Goal: Task Accomplishment & Management: Use online tool/utility

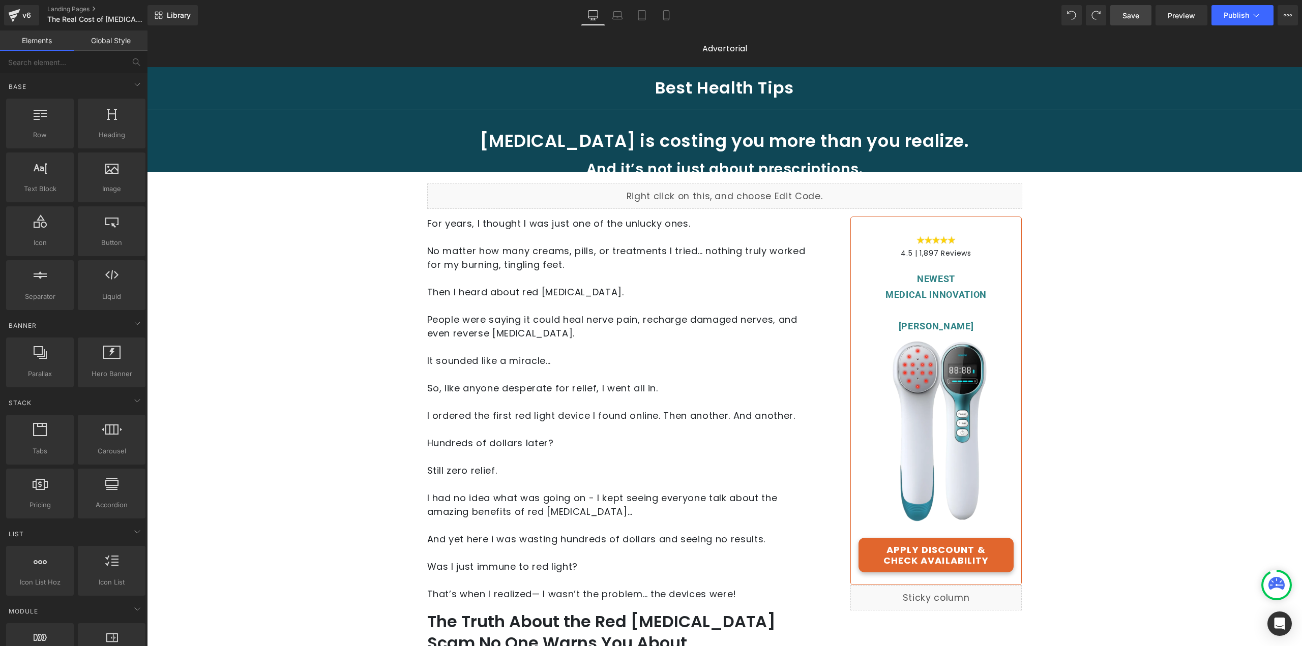
click at [1125, 14] on span "Save" at bounding box center [1131, 15] width 17 height 11
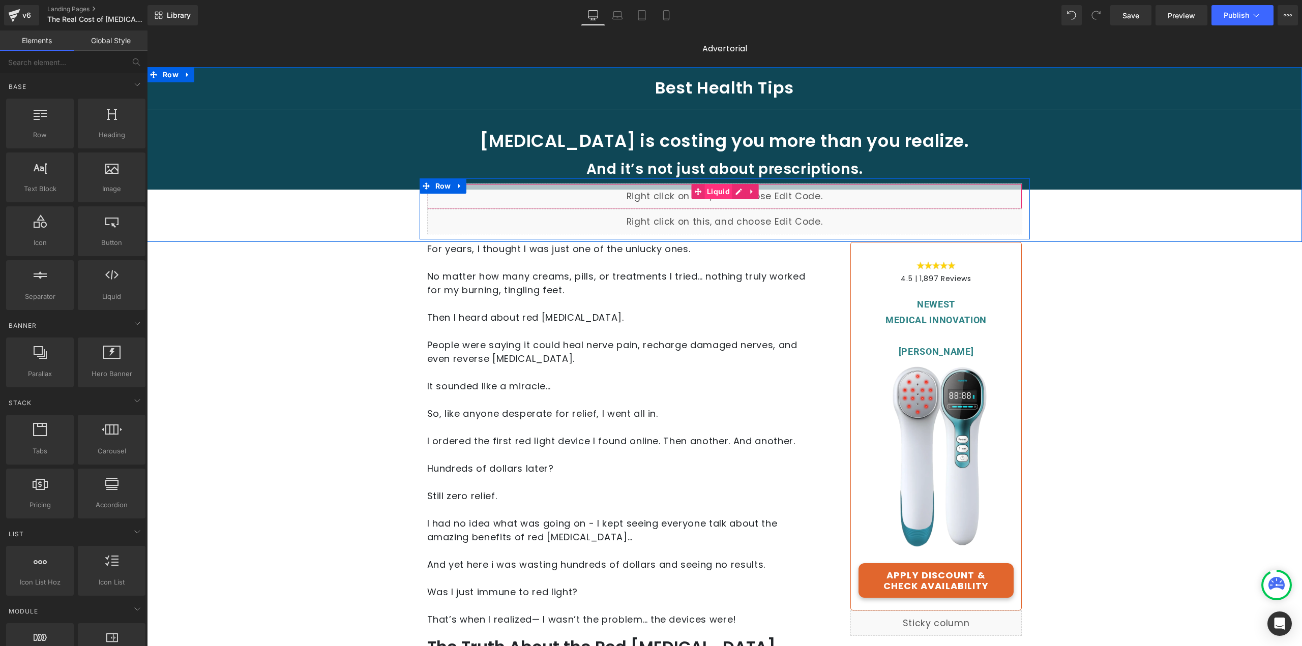
click at [720, 197] on span "Liquid" at bounding box center [718, 191] width 28 height 15
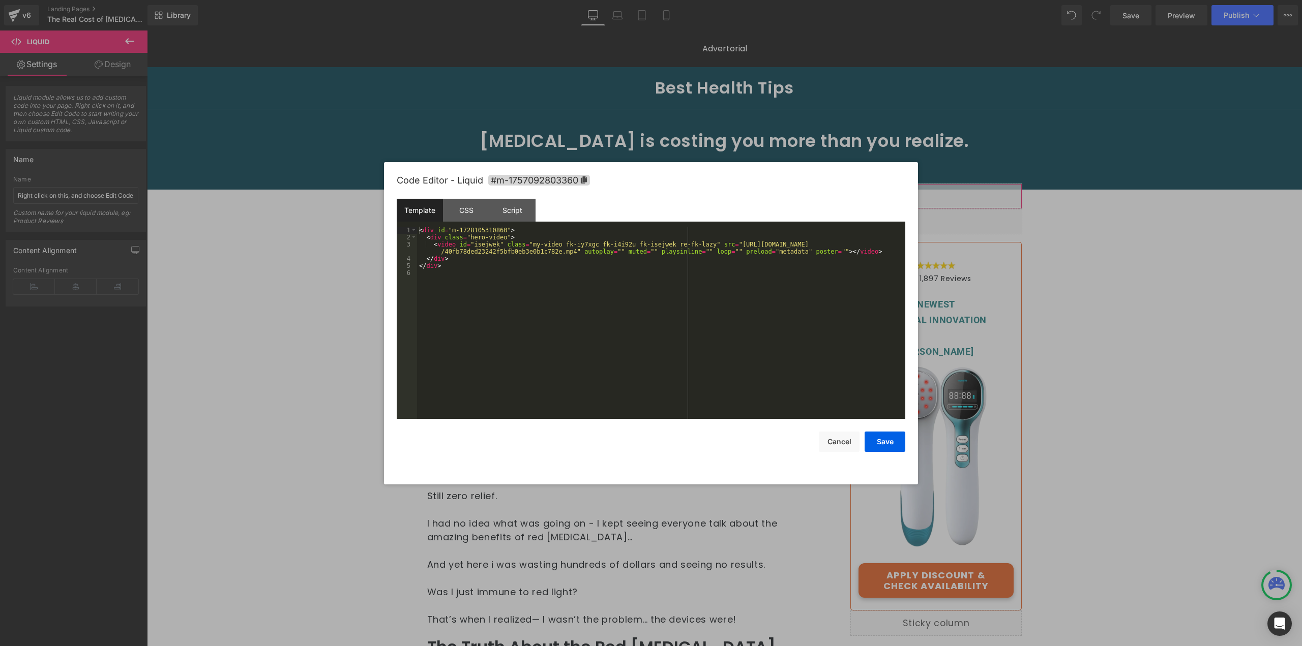
click at [718, 0] on div "Liquid You are previewing how the will restyle your page. You can not edit Elem…" at bounding box center [651, 0] width 1302 height 0
drag, startPoint x: 715, startPoint y: 244, endPoint x: 602, endPoint y: 366, distance: 166.6
click at [564, 254] on div "< div id = "m-1728105310860" > < div class = "hero-video" > < video id = "isejw…" at bounding box center [661, 330] width 488 height 207
click at [887, 436] on button "Save" at bounding box center [885, 442] width 41 height 20
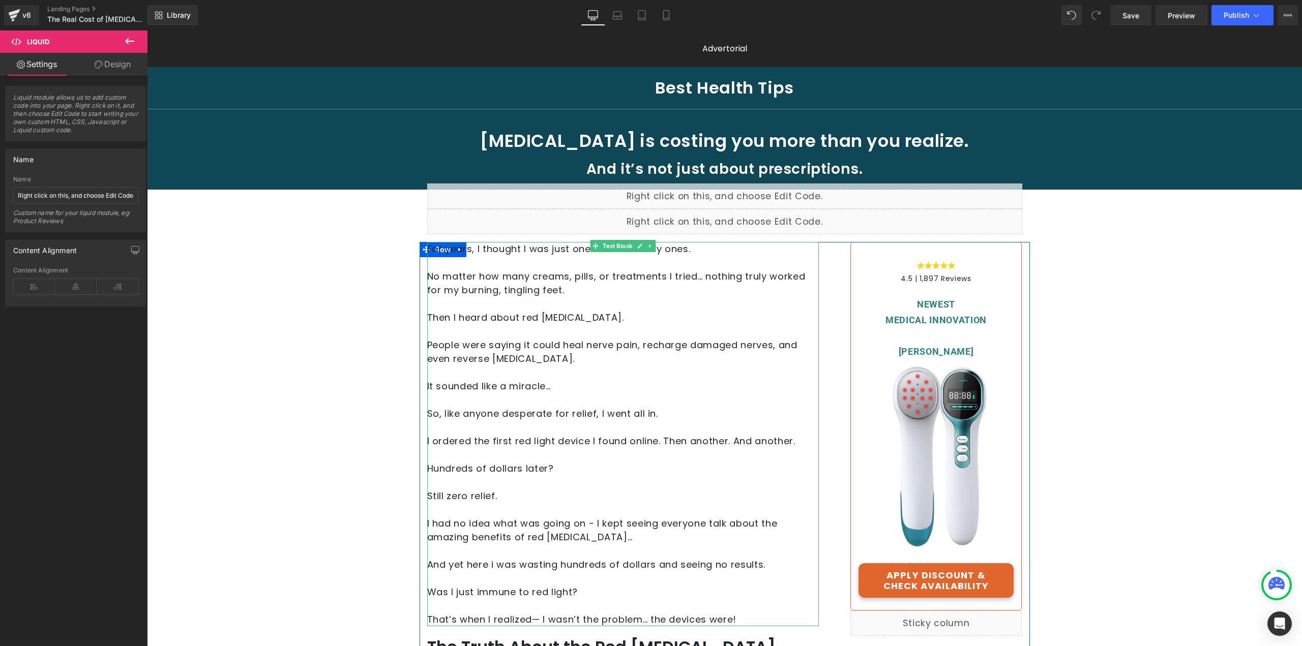
click at [500, 253] on p "For years, I thought I was just one of the unlucky ones." at bounding box center [623, 249] width 392 height 14
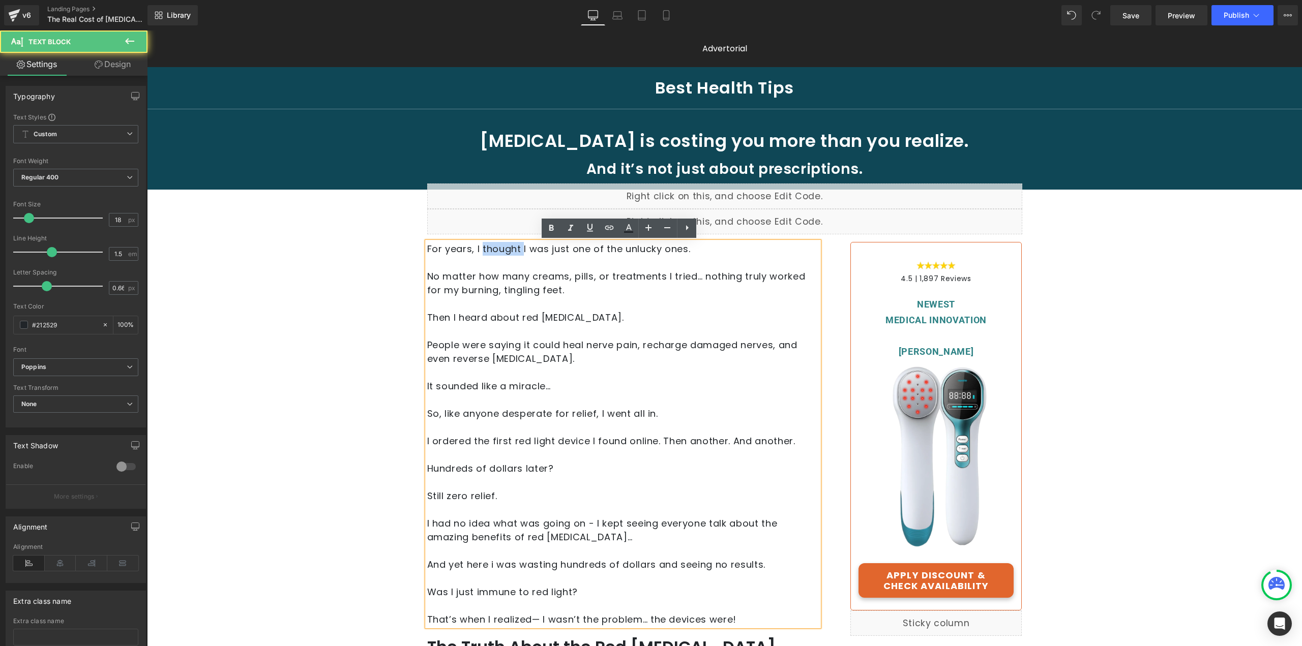
click at [500, 253] on p "For years, I thought I was just one of the unlucky ones." at bounding box center [623, 249] width 392 height 14
click at [501, 250] on p "For years, I thought I was just one of the unlucky ones." at bounding box center [623, 249] width 392 height 14
click at [507, 247] on p "For years, I thought I was just one of the unlucky ones." at bounding box center [623, 249] width 392 height 14
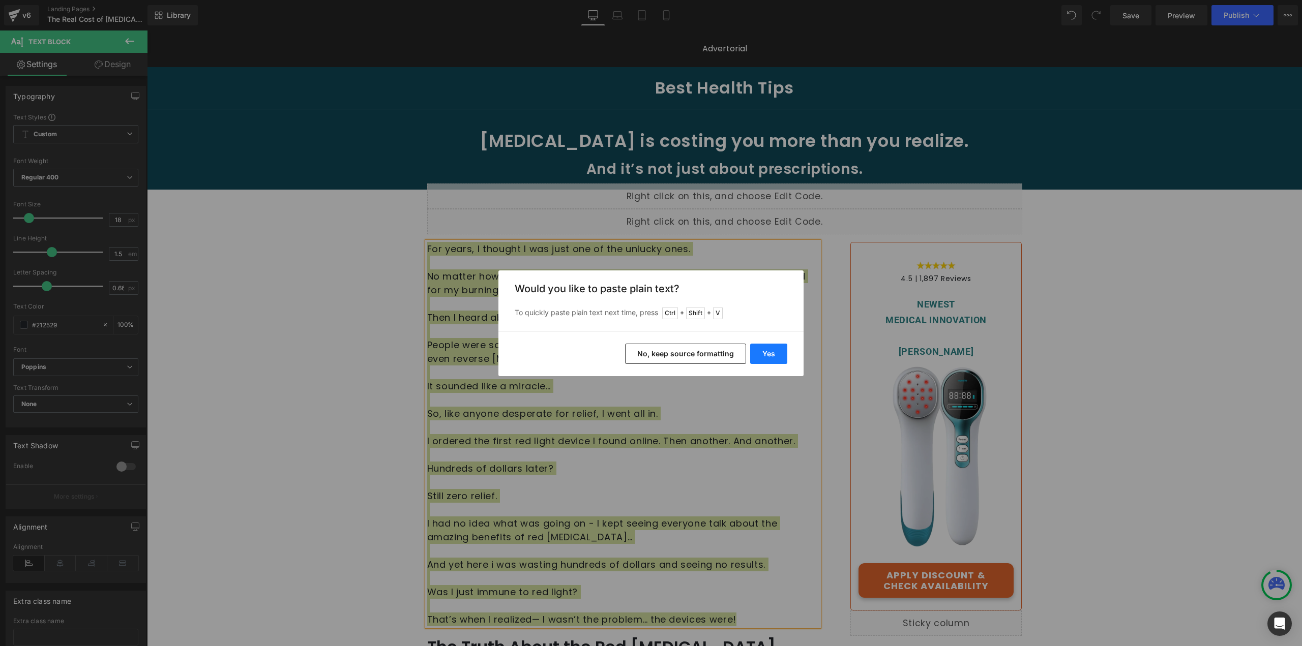
click at [776, 357] on button "Yes" at bounding box center [768, 354] width 37 height 20
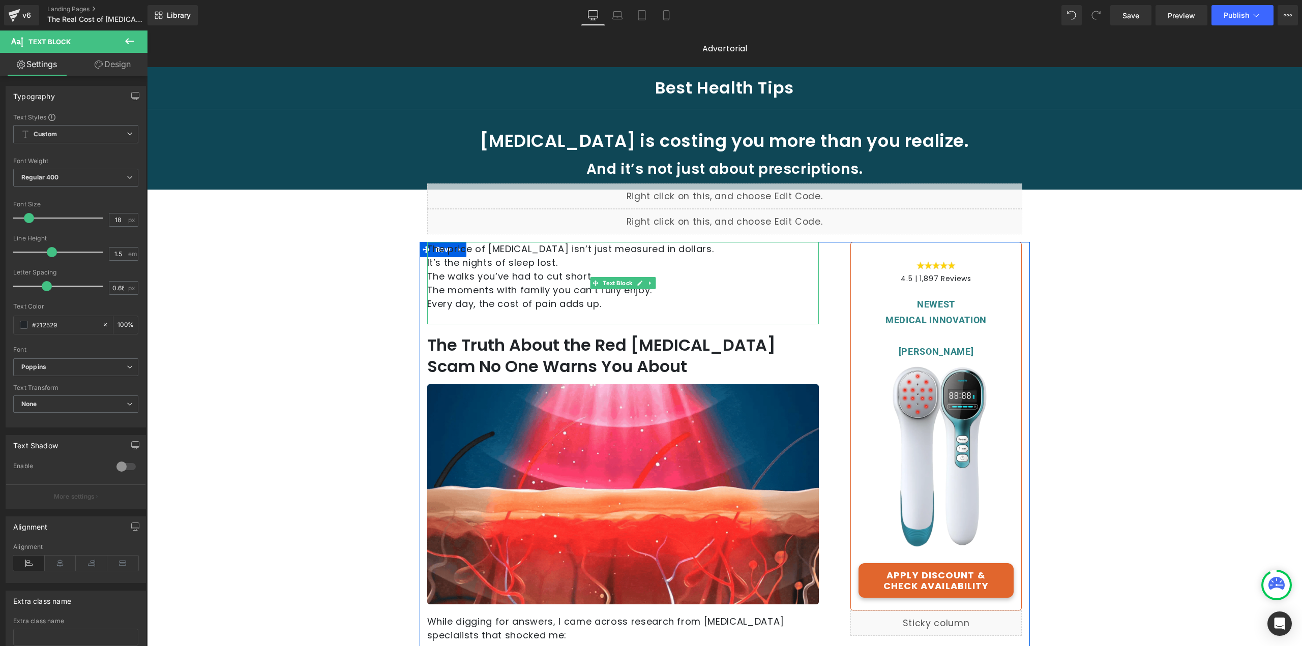
click at [706, 246] on p "The price of [MEDICAL_DATA] isn’t just measured in dollars." at bounding box center [623, 249] width 392 height 14
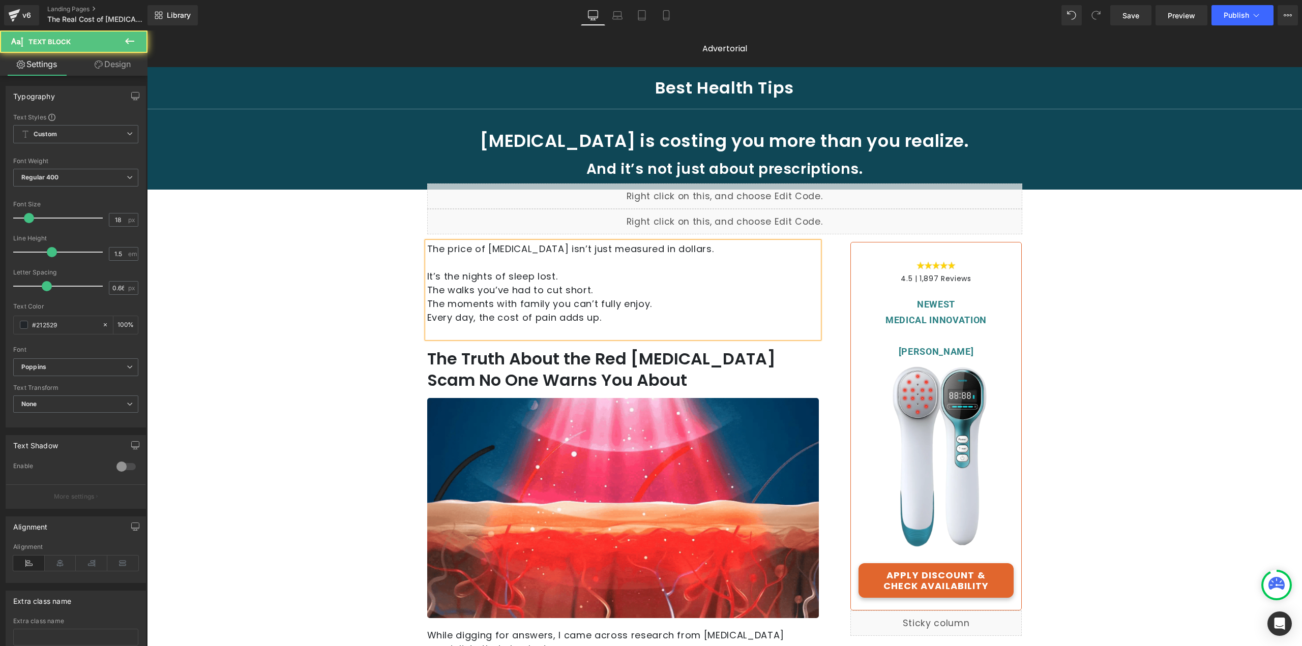
click at [427, 252] on p "The price of [MEDICAL_DATA] isn’t just measured in dollars." at bounding box center [623, 249] width 392 height 14
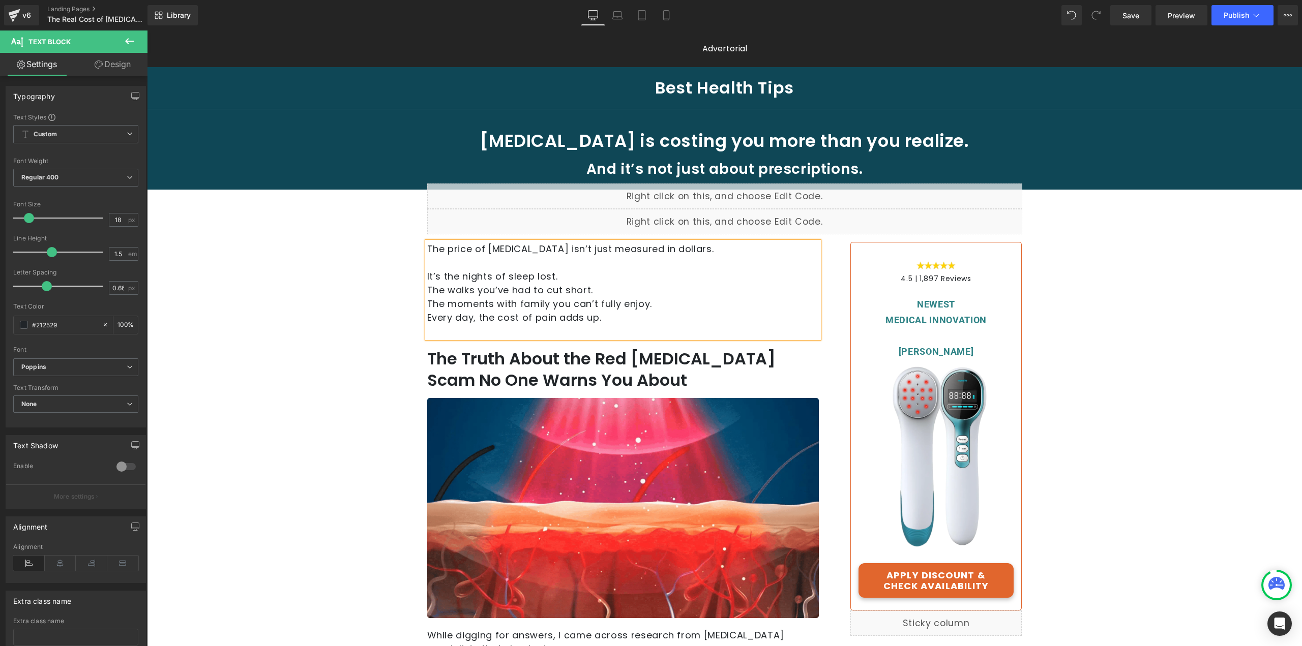
click at [427, 288] on p "The walks you’ve had to cut short." at bounding box center [623, 290] width 392 height 14
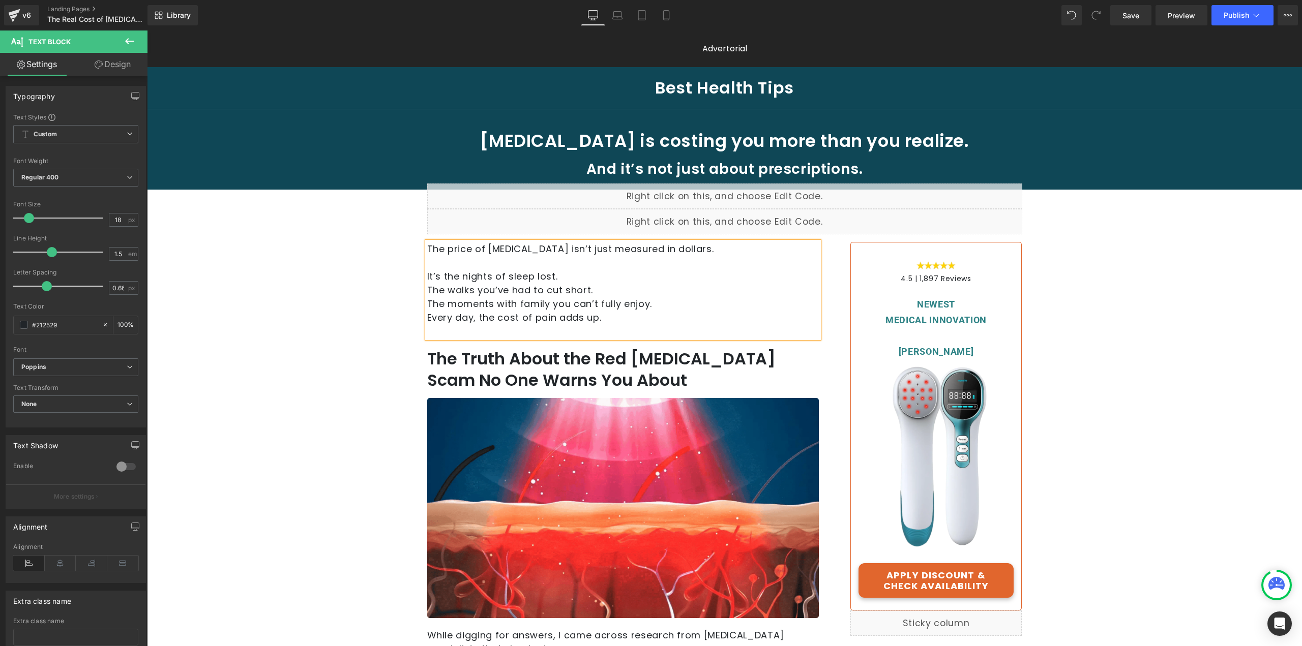
click at [569, 278] on p "It’s the nights of sleep lost." at bounding box center [623, 277] width 392 height 14
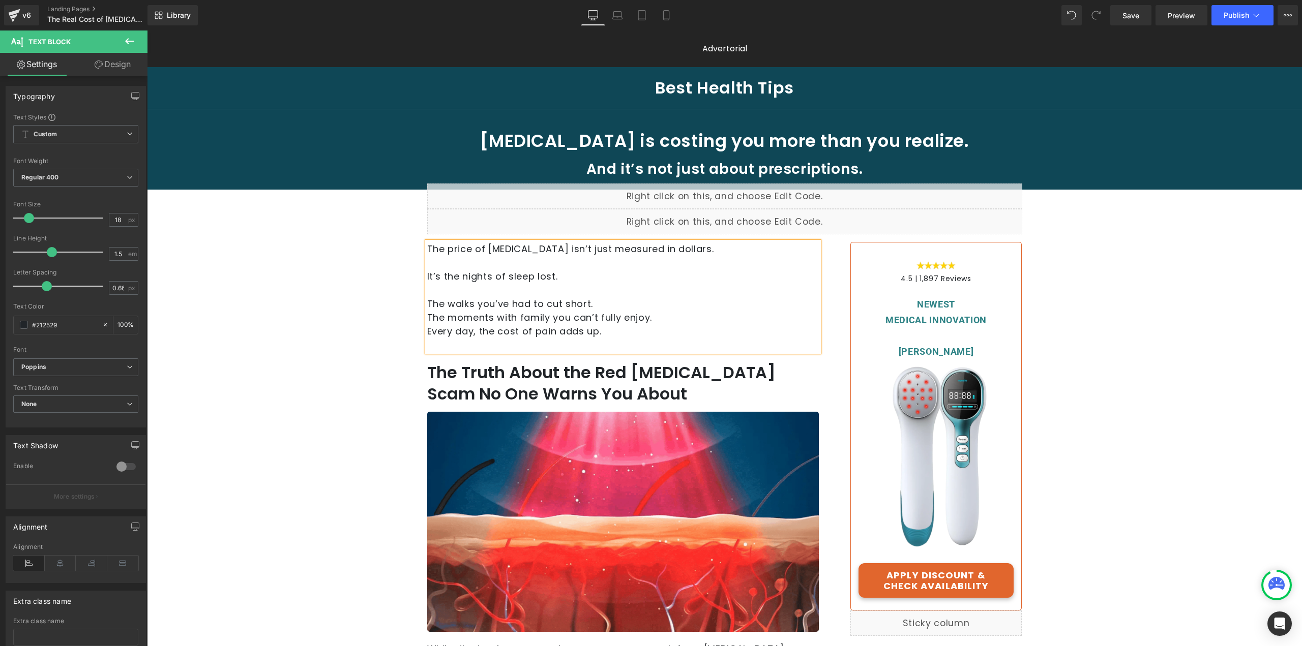
click at [427, 317] on p "The moments with family you can’t fully enjoy." at bounding box center [623, 318] width 392 height 14
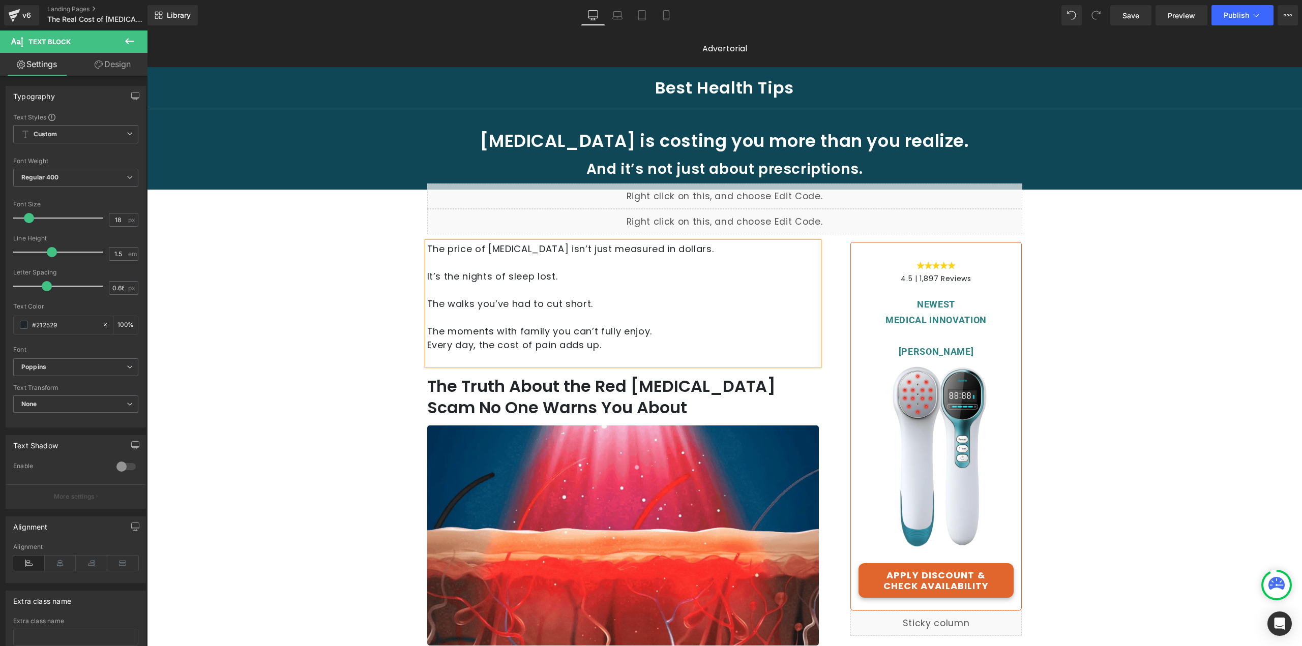
click at [505, 359] on p at bounding box center [623, 359] width 392 height 14
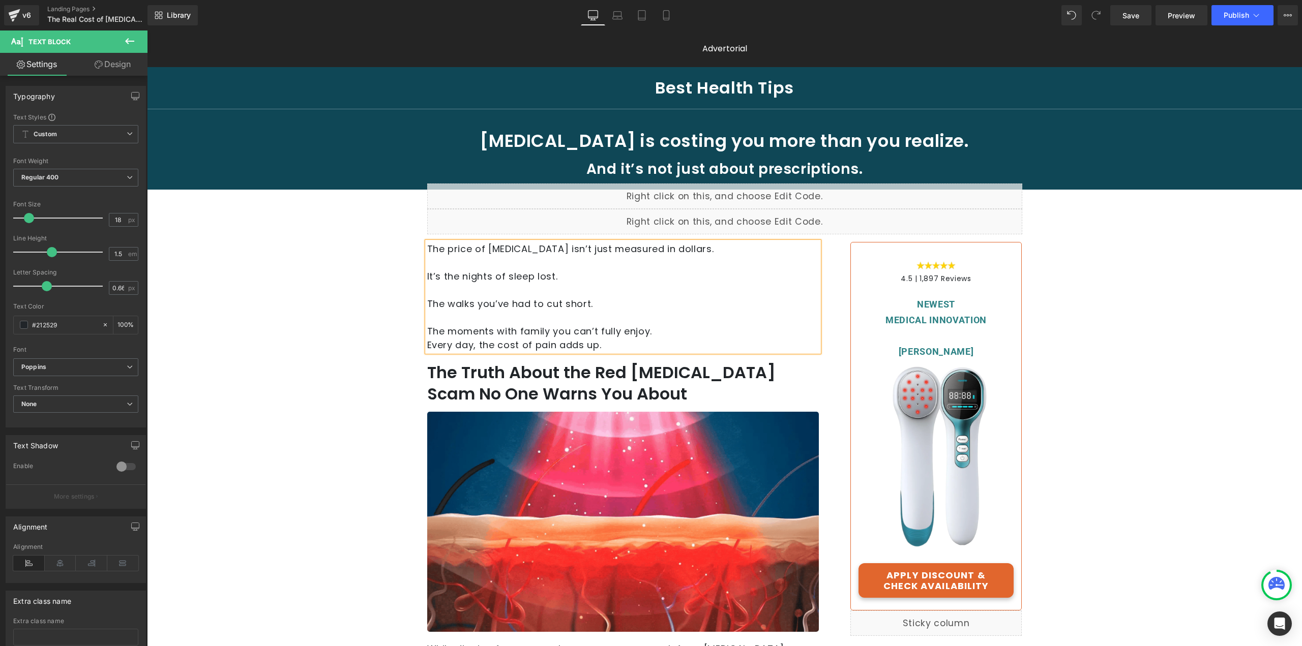
click at [654, 329] on p "The moments with family you can’t fully enjoy." at bounding box center [623, 332] width 392 height 14
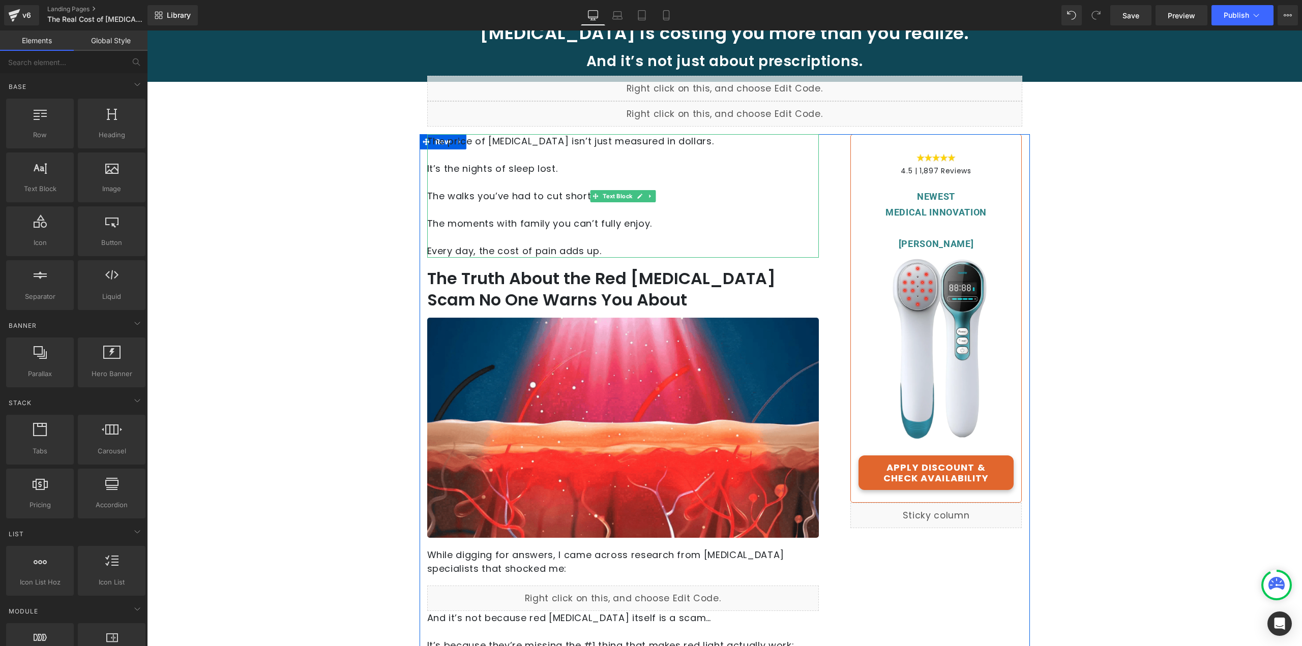
scroll to position [153, 0]
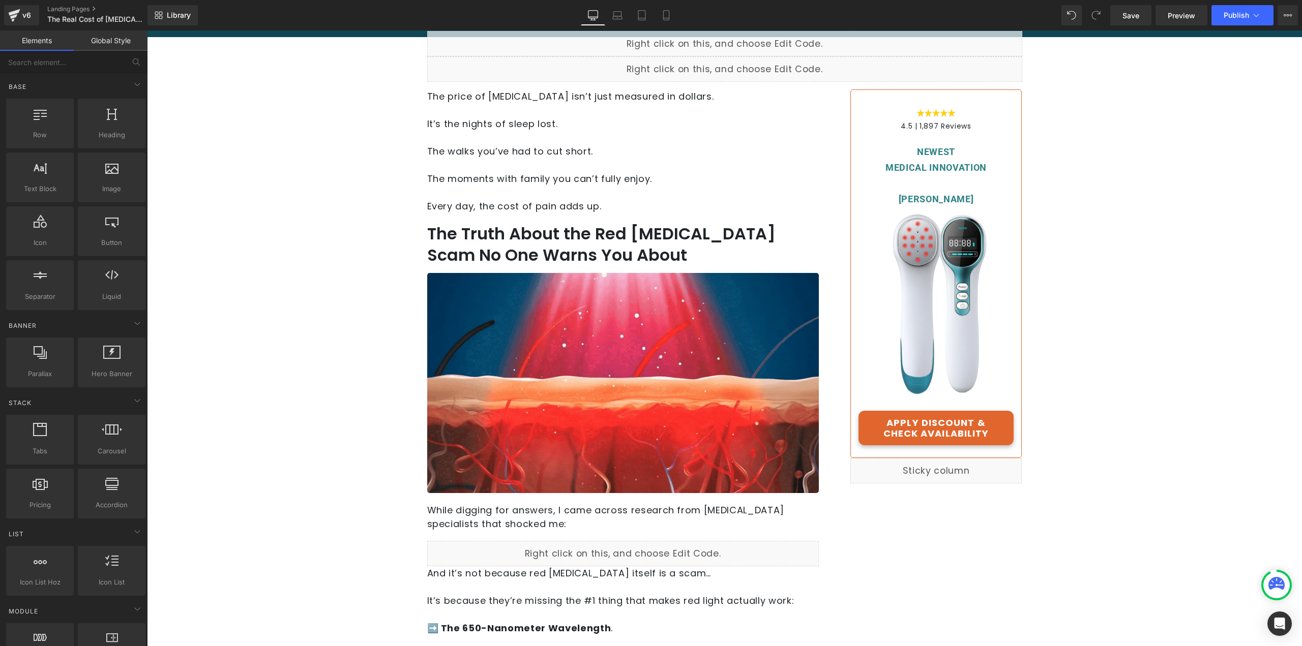
click at [517, 242] on h1 "The Truth About the Red [MEDICAL_DATA] Scam No One Warns You About" at bounding box center [623, 244] width 392 height 42
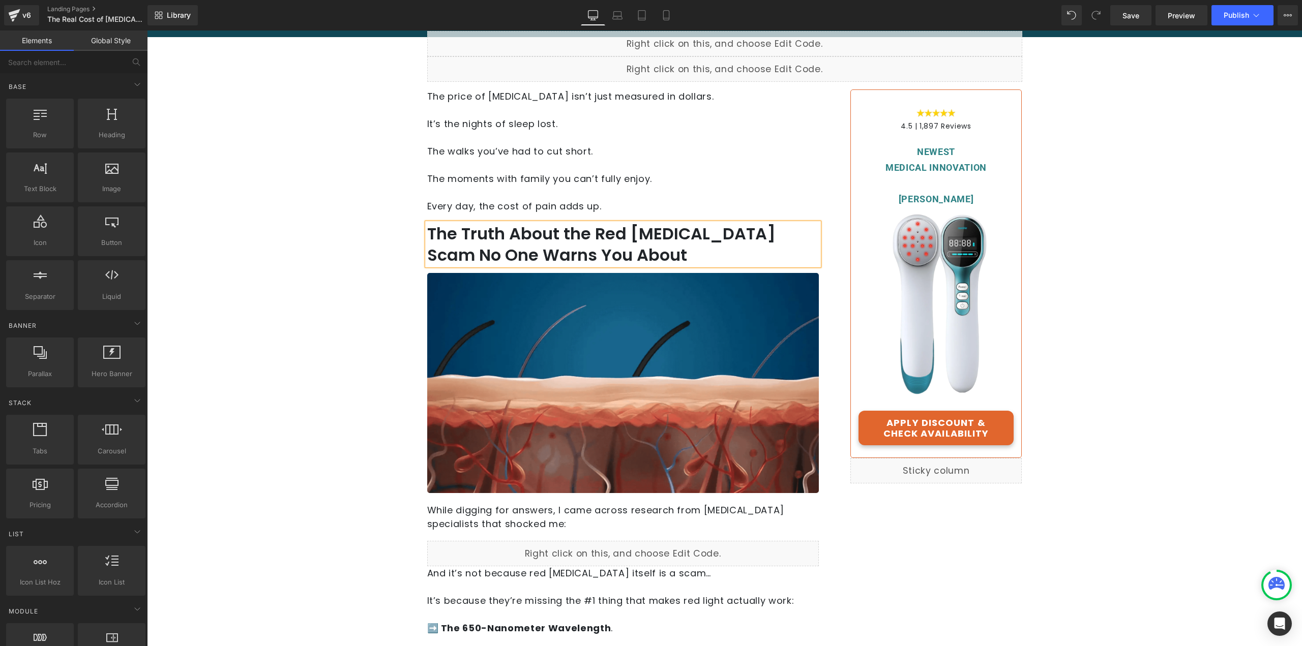
click at [517, 255] on h1 "The Truth About the Red [MEDICAL_DATA] Scam No One Warns You About" at bounding box center [623, 244] width 392 height 42
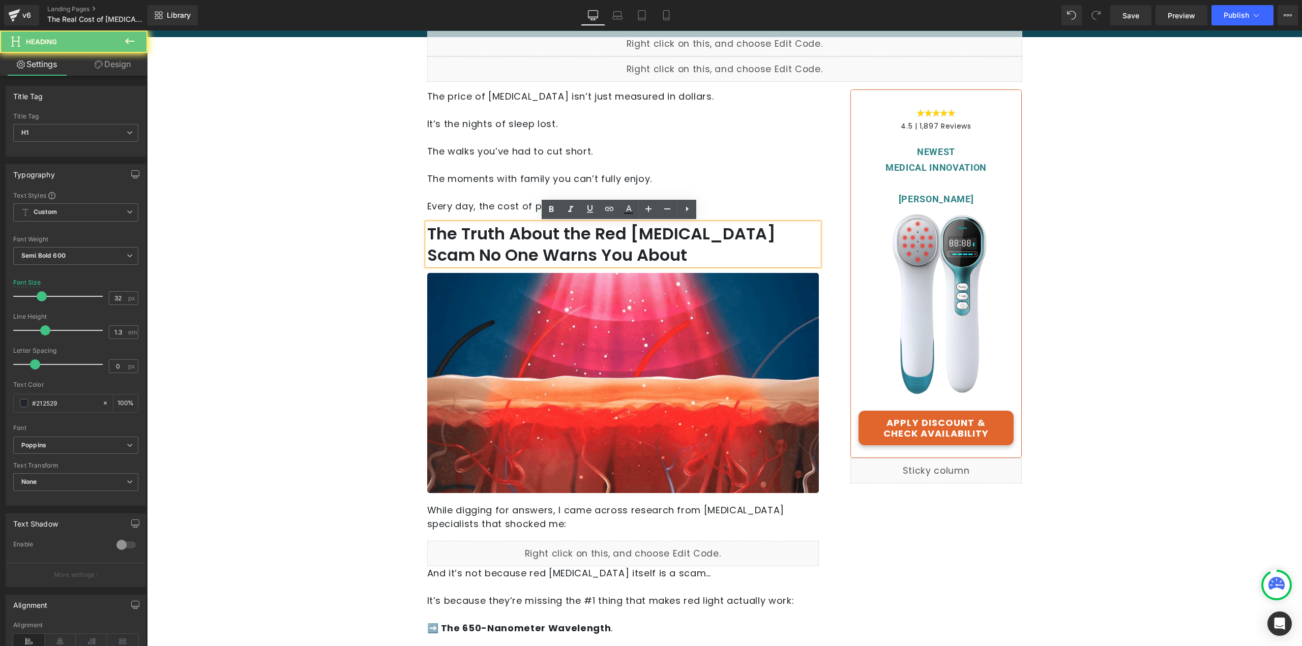
click at [478, 240] on h1 "The Truth About the Red [MEDICAL_DATA] Scam No One Warns You About" at bounding box center [623, 244] width 392 height 42
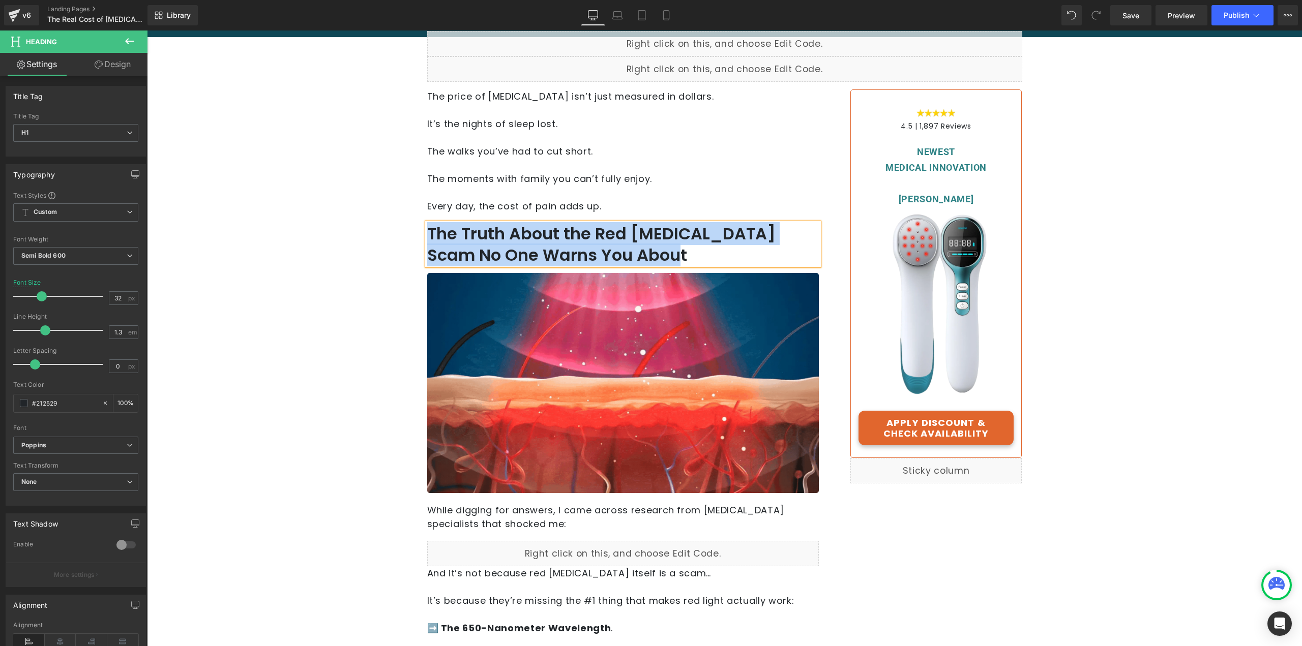
paste div
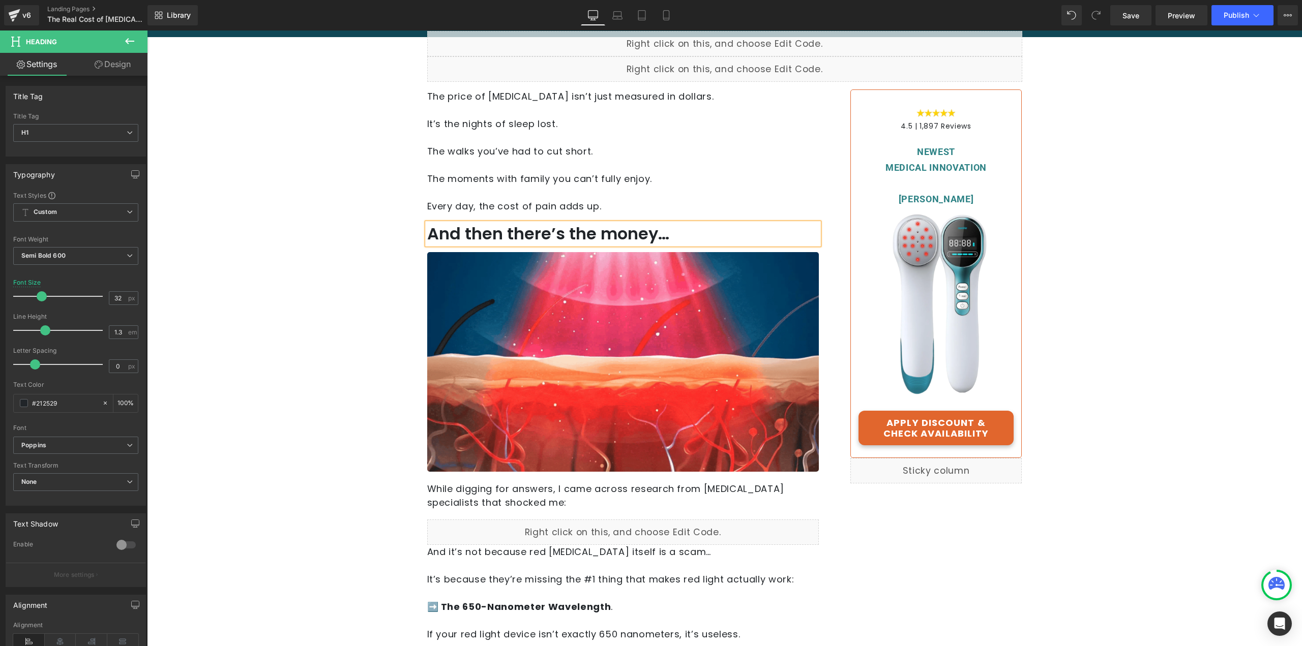
click at [510, 490] on p "While digging for answers, I came across research from [MEDICAL_DATA] specialis…" at bounding box center [623, 495] width 392 height 27
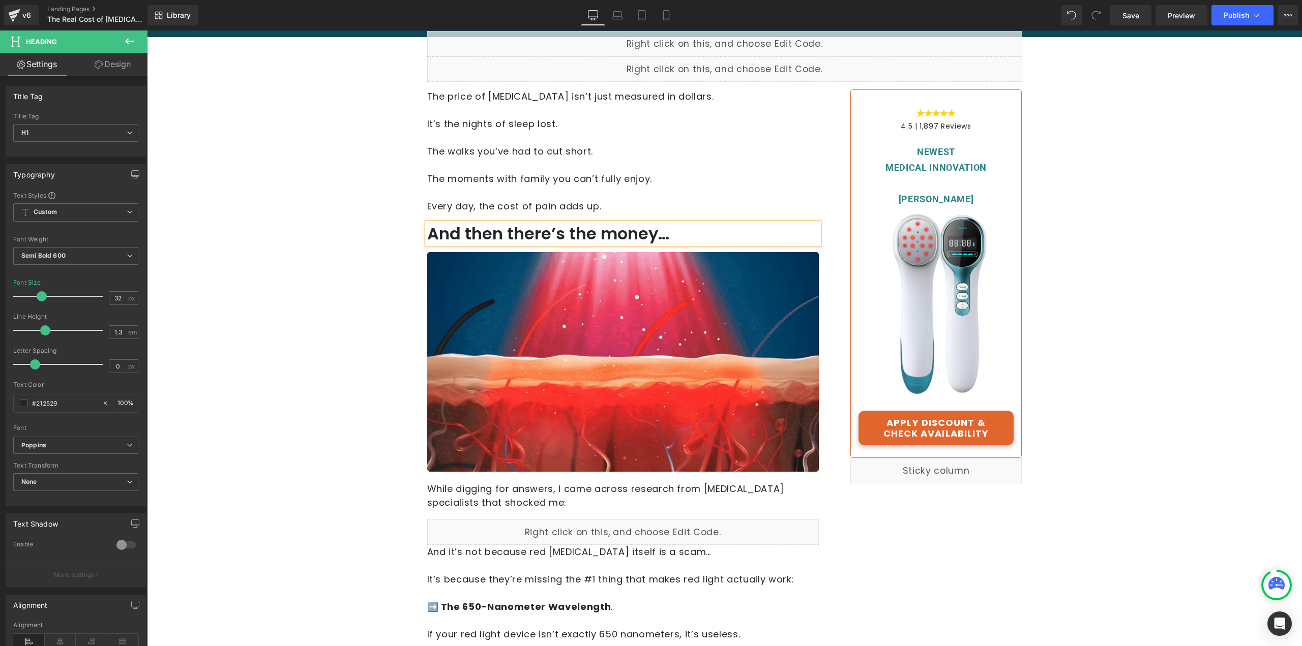
click at [484, 495] on p "While digging for answers, I came across research from [MEDICAL_DATA] specialis…" at bounding box center [623, 495] width 392 height 27
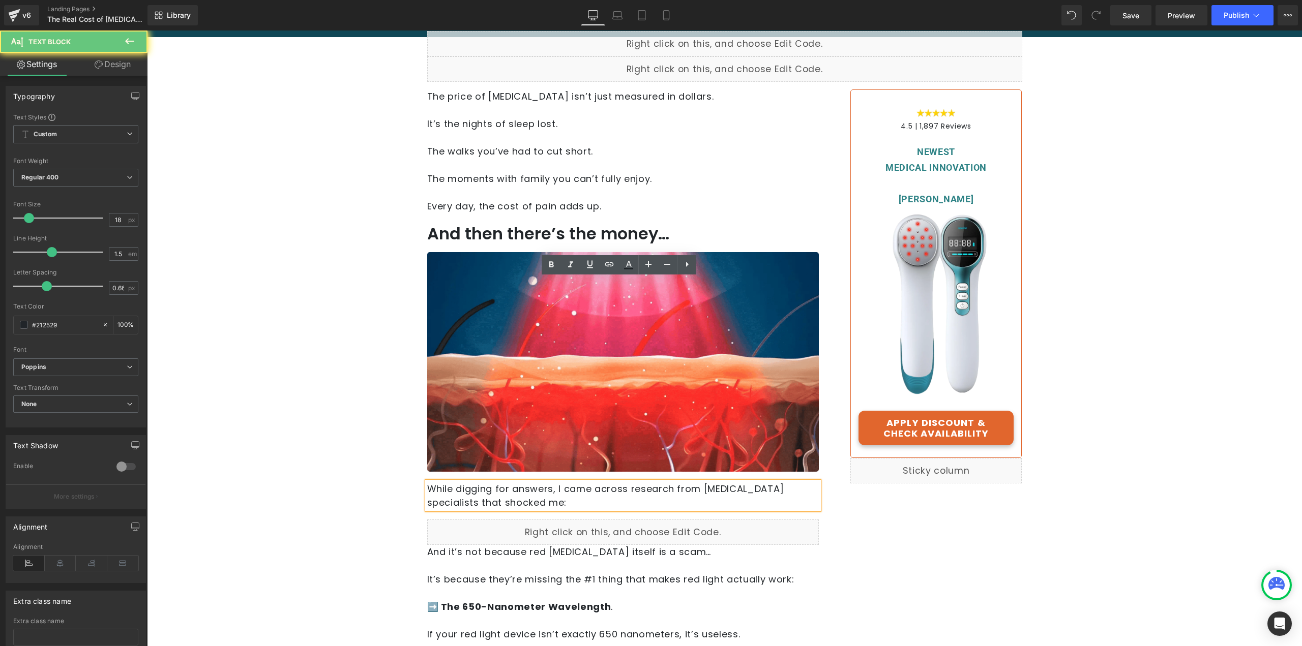
scroll to position [356, 0]
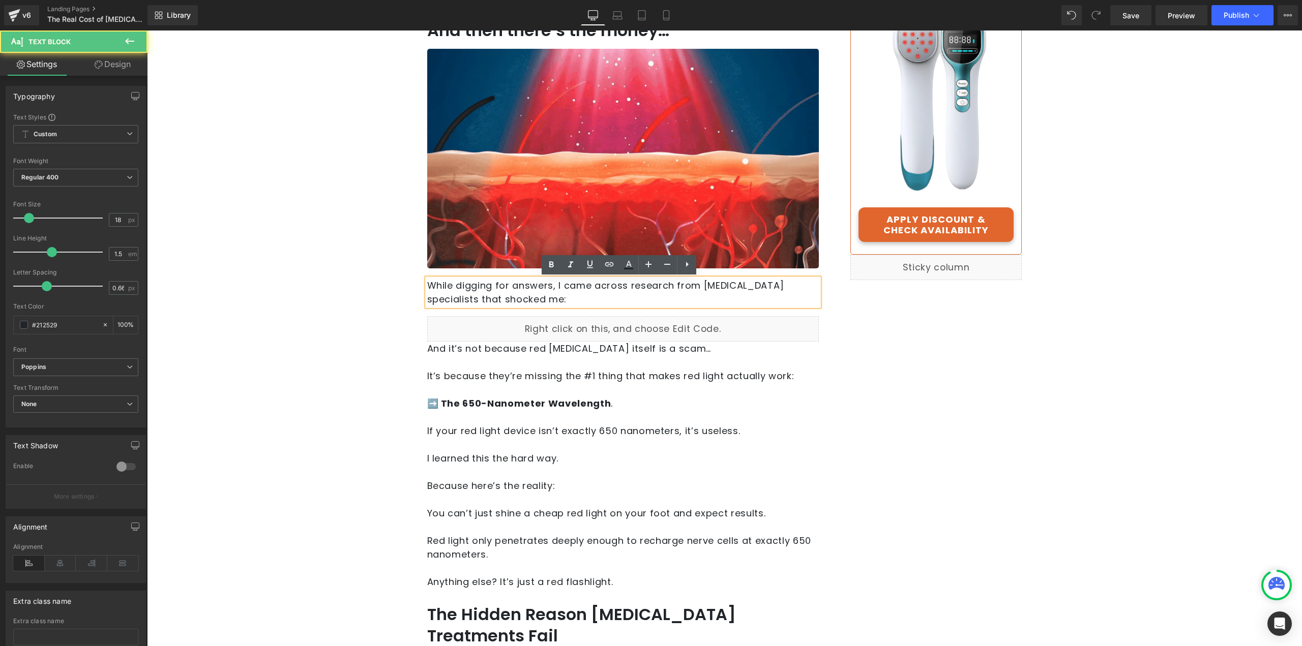
click at [448, 291] on p "While digging for answers, I came across research from [MEDICAL_DATA] specialis…" at bounding box center [623, 292] width 392 height 27
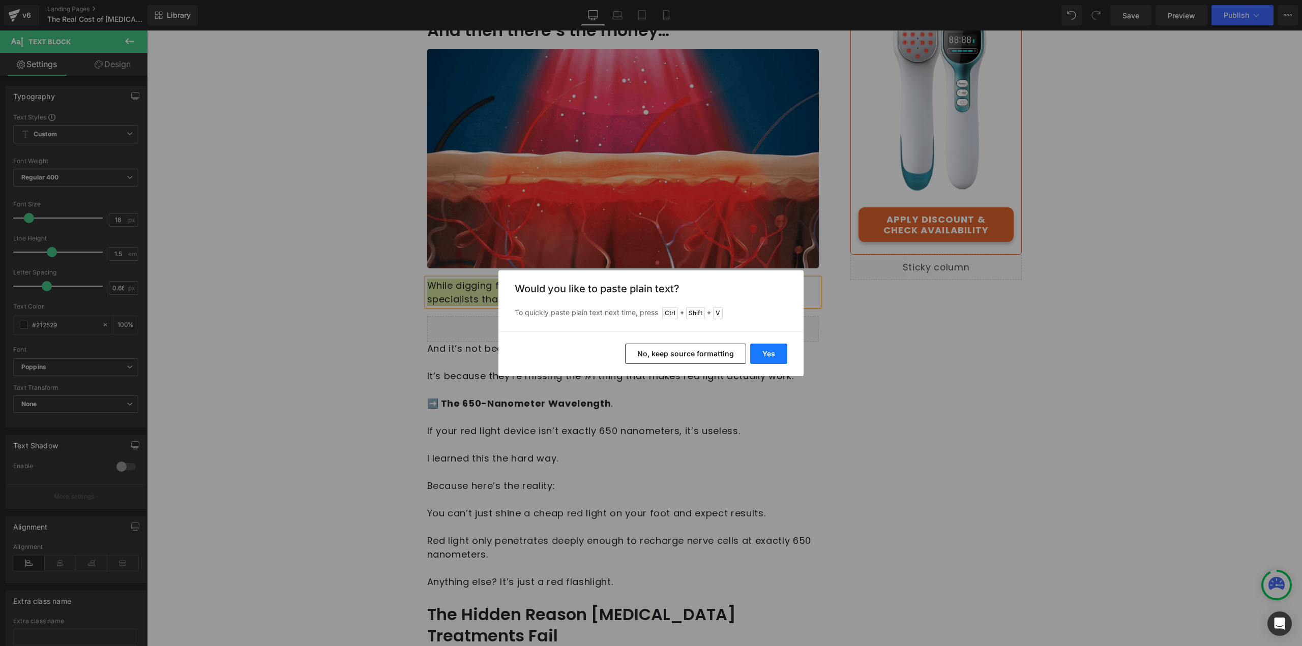
click at [765, 359] on button "Yes" at bounding box center [768, 354] width 37 height 20
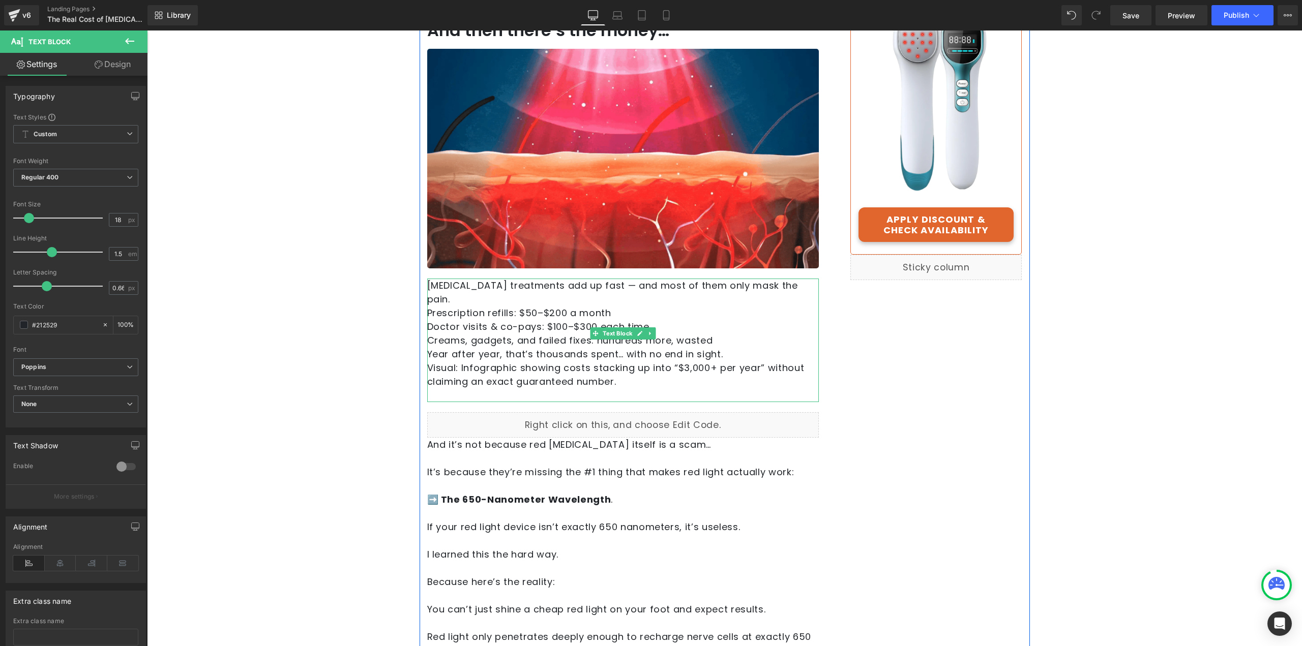
click at [492, 389] on p at bounding box center [623, 396] width 392 height 14
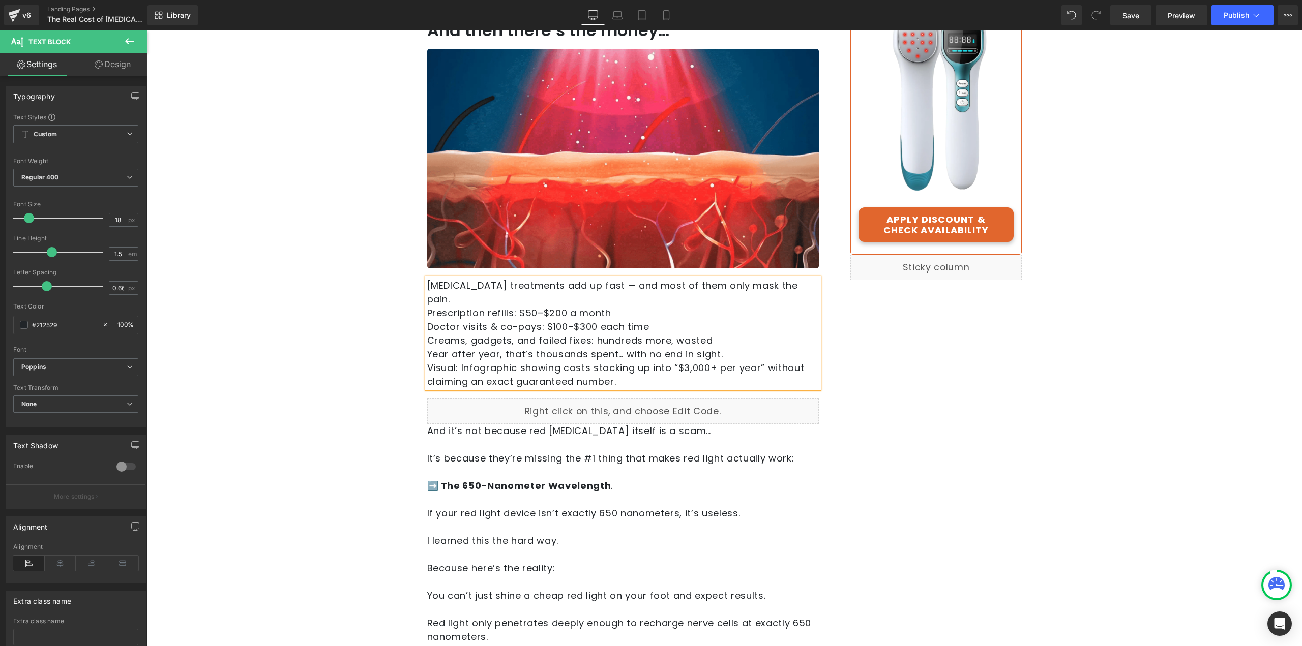
click at [800, 286] on p "[MEDICAL_DATA] treatments add up fast — and most of them only mask the pain." at bounding box center [623, 292] width 392 height 27
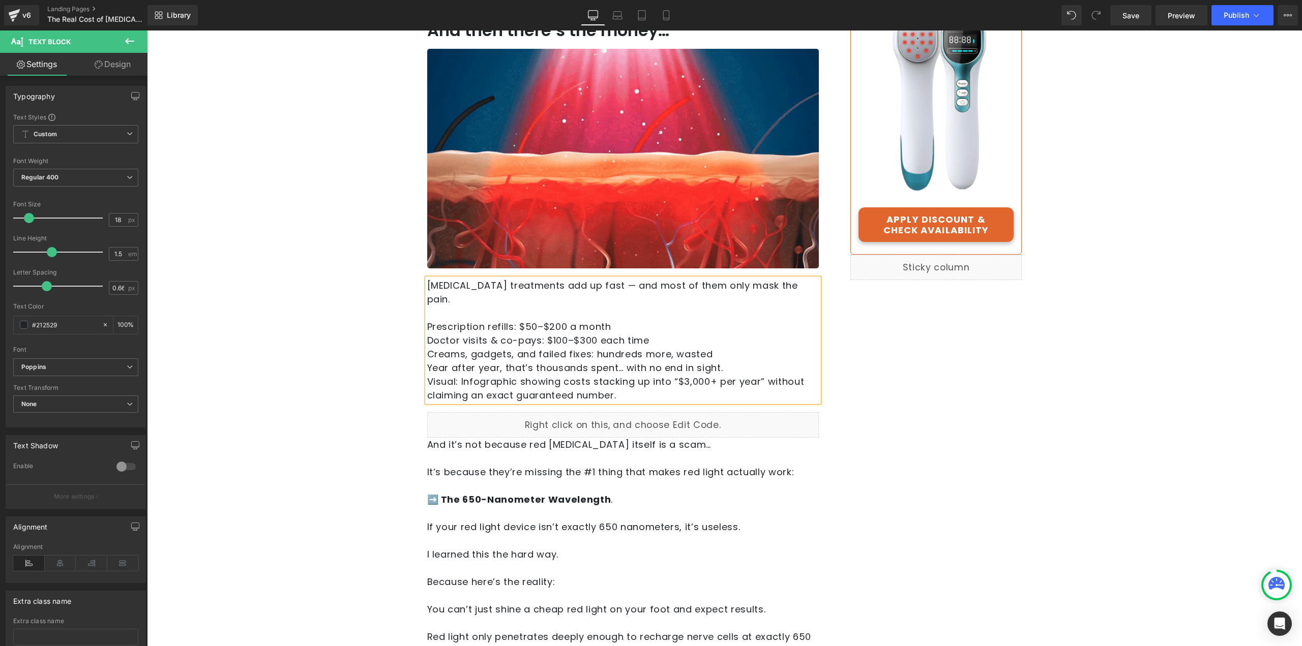
click at [810, 289] on p "[MEDICAL_DATA] treatments add up fast — and most of them only mask the pain." at bounding box center [623, 292] width 392 height 27
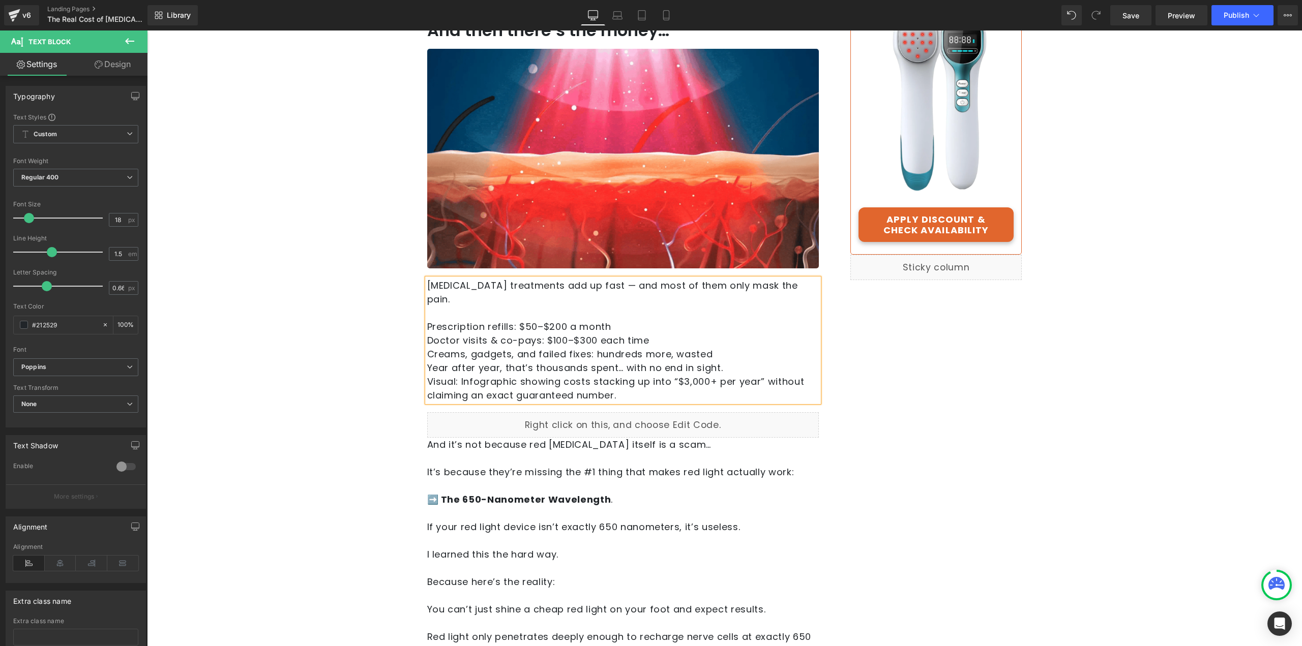
click at [639, 320] on p "Prescription refills: $50–$200 a month" at bounding box center [623, 327] width 392 height 14
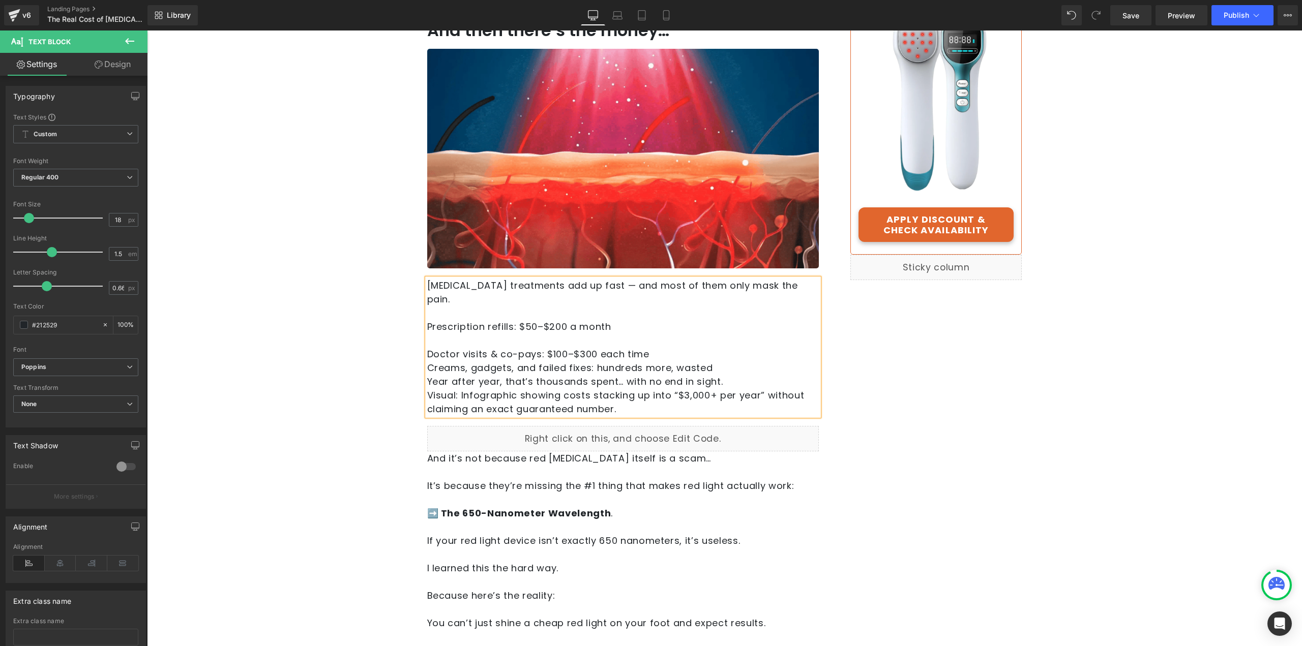
click at [661, 347] on p "Doctor visits & co-pays: $100–$300 each time" at bounding box center [623, 354] width 392 height 14
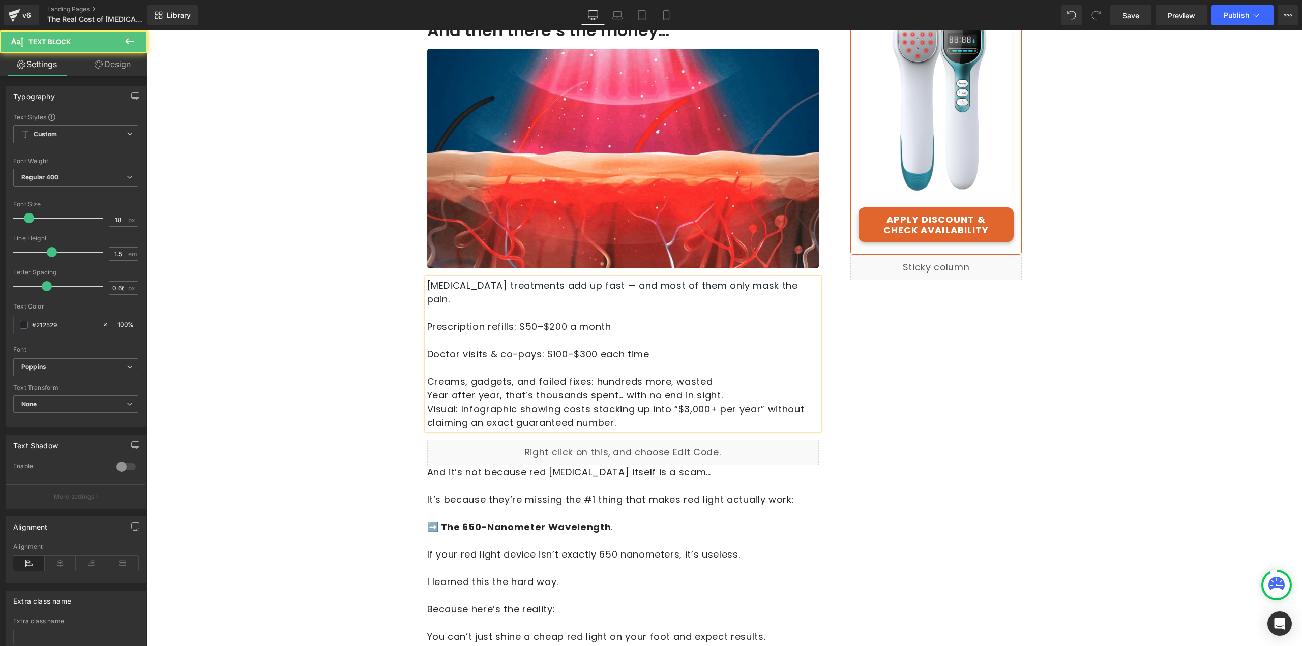
click at [724, 375] on p "Creams, gadgets, and failed fixes: hundreds more, wasted" at bounding box center [623, 382] width 392 height 14
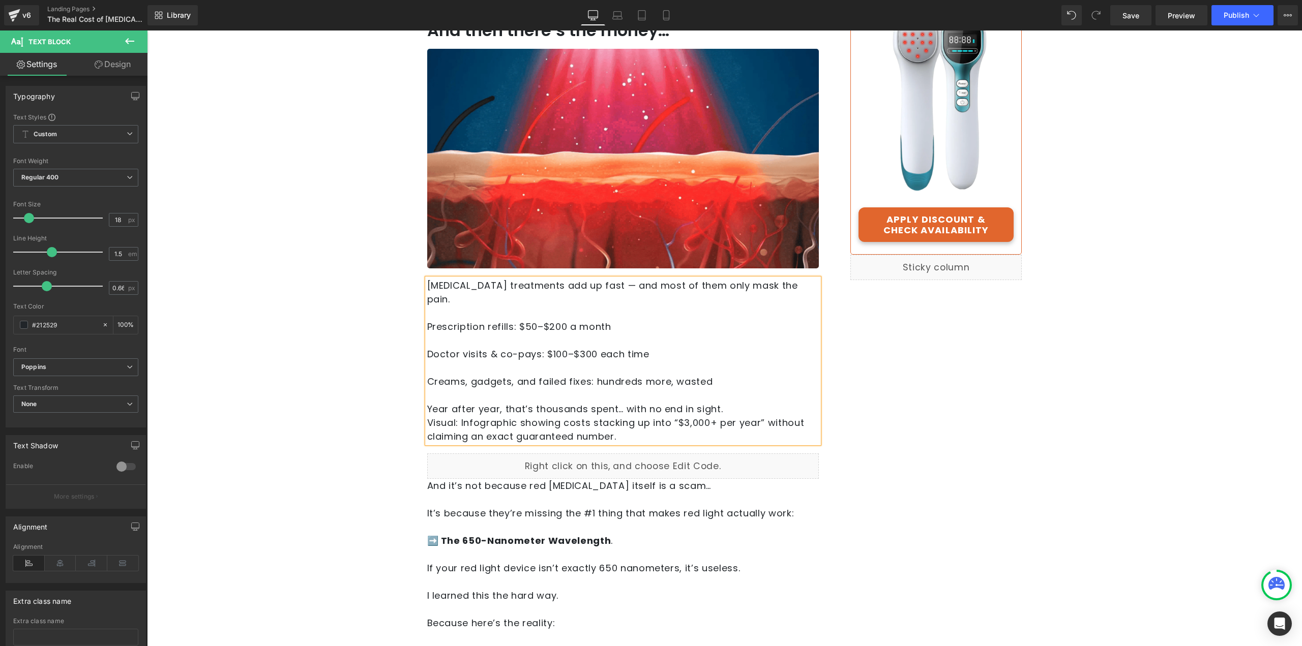
click at [724, 402] on p "Year after year, that’s thousands spent… with no end in sight." at bounding box center [623, 409] width 392 height 14
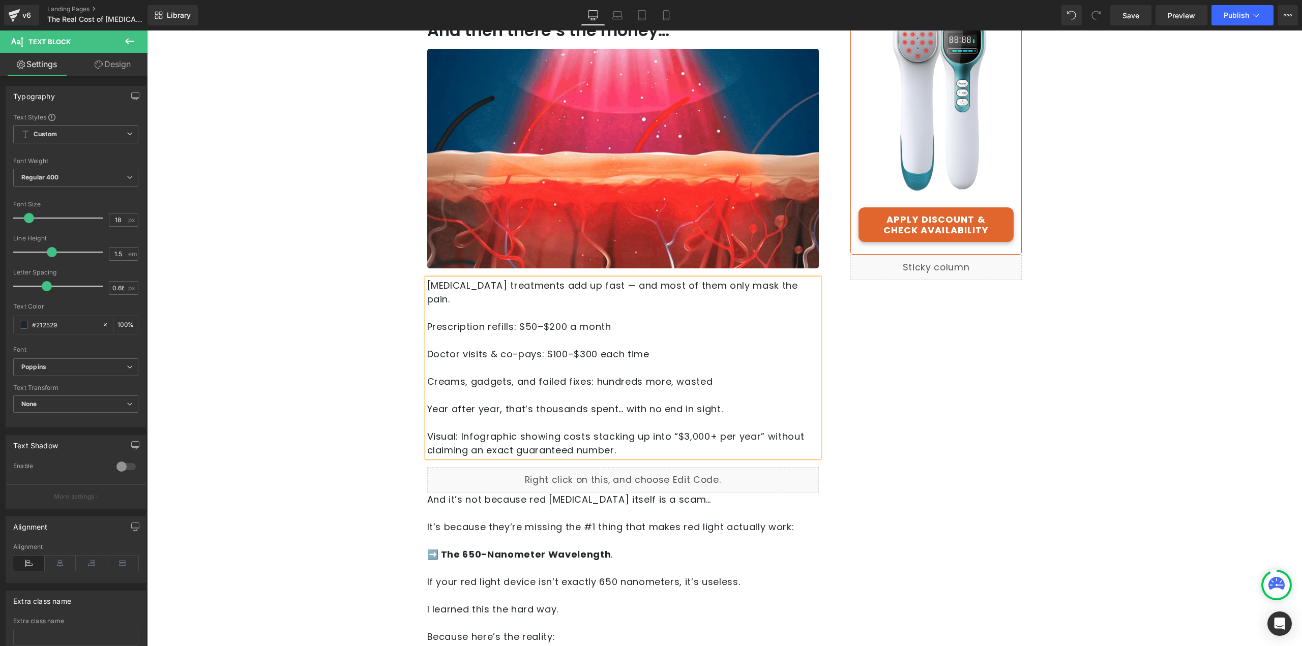
drag, startPoint x: 716, startPoint y: 370, endPoint x: 422, endPoint y: 312, distance: 299.3
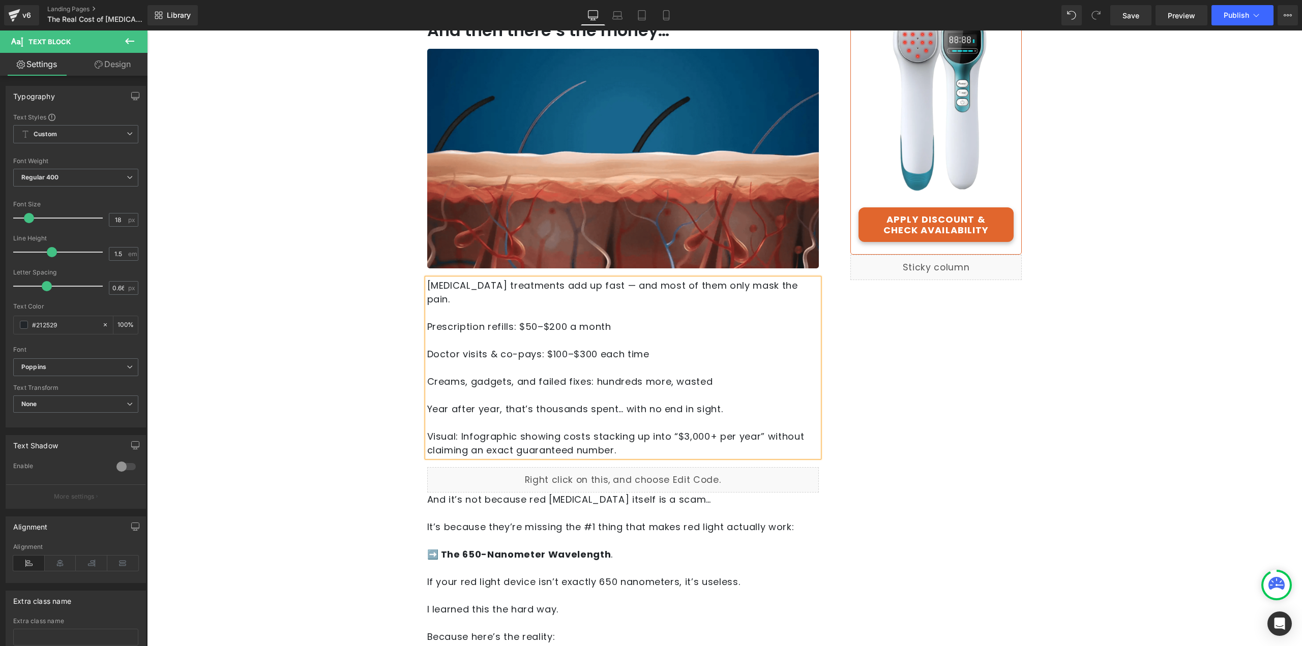
click at [427, 312] on div "[MEDICAL_DATA] treatments add up fast — and most of them only mask the pain. Pr…" at bounding box center [623, 368] width 392 height 179
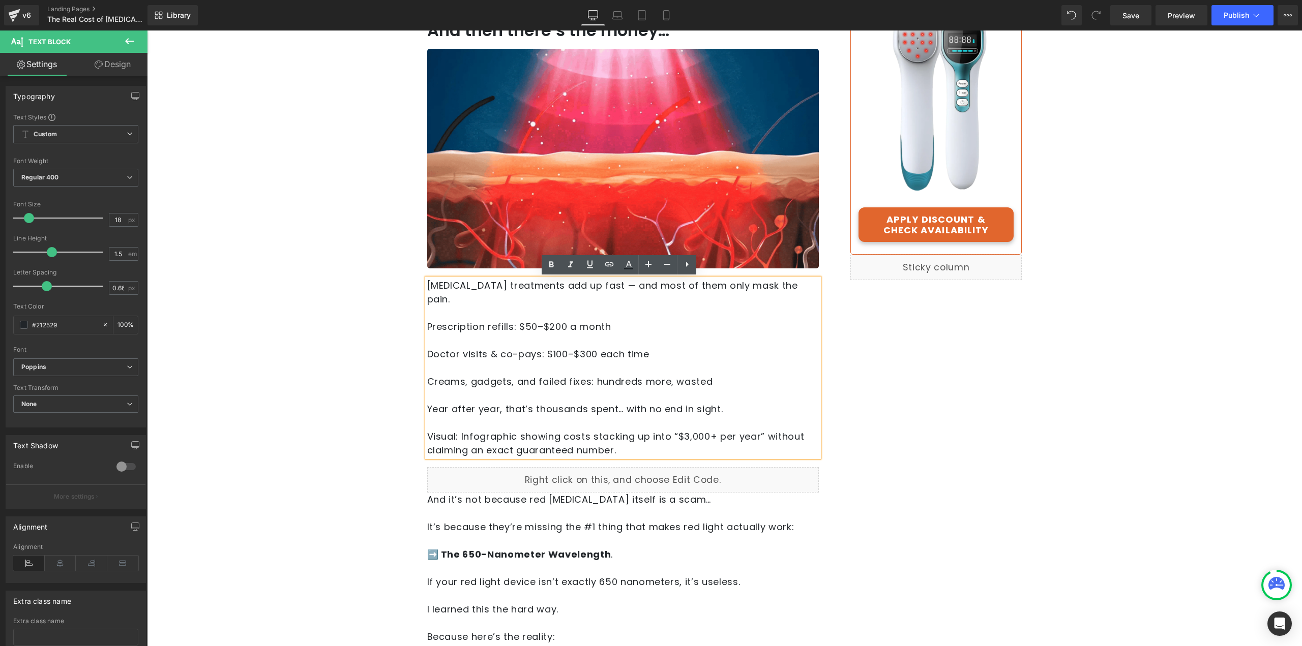
click at [427, 312] on div "[MEDICAL_DATA] treatments add up fast — and most of them only mask the pain. Pr…" at bounding box center [623, 368] width 392 height 179
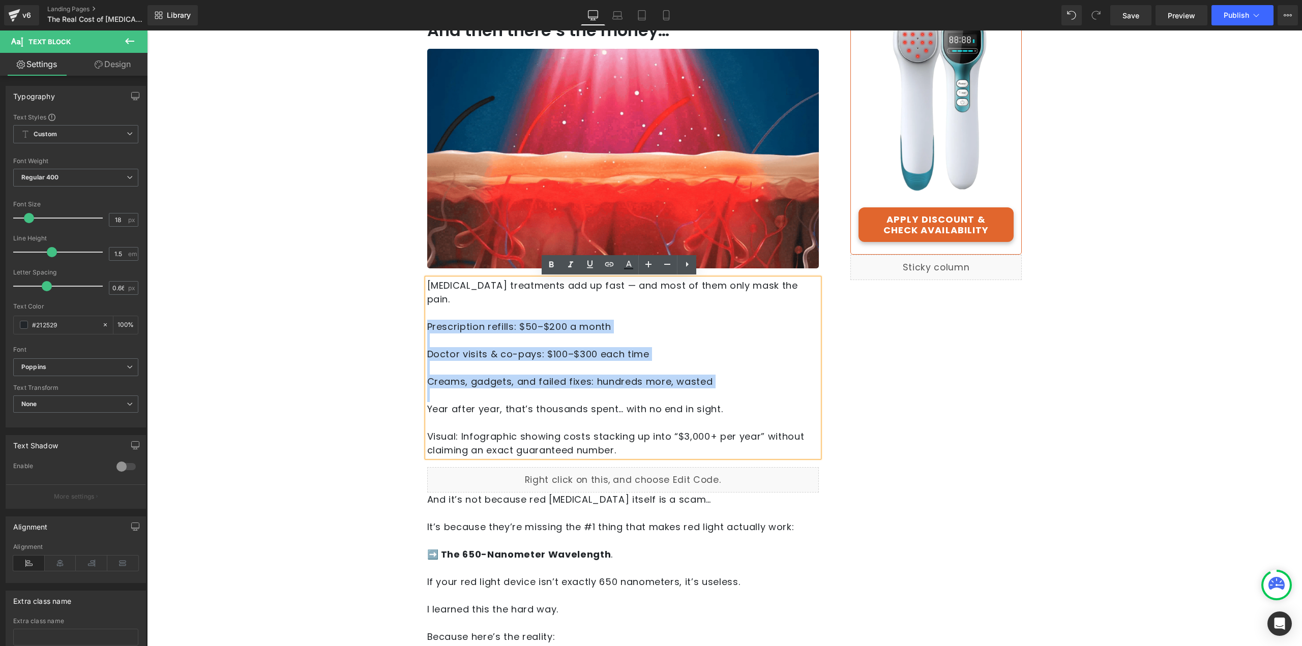
drag, startPoint x: 424, startPoint y: 310, endPoint x: 678, endPoint y: 384, distance: 264.7
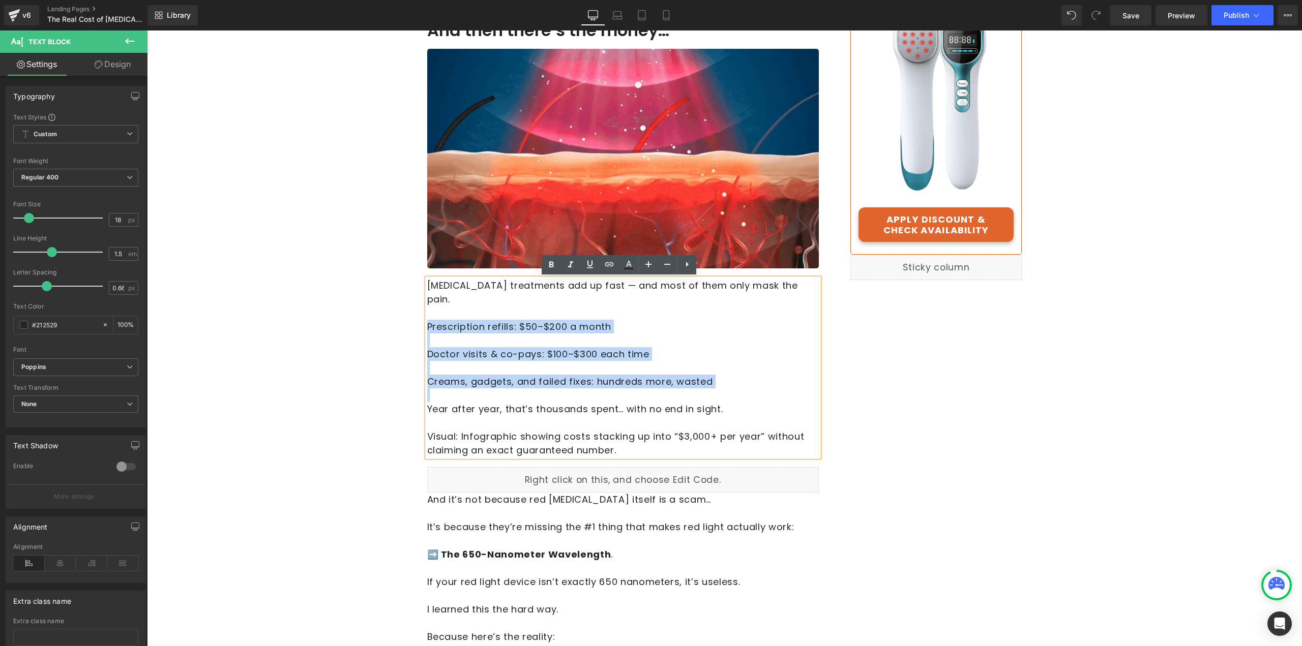
click at [678, 384] on div "[MEDICAL_DATA] treatments add up fast — and most of them only mask the pain. Pr…" at bounding box center [623, 368] width 392 height 179
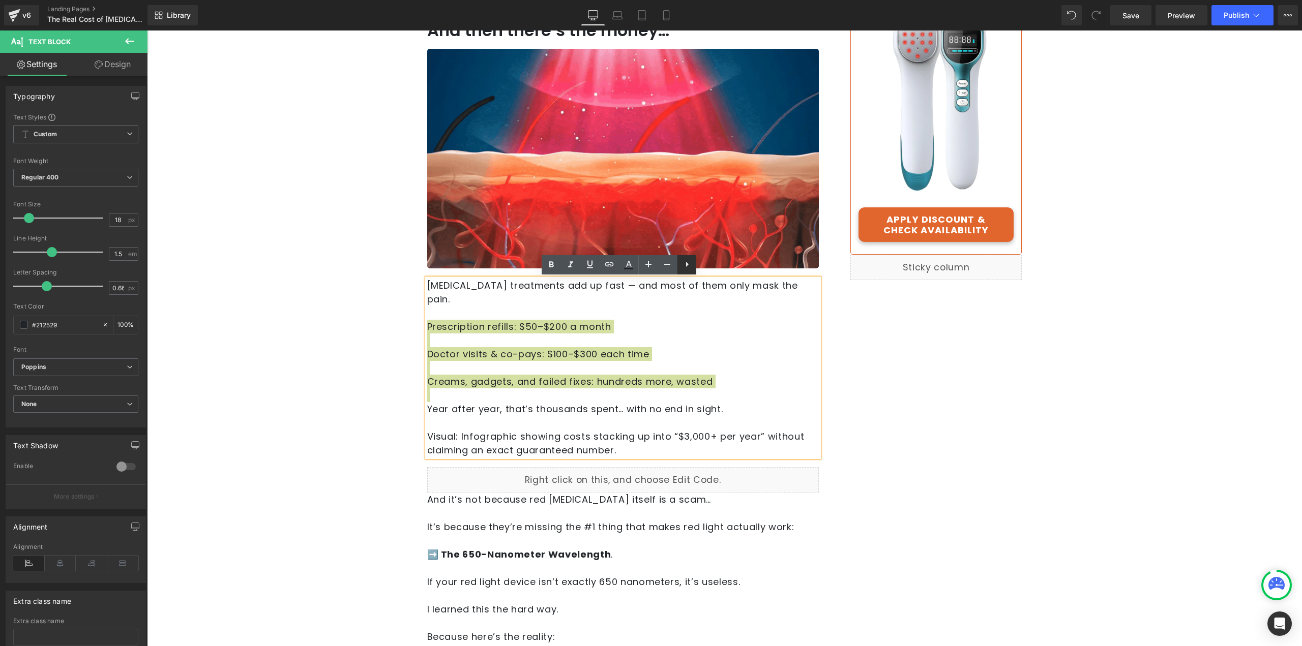
click at [683, 266] on icon at bounding box center [687, 264] width 12 height 12
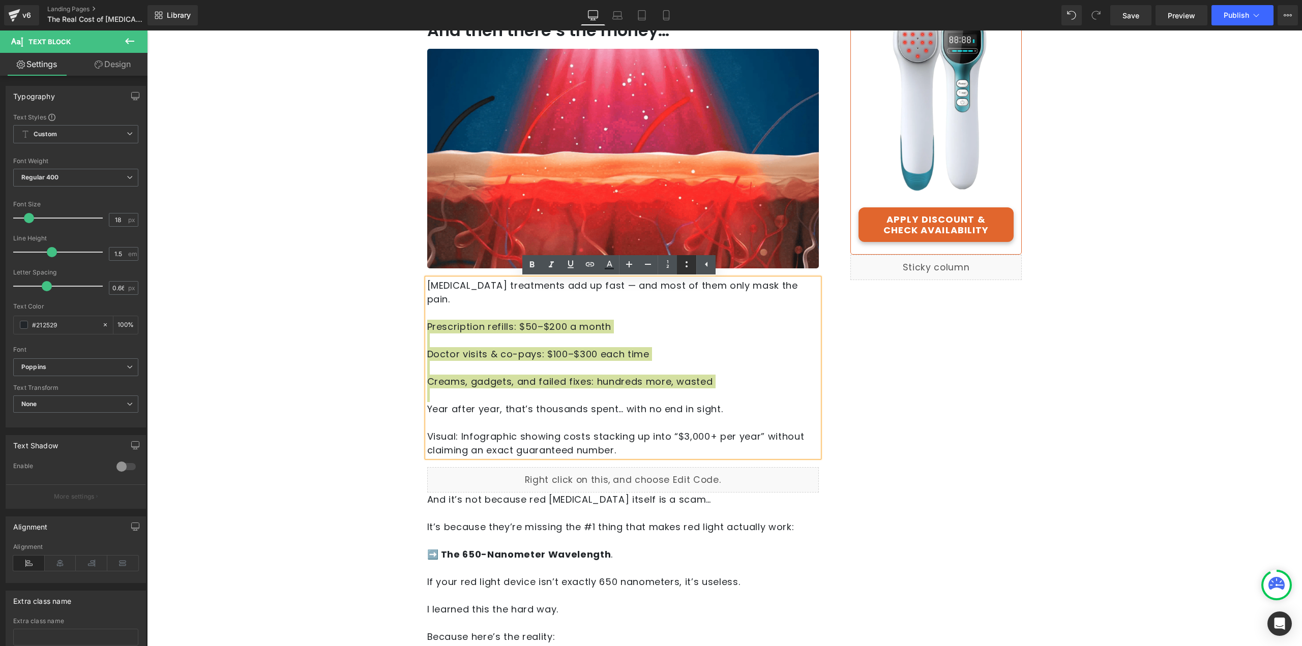
click at [682, 268] on icon at bounding box center [687, 264] width 12 height 12
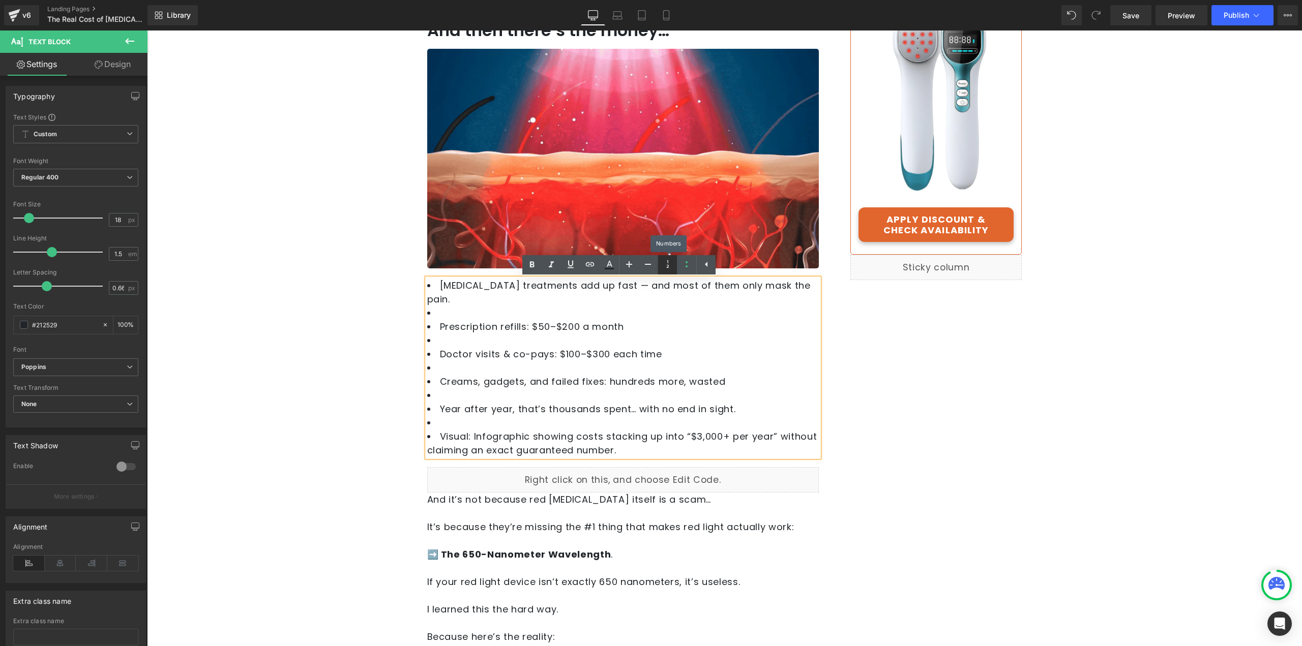
click at [663, 265] on icon at bounding box center [668, 264] width 12 height 12
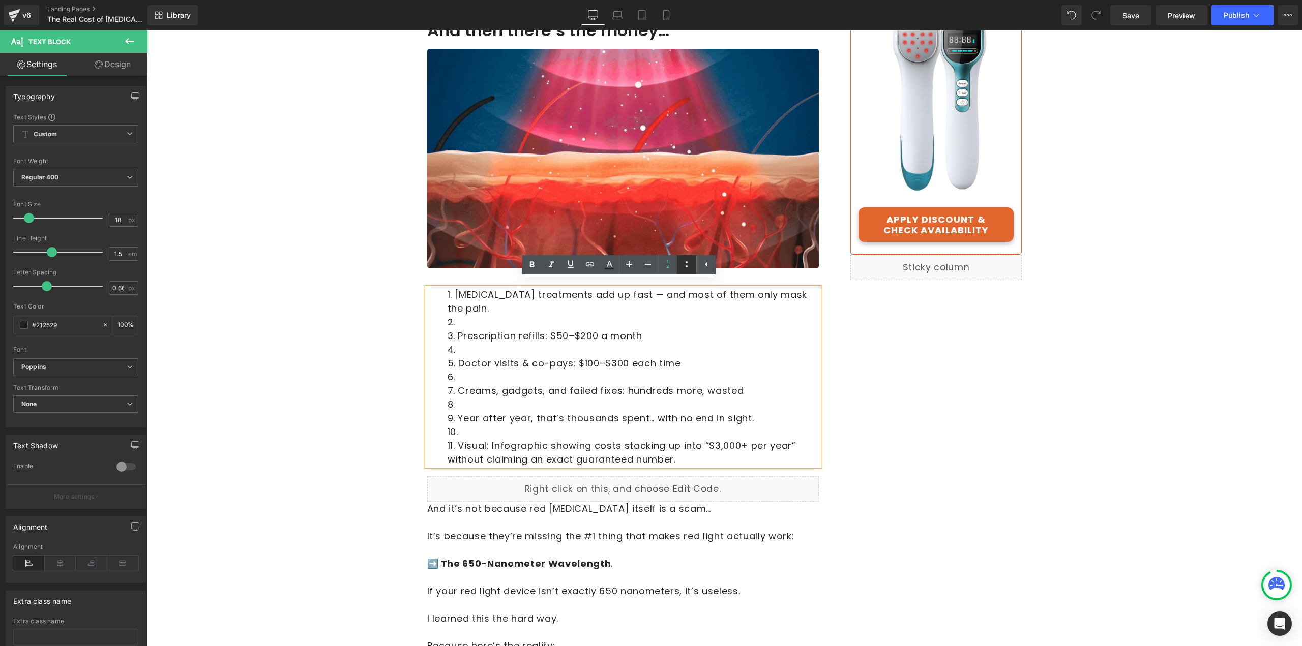
click at [684, 269] on icon at bounding box center [687, 264] width 12 height 12
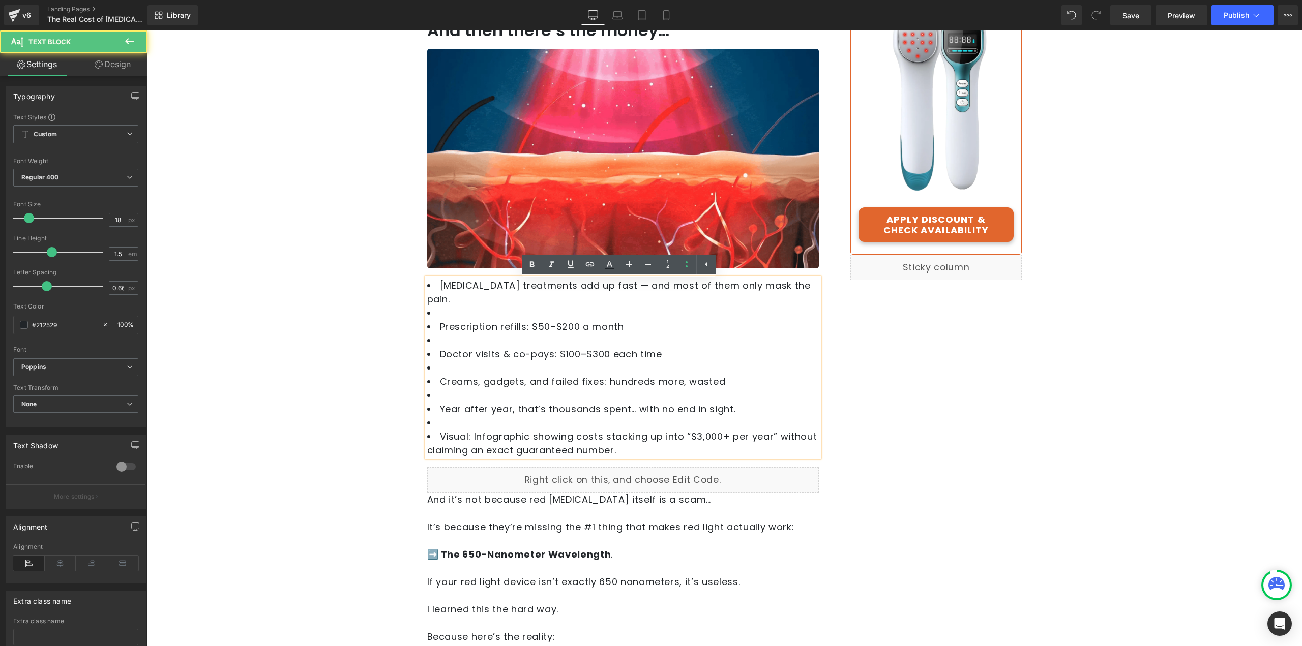
click at [450, 306] on li at bounding box center [623, 313] width 392 height 14
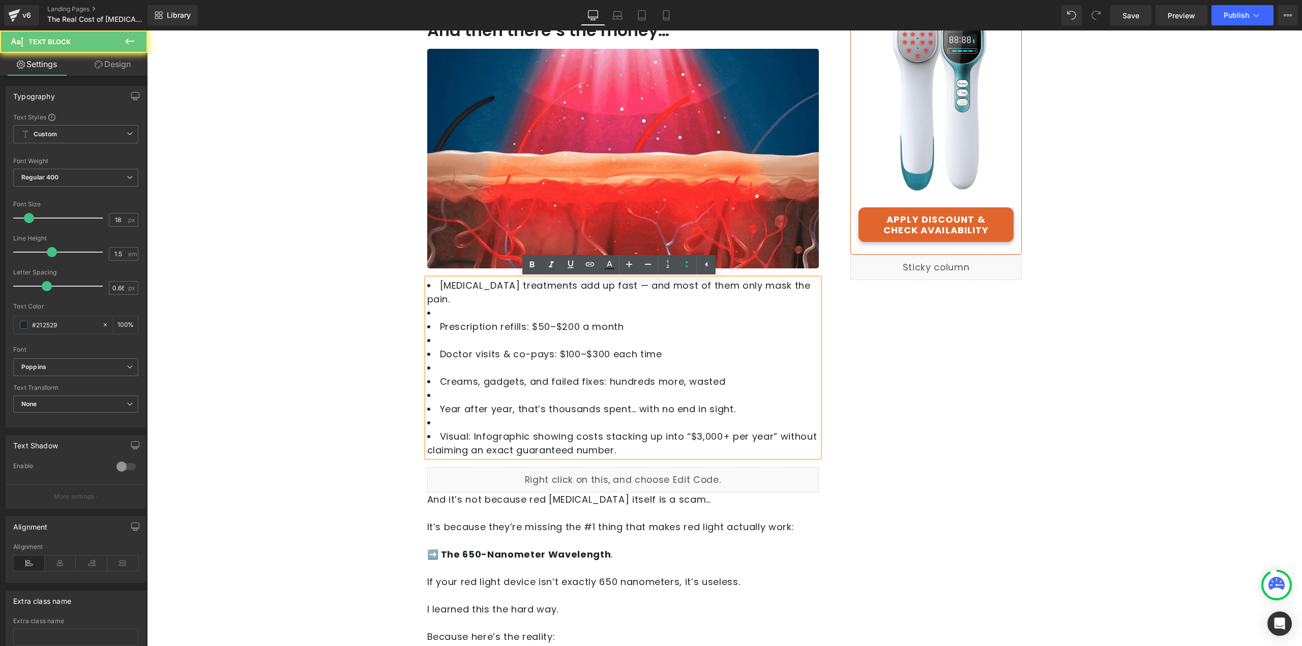
click at [435, 290] on li "Neuropathy treatments add up fast — and most of them only mask the pain." at bounding box center [623, 292] width 392 height 27
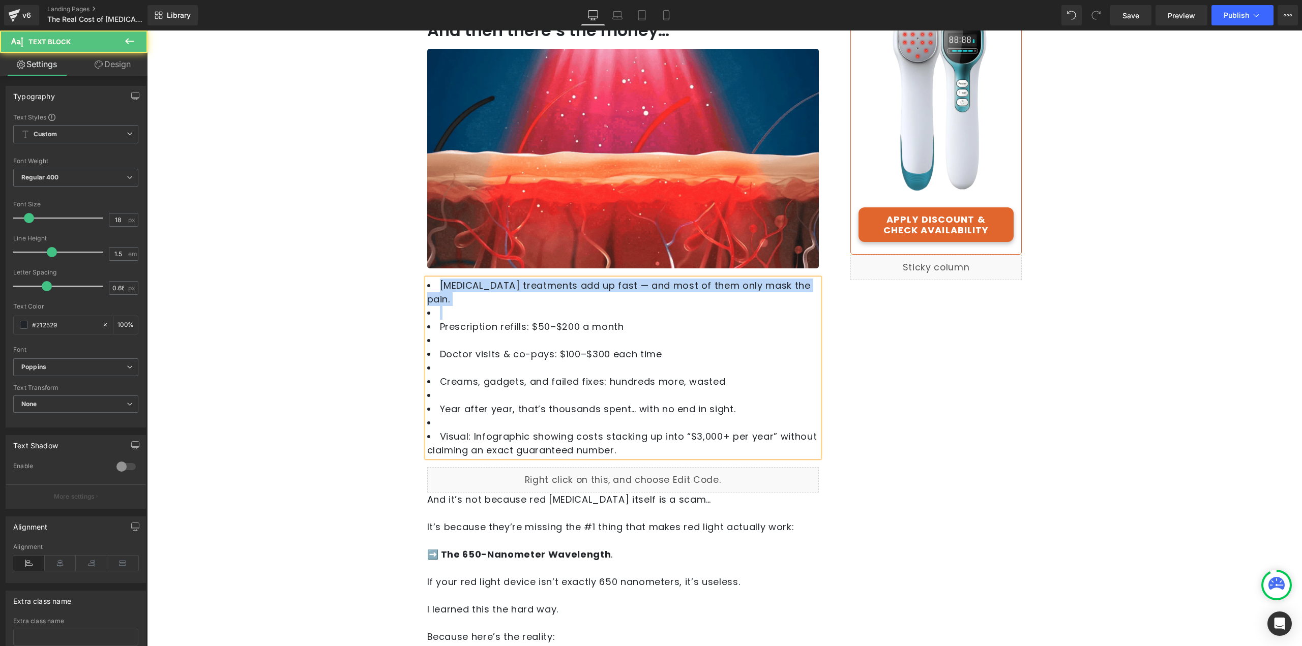
drag, startPoint x: 437, startPoint y: 284, endPoint x: 723, endPoint y: 303, distance: 286.5
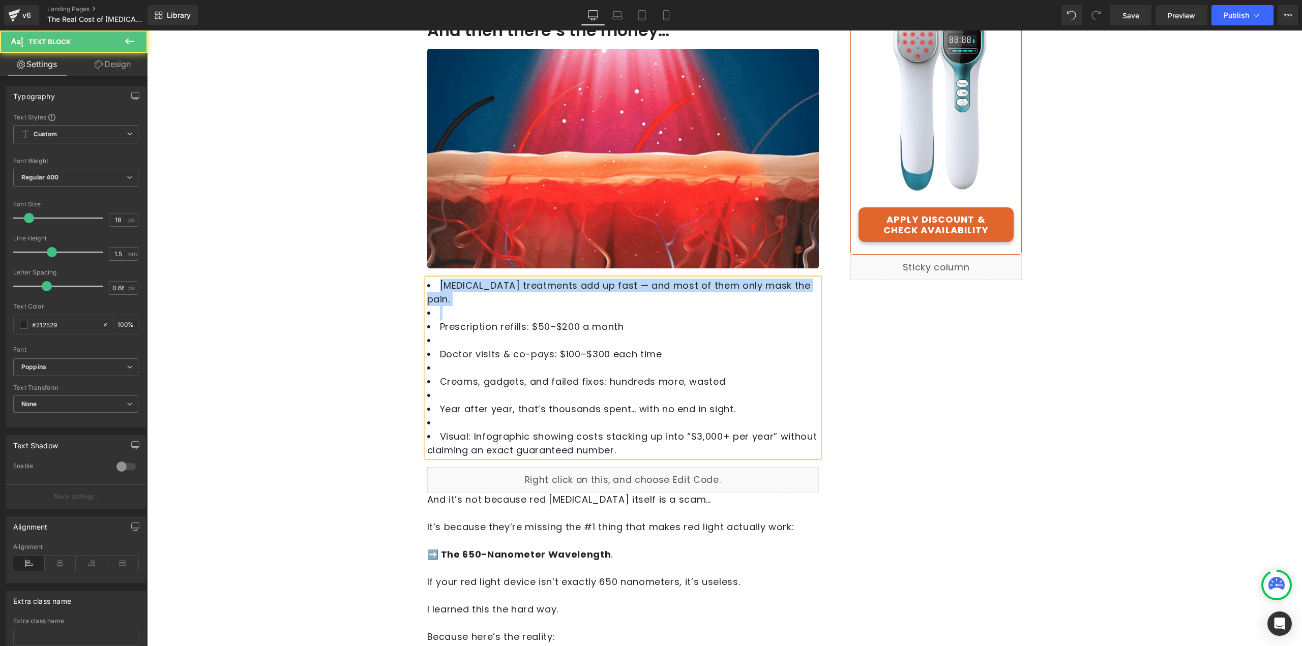
click at [723, 303] on ul "Neuropathy treatments add up fast — and most of them only mask the pain. Prescr…" at bounding box center [623, 368] width 392 height 179
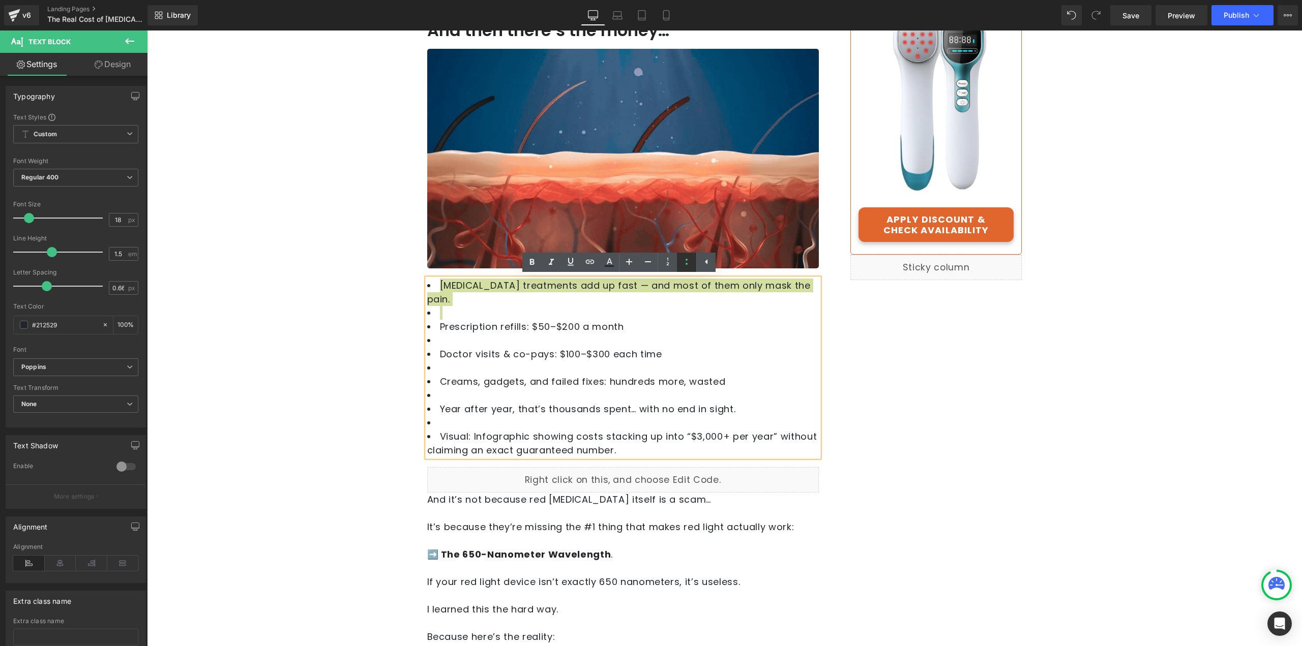
click at [680, 257] on link at bounding box center [686, 262] width 19 height 19
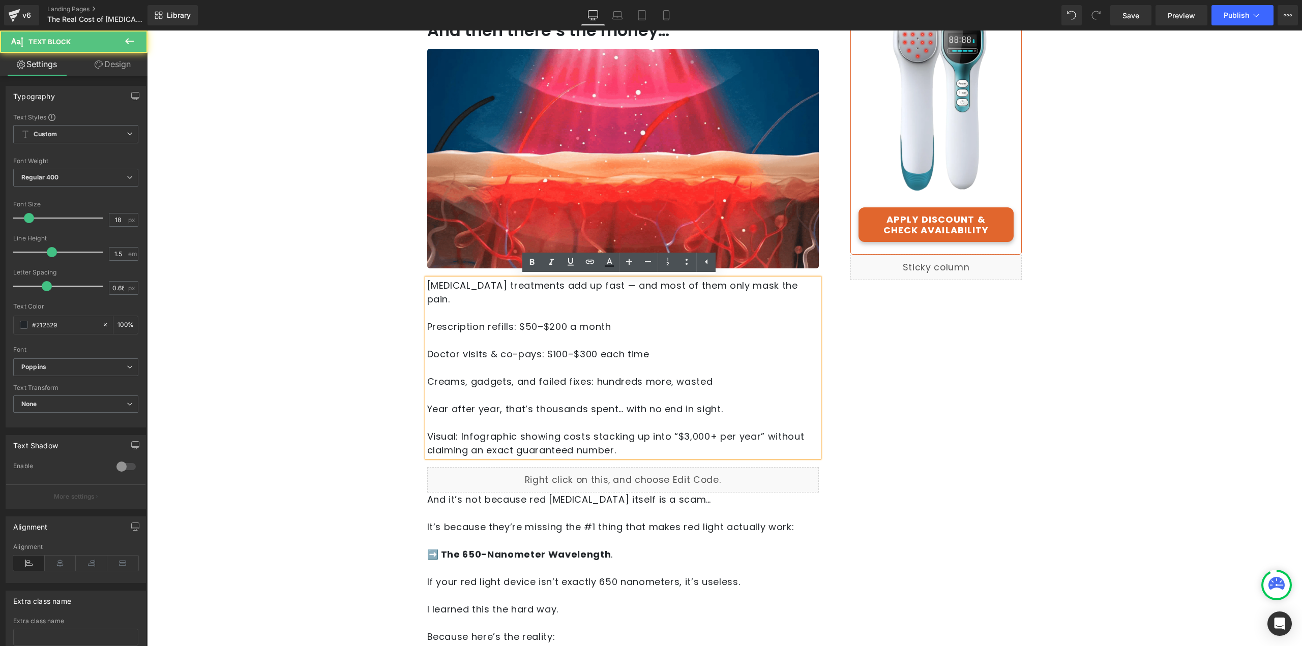
click at [621, 348] on span "Doctor visits & co-pays: $100–$300 each time" at bounding box center [538, 354] width 222 height 13
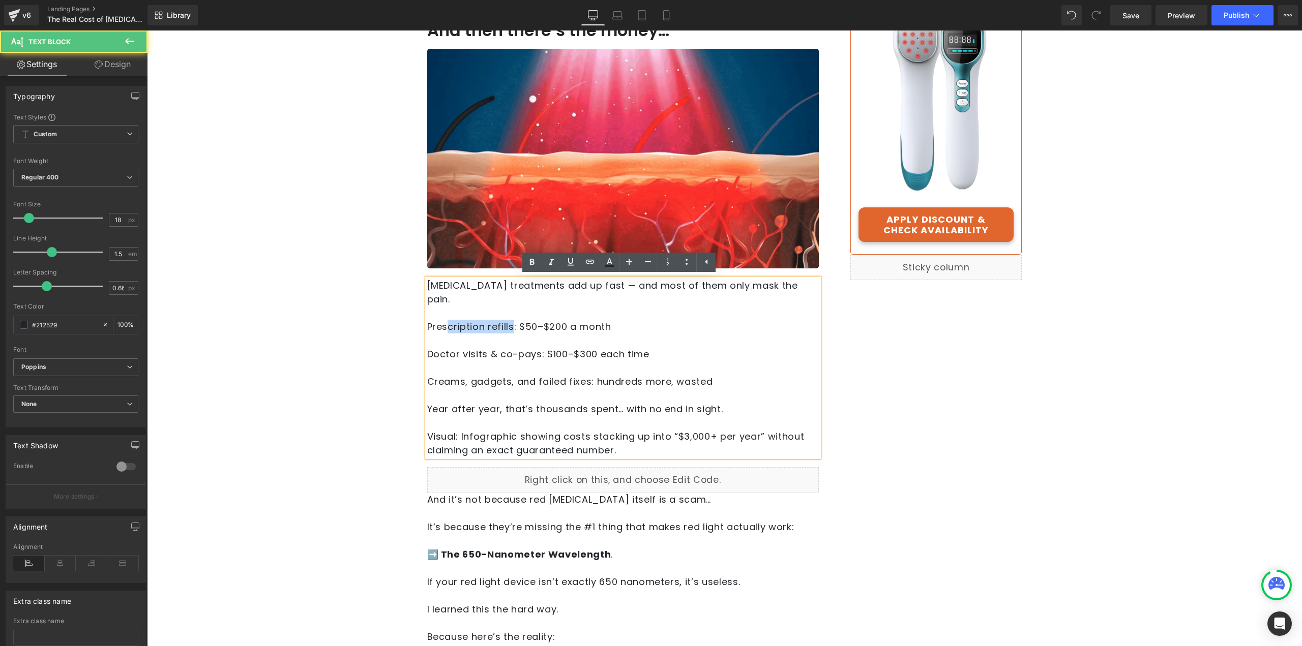
drag, startPoint x: 511, startPoint y: 311, endPoint x: 444, endPoint y: 309, distance: 67.2
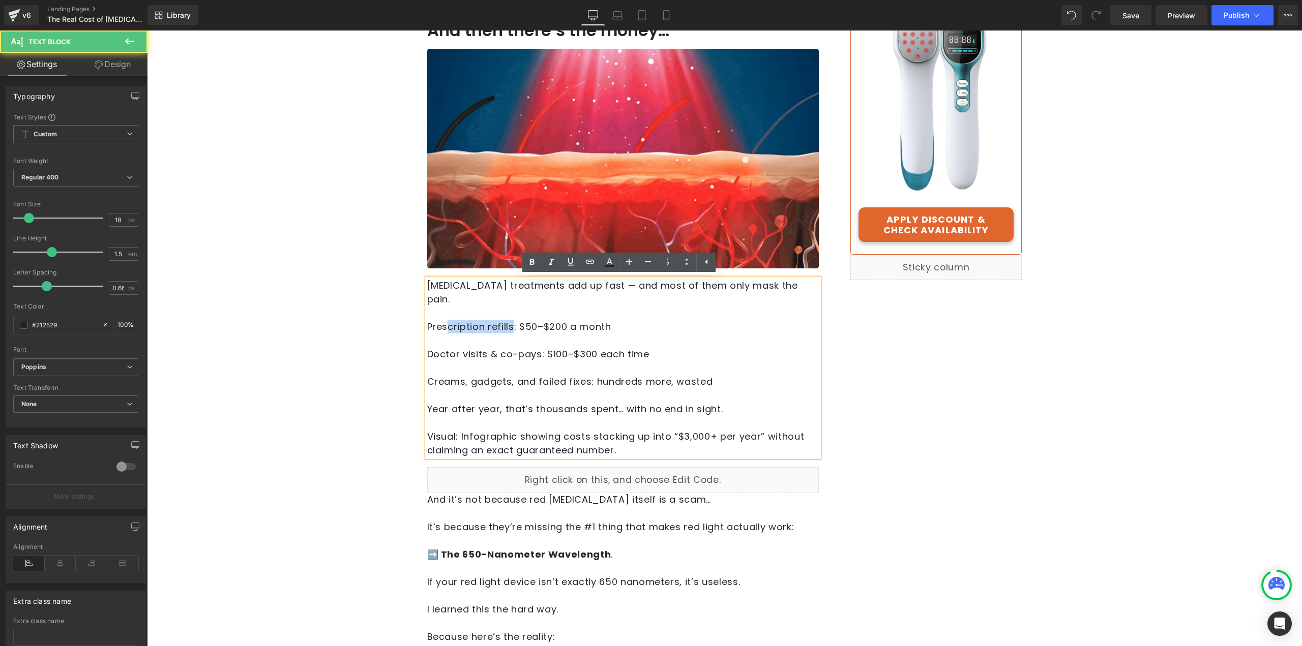
click at [444, 320] on span "Prescription refills: $50–$200 a month" at bounding box center [519, 326] width 184 height 13
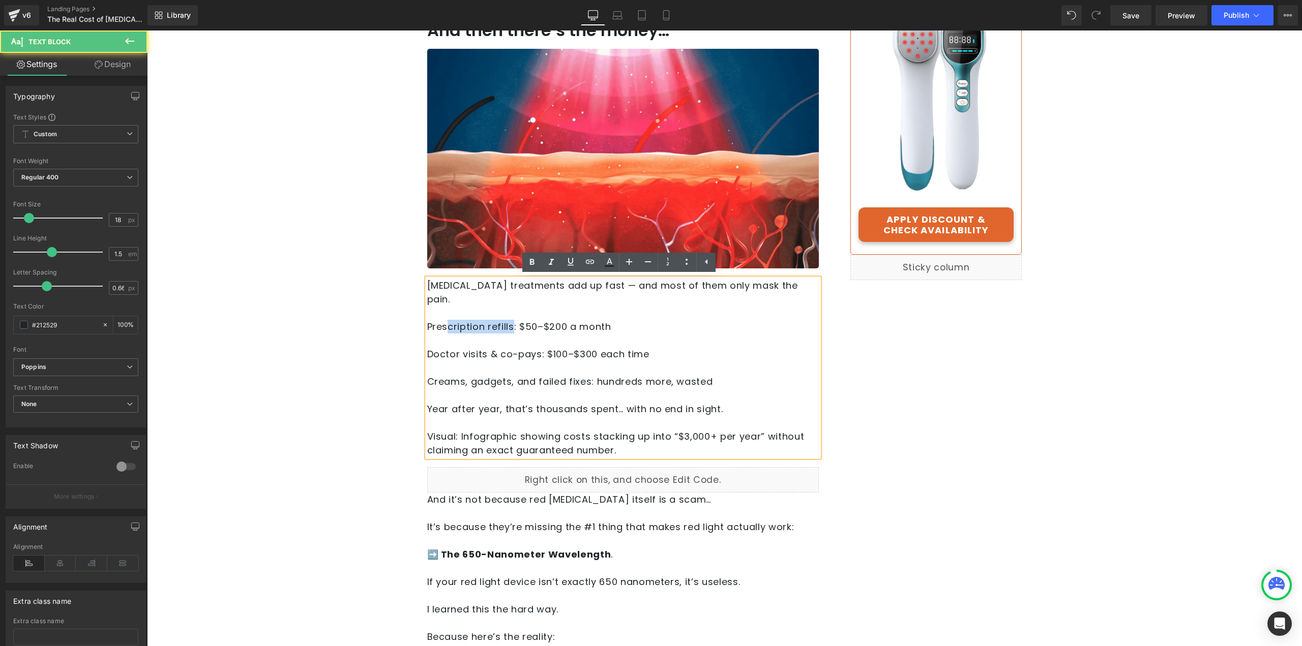
click at [497, 320] on span "Prescription refills: $50–$200 a month" at bounding box center [519, 326] width 184 height 13
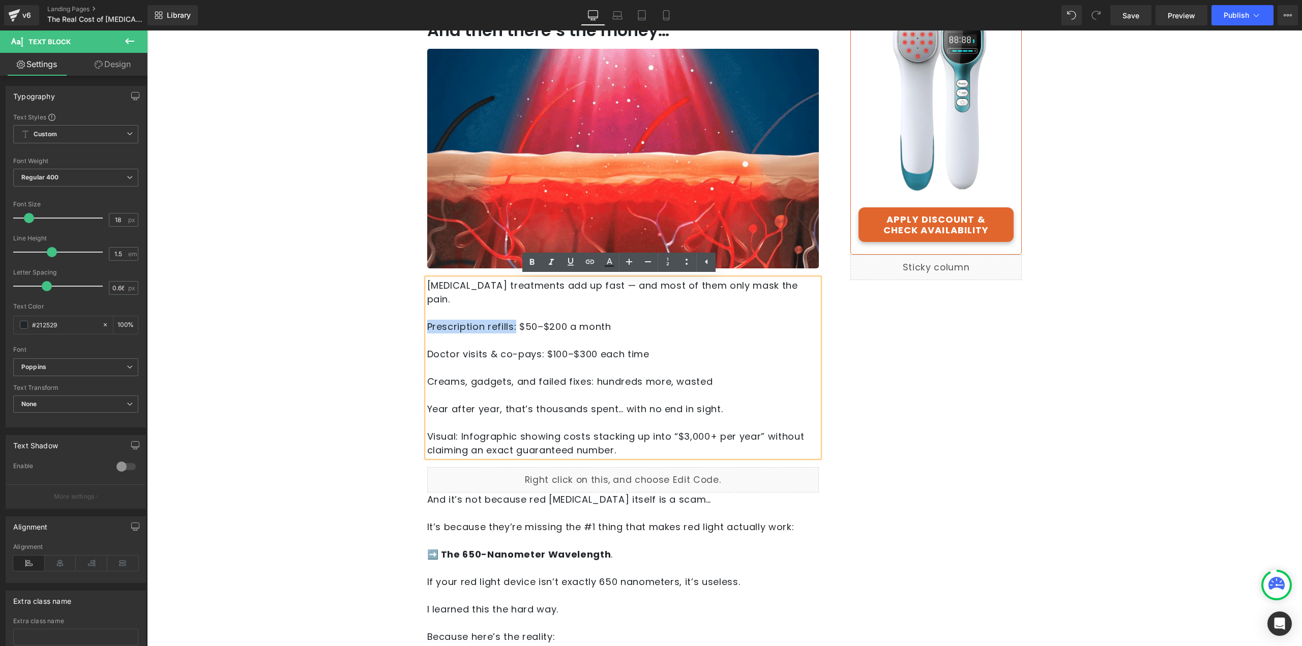
drag, startPoint x: 512, startPoint y: 314, endPoint x: 424, endPoint y: 307, distance: 88.3
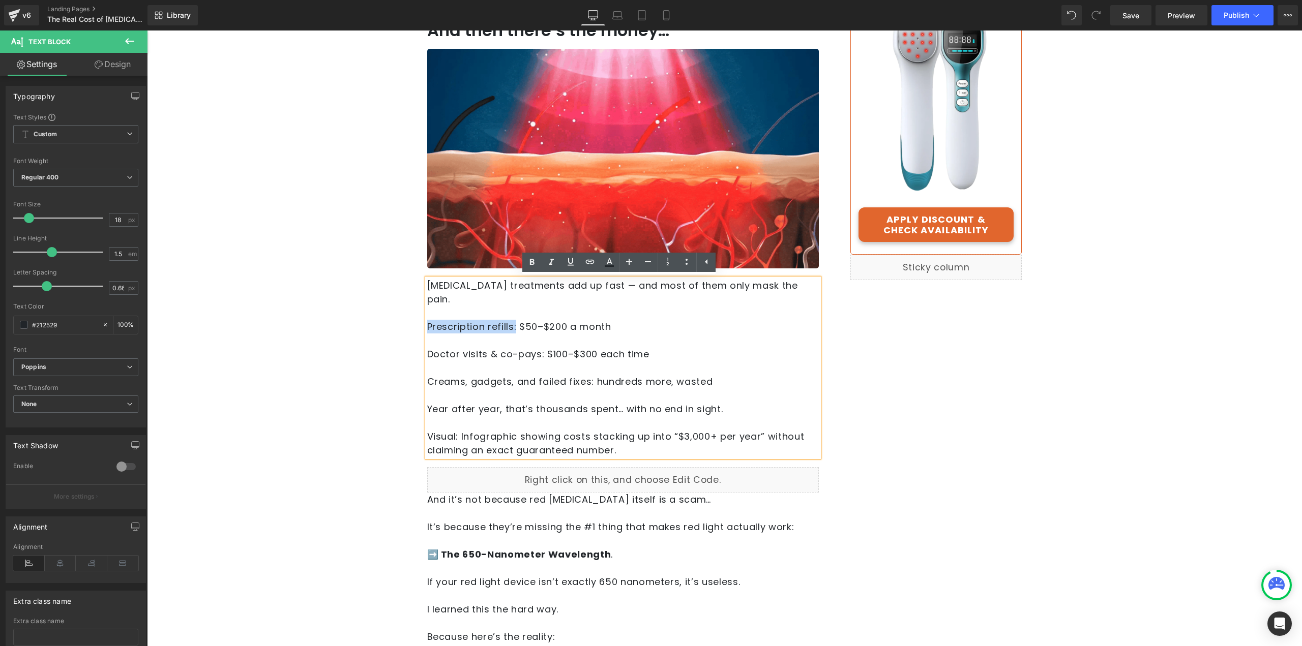
click at [427, 320] on span "Prescription refills: $50–$200 a month" at bounding box center [519, 326] width 184 height 13
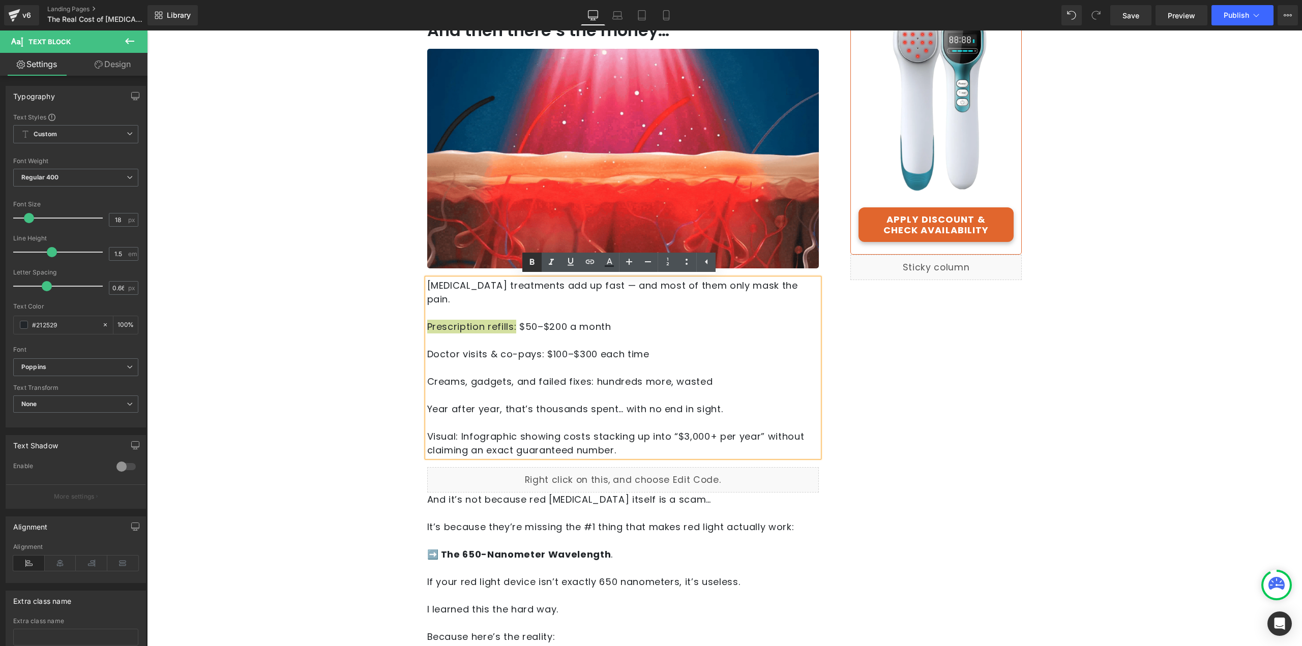
click at [532, 256] on link at bounding box center [531, 262] width 19 height 19
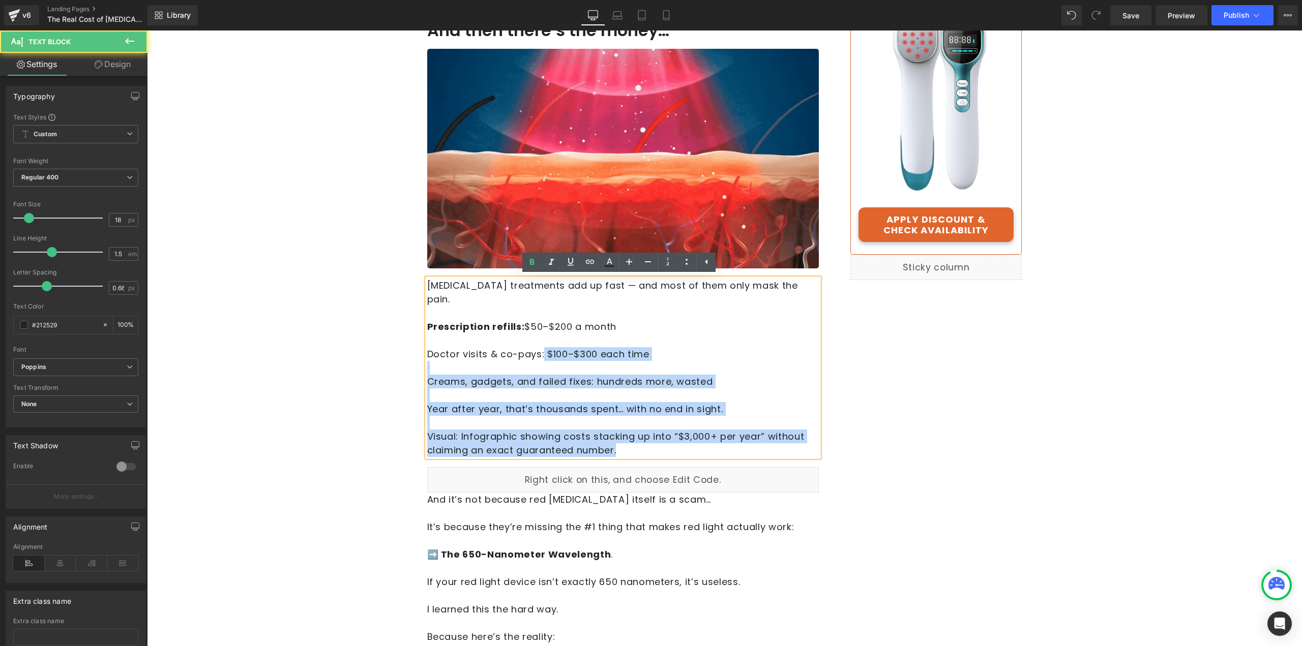
drag, startPoint x: 539, startPoint y: 340, endPoint x: 422, endPoint y: 335, distance: 117.1
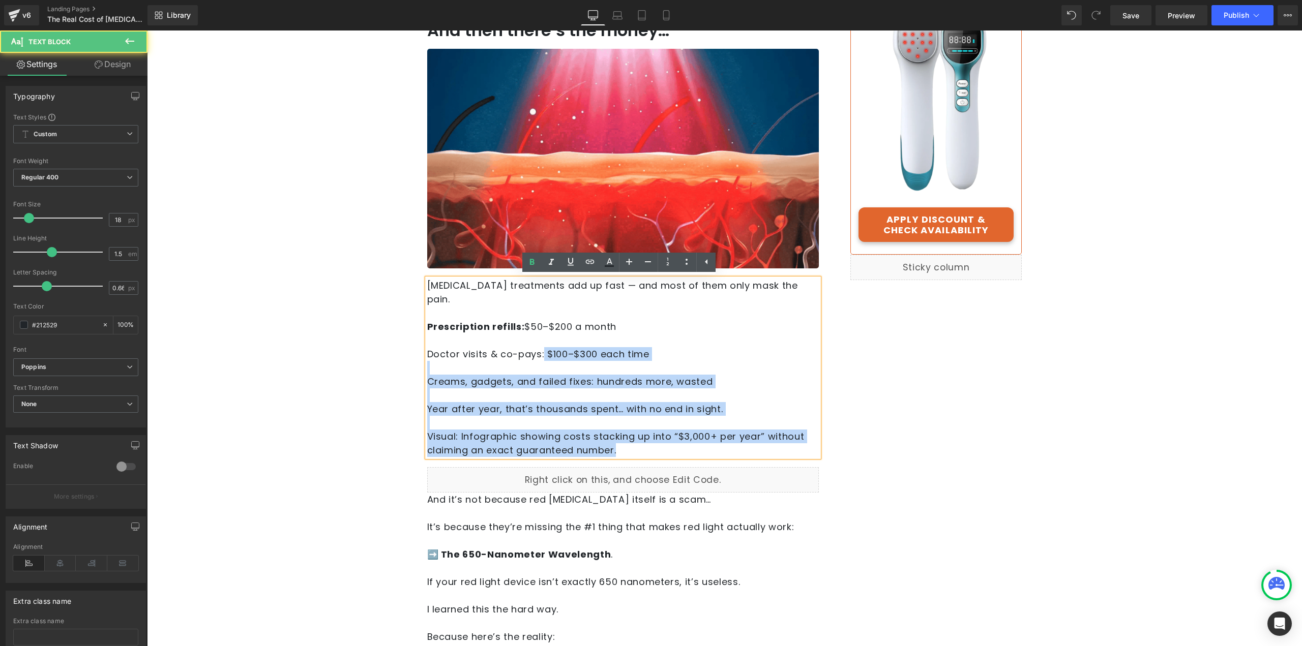
click at [427, 335] on div "Neuropathy treatments add up fast — and most of them only mask the pain. Prescr…" at bounding box center [623, 368] width 392 height 179
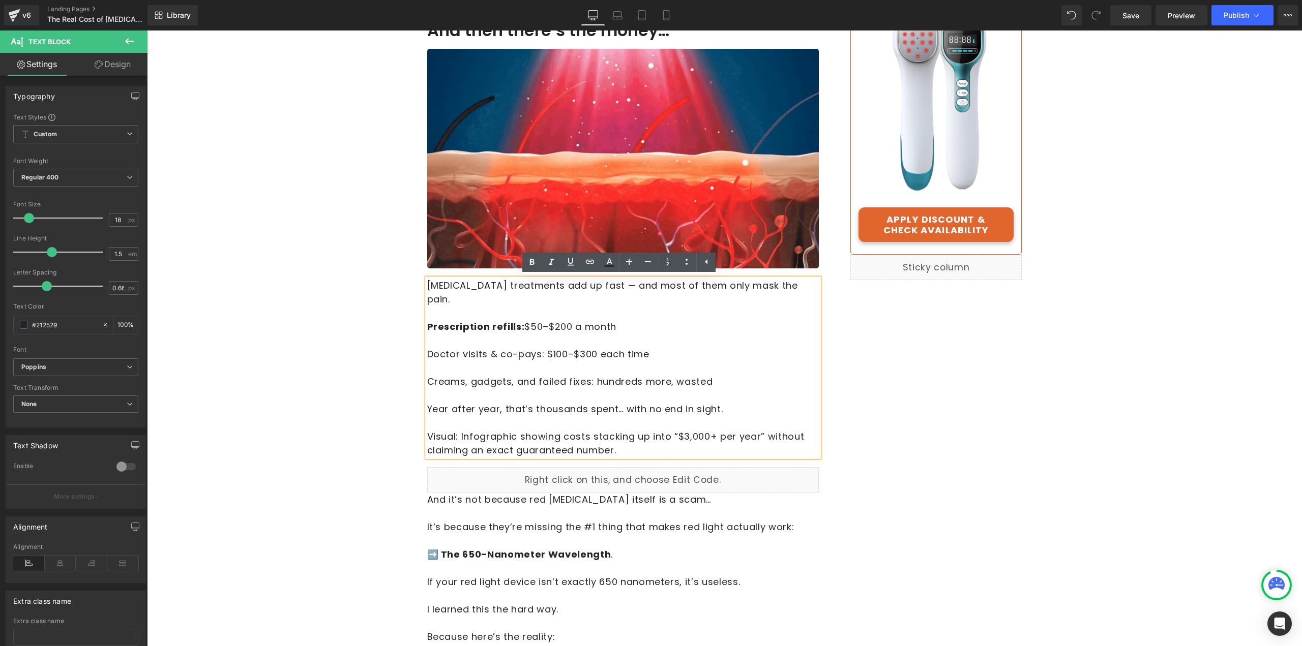
click at [427, 335] on div "Neuropathy treatments add up fast — and most of them only mask the pain. Prescr…" at bounding box center [623, 368] width 392 height 179
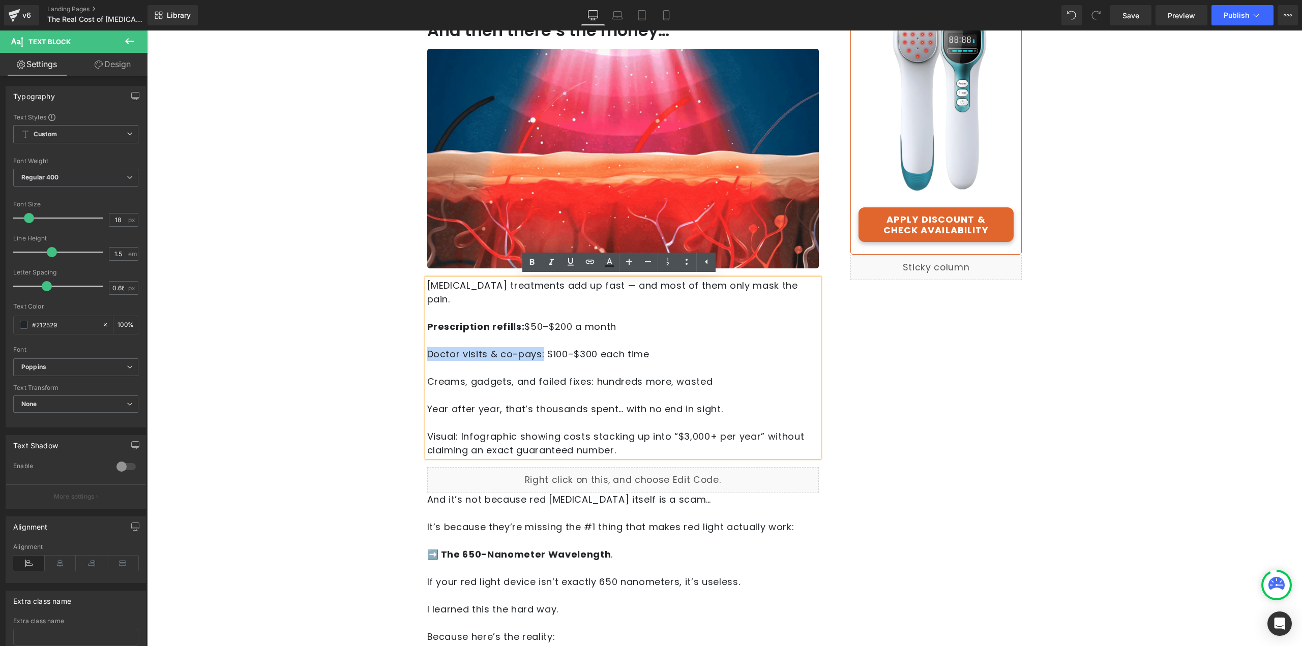
drag, startPoint x: 438, startPoint y: 342, endPoint x: 539, endPoint y: 346, distance: 100.8
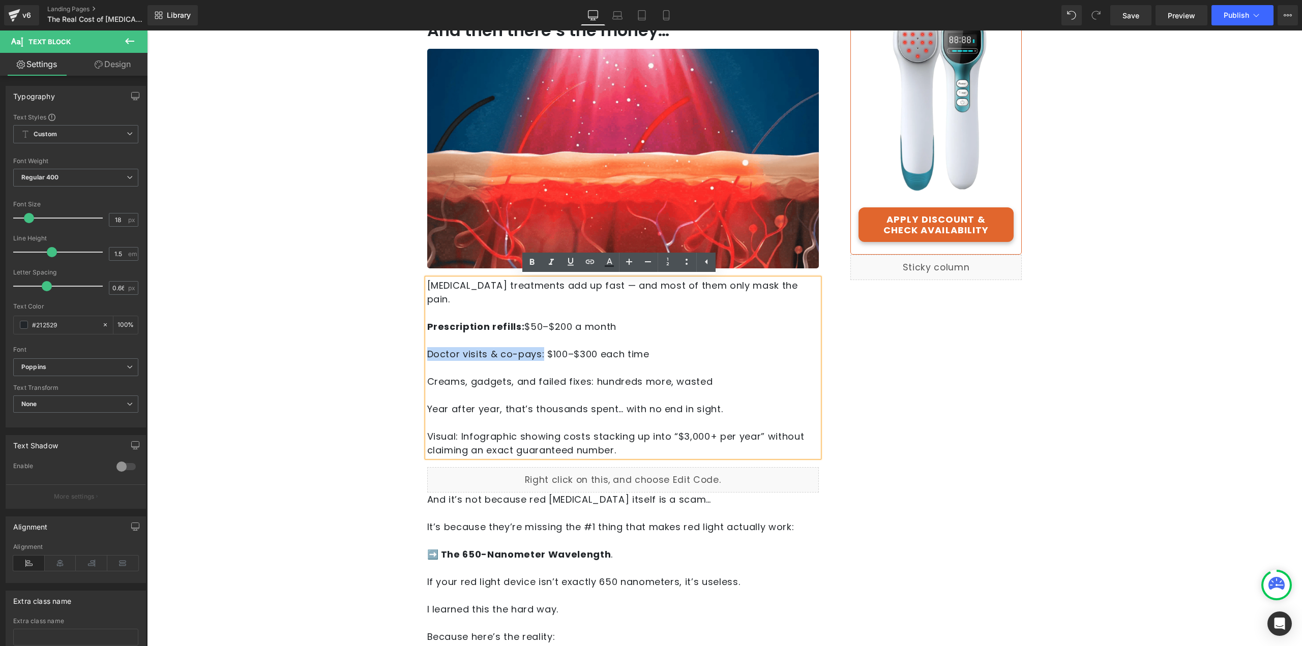
click at [539, 348] on span "Doctor visits & co-pays: $100–$300 each time" at bounding box center [538, 354] width 222 height 13
click at [529, 267] on icon at bounding box center [532, 262] width 12 height 12
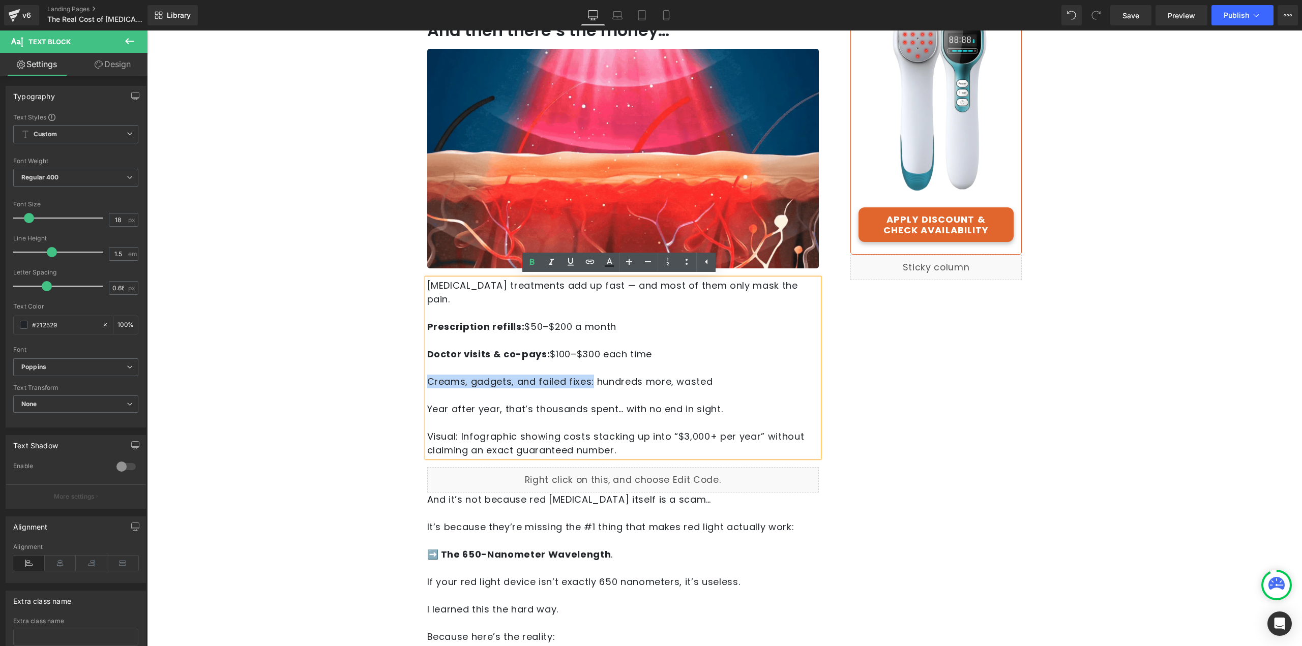
drag, startPoint x: 588, startPoint y: 369, endPoint x: 423, endPoint y: 366, distance: 165.3
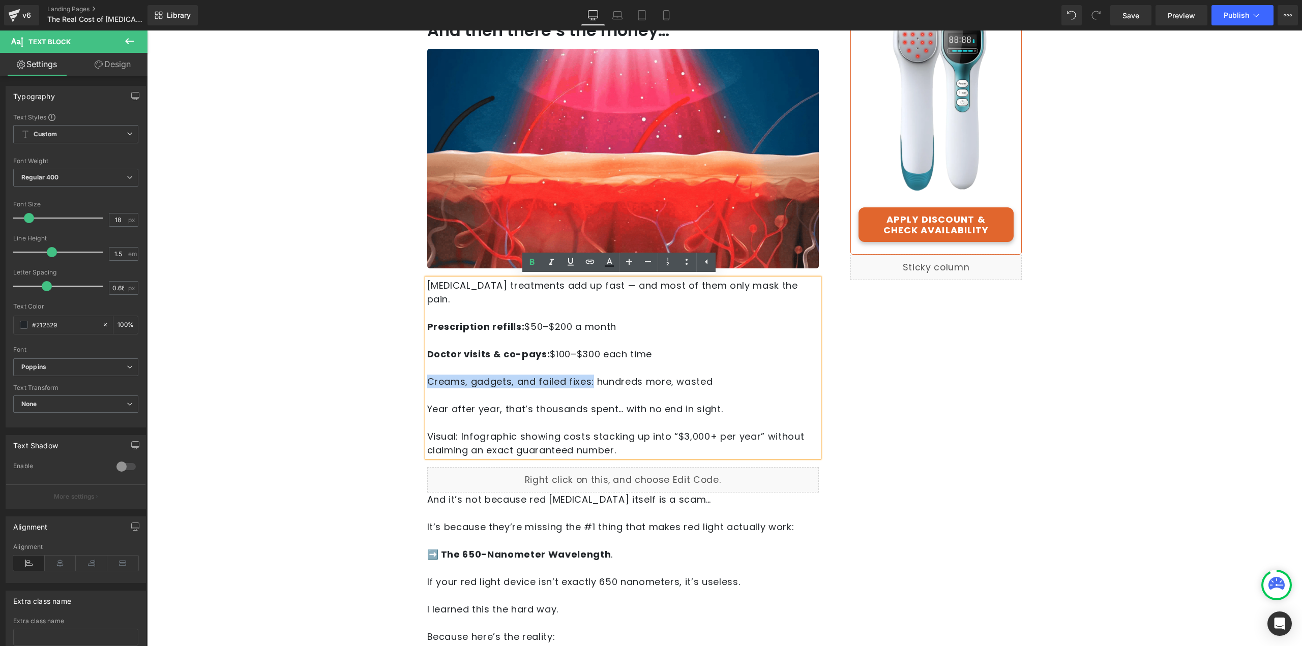
click at [427, 375] on span "Creams, gadgets, and failed fixes: hundreds more, wasted" at bounding box center [570, 381] width 286 height 13
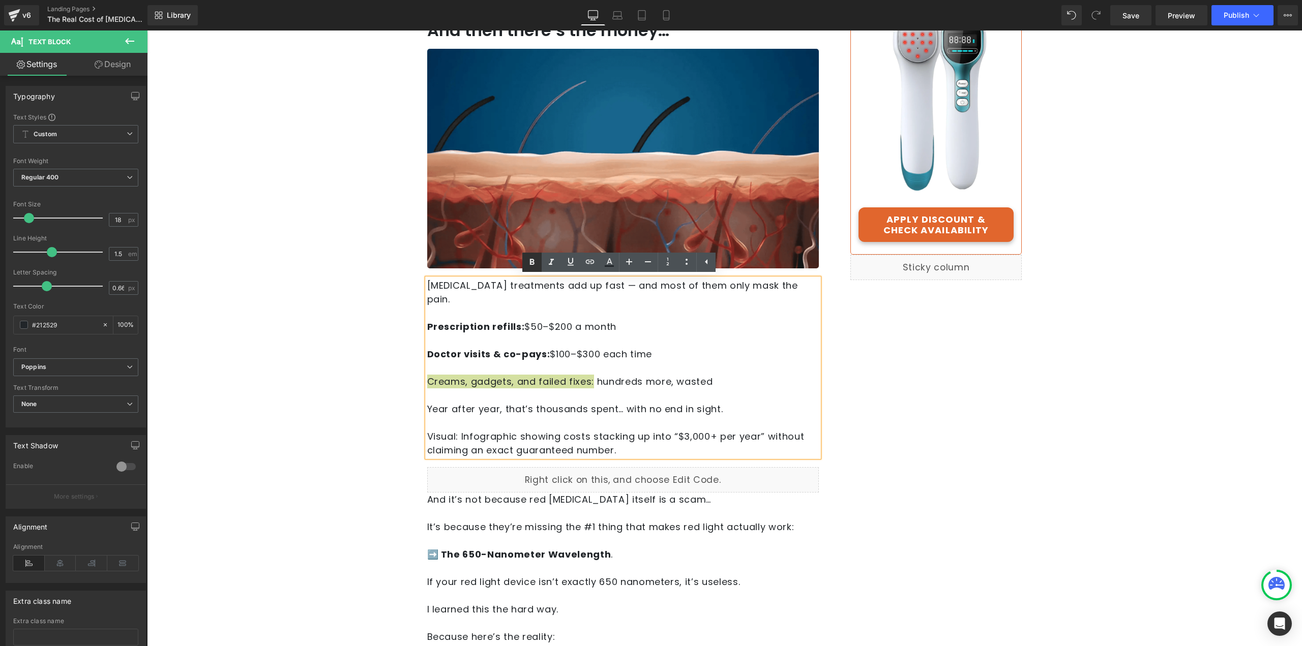
click at [533, 260] on icon at bounding box center [532, 262] width 5 height 6
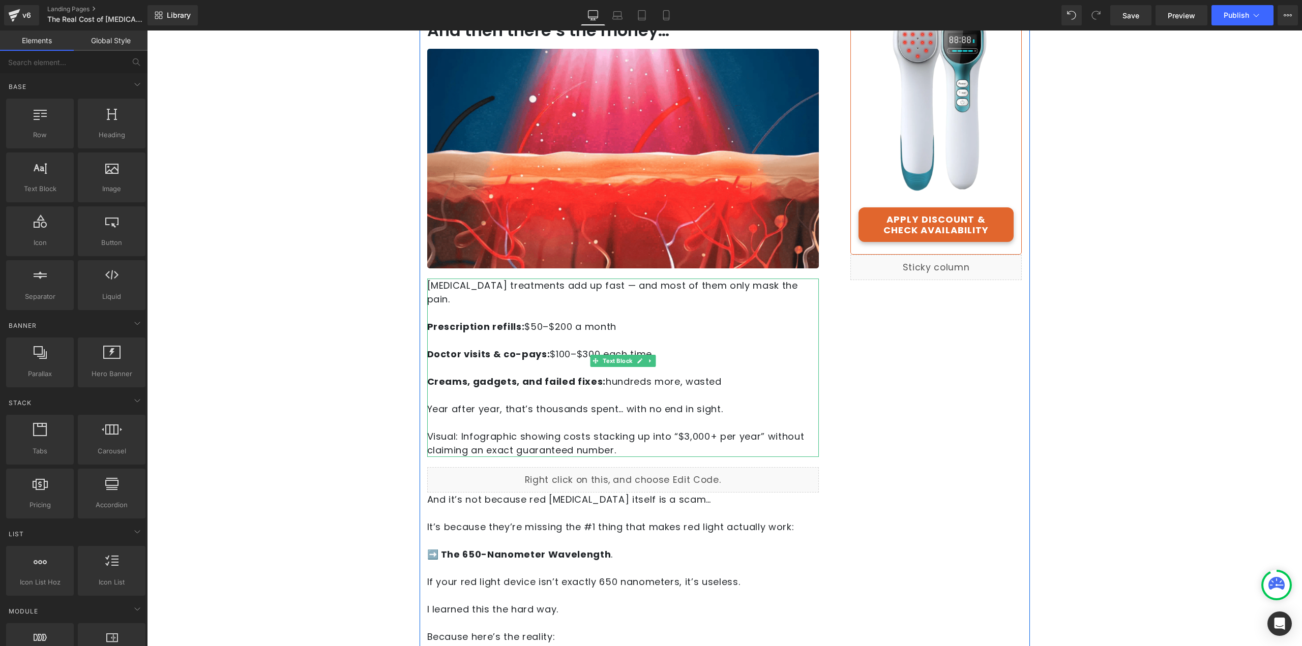
click at [634, 437] on p "Neuropathy treatments add up fast — and most of them only mask the pain. Prescr…" at bounding box center [623, 368] width 392 height 179
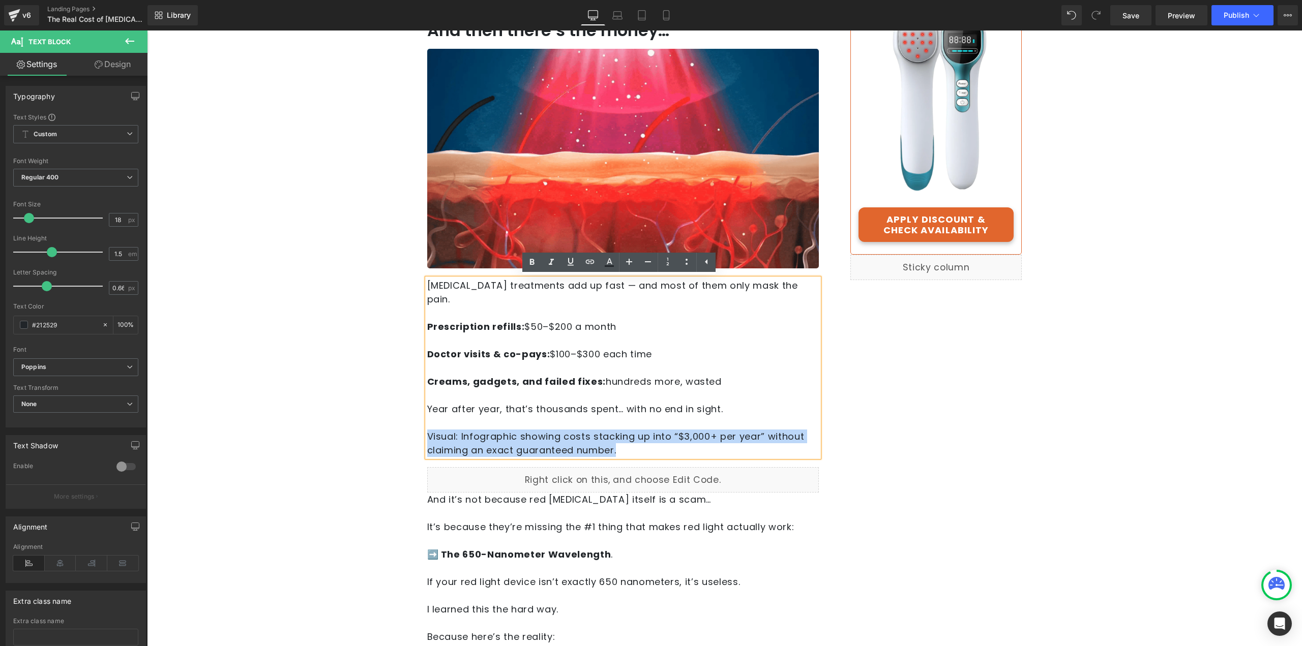
drag, startPoint x: 632, startPoint y: 437, endPoint x: 405, endPoint y: 427, distance: 227.1
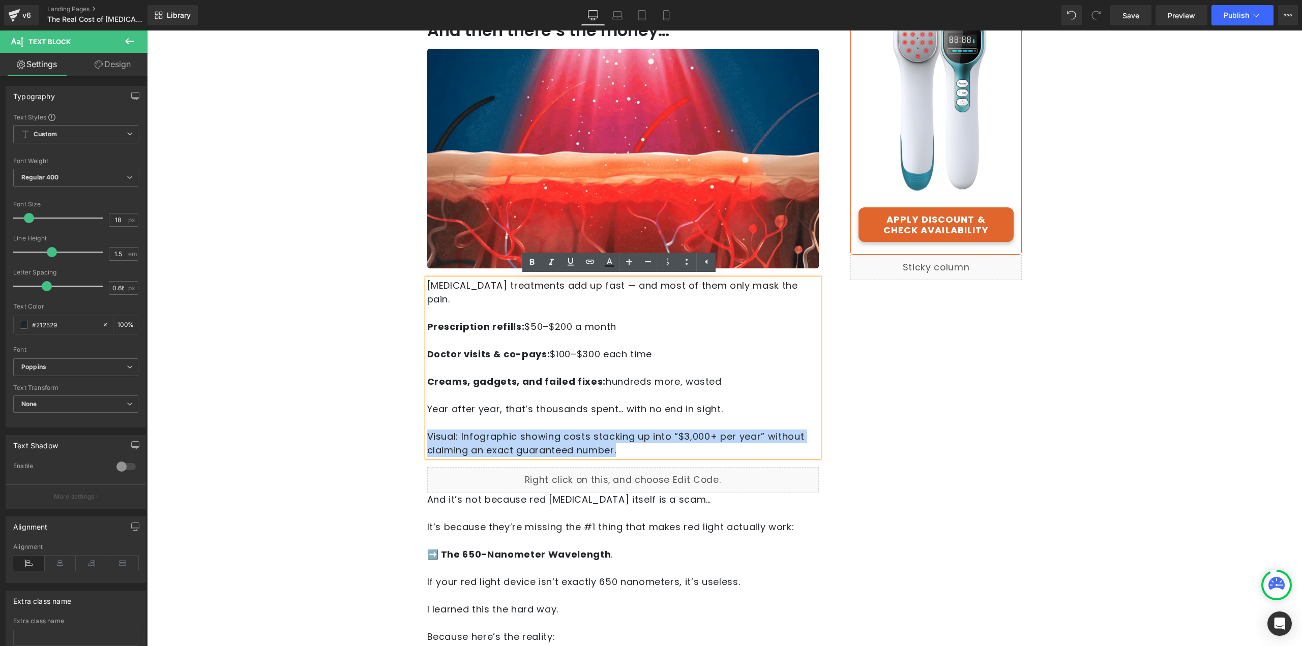
click at [492, 433] on span "Visual: Infographic showing costs stacking up into “$3,000+ per year” without c…" at bounding box center [615, 443] width 377 height 26
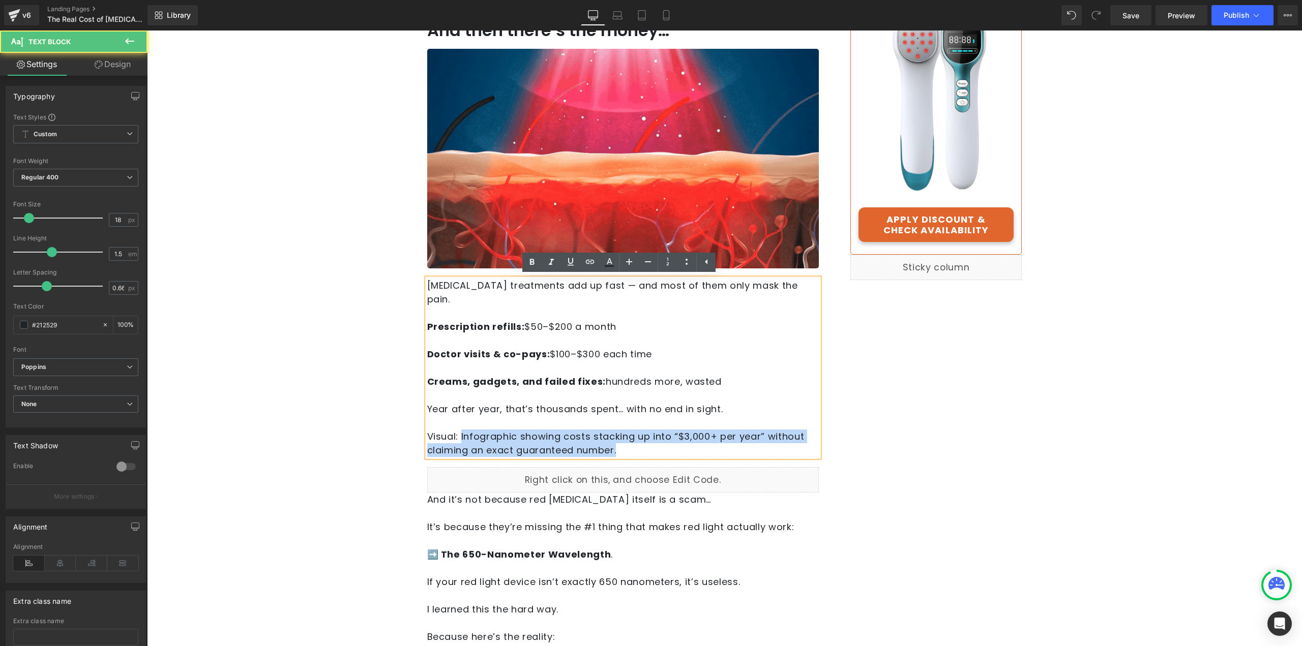
drag, startPoint x: 461, startPoint y: 423, endPoint x: 613, endPoint y: 446, distance: 153.9
click at [613, 446] on div "Neuropathy treatments add up fast — and most of them only mask the pain. Prescr…" at bounding box center [623, 368] width 392 height 179
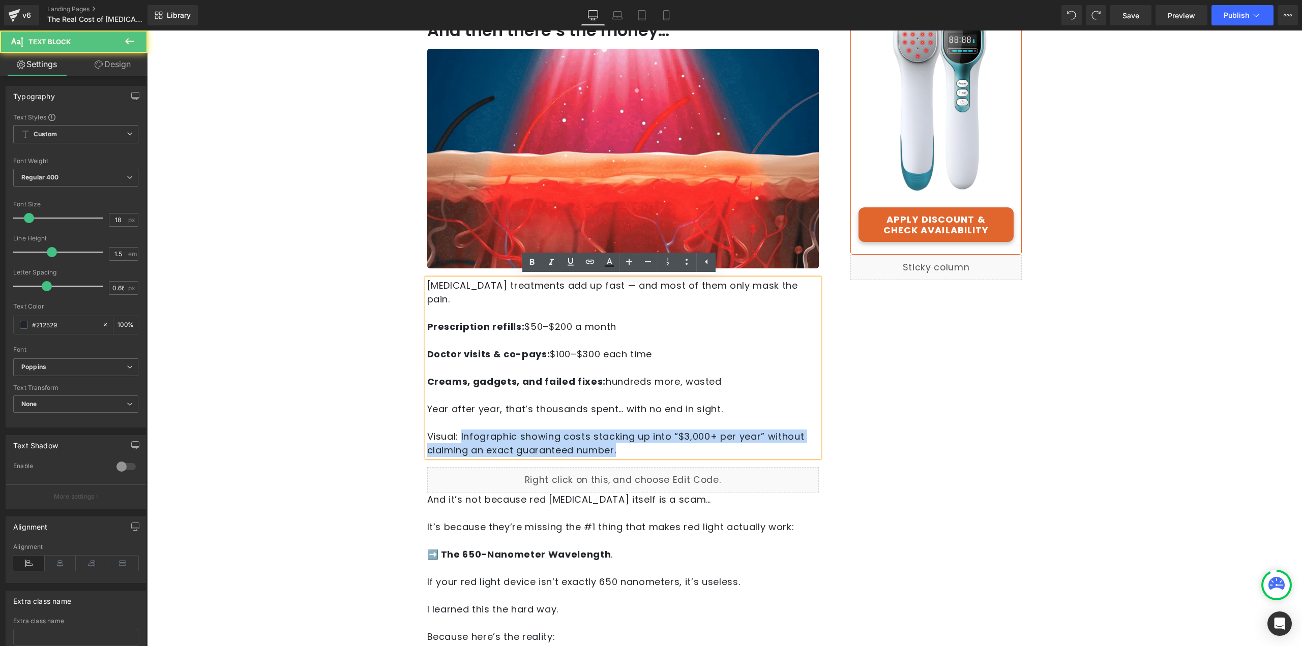
drag, startPoint x: 458, startPoint y: 424, endPoint x: 615, endPoint y: 445, distance: 159.0
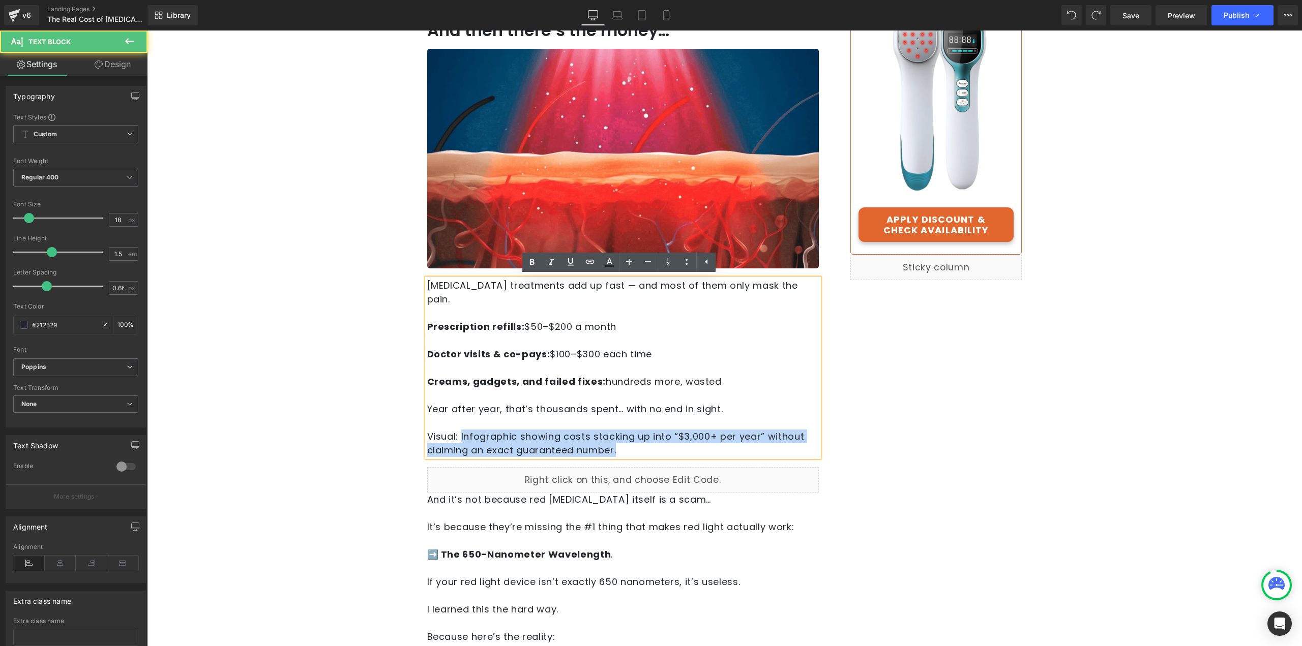
click at [615, 445] on div "Neuropathy treatments add up fast — and most of them only mask the pain. Prescr…" at bounding box center [623, 368] width 392 height 179
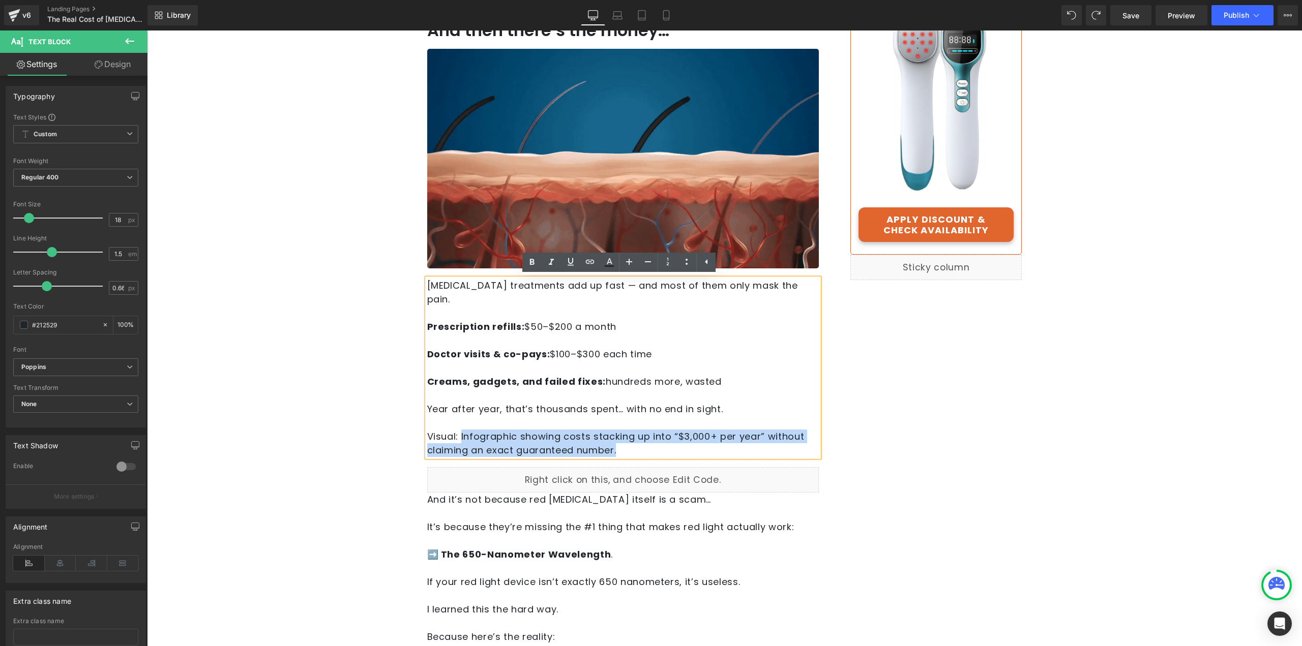
copy span "Infographic showing costs stacking up into “$3,000+ per year” without claiming …"
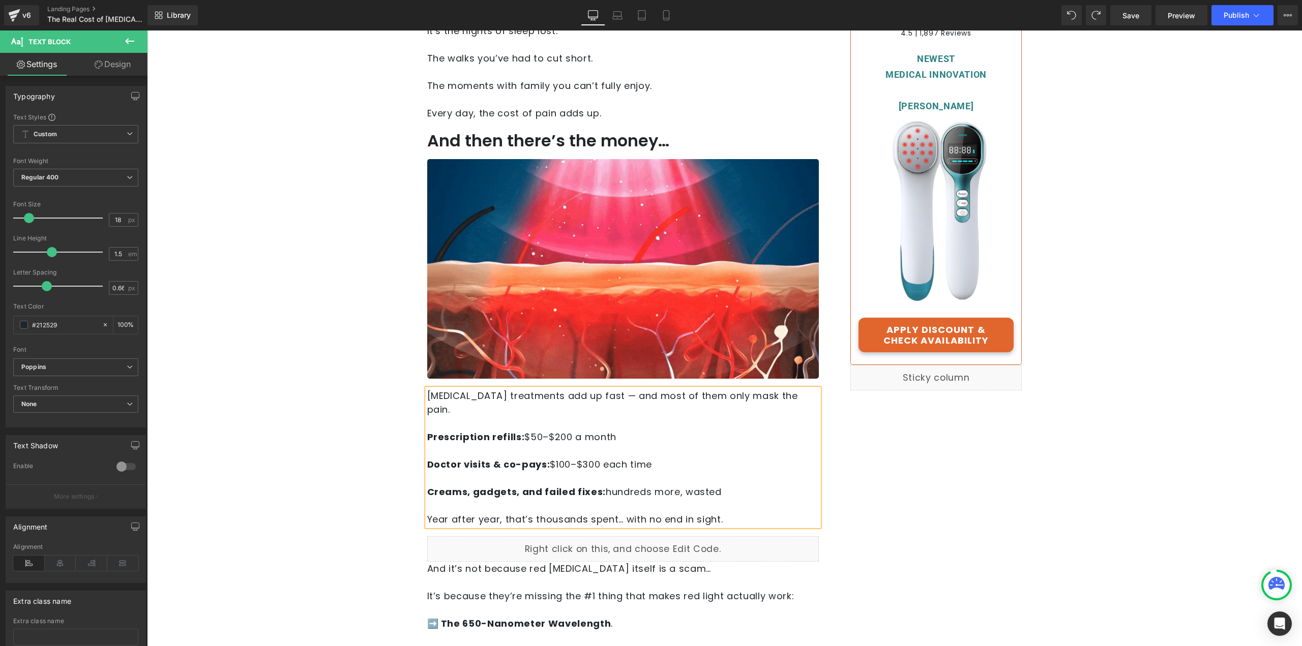
scroll to position [254, 0]
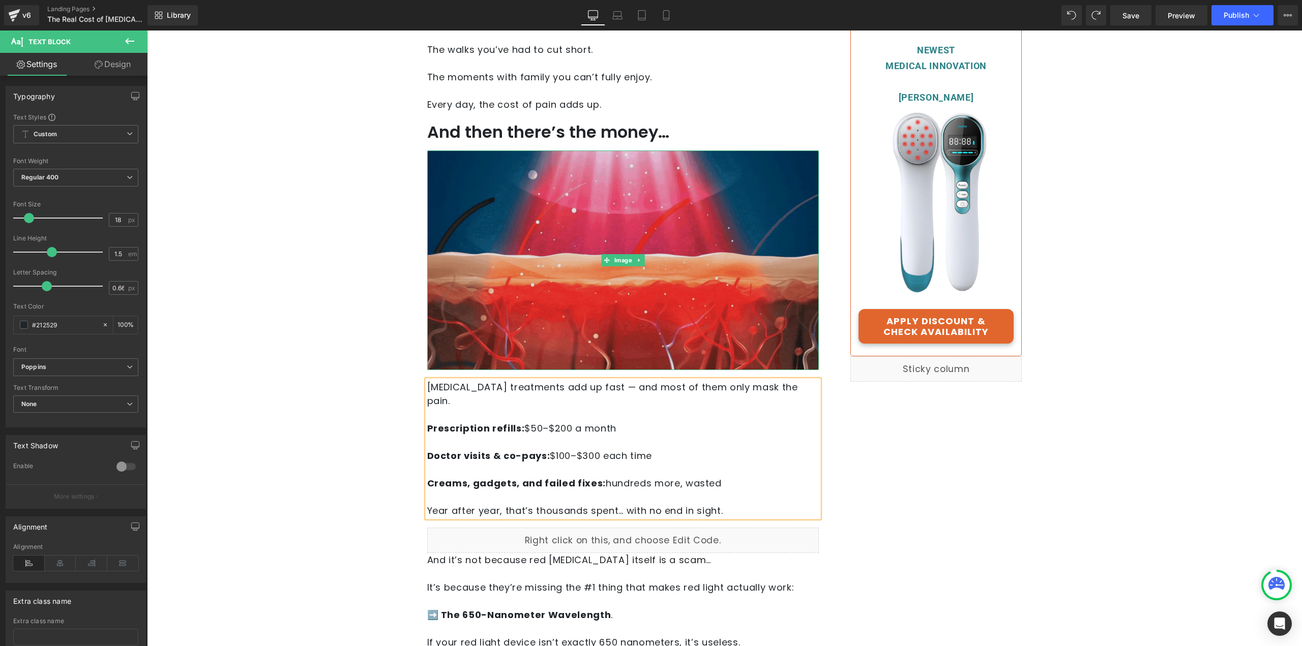
click at [581, 300] on img at bounding box center [623, 261] width 392 height 220
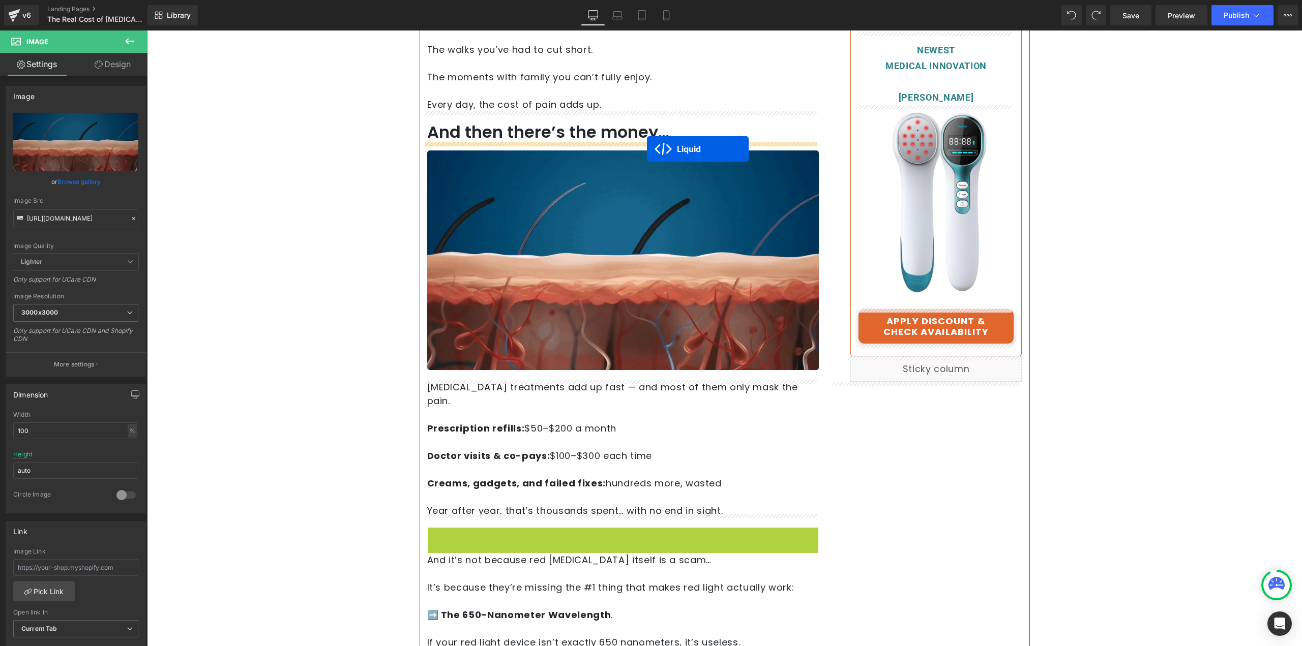
drag, startPoint x: 606, startPoint y: 522, endPoint x: 647, endPoint y: 149, distance: 375.5
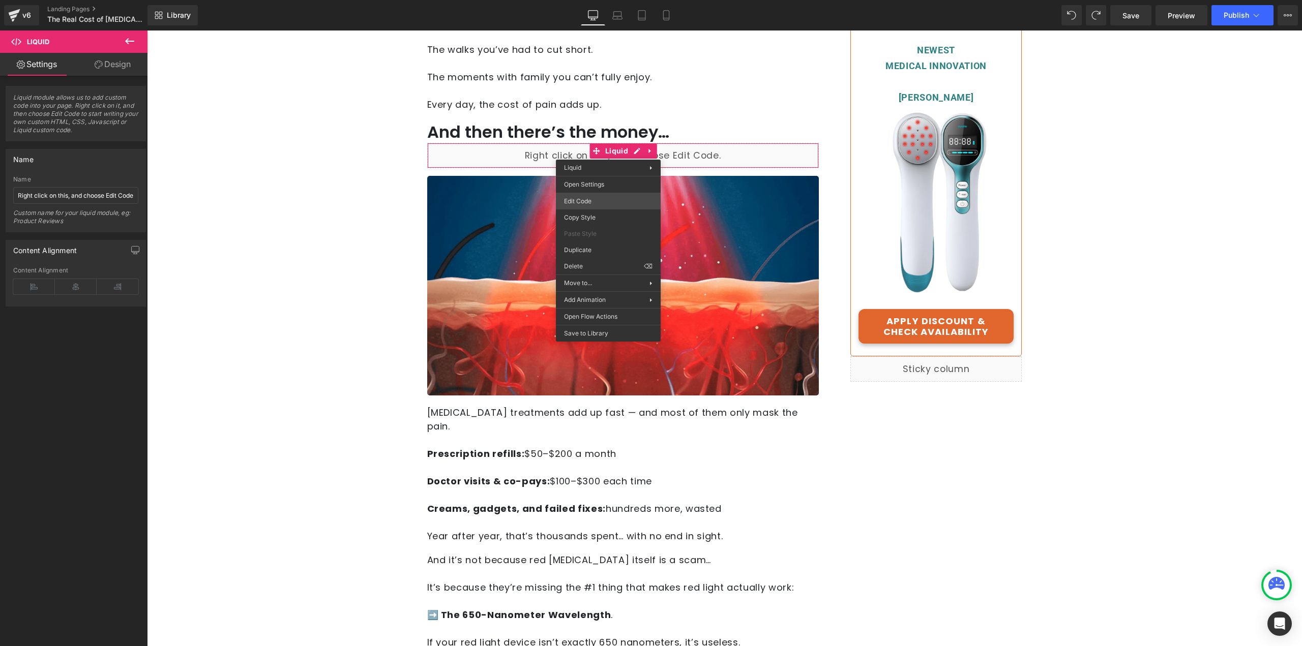
click at [603, 0] on div "Liquid You are previewing how the will restyle your page. You can not edit Elem…" at bounding box center [651, 0] width 1302 height 0
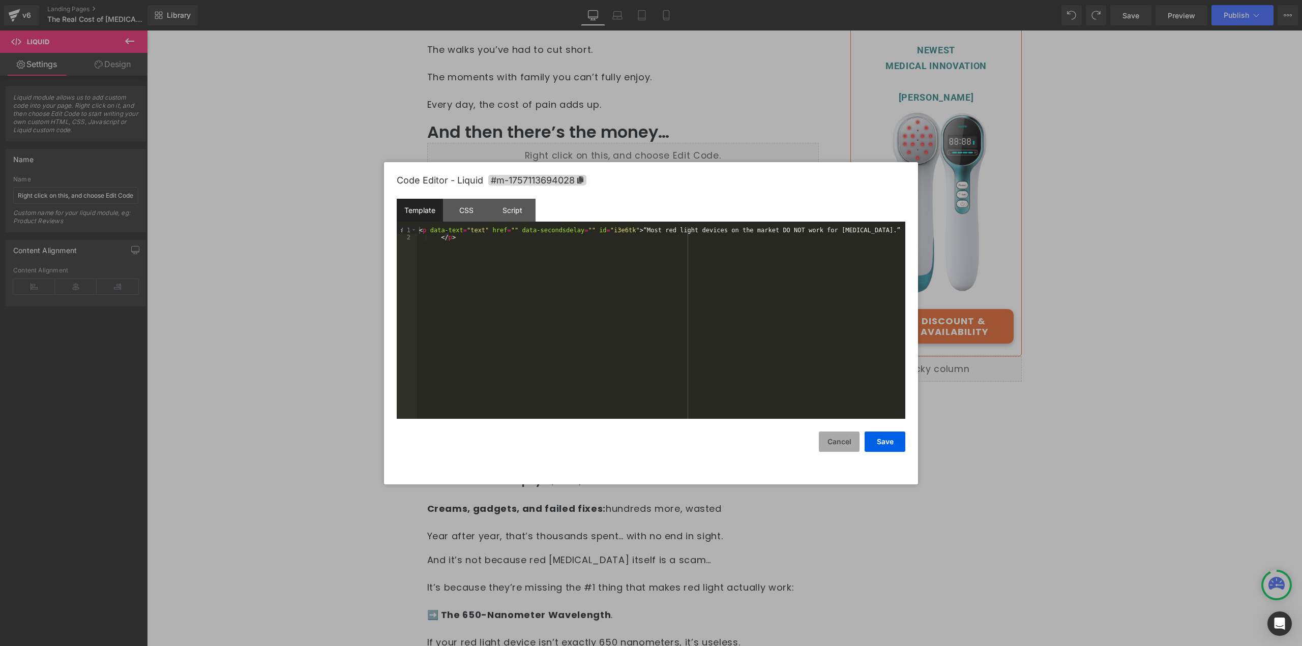
click at [836, 443] on button "Cancel" at bounding box center [839, 442] width 41 height 20
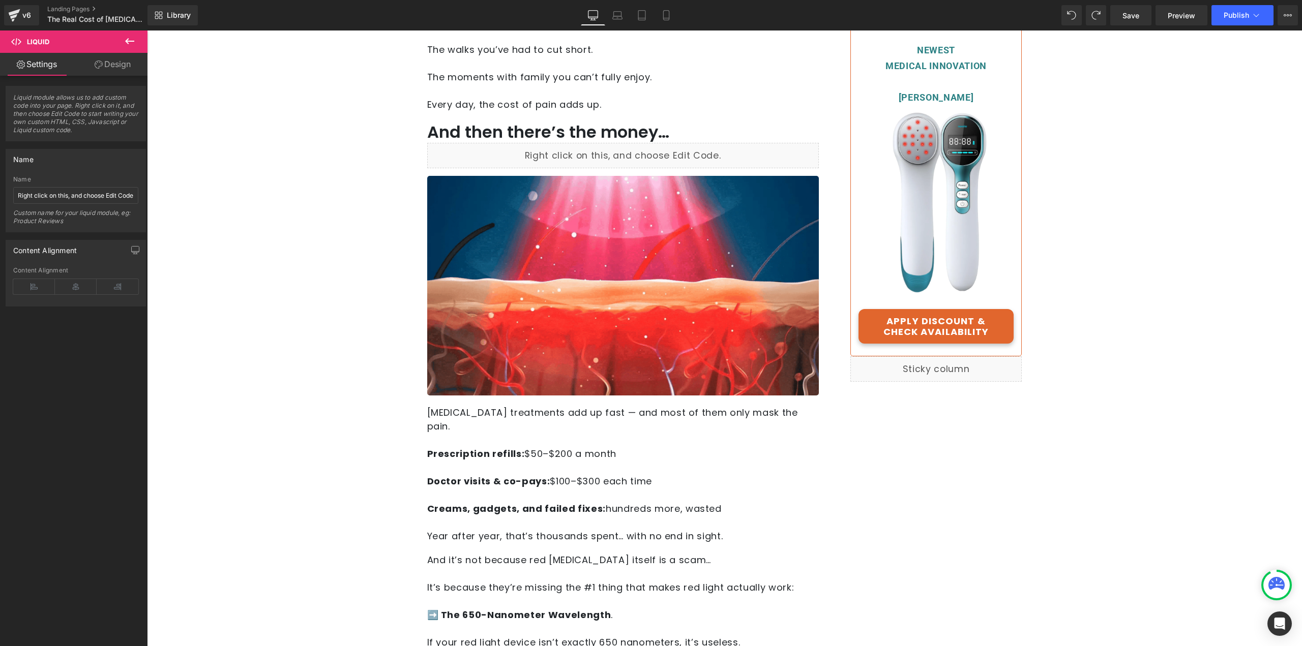
drag, startPoint x: 756, startPoint y: 186, endPoint x: 548, endPoint y: 152, distance: 211.2
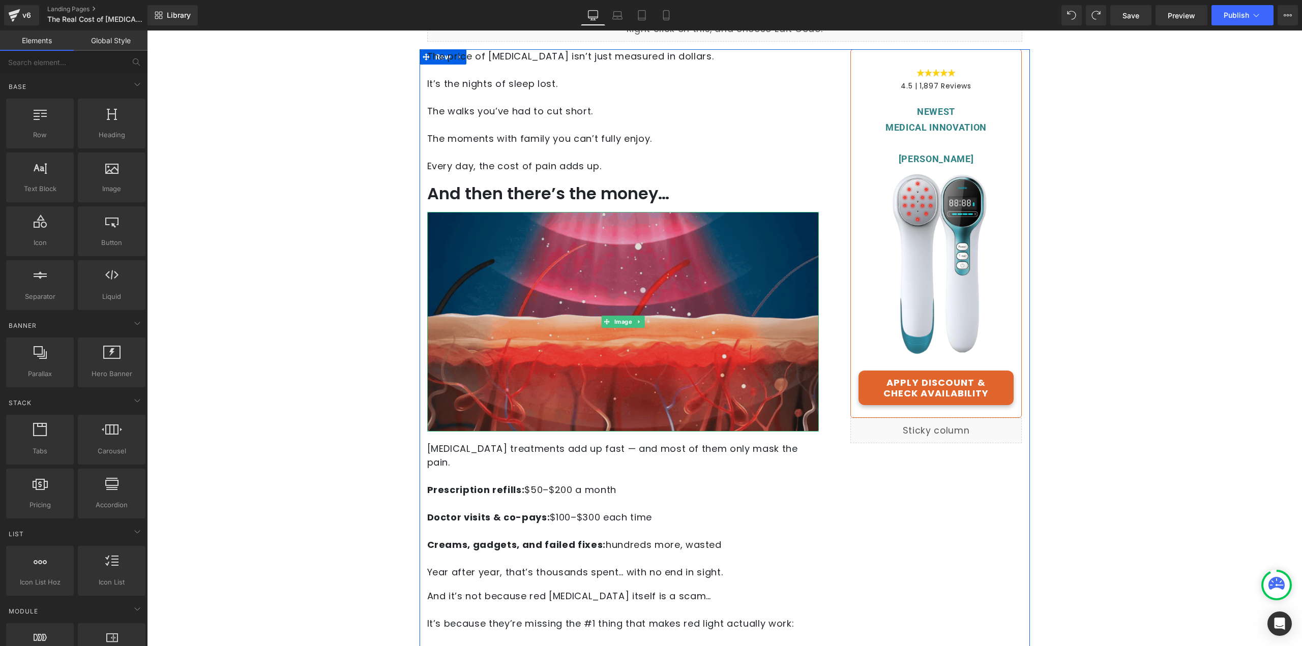
scroll to position [153, 0]
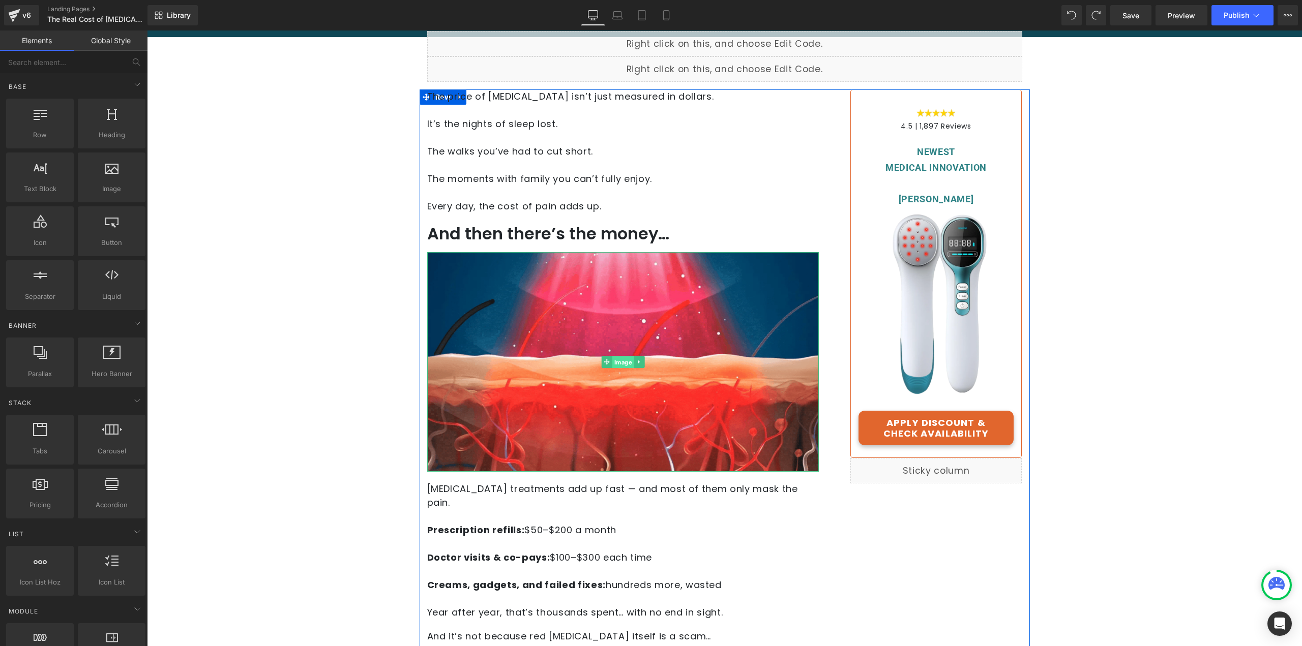
click at [612, 364] on span "Image" at bounding box center [623, 363] width 22 height 12
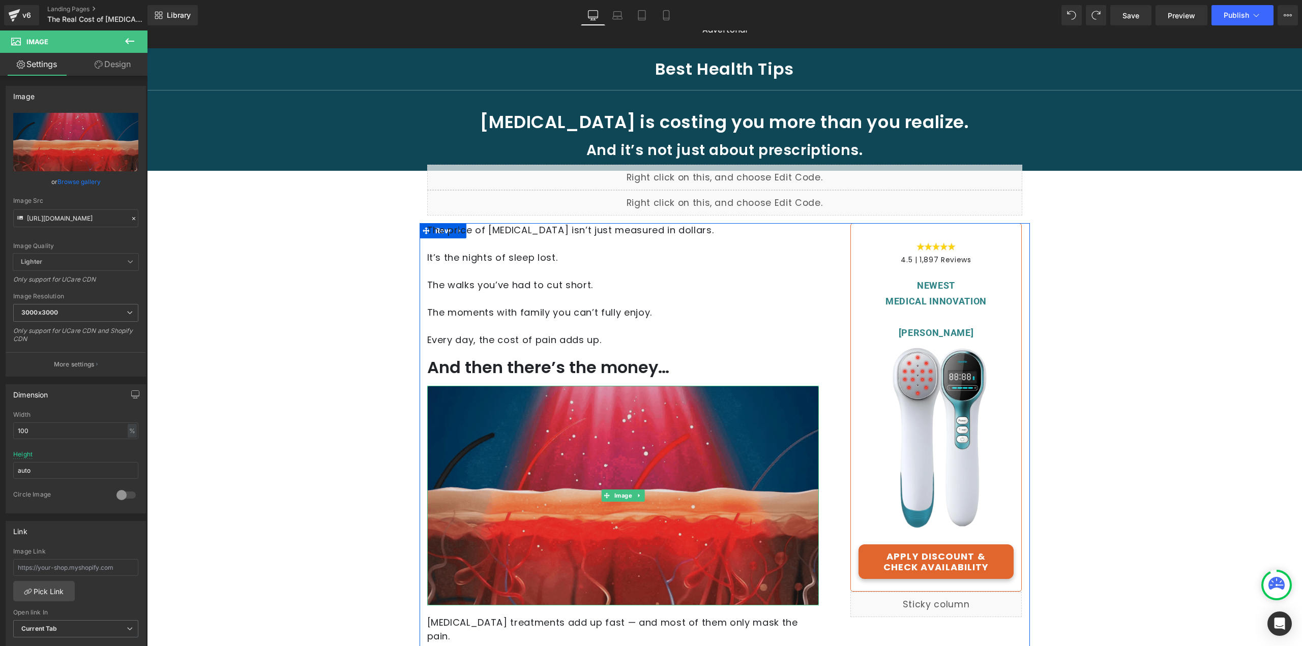
scroll to position [0, 0]
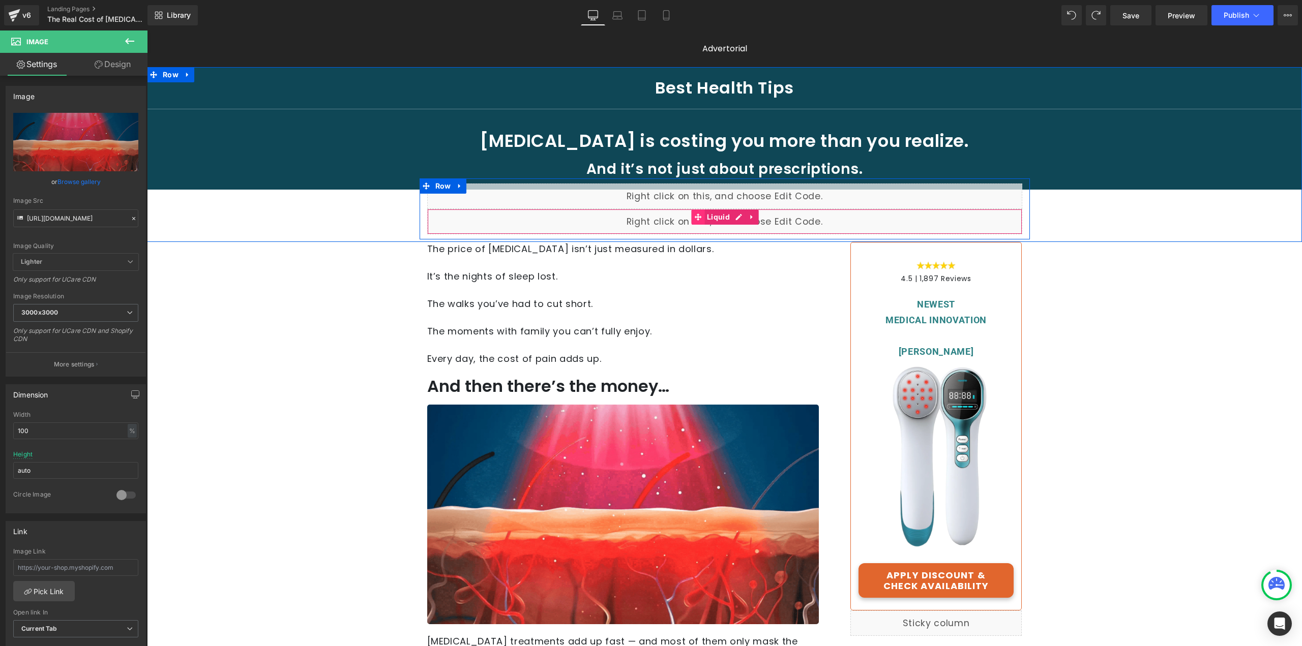
drag, startPoint x: 694, startPoint y: 222, endPoint x: 700, endPoint y: 219, distance: 6.8
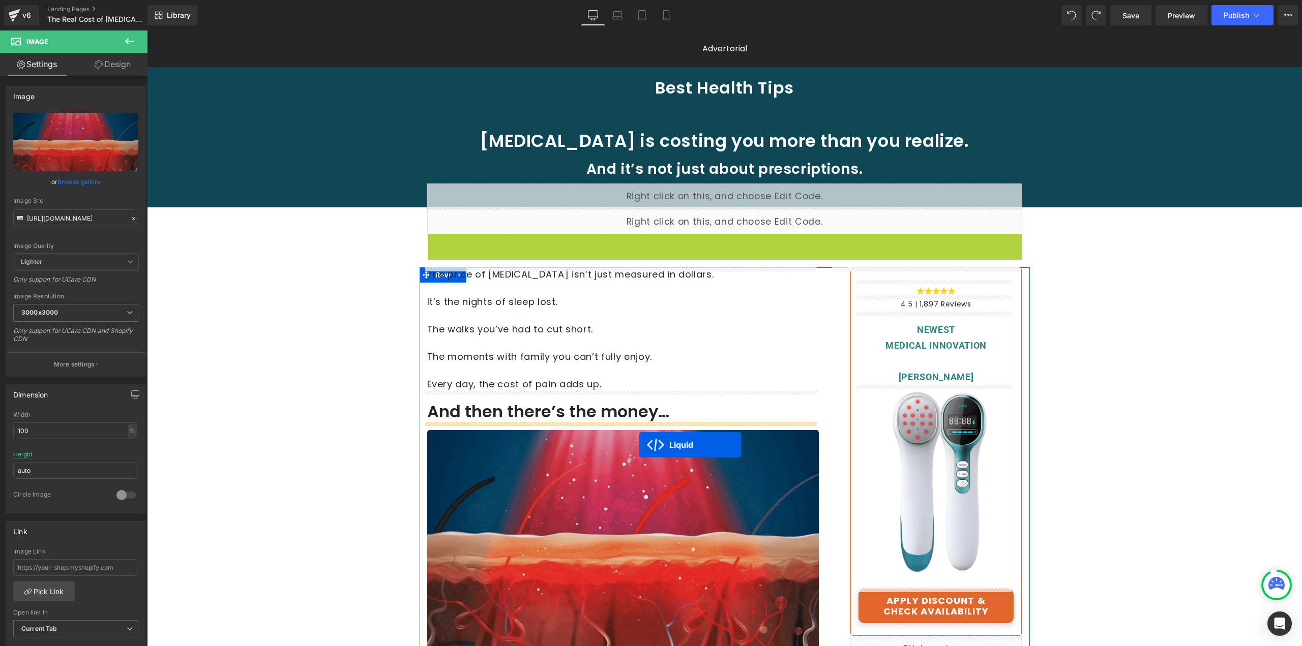
drag, startPoint x: 699, startPoint y: 241, endPoint x: 639, endPoint y: 445, distance: 213.0
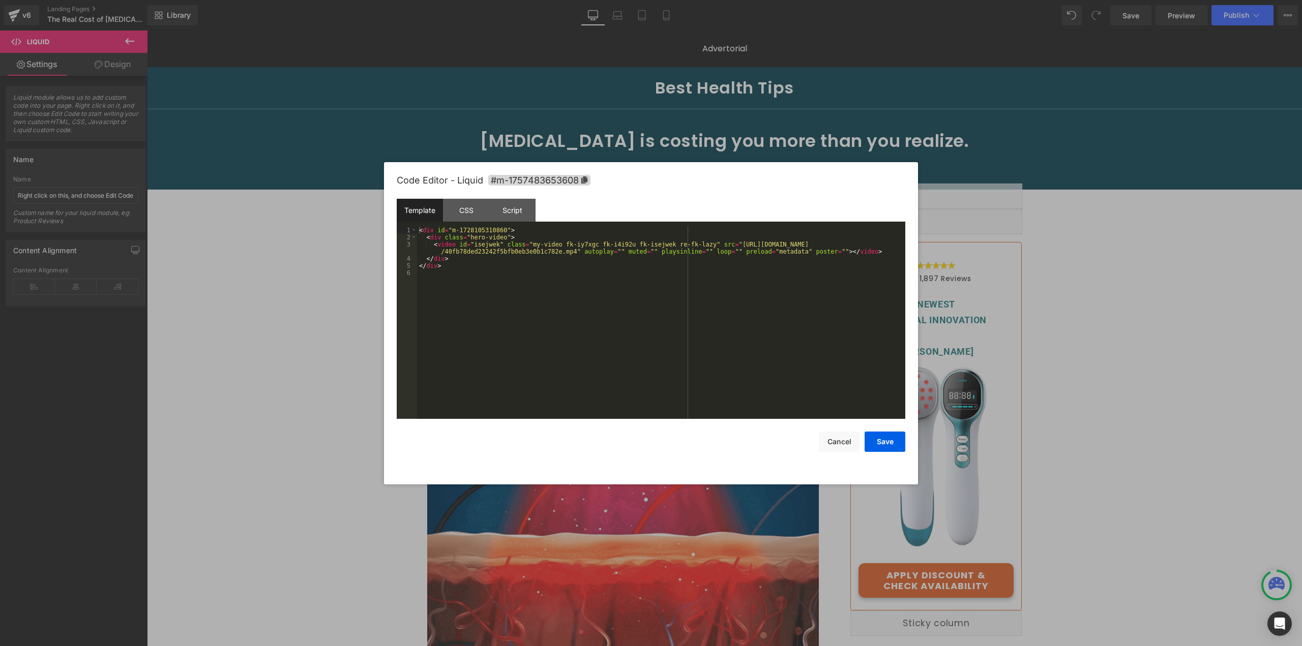
click at [562, 0] on div "Liquid You are previewing how the will restyle your page. You can not edit Elem…" at bounding box center [651, 0] width 1302 height 0
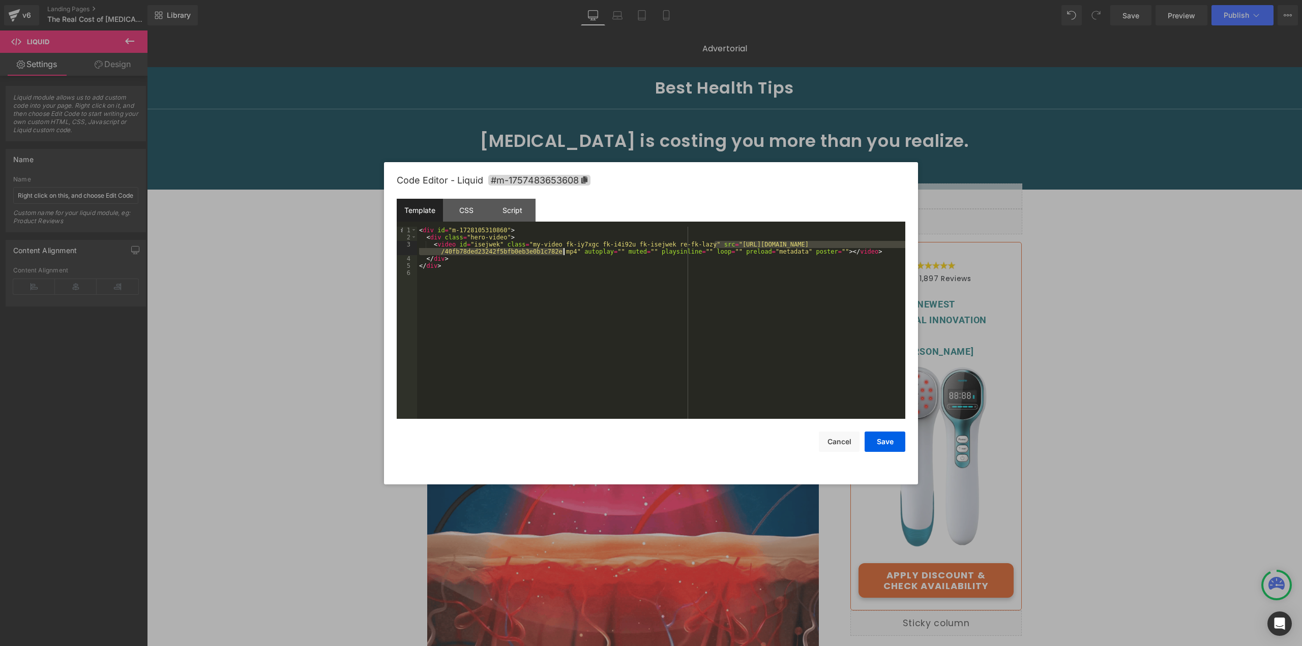
drag, startPoint x: 713, startPoint y: 244, endPoint x: 564, endPoint y: 251, distance: 149.7
click at [564, 251] on div "< div id = "m-1728105310860" > < div class = "hero-video" > < video id = "isejw…" at bounding box center [661, 330] width 488 height 207
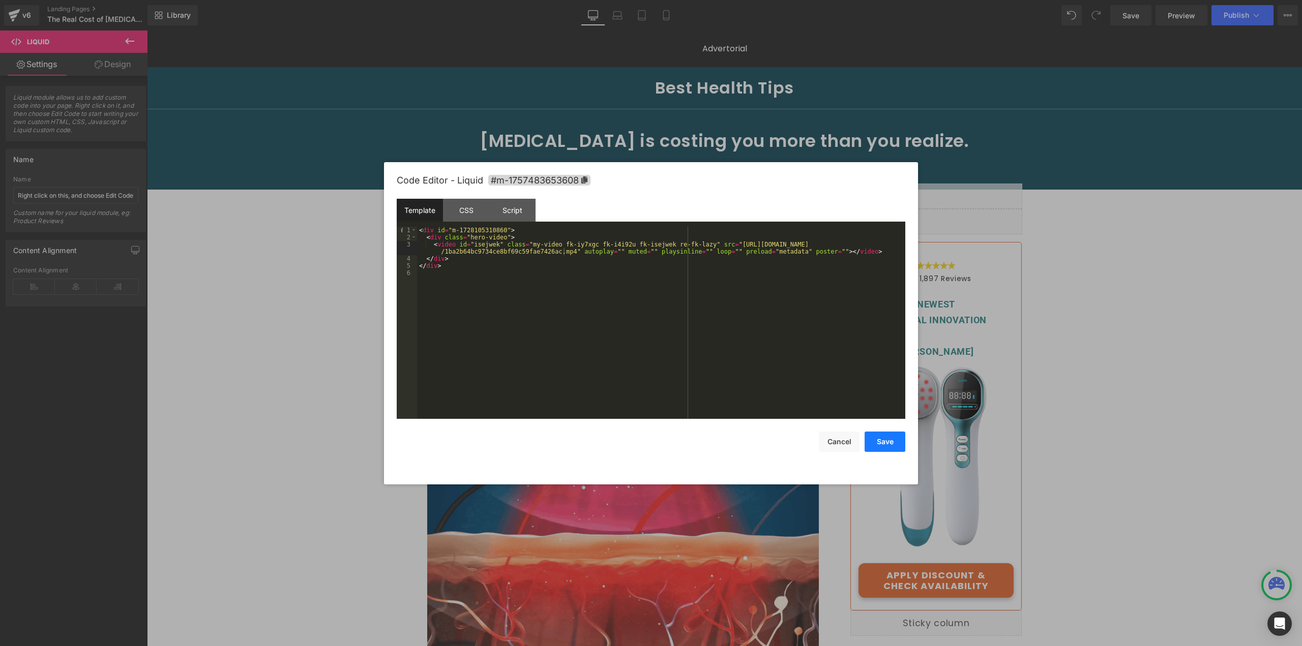
click at [885, 443] on button "Save" at bounding box center [885, 442] width 41 height 20
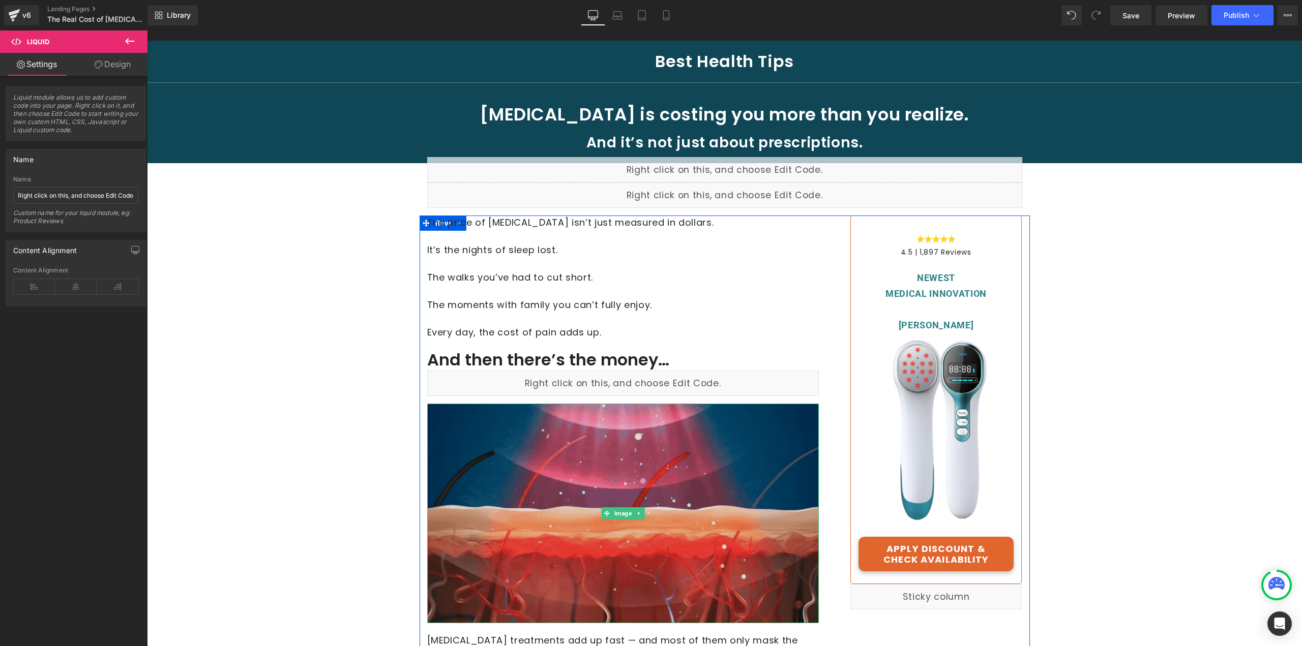
scroll to position [153, 0]
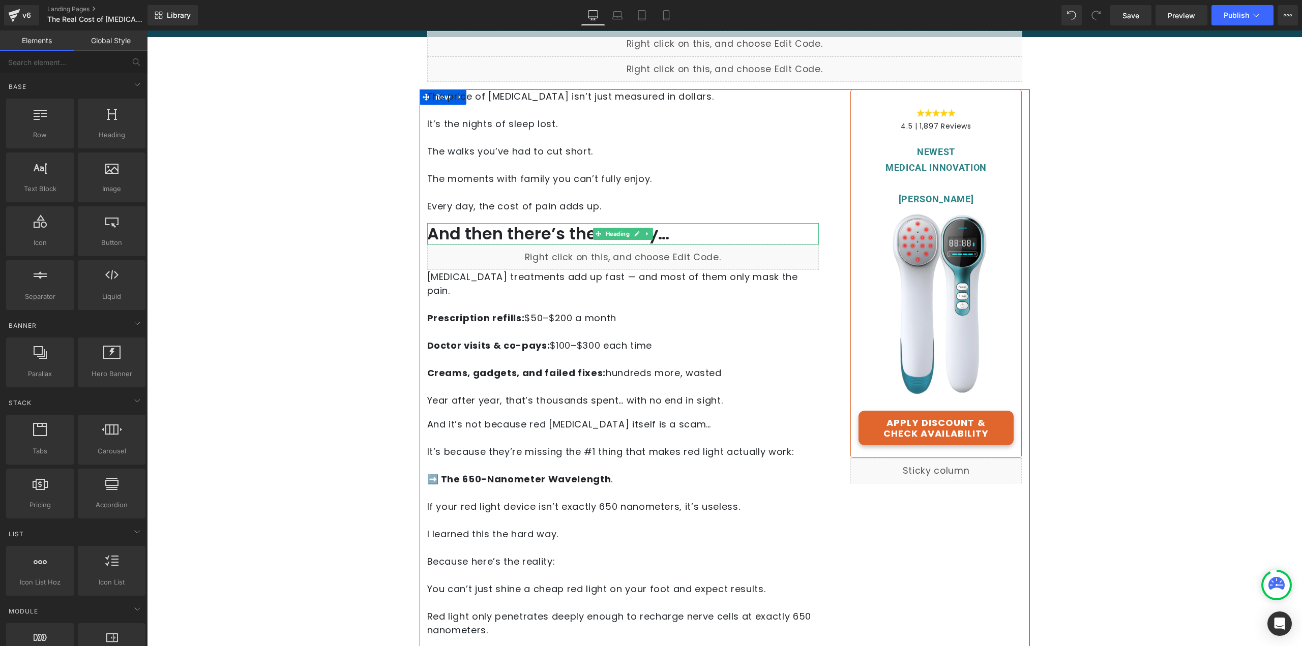
click at [518, 234] on h1 "And then there’s the money…" at bounding box center [623, 233] width 392 height 21
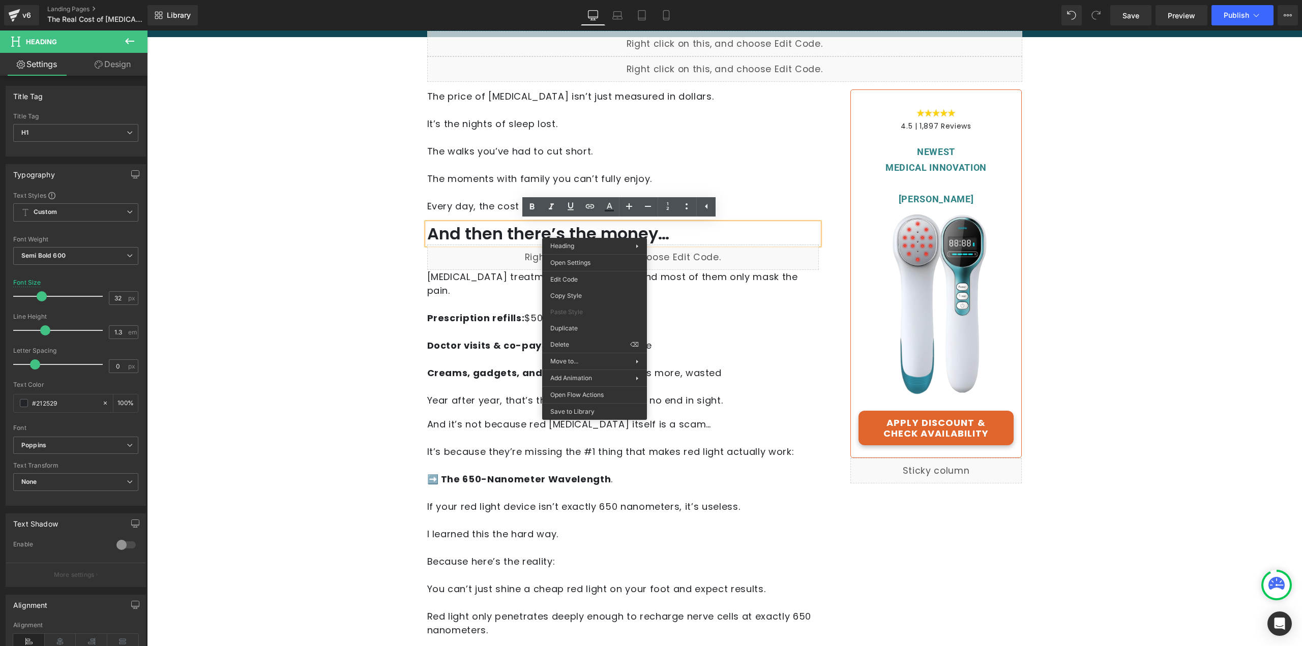
drag, startPoint x: 701, startPoint y: 359, endPoint x: 556, endPoint y: 318, distance: 150.7
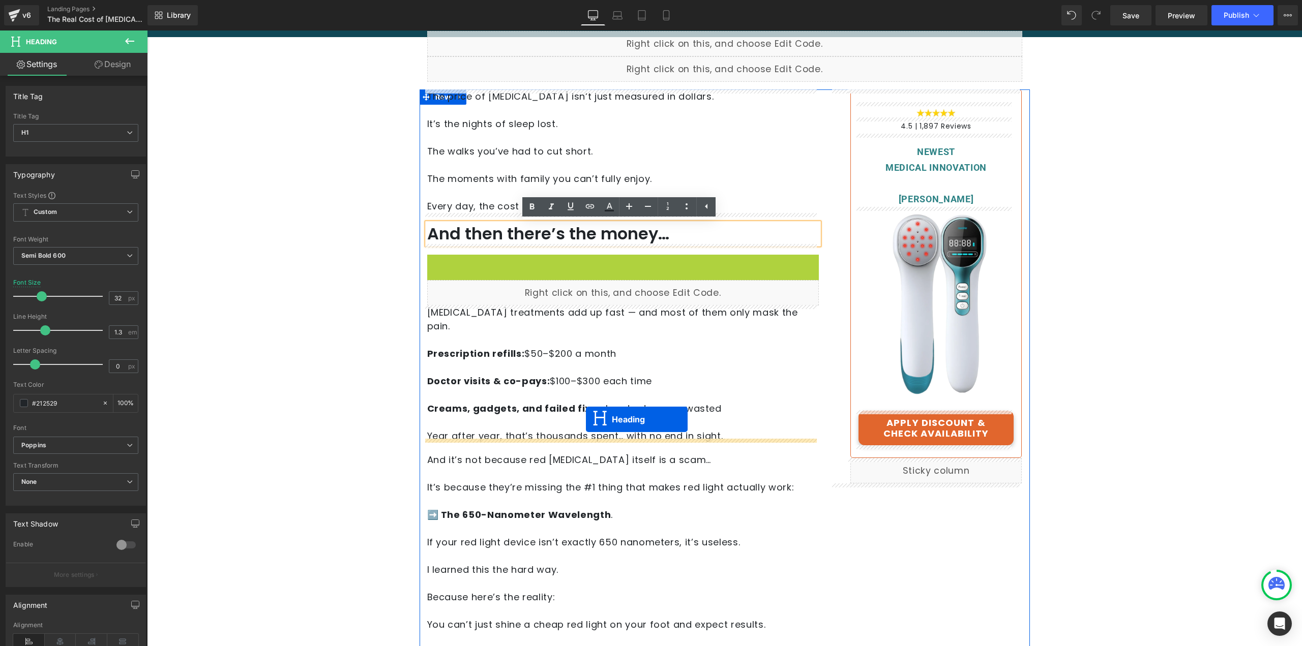
drag, startPoint x: 599, startPoint y: 288, endPoint x: 586, endPoint y: 420, distance: 132.4
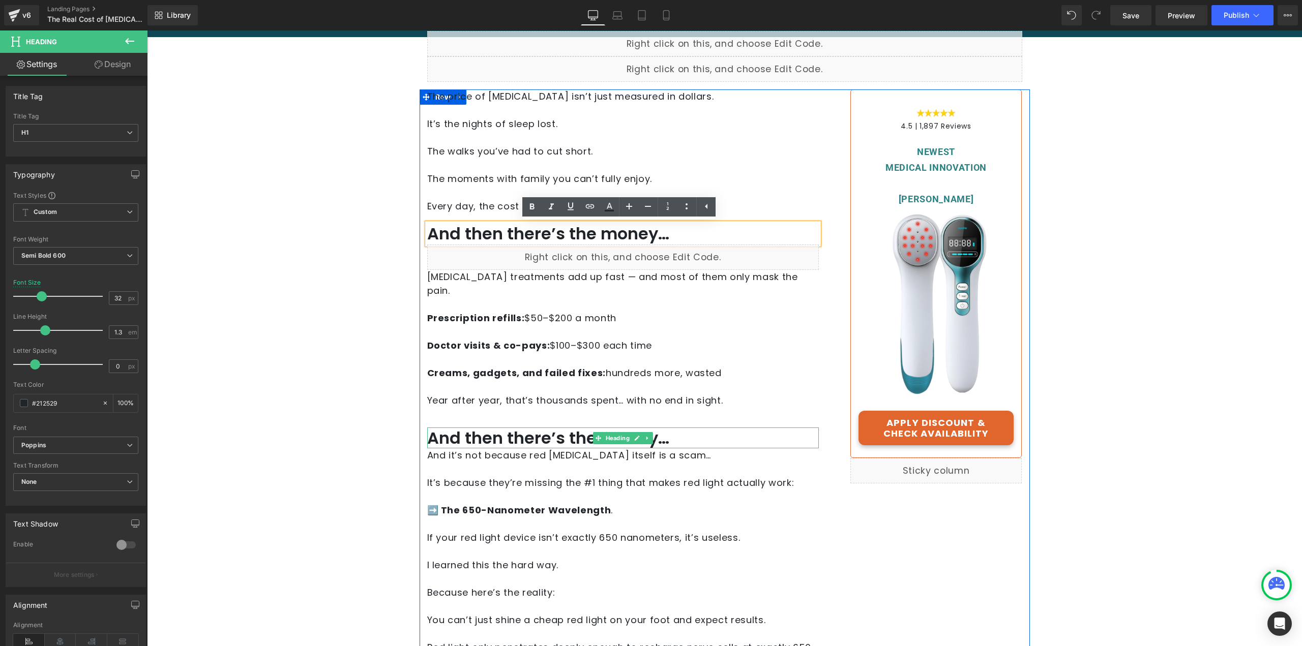
click at [515, 428] on h1 "And then there’s the money…" at bounding box center [623, 438] width 392 height 21
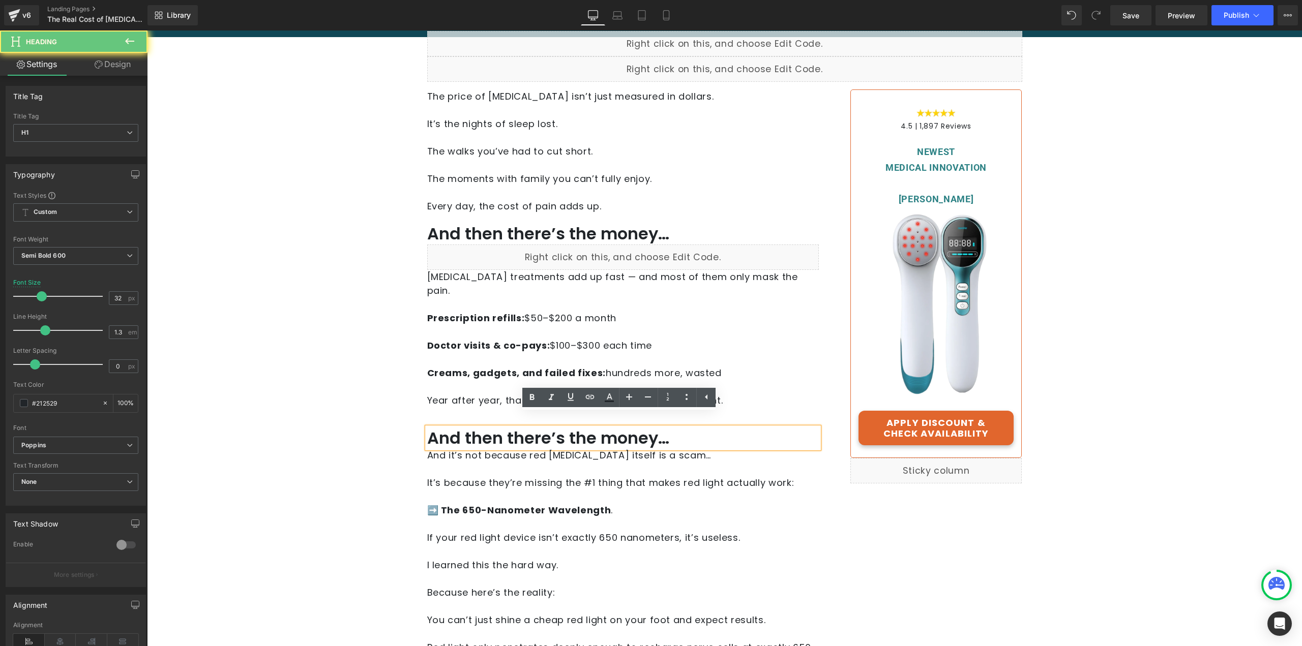
click at [521, 428] on h1 "And then there’s the money…" at bounding box center [623, 438] width 392 height 21
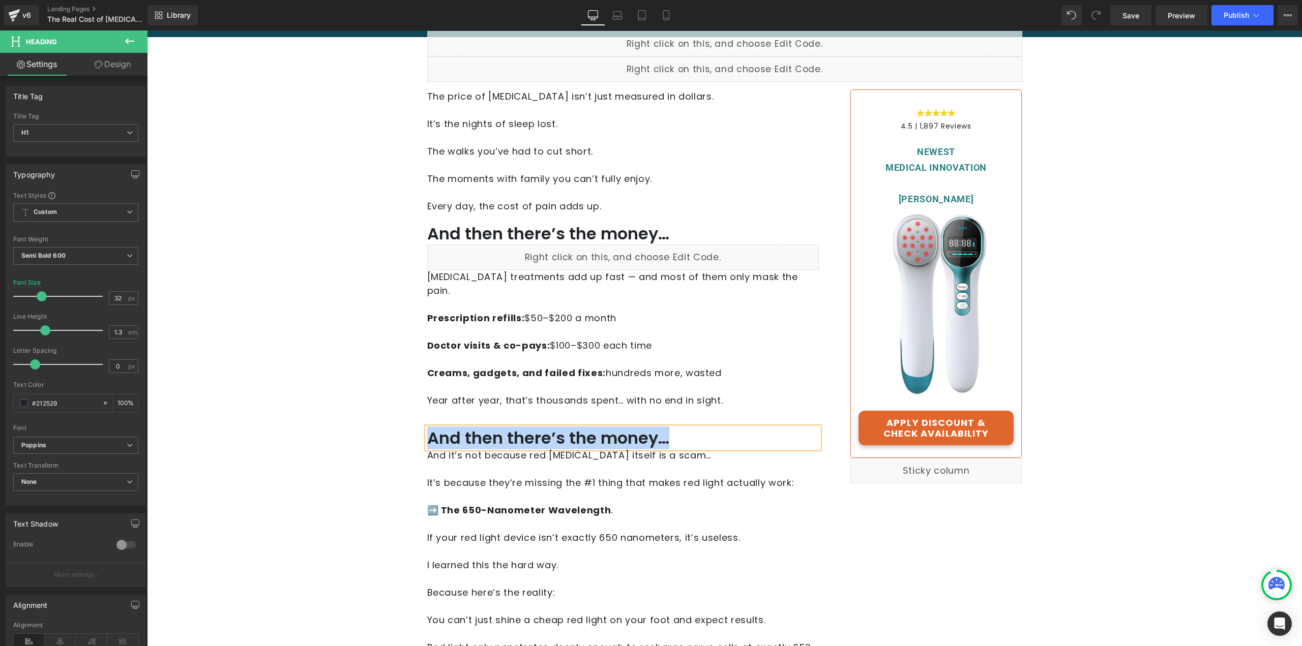
paste div
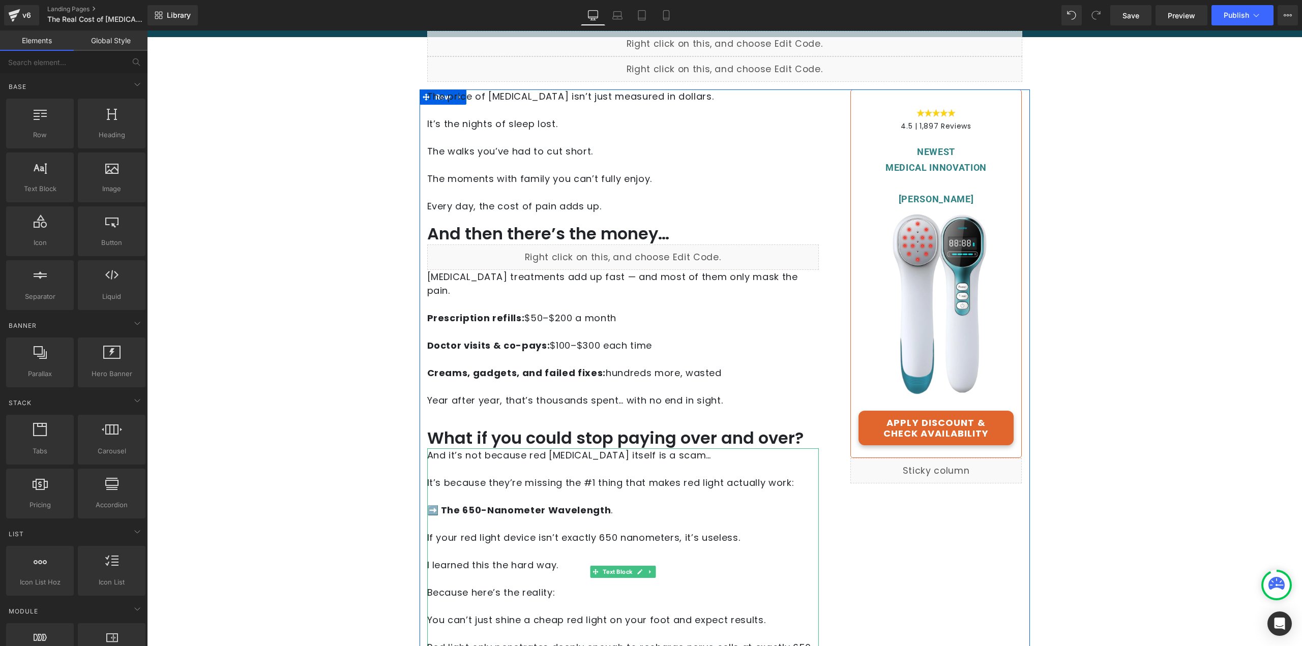
click at [462, 449] on p "And it’s not because red [MEDICAL_DATA] itself is a scam…" at bounding box center [623, 456] width 392 height 14
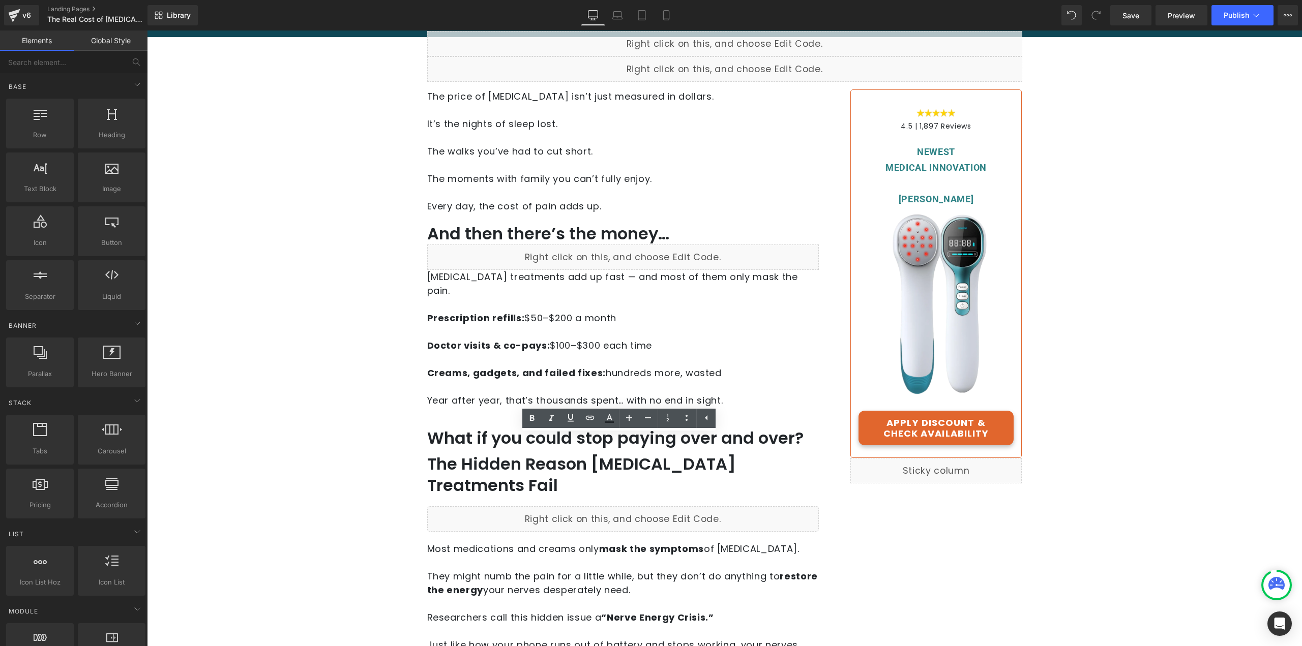
click at [536, 339] on strong "Doctor visits & co-pays:" at bounding box center [488, 345] width 123 height 13
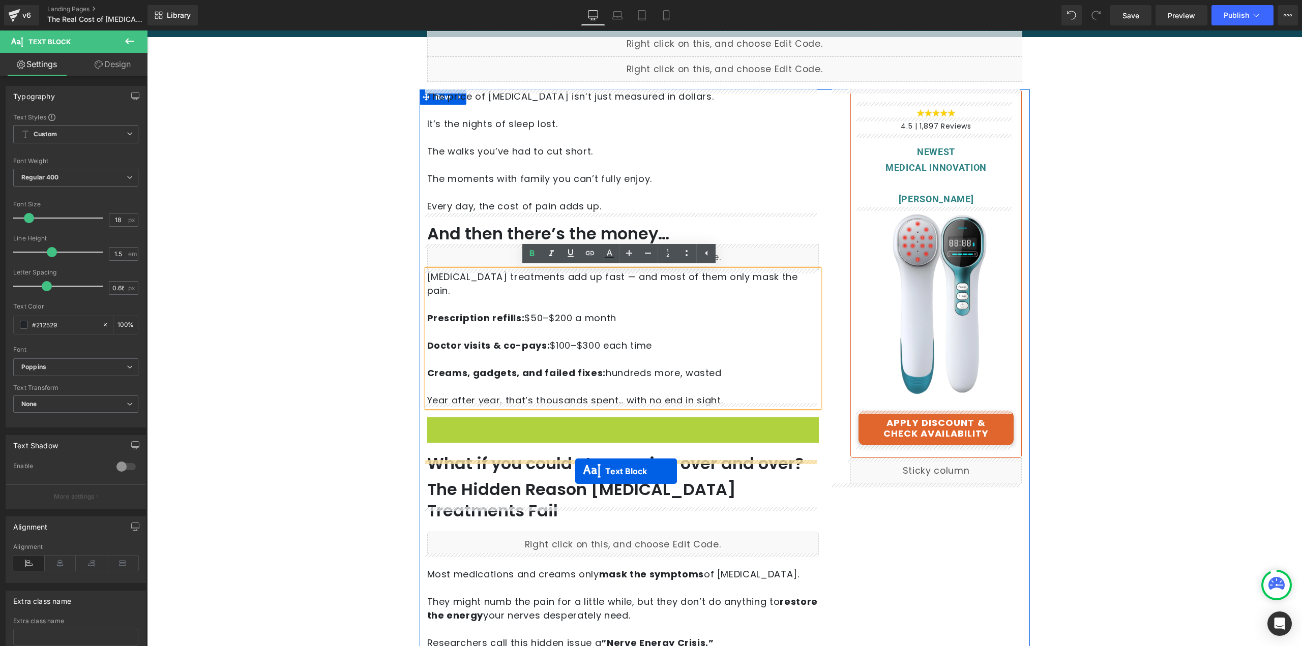
drag, startPoint x: 594, startPoint y: 489, endPoint x: 575, endPoint y: 471, distance: 25.2
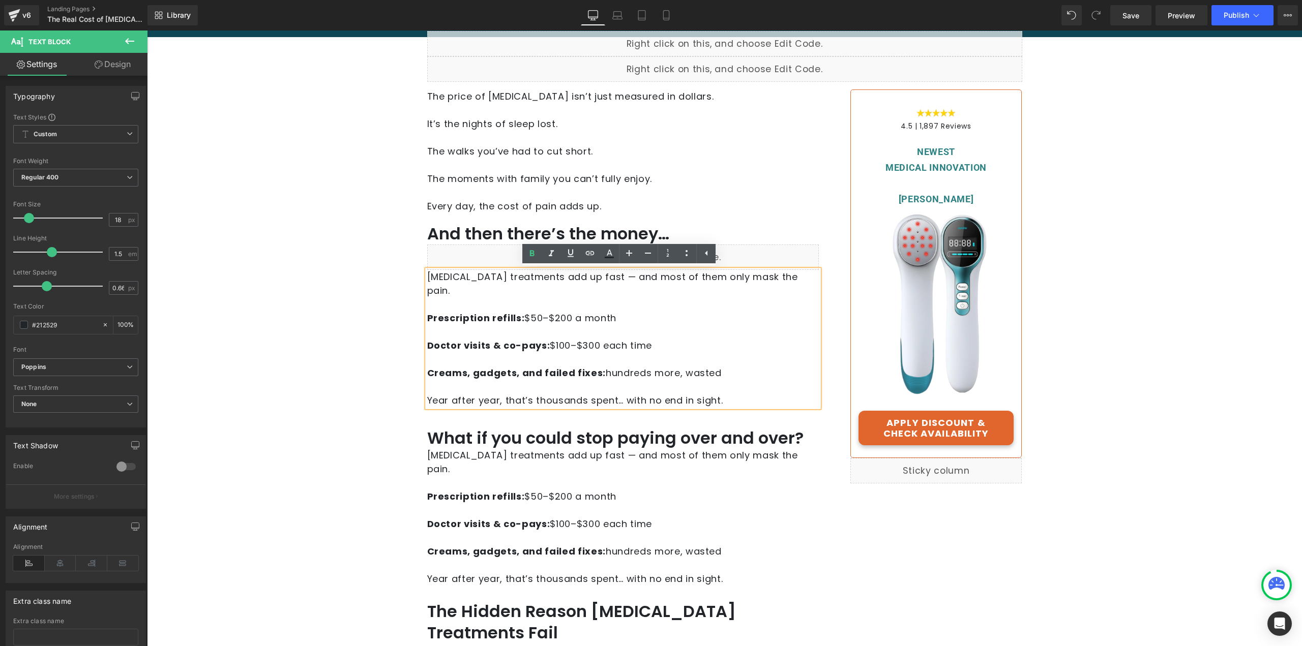
click at [515, 367] on strong "Creams, gadgets, and failed fixes:" at bounding box center [516, 373] width 179 height 13
click at [525, 324] on p "Neuropathy treatments add up fast — and most of them only mask the pain. Prescr…" at bounding box center [623, 338] width 392 height 137
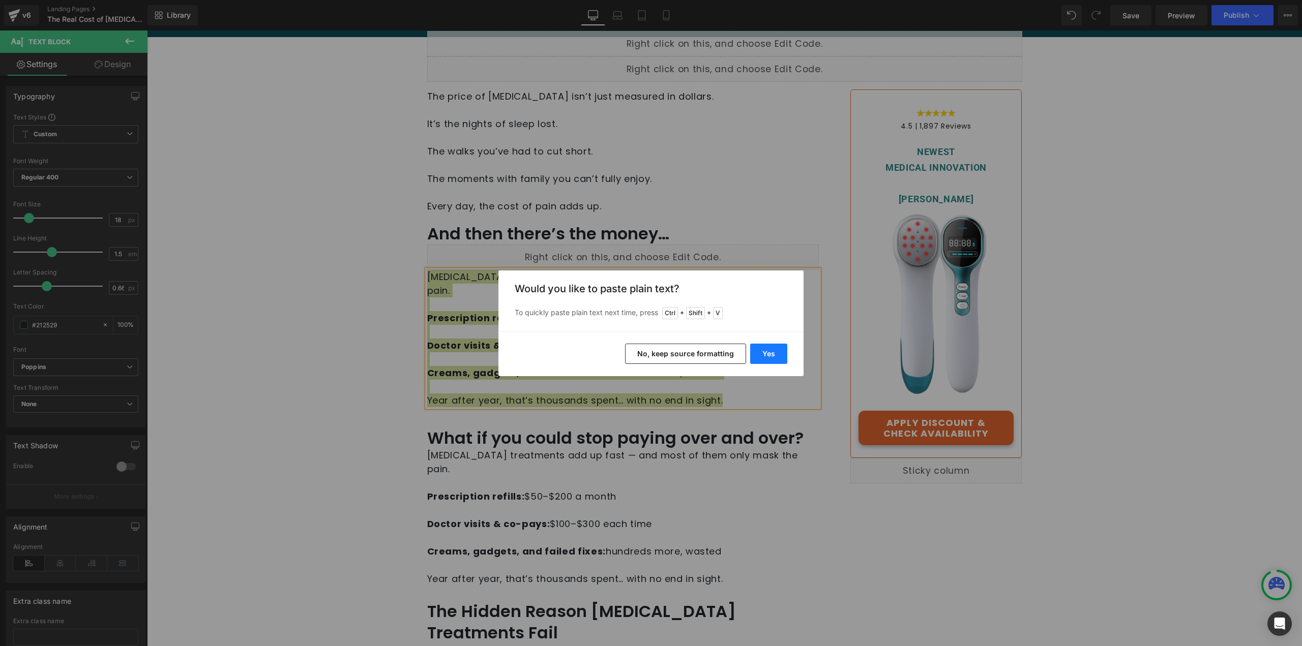
click at [758, 351] on button "Yes" at bounding box center [768, 354] width 37 height 20
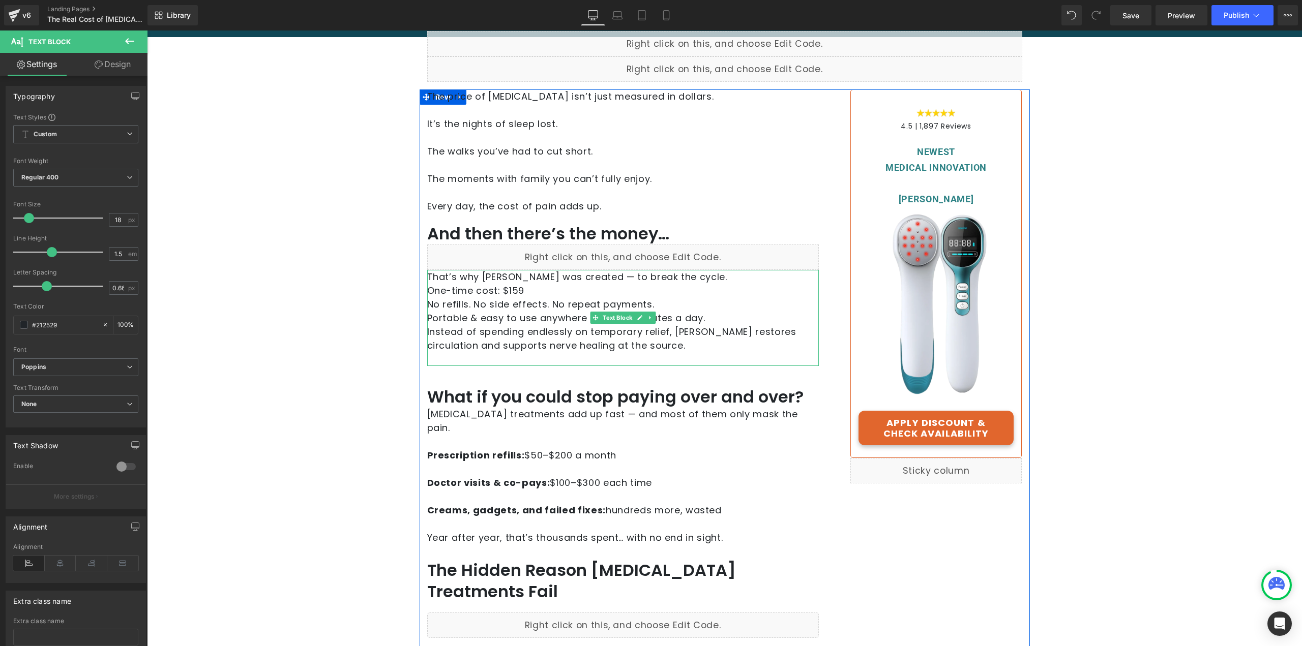
click at [427, 277] on p "That’s why RedRevive was created — to break the cycle." at bounding box center [623, 277] width 392 height 14
click at [723, 281] on p "That’s why RedRevive was created — to break the cycle." at bounding box center [623, 277] width 392 height 14
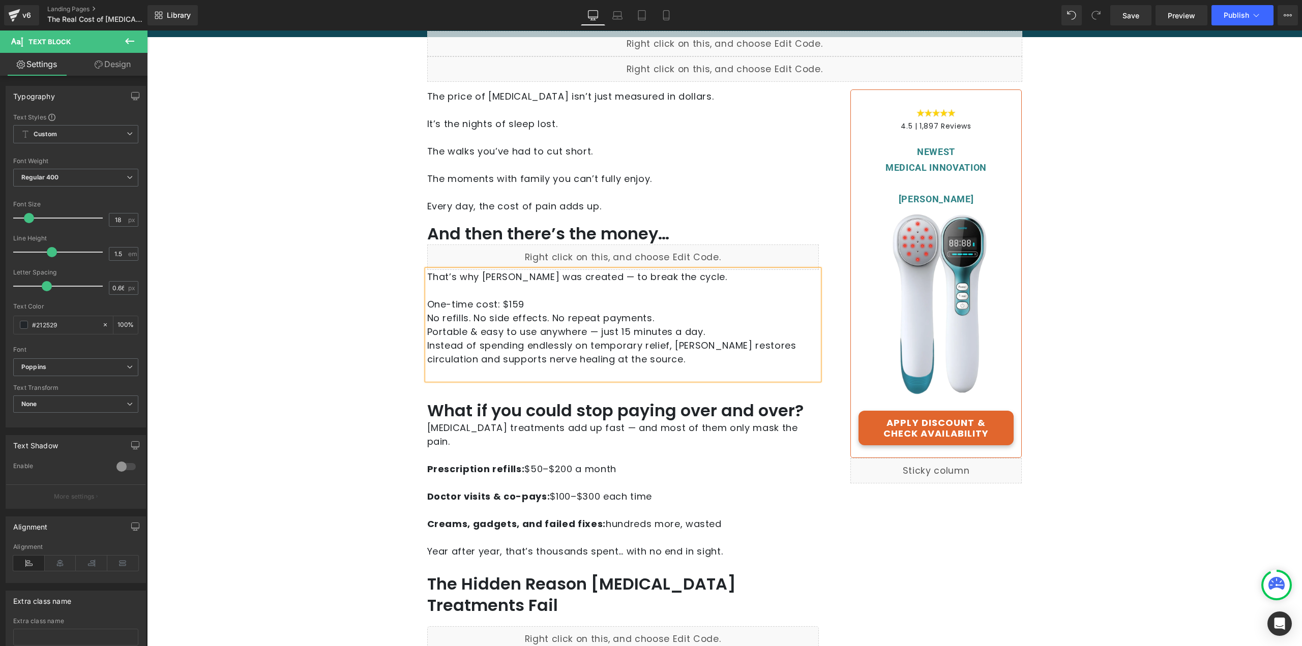
click at [527, 303] on p "One-time cost: $159" at bounding box center [623, 305] width 392 height 14
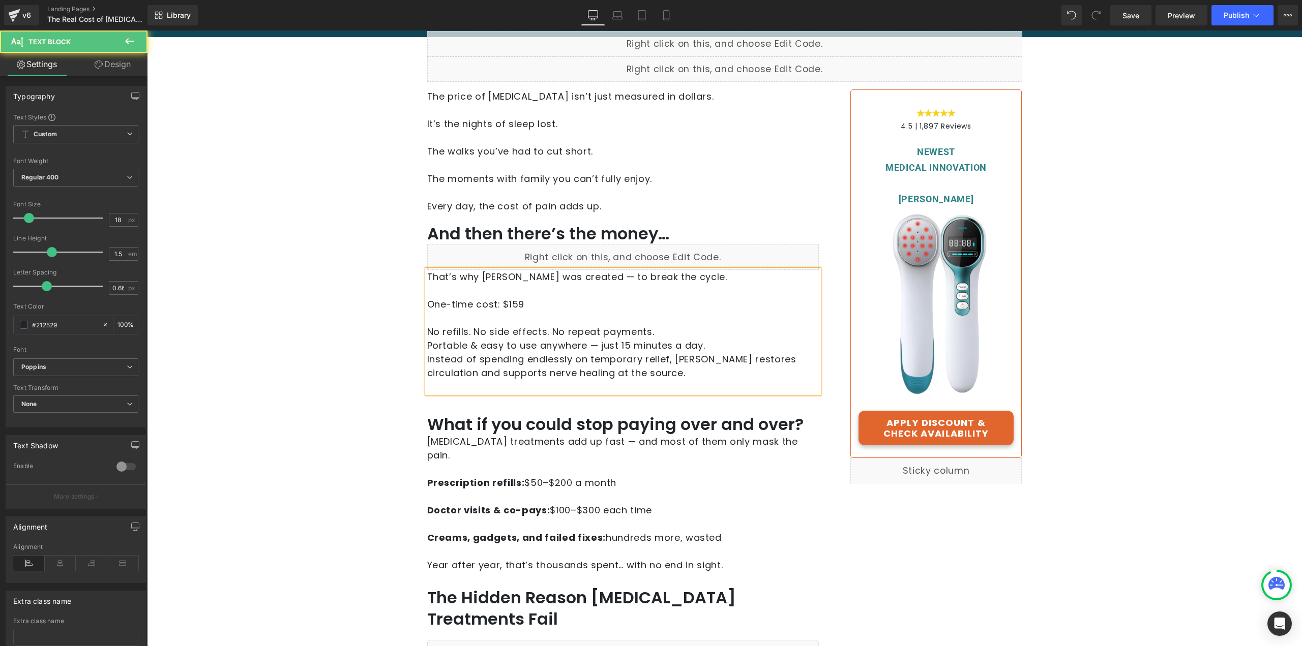
click at [668, 331] on p "No refills. No side effects. No repeat payments." at bounding box center [623, 332] width 392 height 14
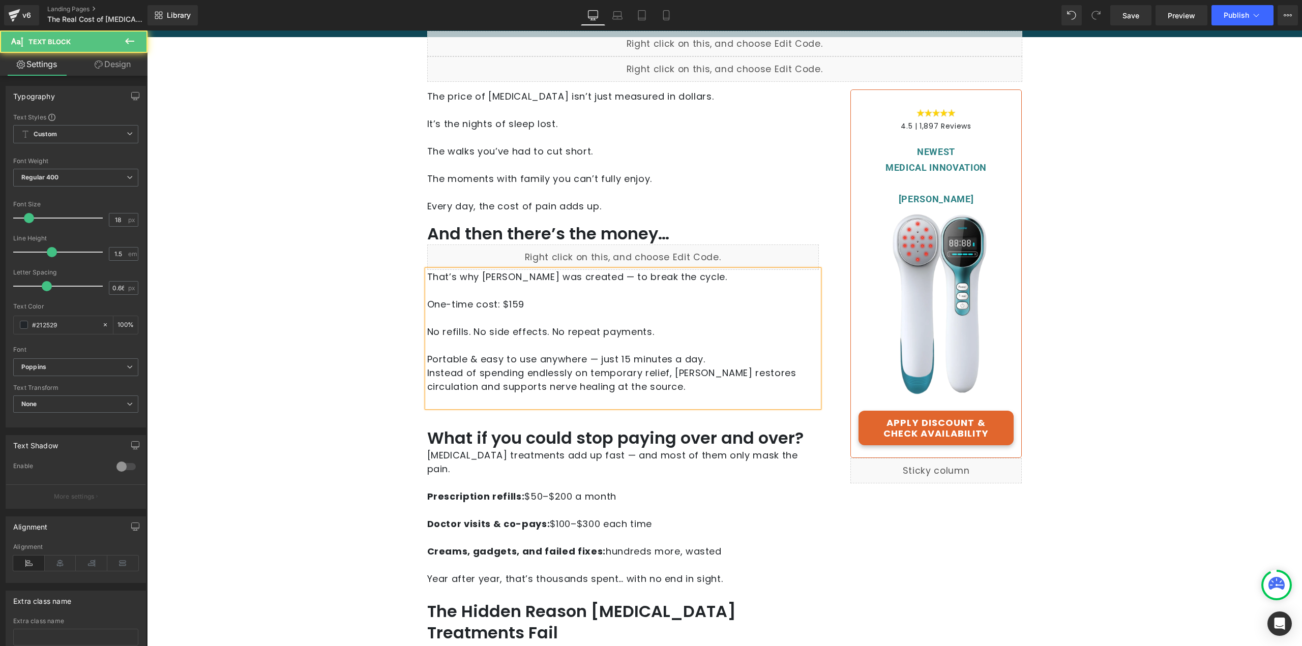
click at [715, 361] on p "Portable & easy to use anywhere — just 15 minutes a day." at bounding box center [623, 359] width 392 height 14
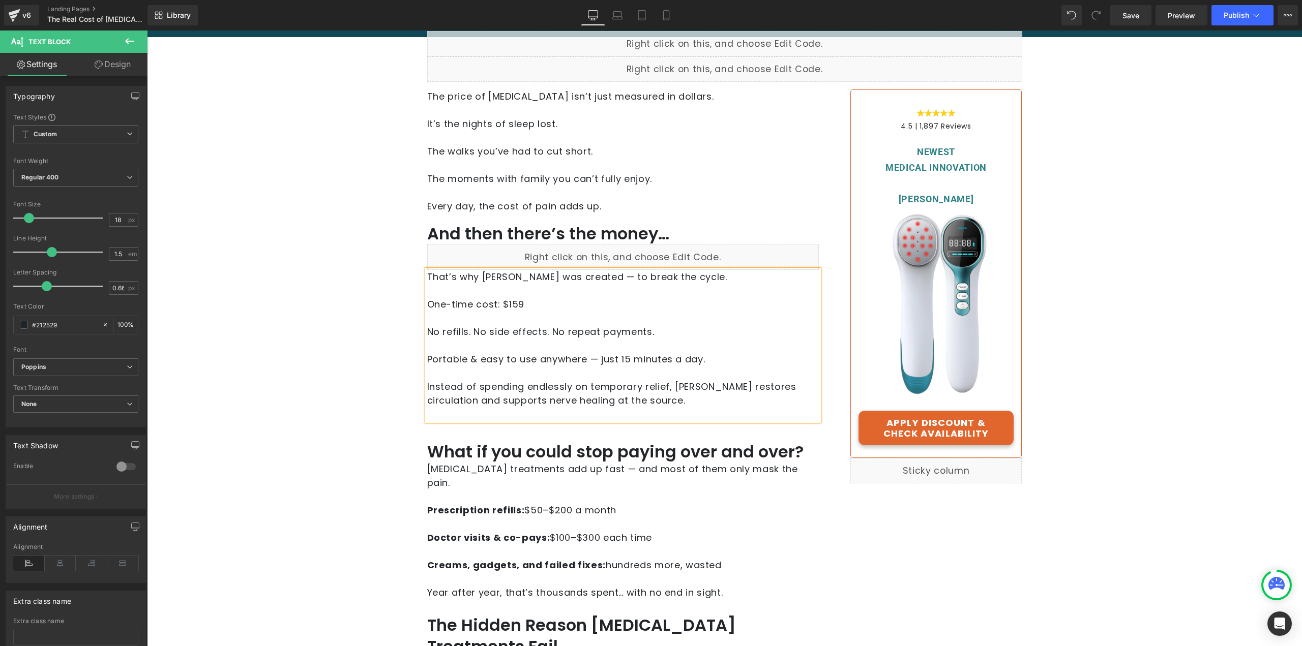
click at [672, 409] on p at bounding box center [623, 414] width 392 height 14
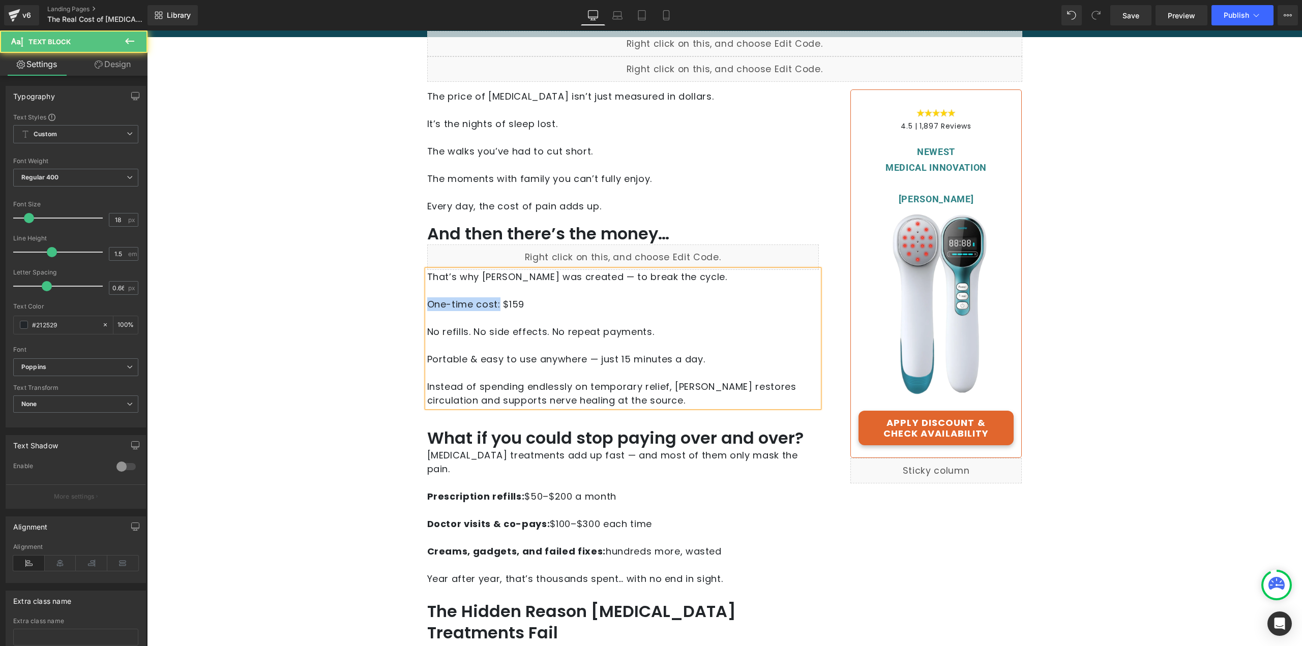
drag, startPoint x: 496, startPoint y: 304, endPoint x: 419, endPoint y: 299, distance: 78.0
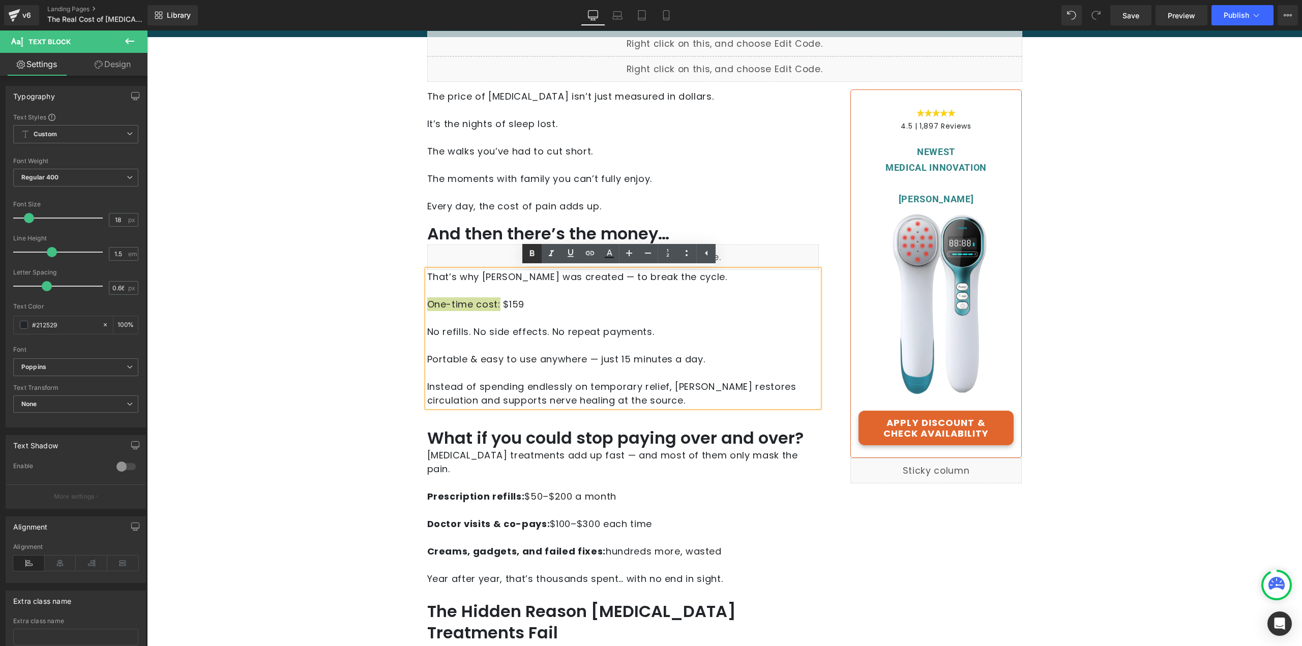
click at [527, 255] on icon at bounding box center [532, 254] width 12 height 12
drag, startPoint x: 545, startPoint y: 333, endPoint x: 406, endPoint y: 331, distance: 138.9
click at [534, 253] on icon at bounding box center [532, 253] width 5 height 6
drag, startPoint x: 667, startPoint y: 331, endPoint x: 554, endPoint y: 329, distance: 112.4
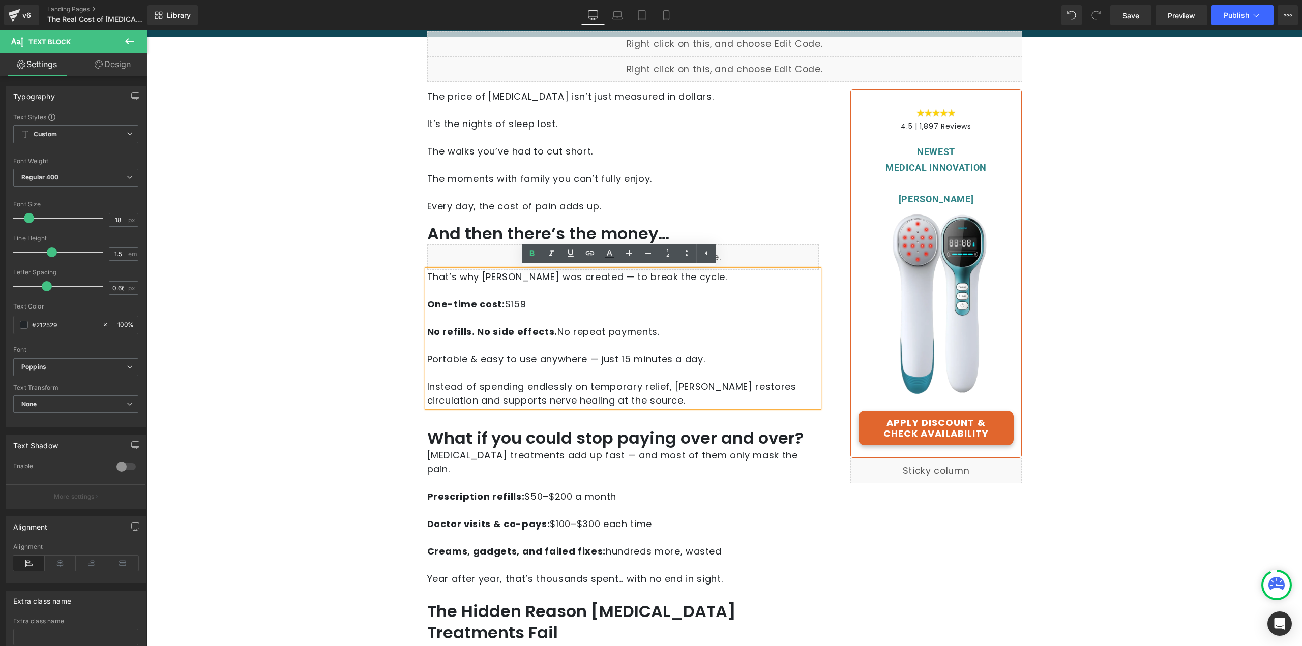
click at [554, 329] on p "No refills. No side effects. No repeat payments." at bounding box center [623, 332] width 392 height 14
click at [532, 248] on icon at bounding box center [532, 254] width 12 height 12
drag, startPoint x: 519, startPoint y: 304, endPoint x: 502, endPoint y: 303, distance: 16.8
click at [502, 303] on p "One-time cost: $159" at bounding box center [623, 305] width 392 height 14
click at [526, 252] on icon at bounding box center [532, 254] width 12 height 12
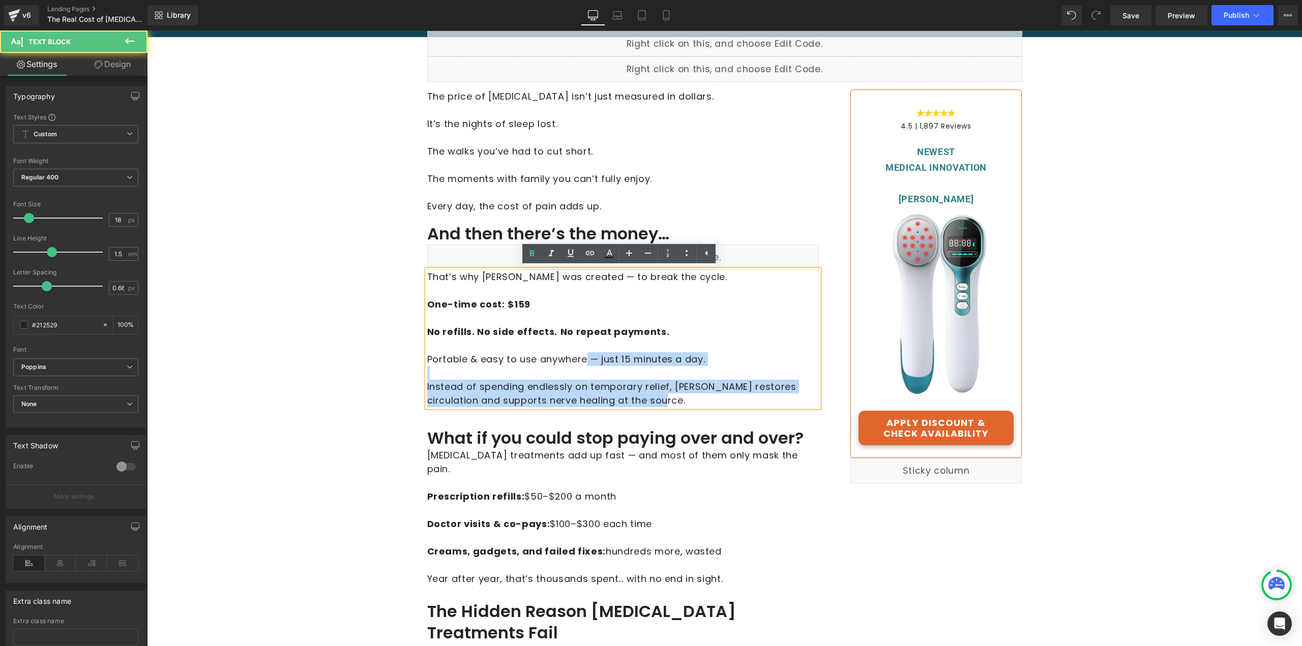
drag, startPoint x: 583, startPoint y: 359, endPoint x: 423, endPoint y: 353, distance: 160.8
click at [427, 353] on div "That’s why RedRevive was created — to break the cycle. One-time cost: $159 No …" at bounding box center [623, 338] width 392 height 137
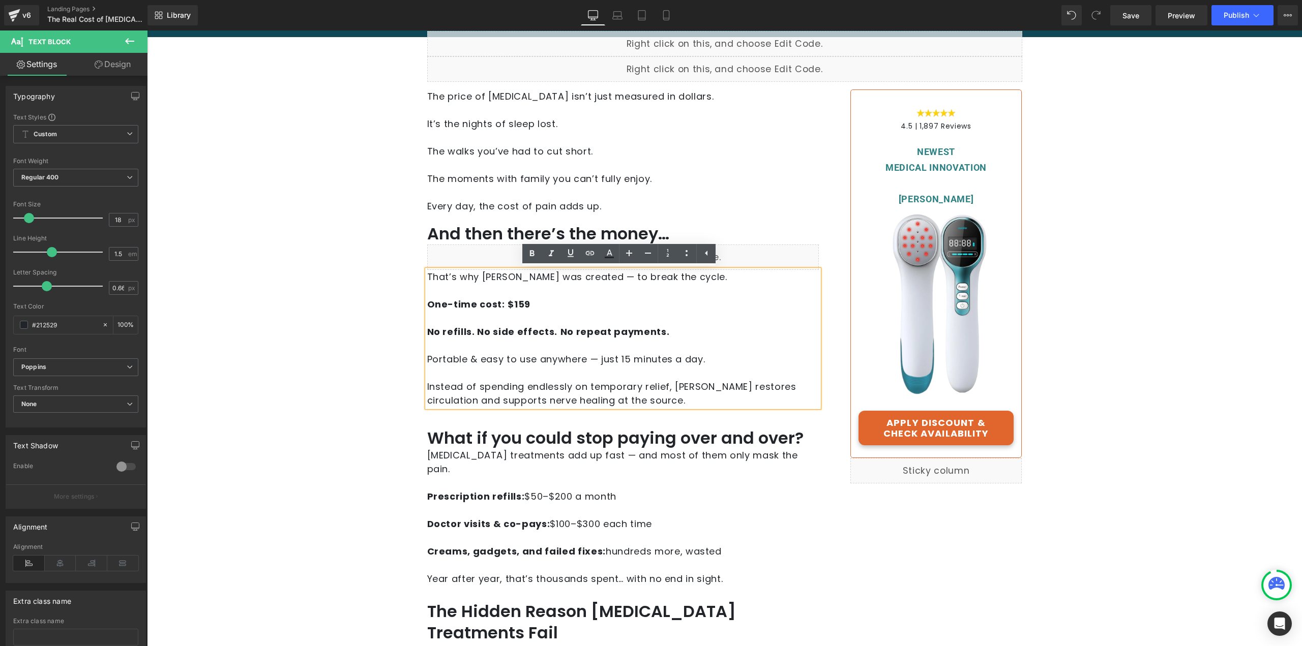
click at [498, 350] on p at bounding box center [623, 346] width 392 height 14
drag, startPoint x: 582, startPoint y: 362, endPoint x: 425, endPoint y: 355, distance: 157.3
click at [427, 355] on p "Portable & easy to use anywhere — just 15 minutes a day." at bounding box center [623, 359] width 392 height 14
click at [527, 264] on ul "Text Color Highlight Color #333333" at bounding box center [618, 255] width 193 height 22
click at [529, 258] on icon at bounding box center [532, 254] width 12 height 12
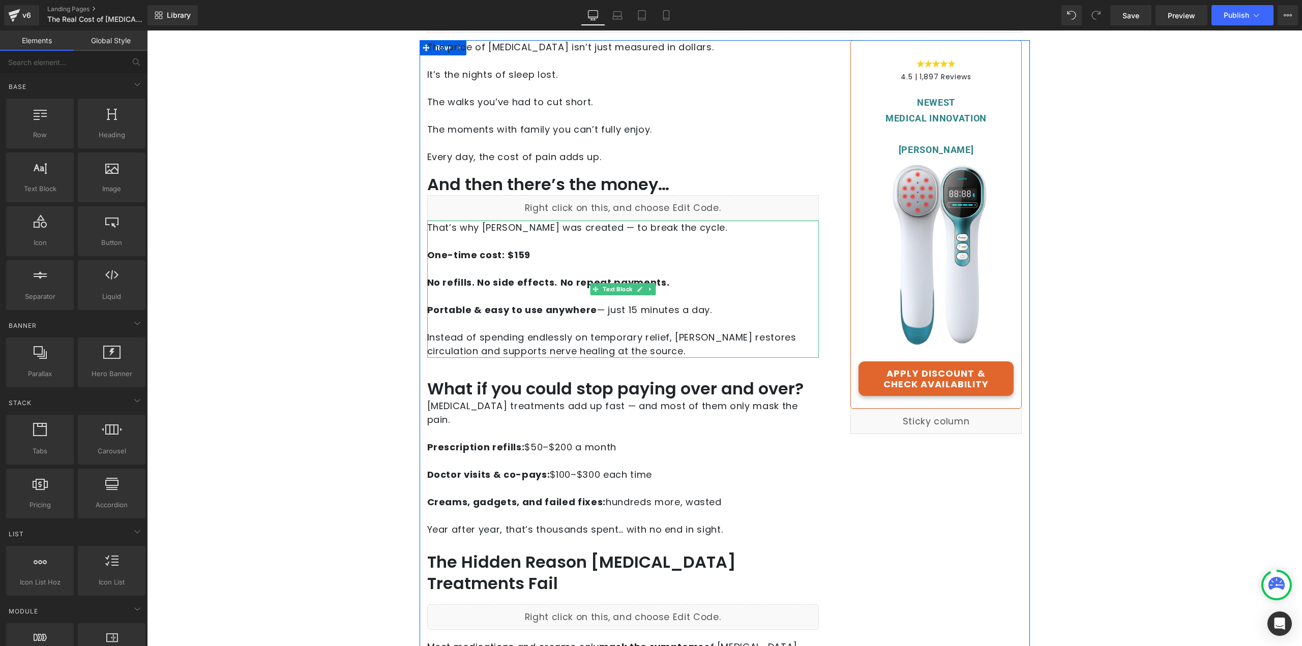
scroll to position [203, 0]
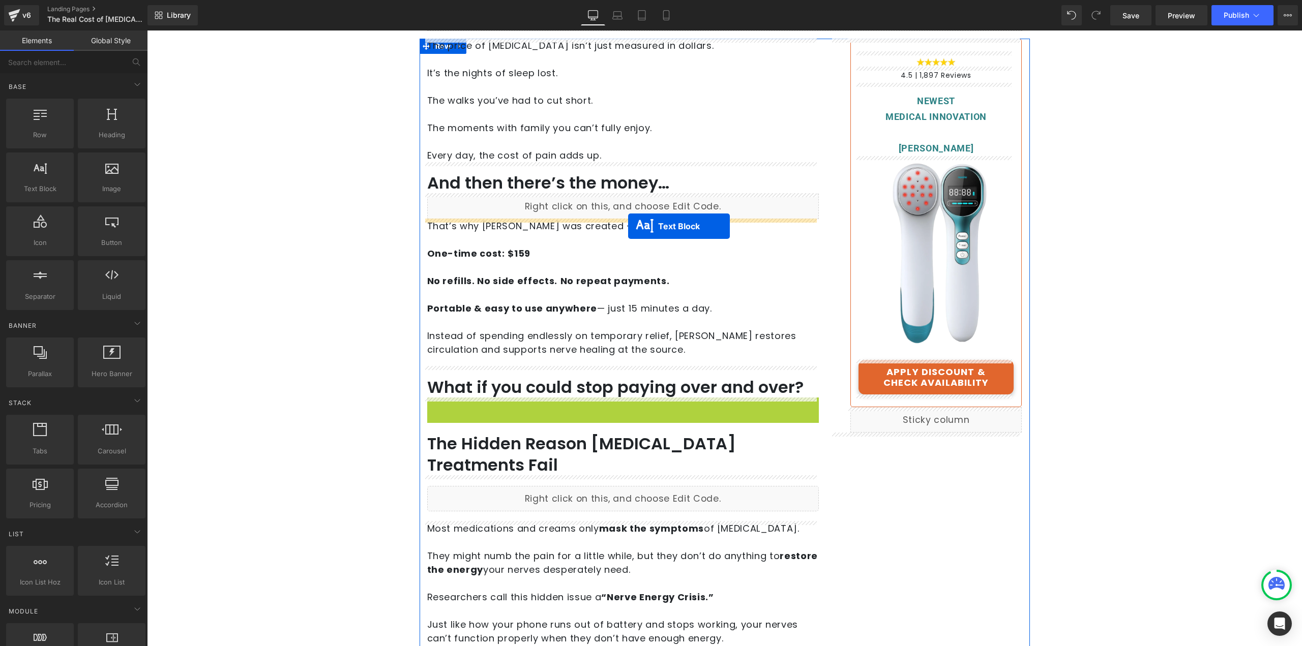
drag, startPoint x: 612, startPoint y: 462, endPoint x: 628, endPoint y: 226, distance: 236.6
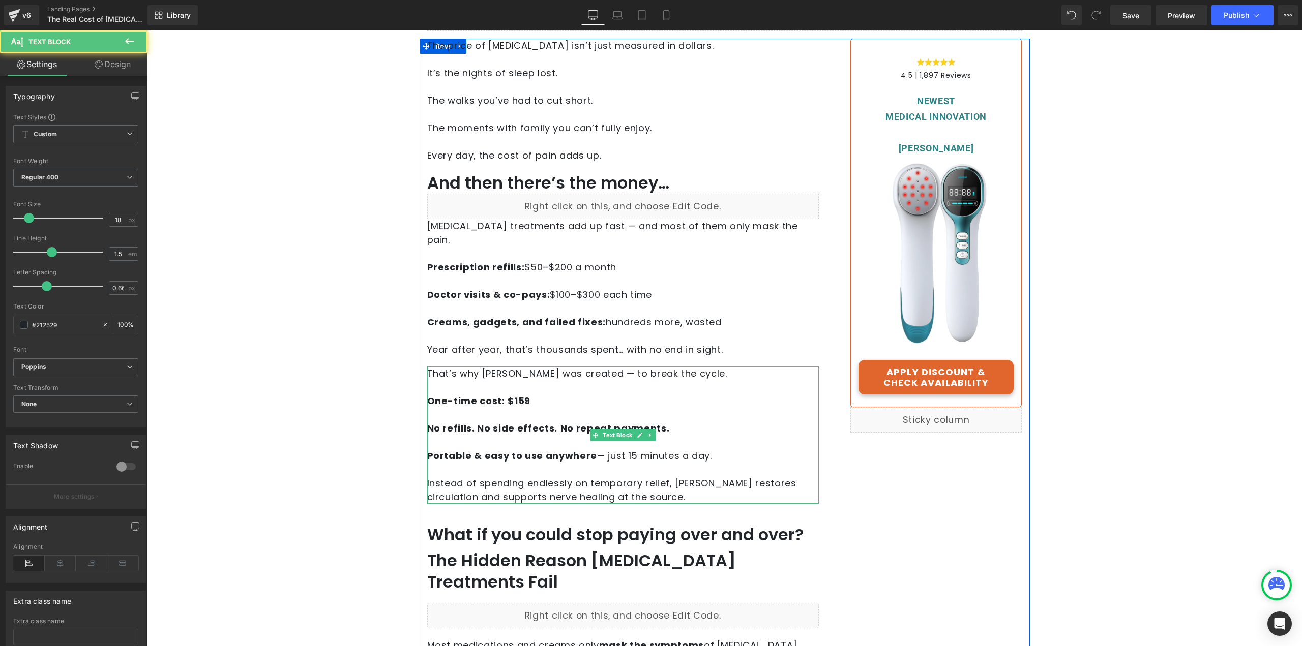
click at [552, 408] on p at bounding box center [623, 415] width 392 height 14
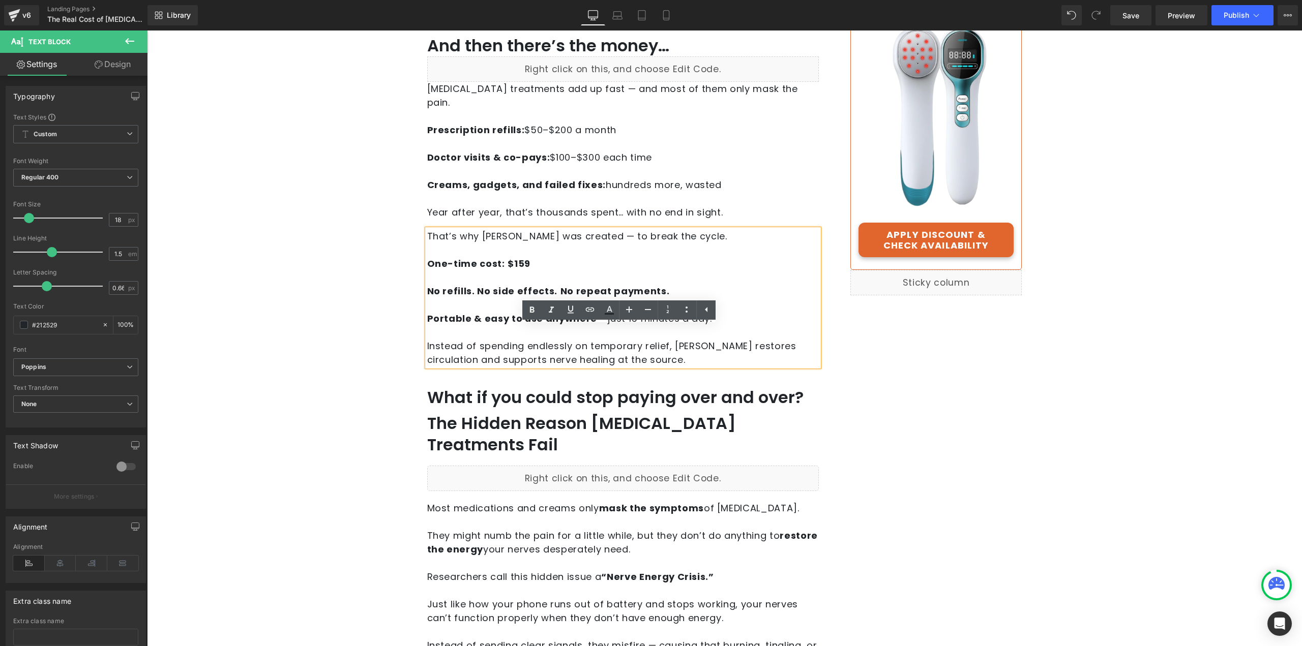
scroll to position [356, 0]
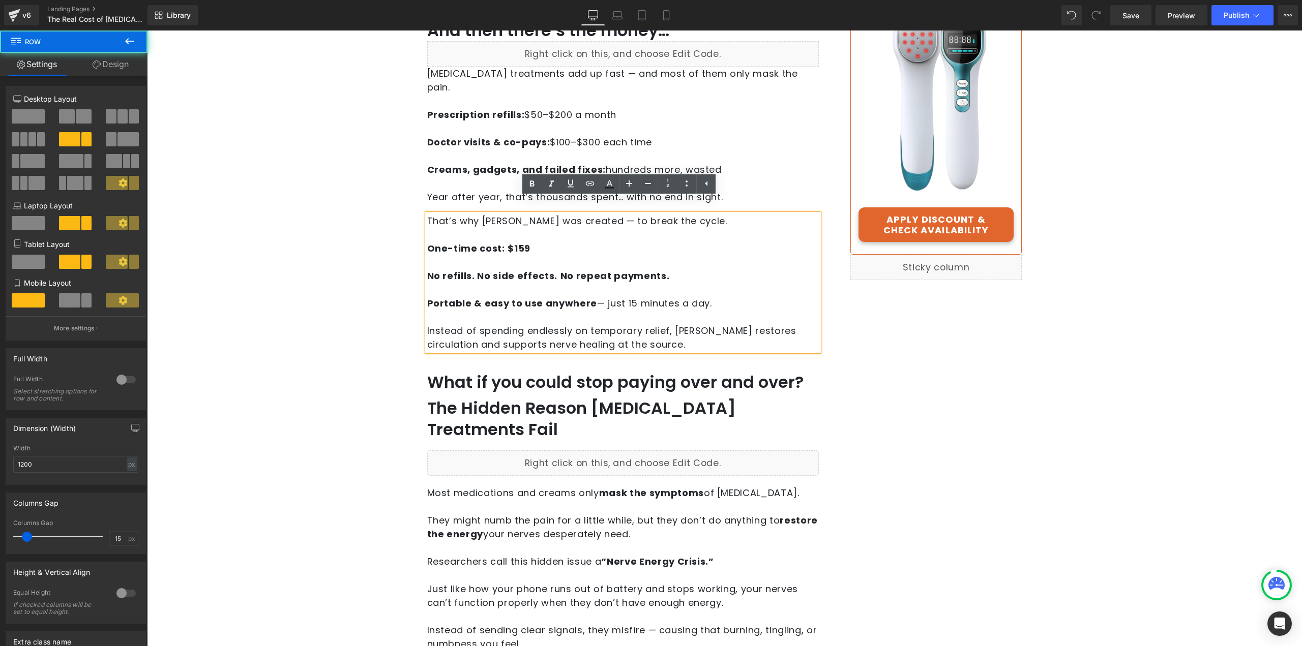
drag, startPoint x: 944, startPoint y: 396, endPoint x: 874, endPoint y: 351, distance: 82.8
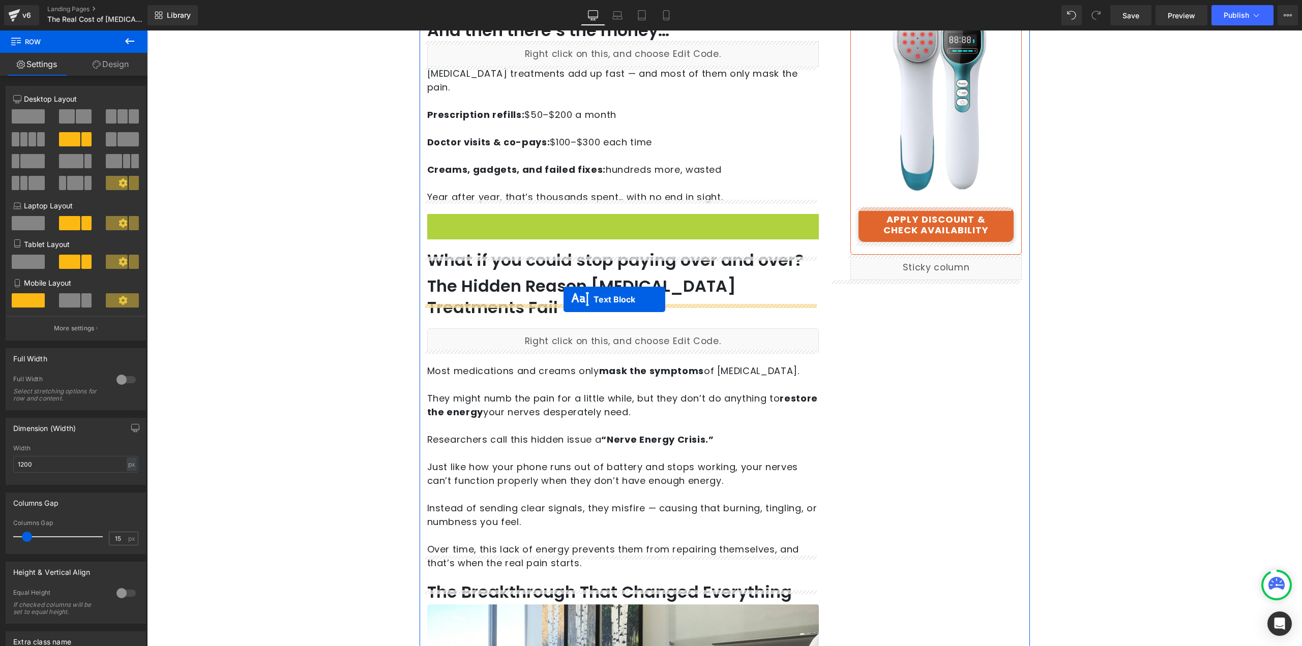
drag, startPoint x: 625, startPoint y: 269, endPoint x: 564, endPoint y: 300, distance: 68.5
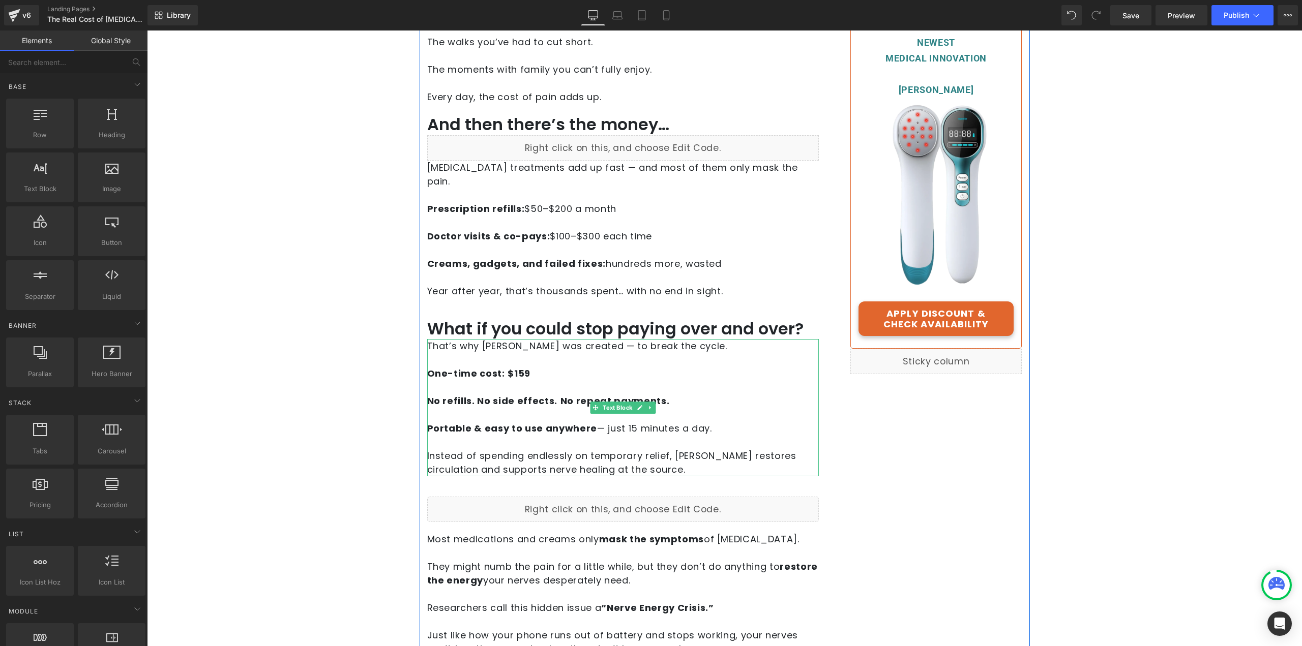
scroll to position [254, 0]
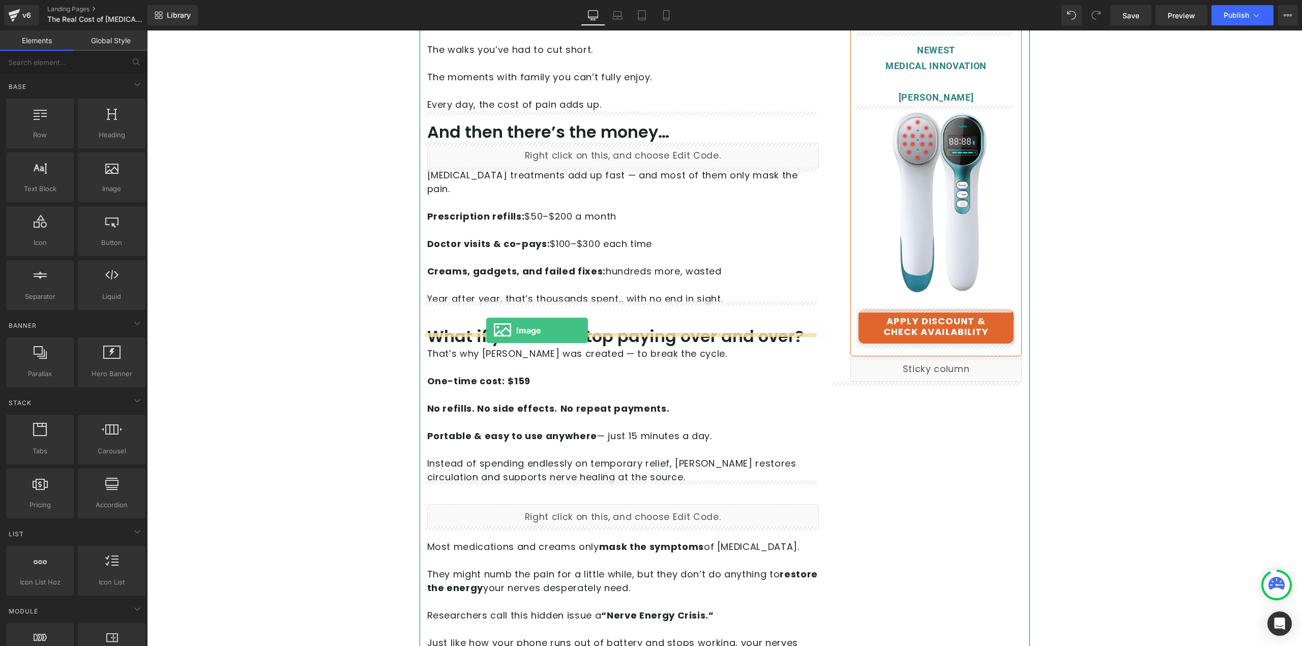
drag, startPoint x: 285, startPoint y: 215, endPoint x: 486, endPoint y: 331, distance: 231.7
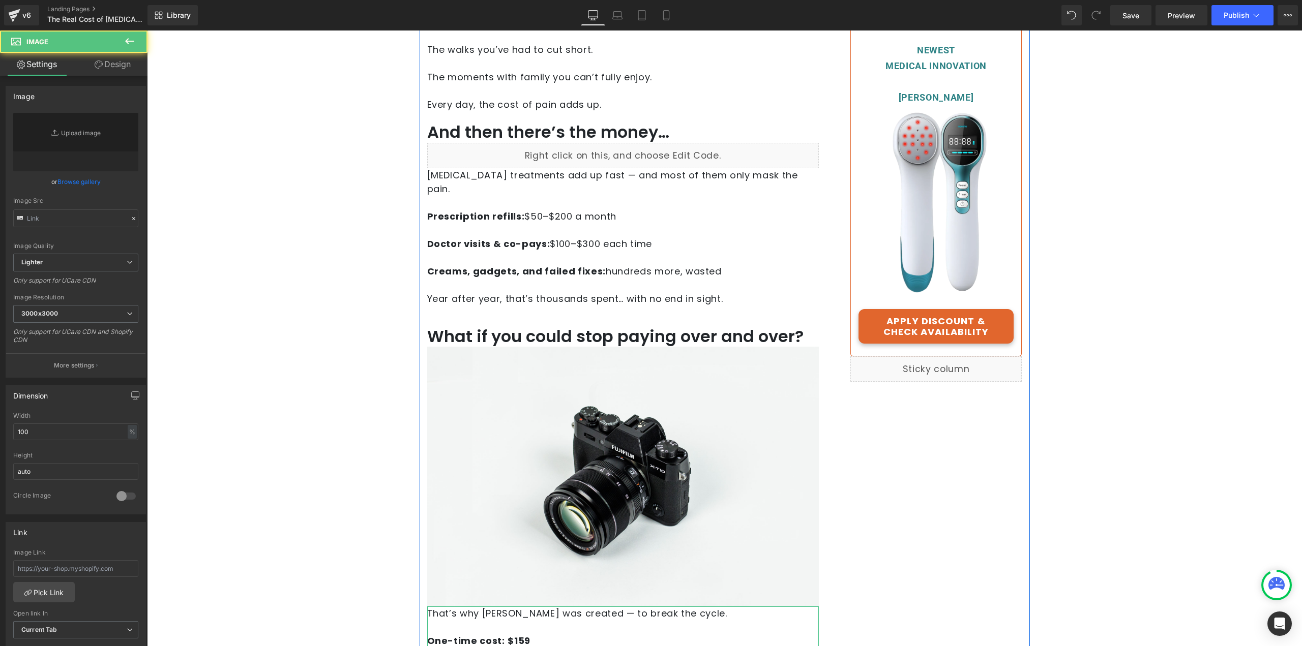
type input "//d1um8515vdn9kb.cloudfront.net/images/parallax.jpg"
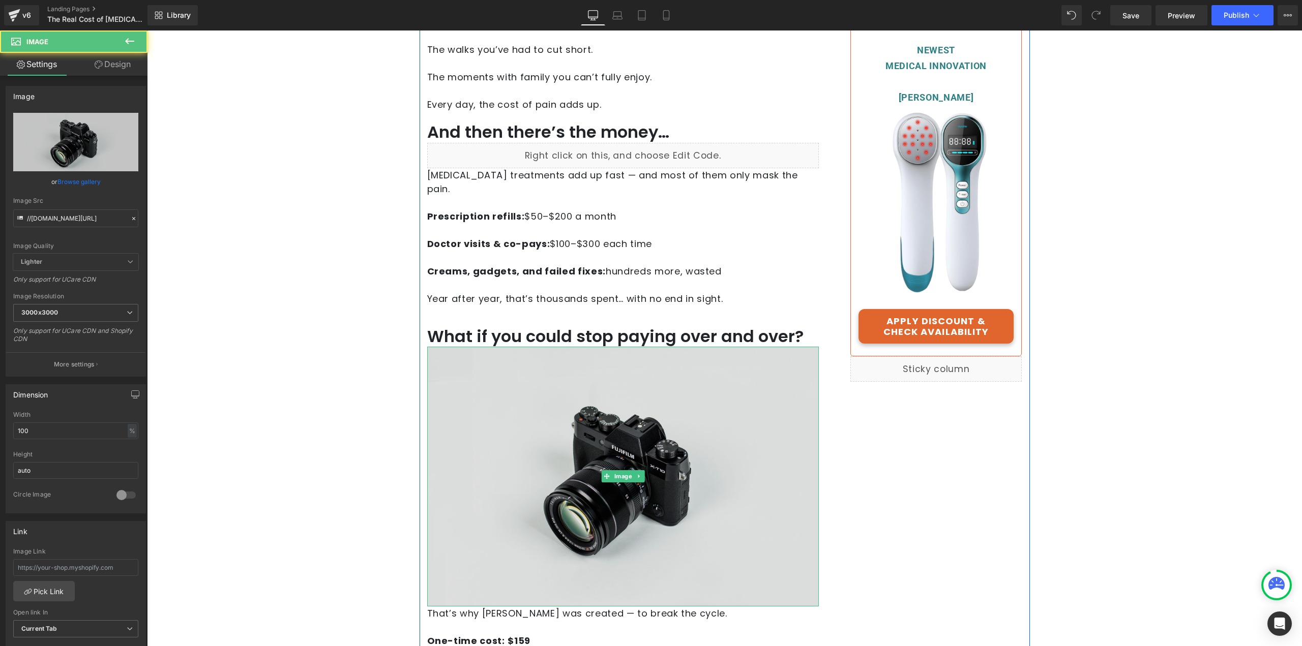
click at [588, 398] on img at bounding box center [623, 476] width 392 height 259
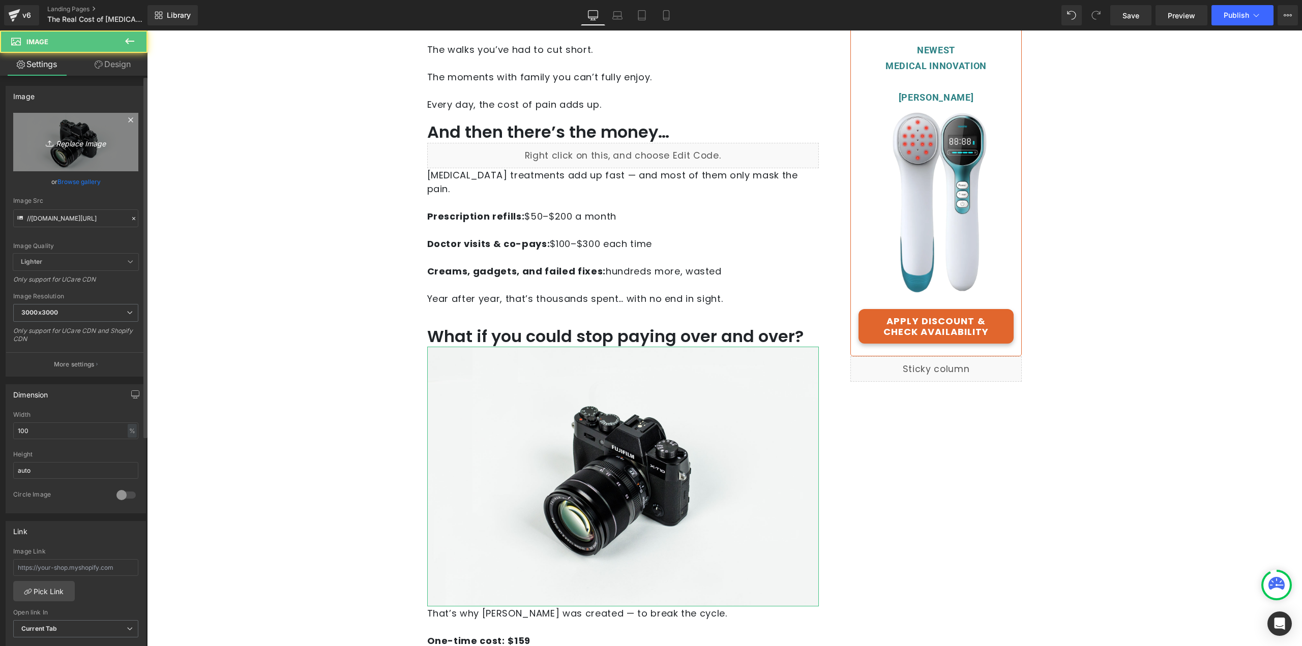
click at [96, 129] on link "Replace Image" at bounding box center [75, 142] width 125 height 58
type input "C:\fakepath\AS SEEN ON.png"
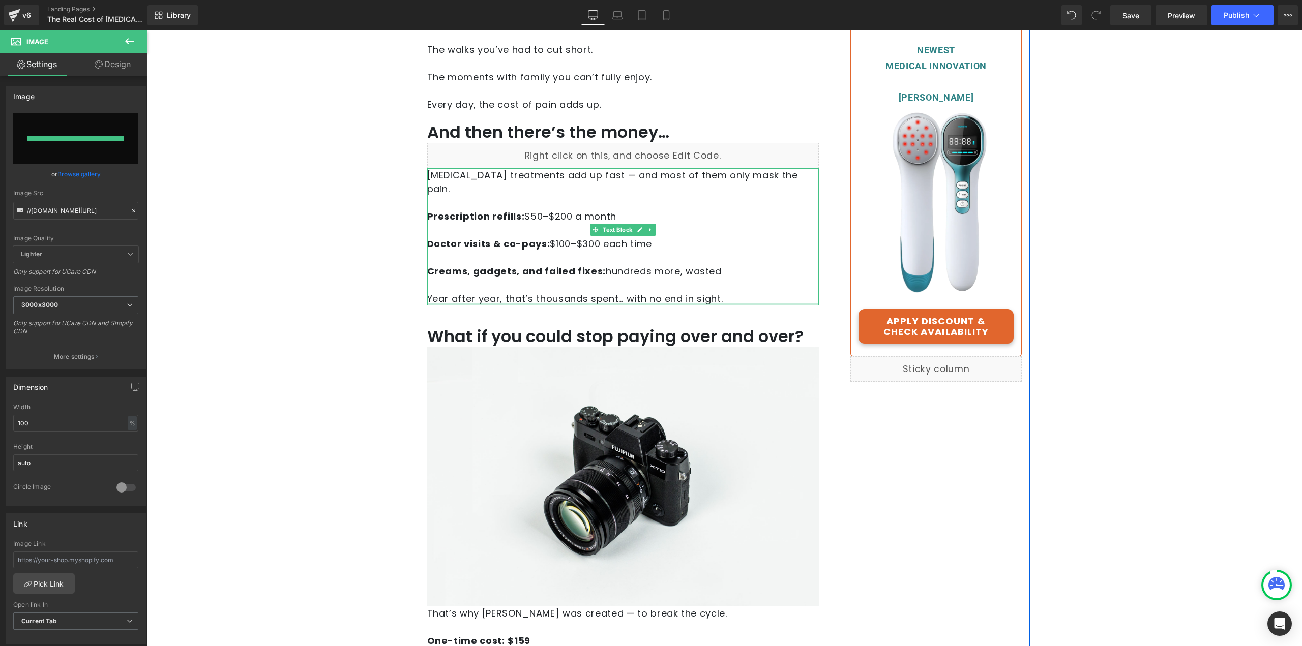
type input "https://ucarecdn.com/87789b18-c835-43be-a9d5-be898ac9e251/-/format/auto/-/previ…"
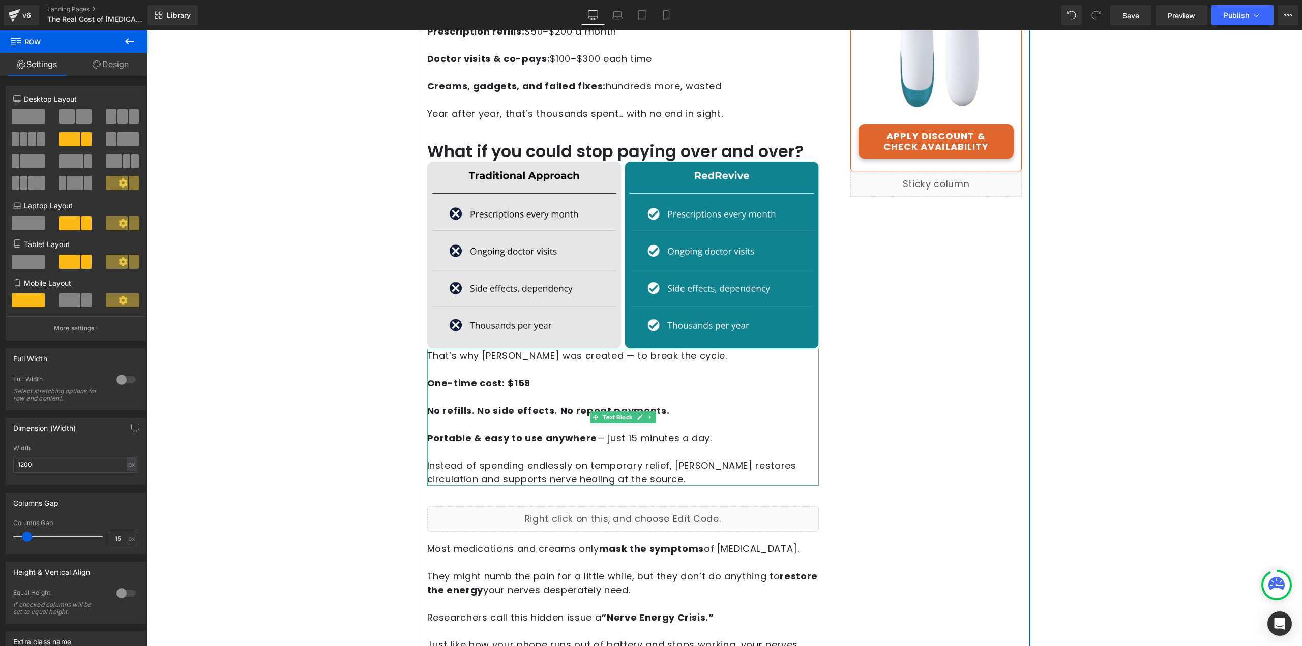
scroll to position [509, 0]
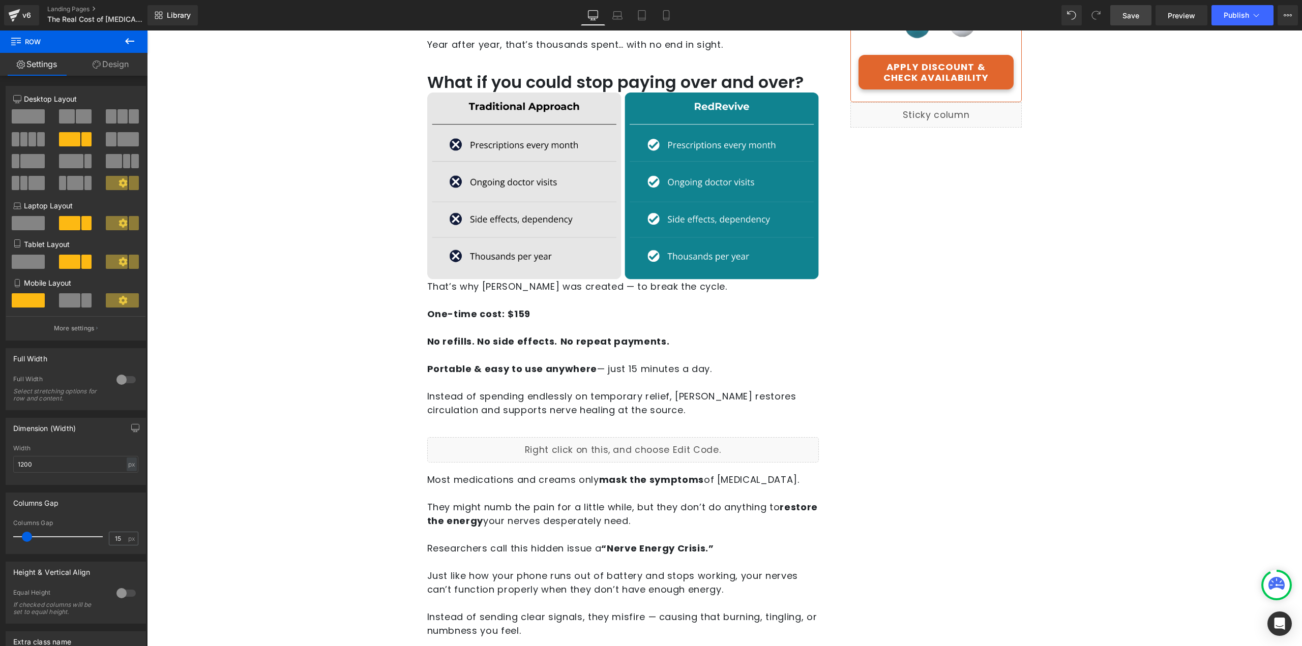
click at [1139, 11] on span "Save" at bounding box center [1131, 15] width 17 height 11
click at [1177, 19] on span "Preview" at bounding box center [1181, 15] width 27 height 11
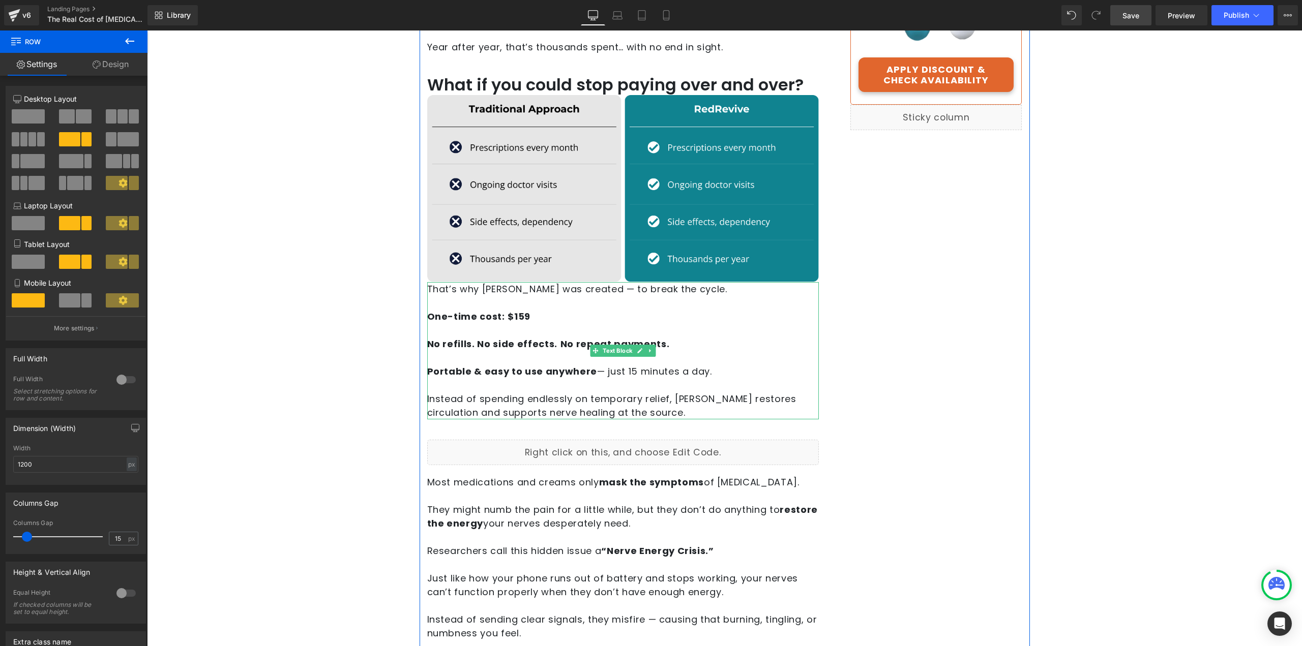
scroll to position [458, 0]
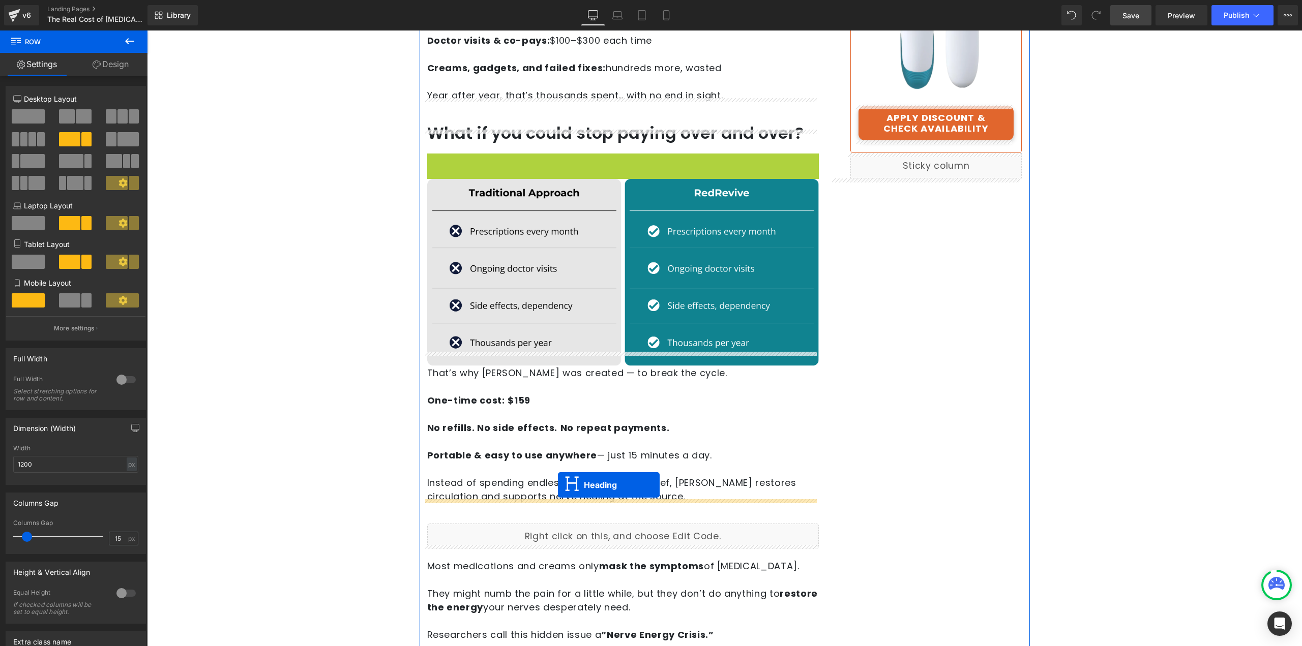
drag, startPoint x: 600, startPoint y: 150, endPoint x: 558, endPoint y: 485, distance: 337.8
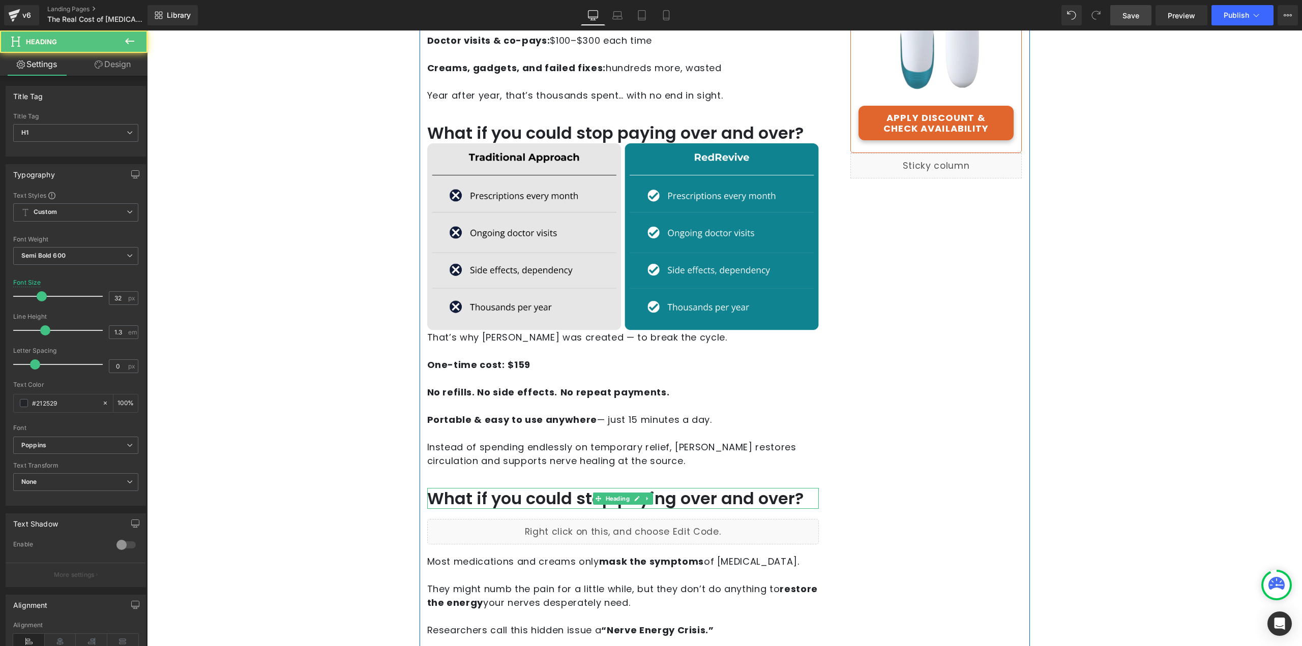
click at [539, 488] on h1 "What if you could stop paying over and over?" at bounding box center [623, 498] width 392 height 21
click at [540, 488] on h1 "What if you could stop paying over and over?" at bounding box center [623, 498] width 392 height 21
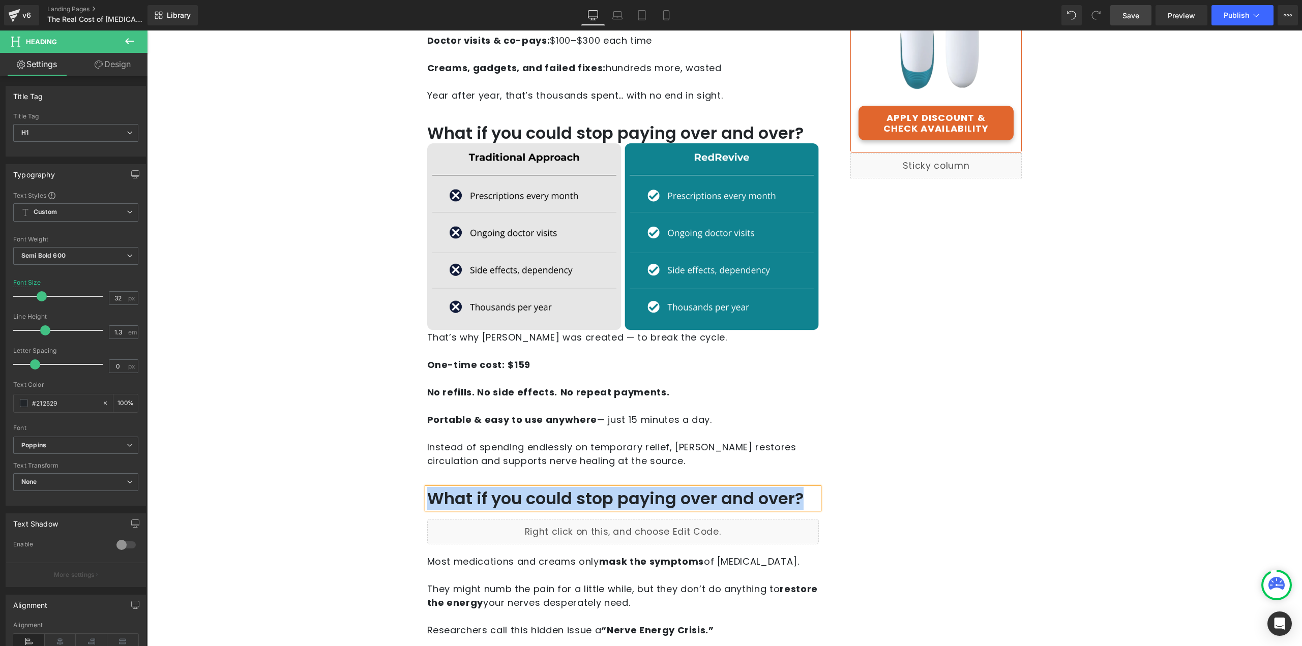
paste div
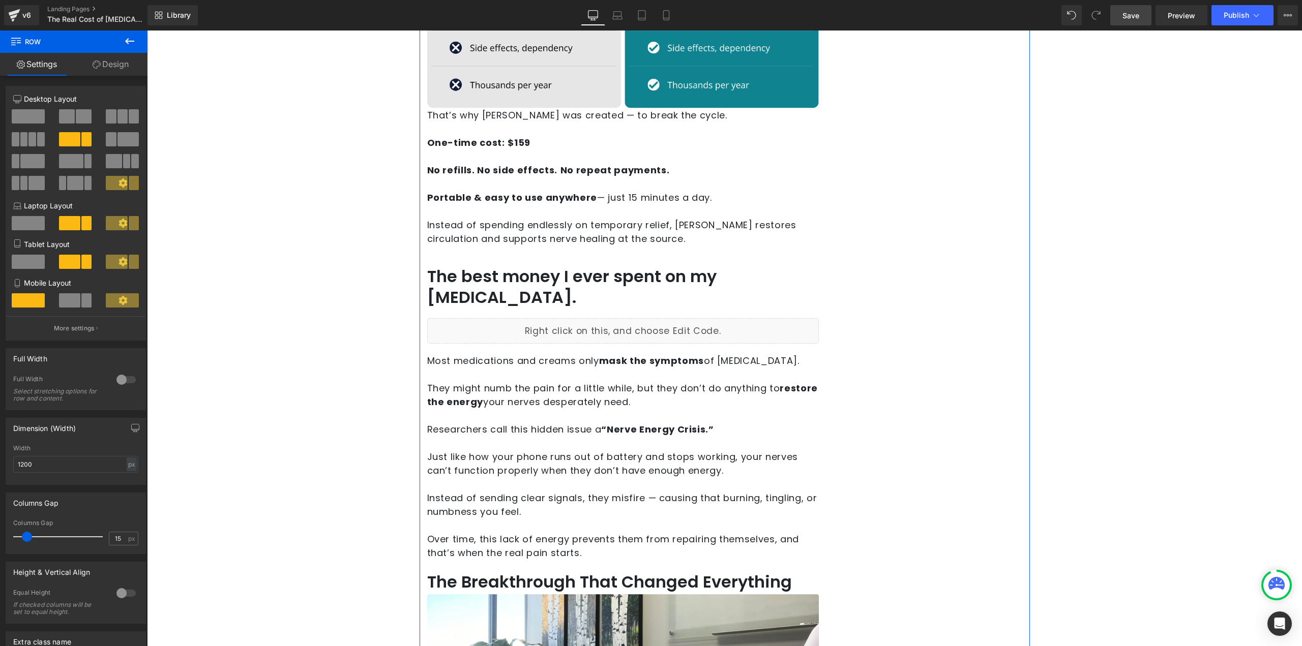
scroll to position [763, 0]
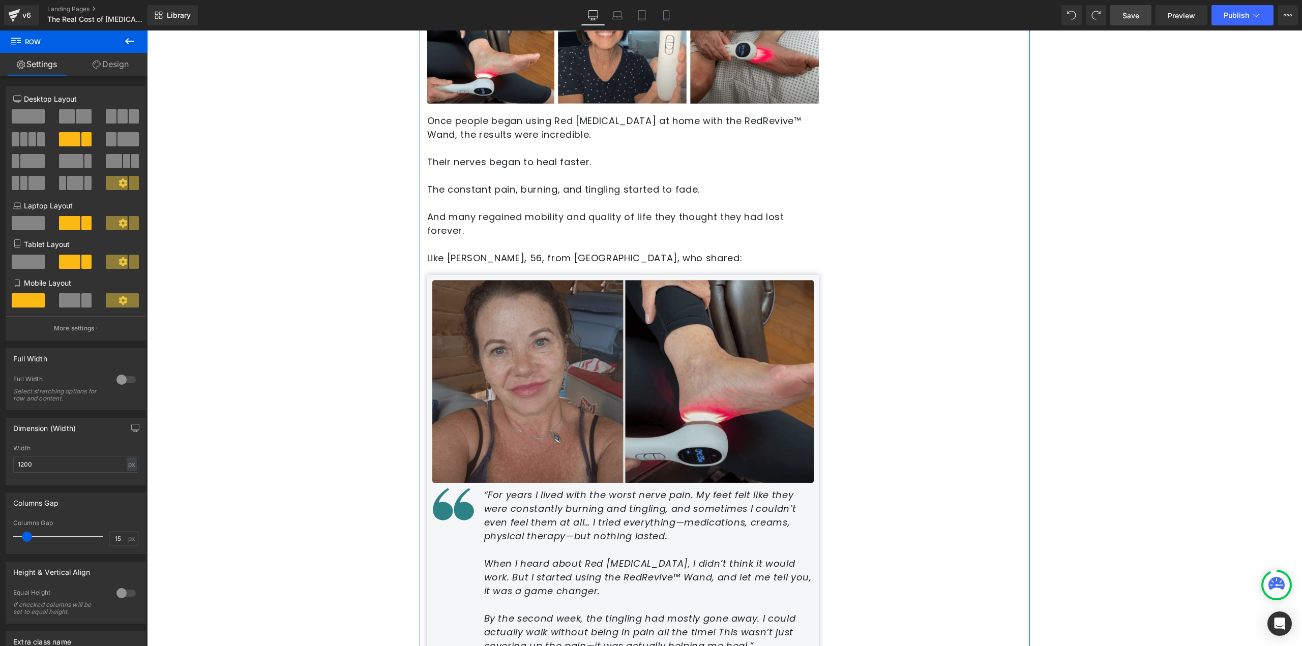
scroll to position [2492, 0]
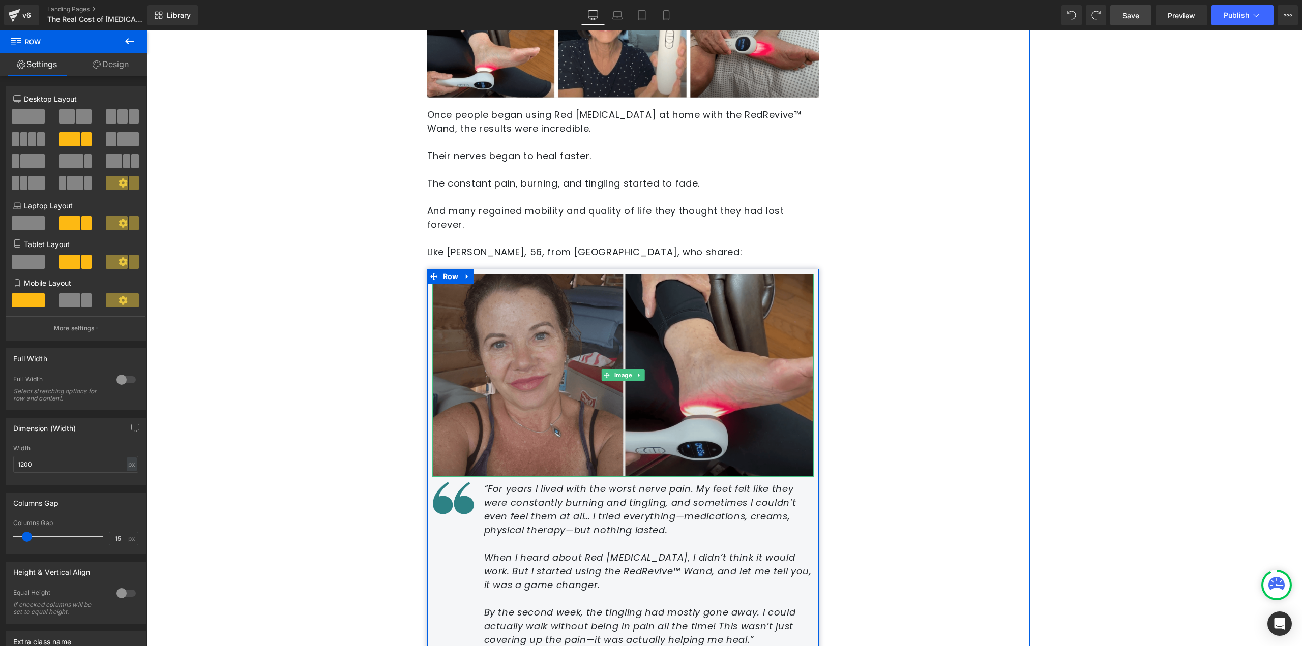
click at [653, 377] on img at bounding box center [622, 375] width 381 height 203
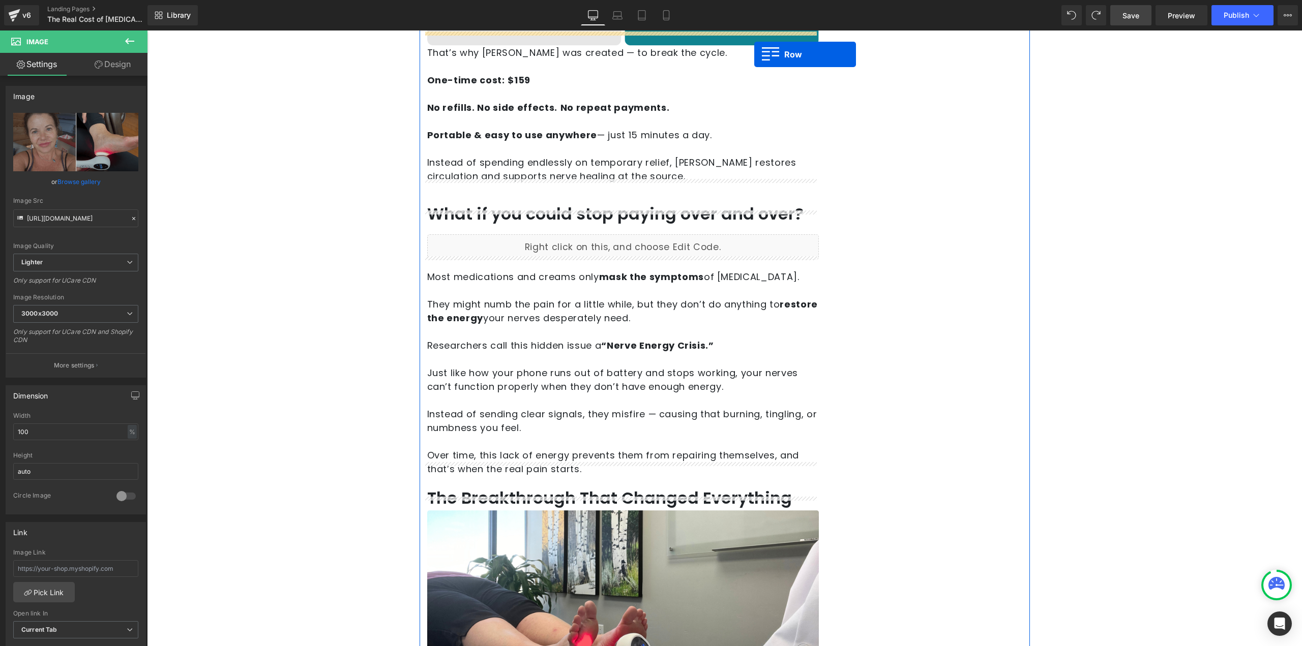
scroll to position [682, 0]
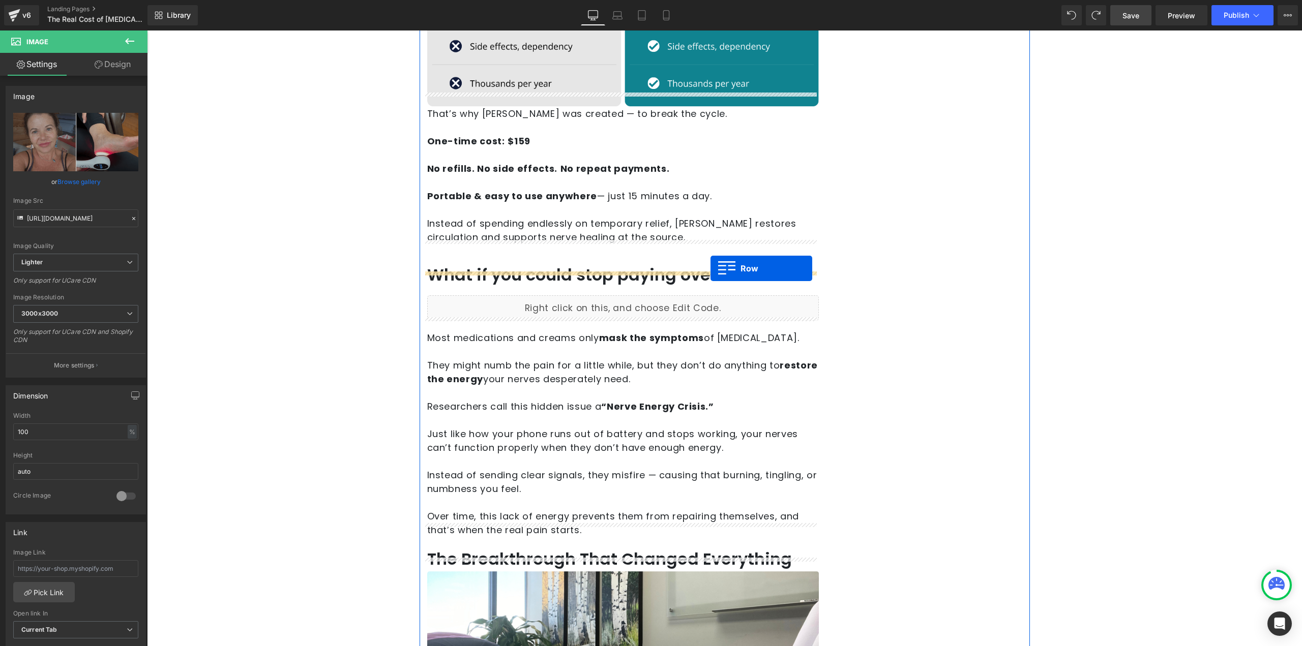
drag, startPoint x: 450, startPoint y: 263, endPoint x: 711, endPoint y: 269, distance: 260.5
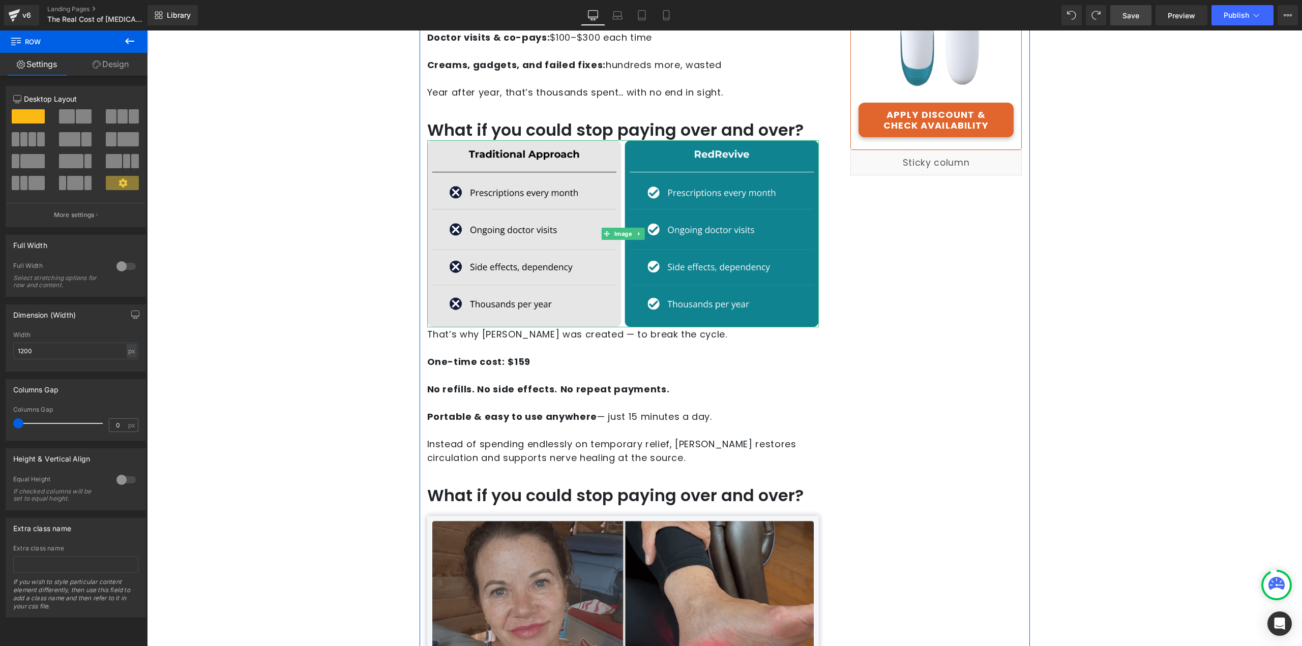
scroll to position [478, 0]
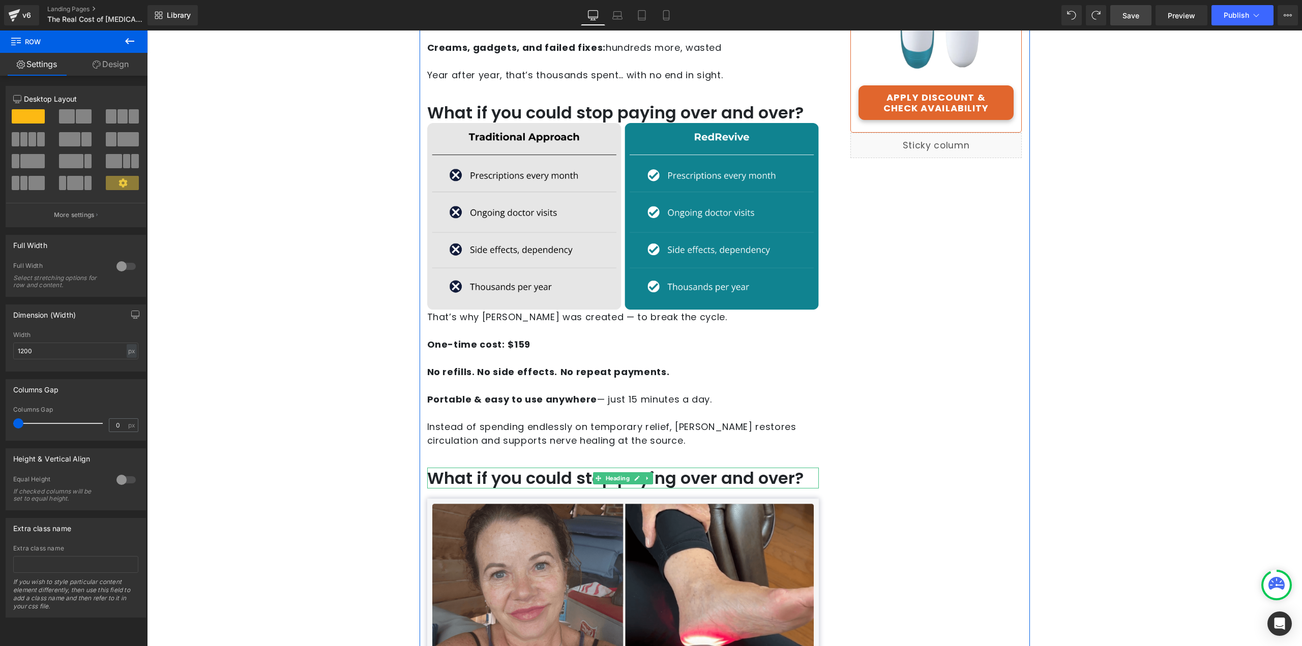
click at [588, 468] on h1 "What if you could stop paying over and over?" at bounding box center [623, 478] width 392 height 21
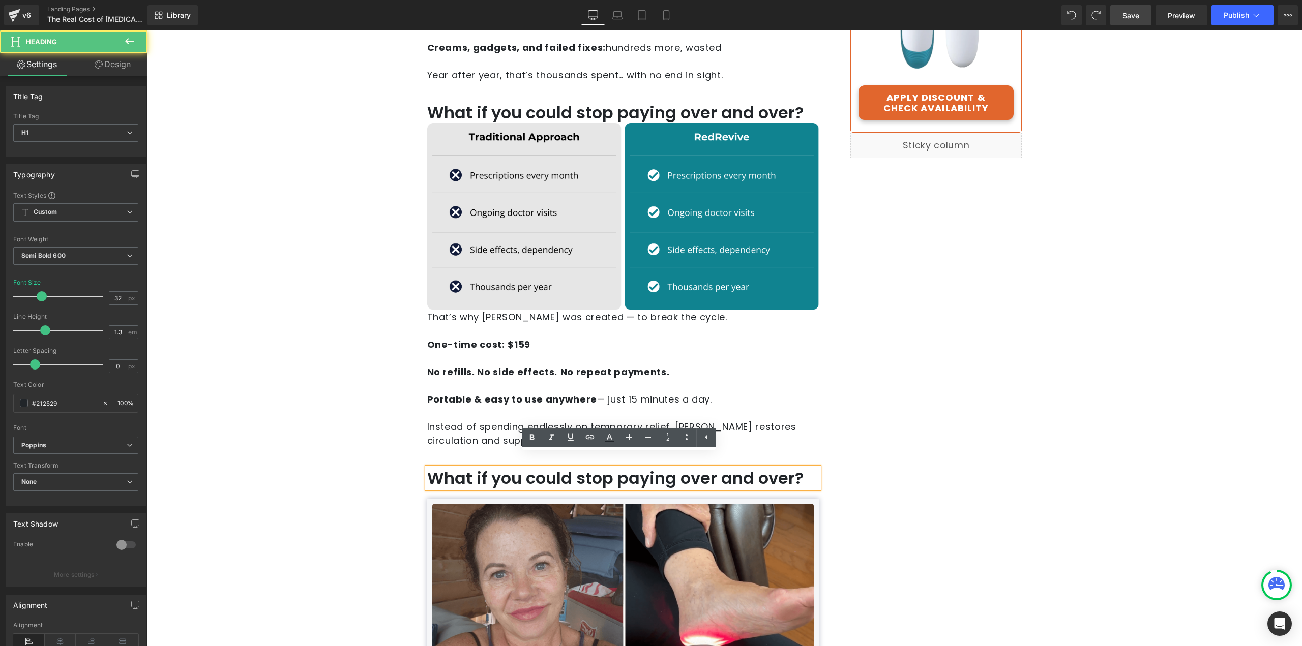
click at [576, 468] on h1 "What if you could stop paying over and over?" at bounding box center [623, 478] width 392 height 21
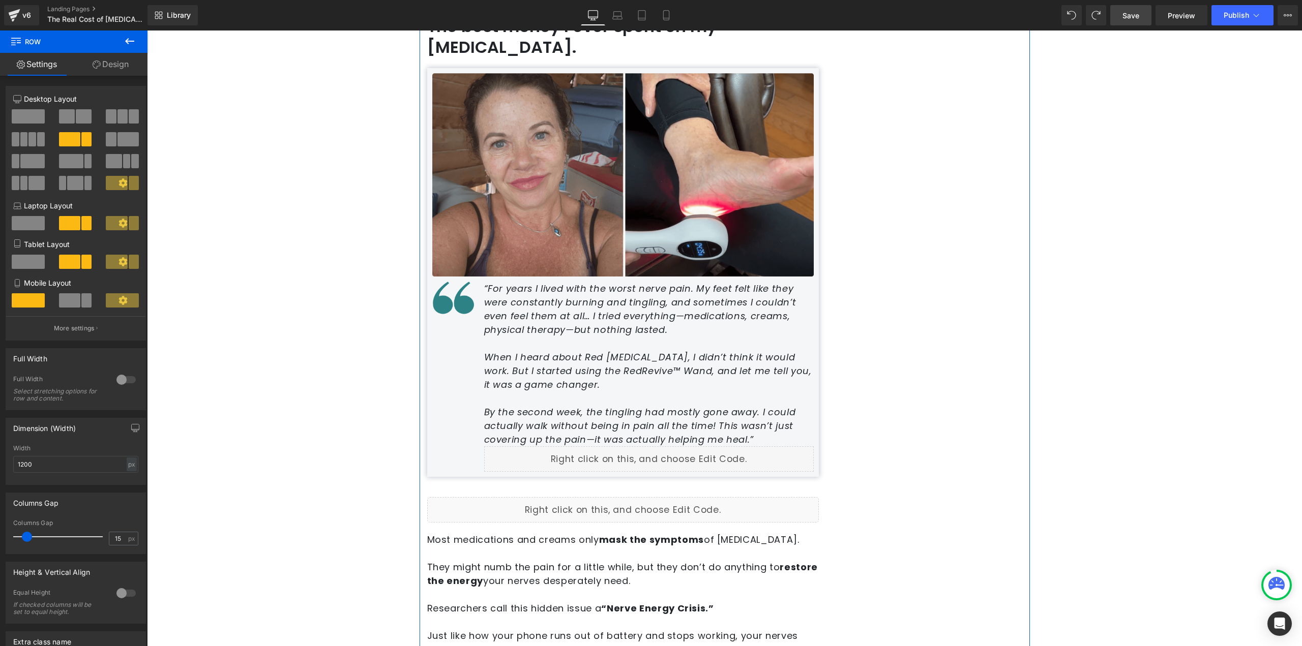
scroll to position [814, 0]
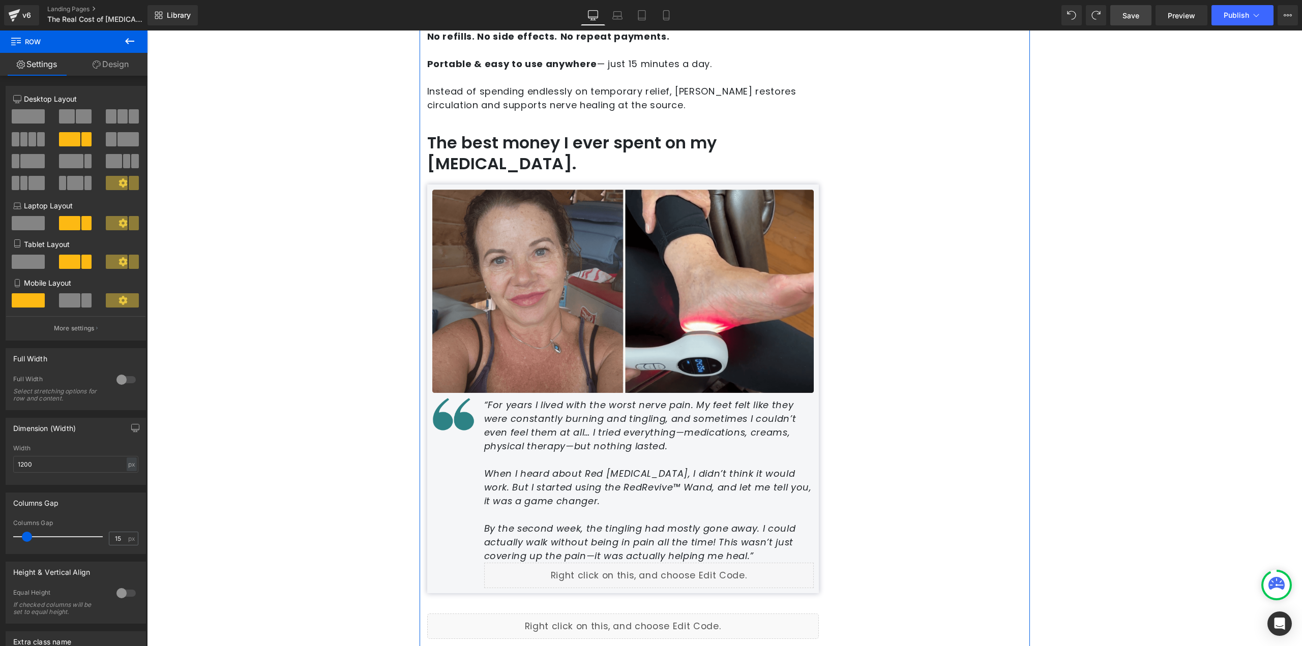
click at [610, 399] on icon "“For years I lived with the worst nerve pain. My feet felt like they were const…" at bounding box center [640, 426] width 312 height 54
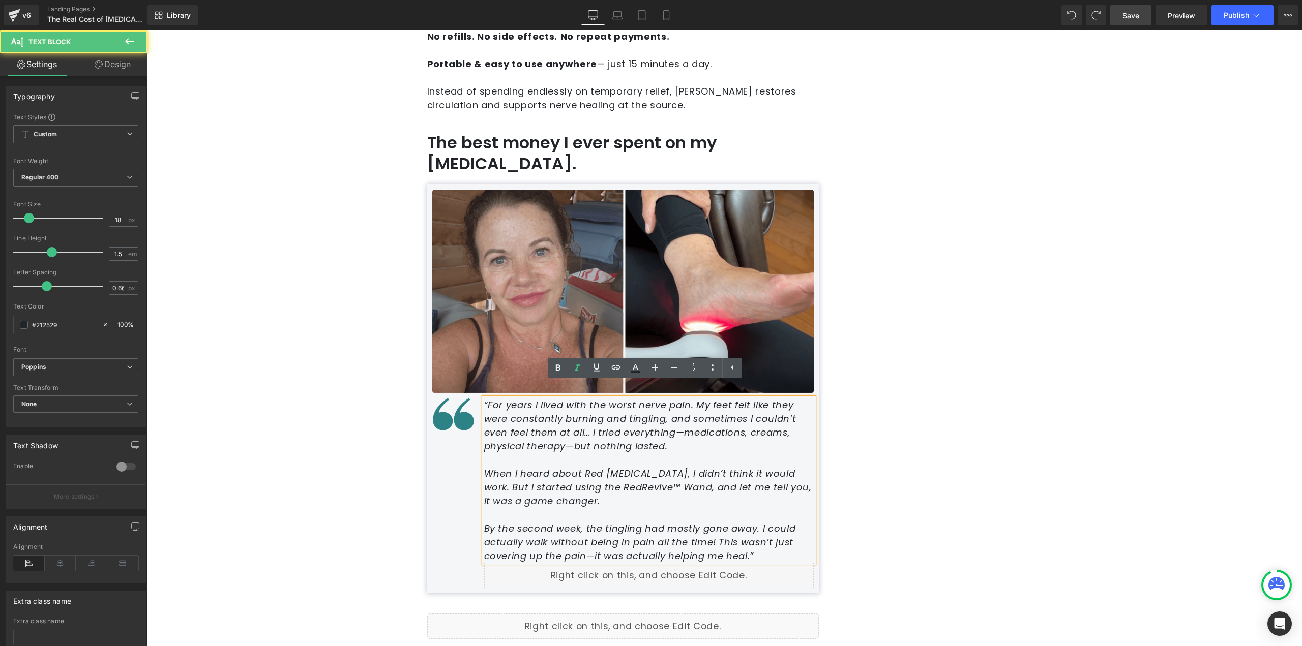
click at [464, 398] on div "“For years I lived with the worst nerve pain. My feet felt like they were const…" at bounding box center [622, 493] width 381 height 190
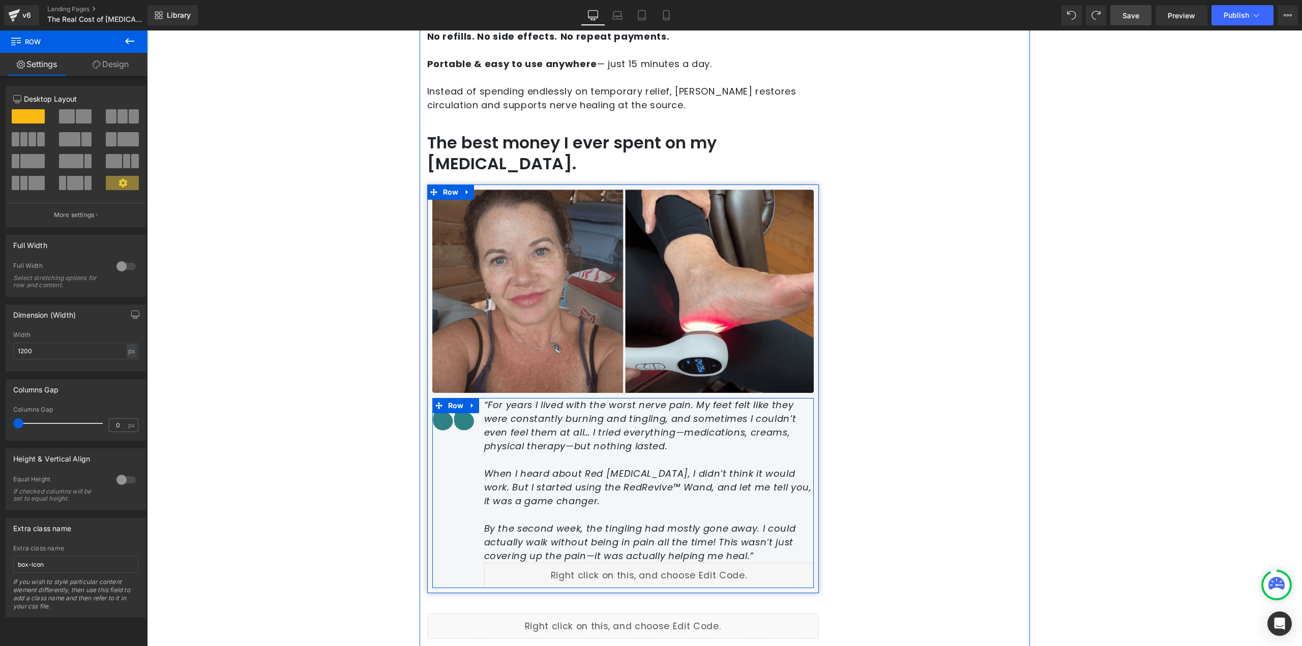
click at [460, 407] on div "“For years I lived with the worst nerve pain. My feet felt like they were const…" at bounding box center [622, 493] width 381 height 190
drag, startPoint x: 452, startPoint y: 407, endPoint x: 463, endPoint y: 412, distance: 11.6
click at [452, 408] on div "“For years I lived with the worst nerve pain. My feet felt like they were const…" at bounding box center [622, 493] width 381 height 190
click at [458, 398] on span "Row" at bounding box center [456, 405] width 21 height 15
click at [459, 405] on div "“For years I lived with the worst nerve pain. My feet felt like they were const…" at bounding box center [622, 493] width 381 height 190
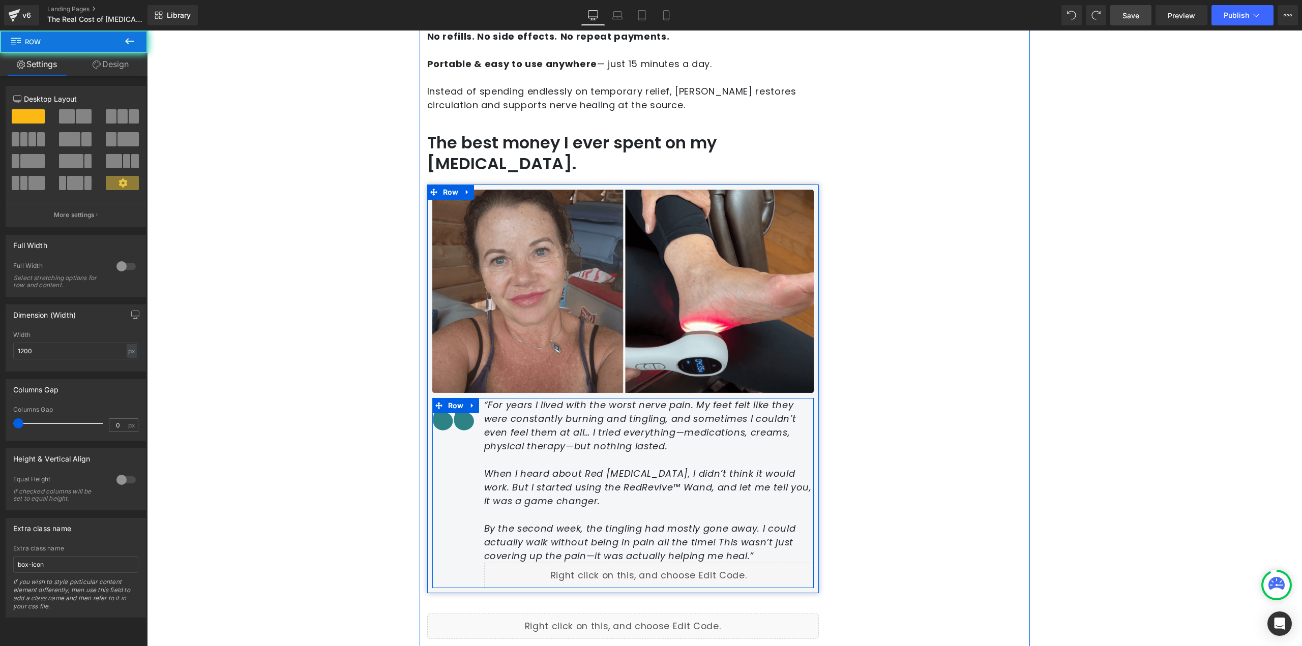
click at [459, 405] on div "“For years I lived with the worst nerve pain. My feet felt like they were const…" at bounding box center [622, 493] width 381 height 190
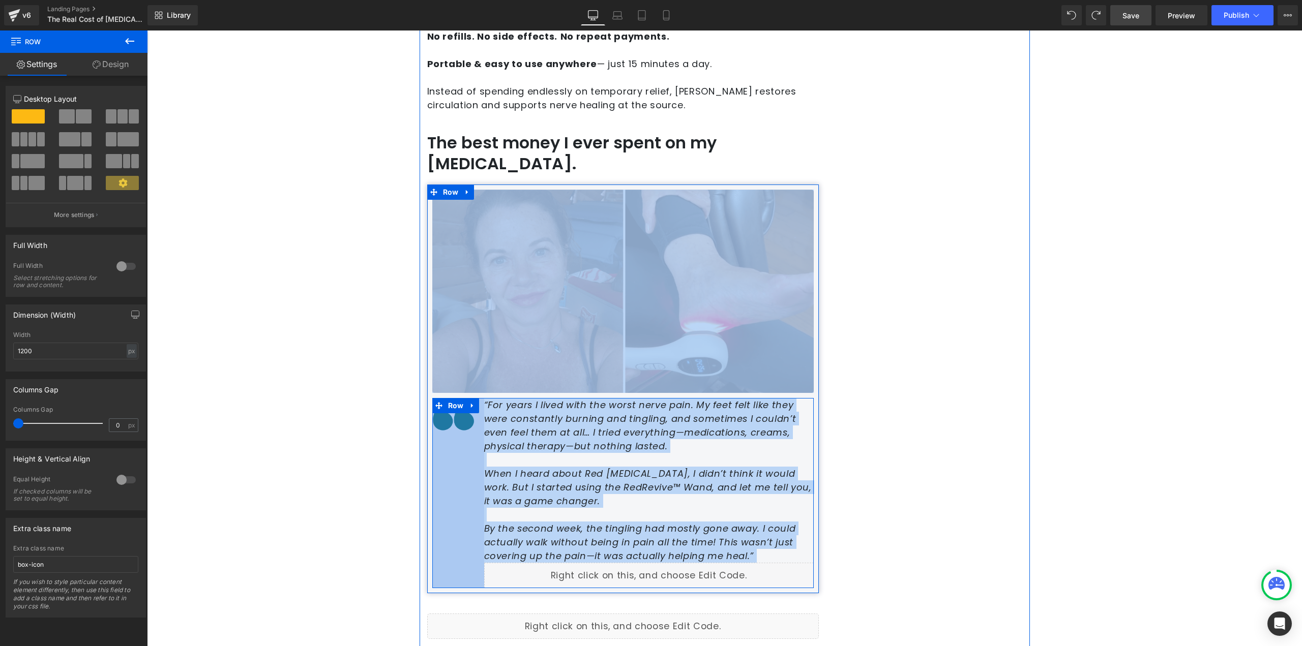
drag, startPoint x: 465, startPoint y: 411, endPoint x: 423, endPoint y: 409, distance: 42.8
click at [452, 408] on div "102px" at bounding box center [458, 493] width 52 height 190
click at [447, 413] on div "102px" at bounding box center [458, 493] width 52 height 190
click at [472, 437] on div "95px" at bounding box center [456, 493] width 48 height 190
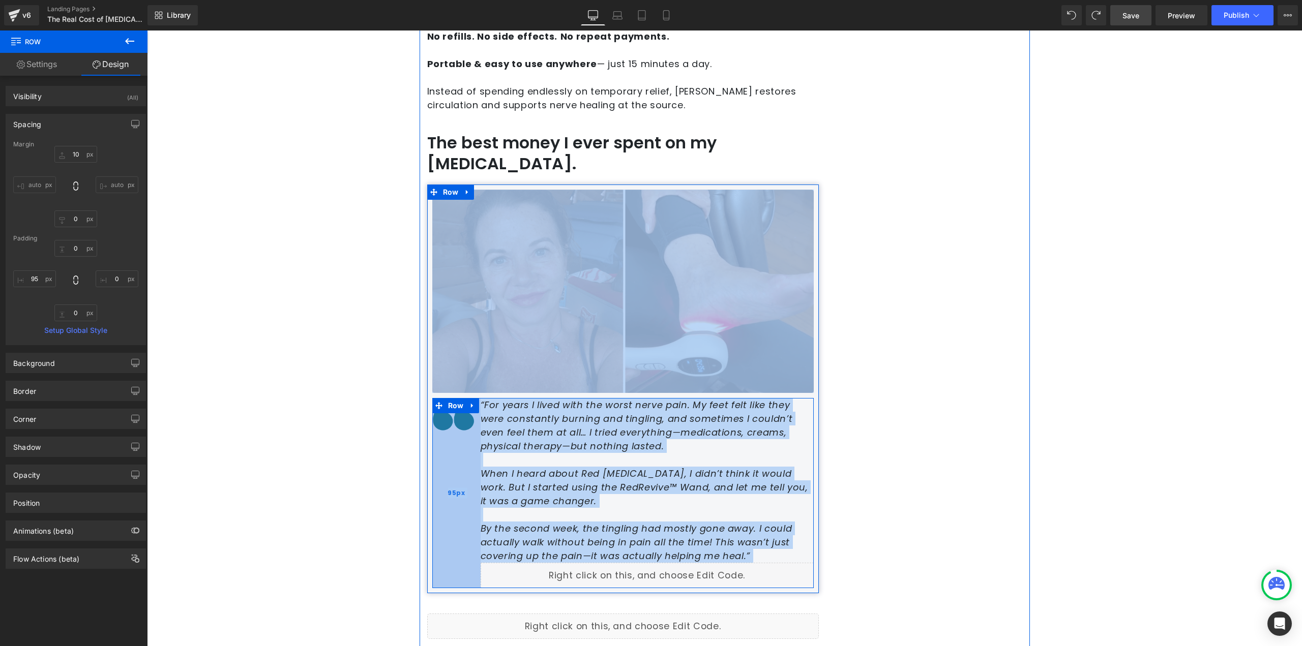
click at [455, 409] on div "95px" at bounding box center [456, 493] width 48 height 190
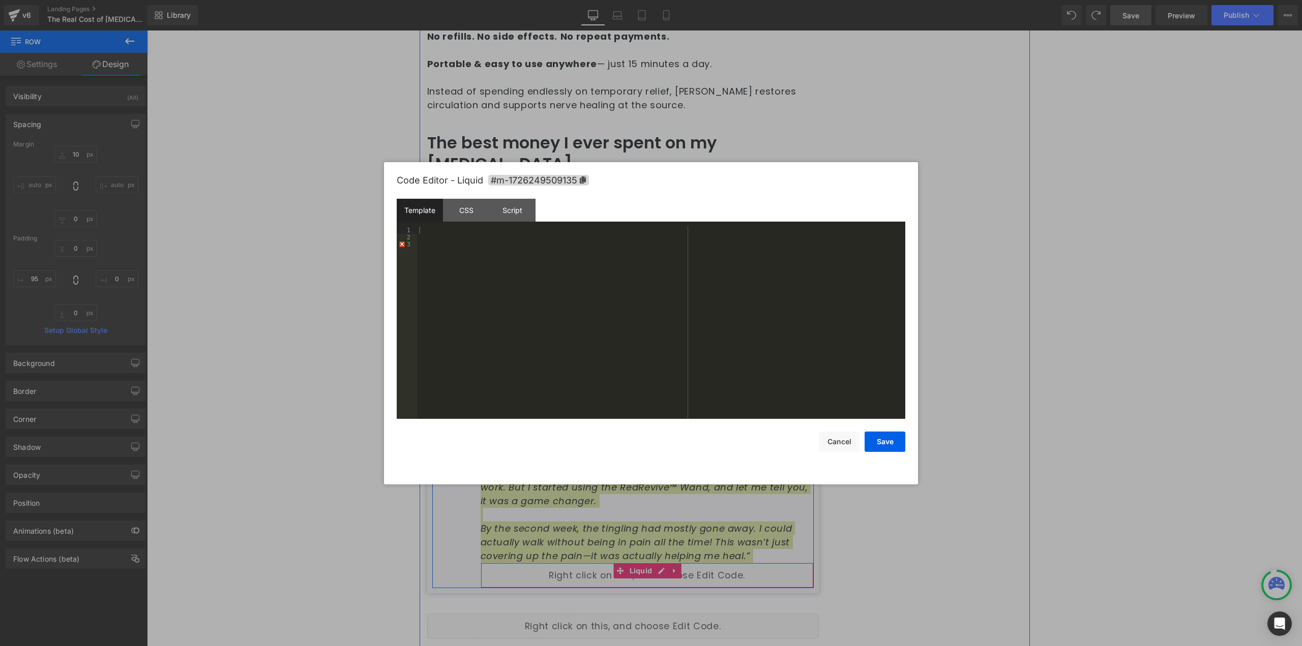
drag, startPoint x: 504, startPoint y: 527, endPoint x: 742, endPoint y: 461, distance: 246.7
click at [889, 491] on div at bounding box center [651, 323] width 1302 height 646
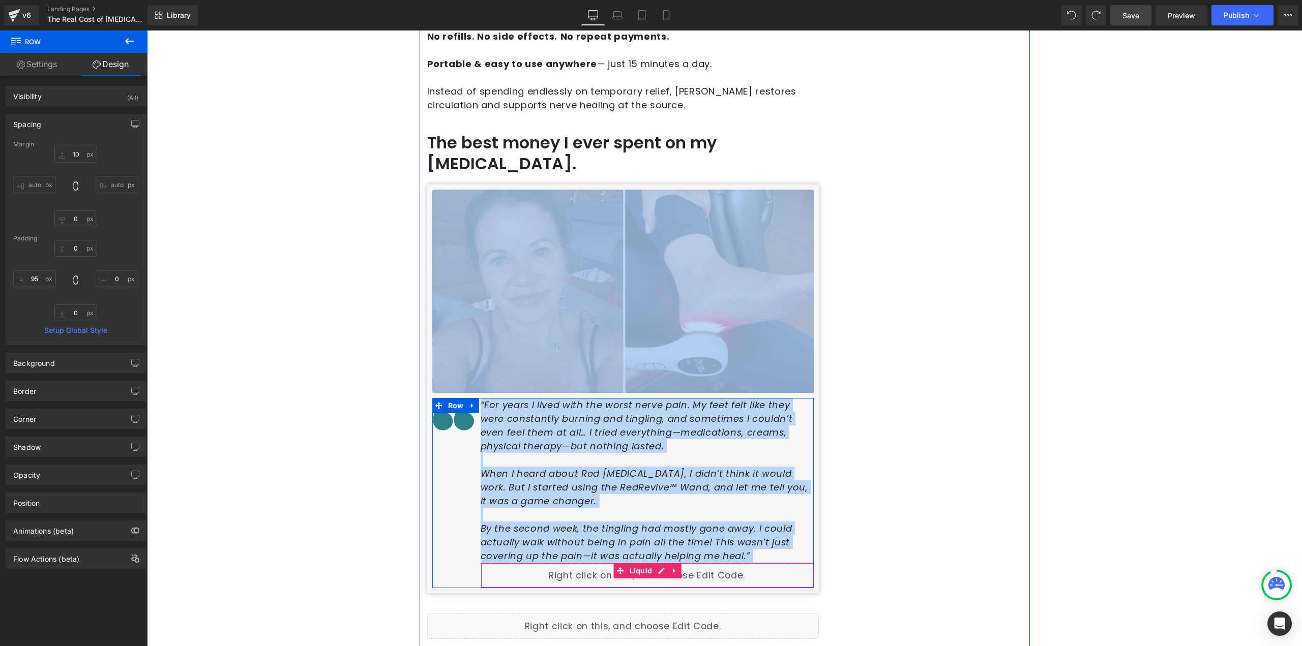
click at [695, 564] on div "Liquid" at bounding box center [647, 575] width 333 height 25
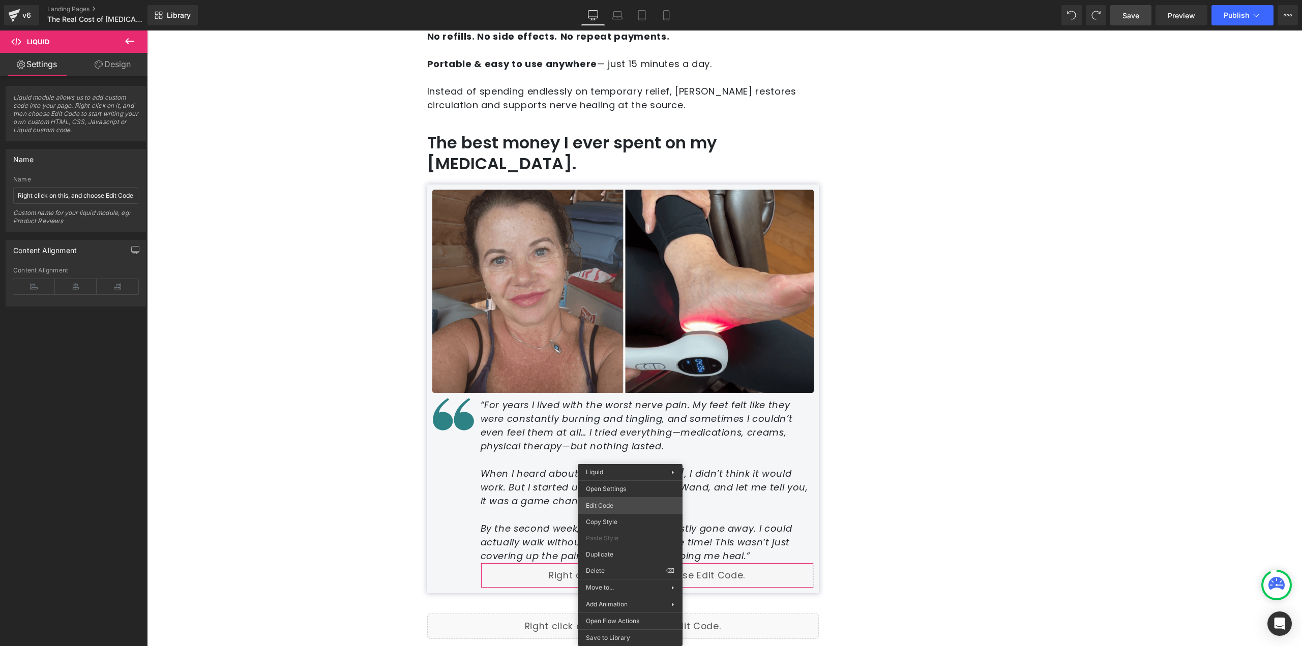
click at [619, 510] on body "Row You are previewing how the will restyle your page. You can not edit Element…" at bounding box center [651, 323] width 1302 height 646
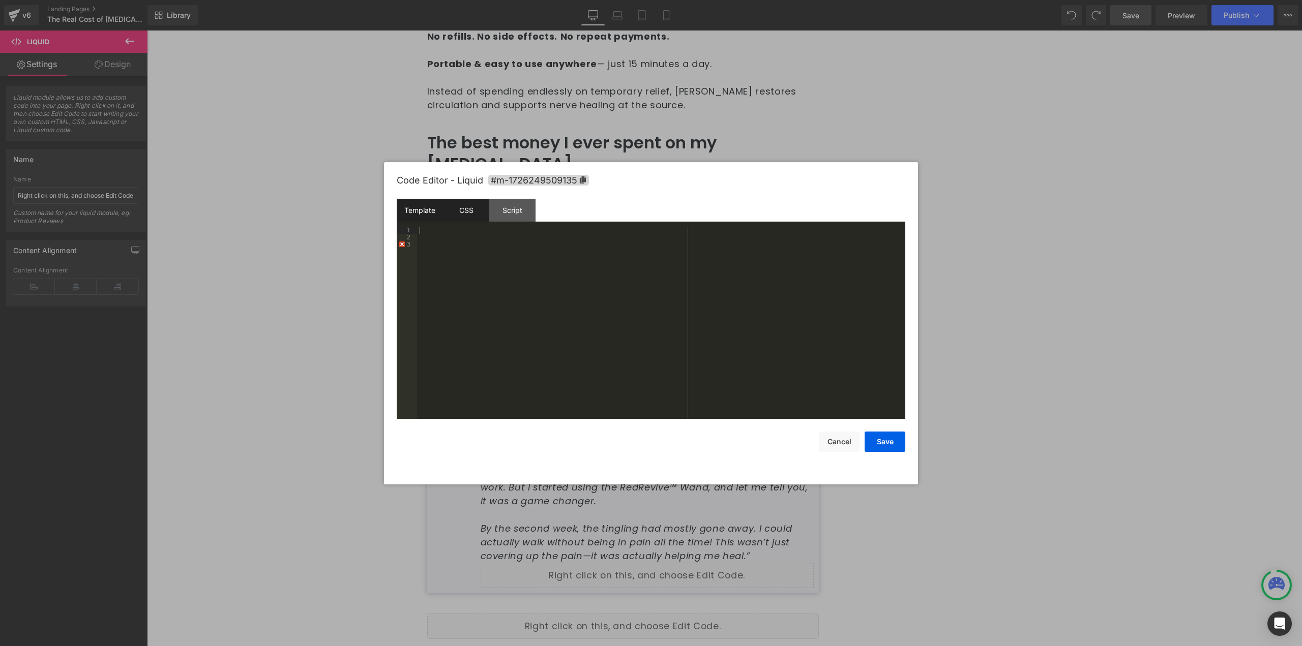
click at [466, 199] on div "CSS" at bounding box center [466, 210] width 46 height 23
click at [511, 202] on div "Script" at bounding box center [512, 210] width 46 height 23
click at [419, 205] on div "Template" at bounding box center [420, 210] width 46 height 23
click at [836, 432] on button "Cancel" at bounding box center [839, 442] width 41 height 20
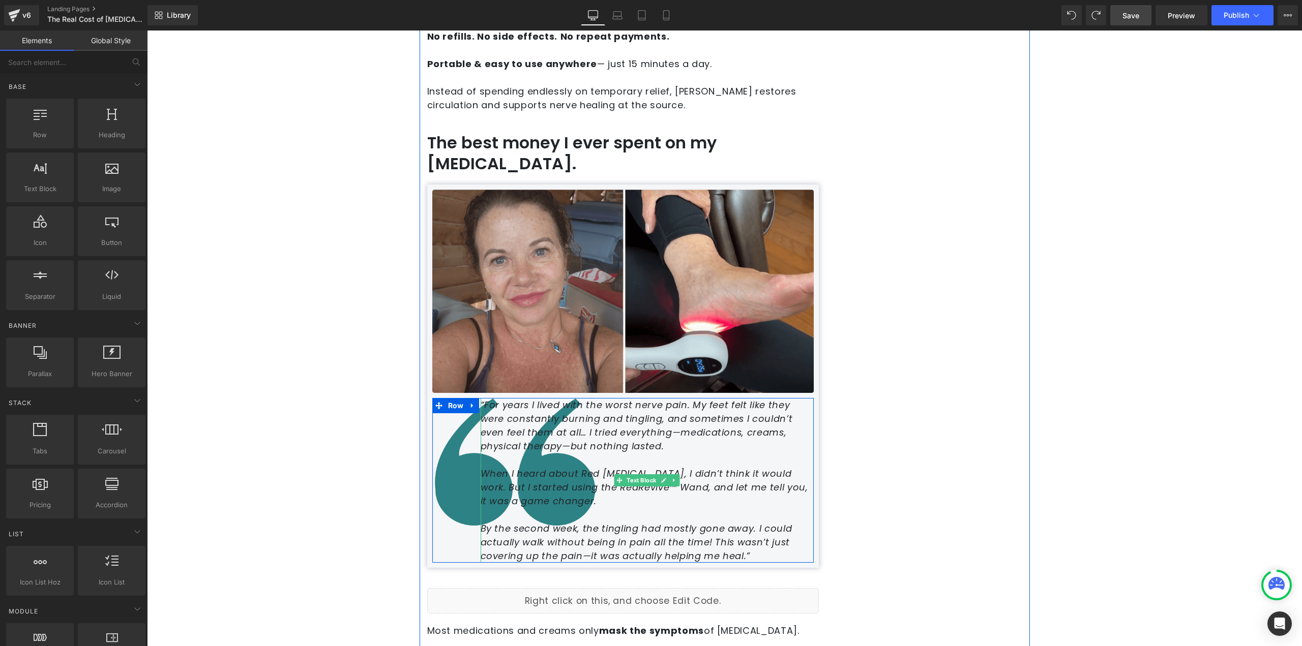
click at [548, 508] on p at bounding box center [647, 515] width 333 height 14
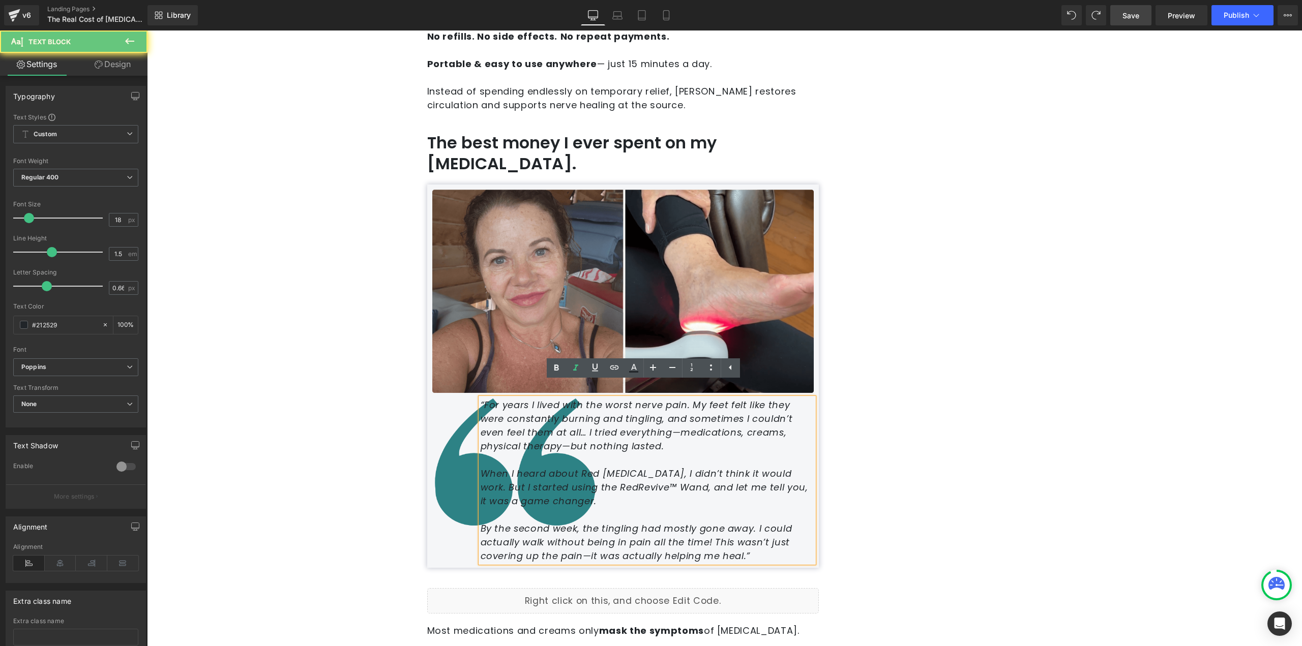
click at [575, 492] on p "When I heard about Red [MEDICAL_DATA], I didn’t think it would work. But I star…" at bounding box center [647, 487] width 333 height 41
click at [467, 496] on div "“For years I lived with the worst nerve pain. My feet felt like they were const…" at bounding box center [622, 480] width 381 height 165
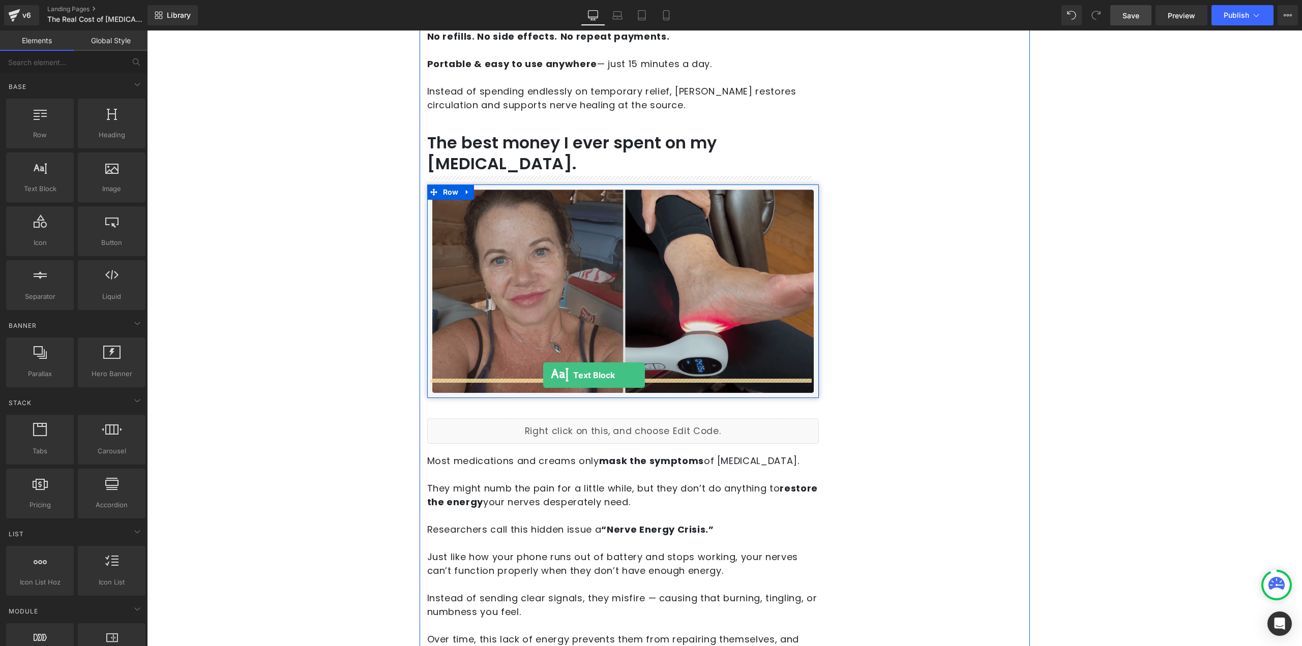
drag, startPoint x: 209, startPoint y: 219, endPoint x: 543, endPoint y: 375, distance: 369.5
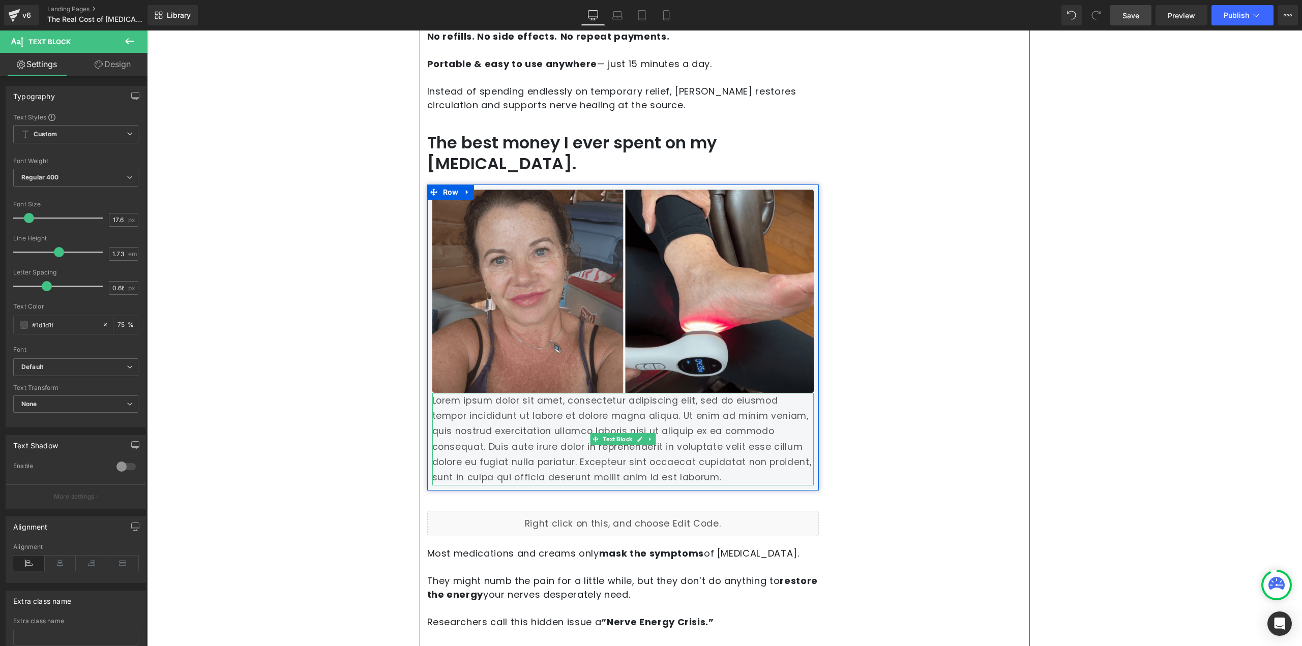
click at [538, 427] on p "Lorem ipsum dolor sit amet, consectetur adipiscing elit, sed do eiusmod tempor …" at bounding box center [622, 439] width 381 height 93
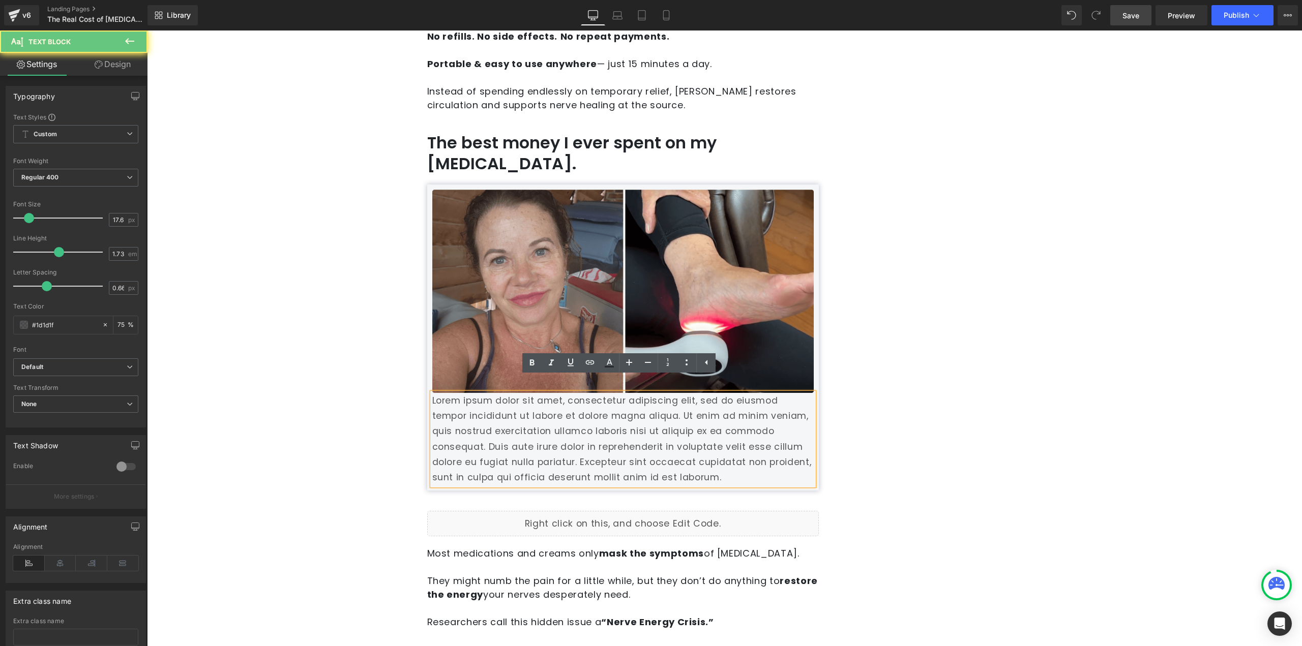
click at [471, 406] on p "Lorem ipsum dolor sit amet, consectetur adipiscing elit, sed do eiusmod tempor …" at bounding box center [622, 439] width 381 height 93
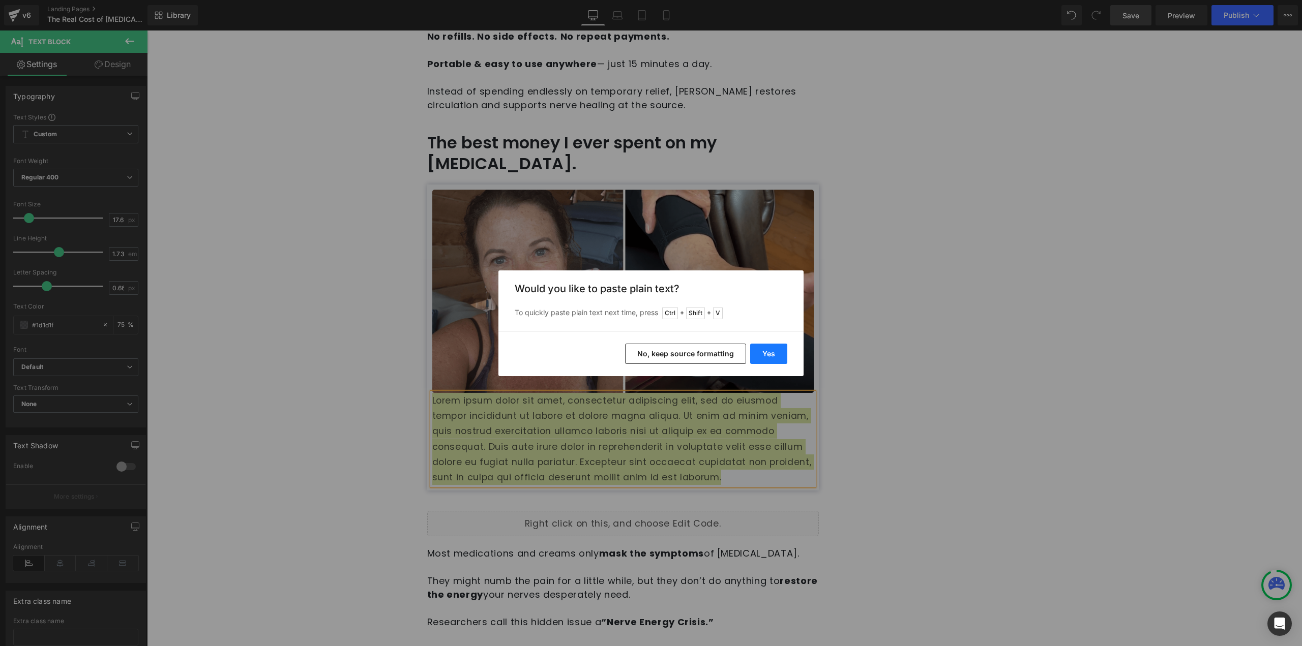
click at [767, 344] on button "Yes" at bounding box center [768, 354] width 37 height 20
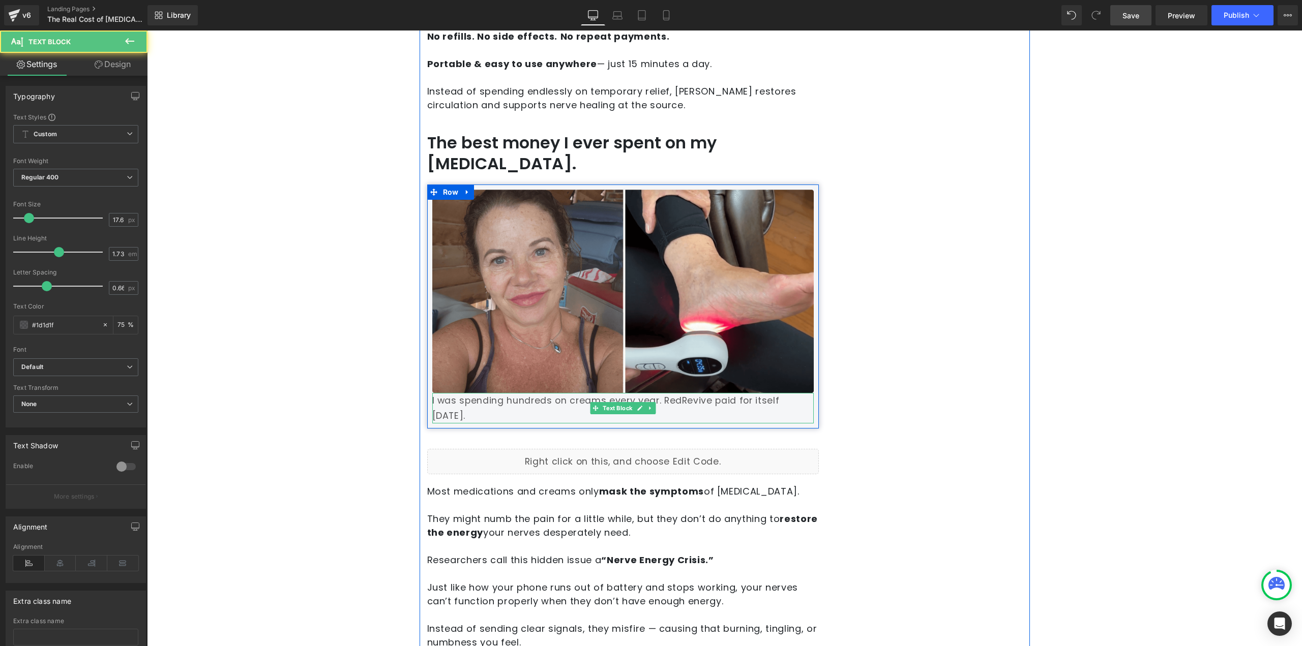
click at [432, 393] on p "I was spending hundreds on creams every year. RedRevive paid for itself in two …" at bounding box center [622, 408] width 381 height 31
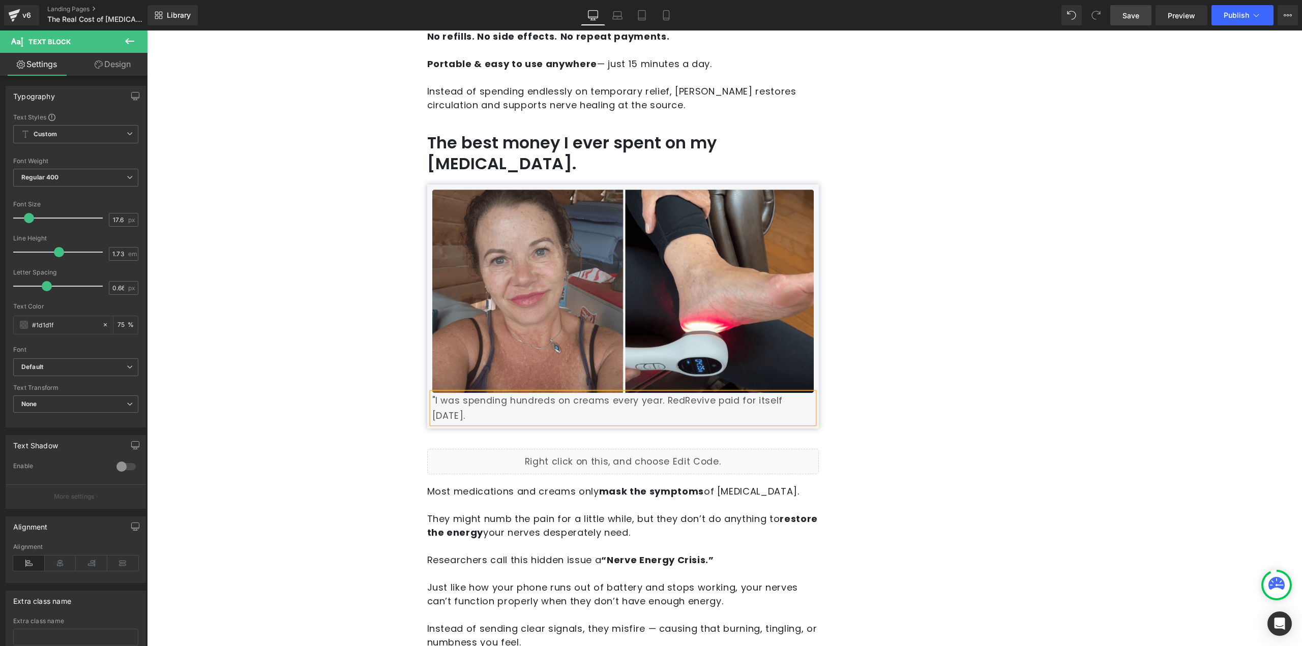
drag, startPoint x: 441, startPoint y: 388, endPoint x: 432, endPoint y: 388, distance: 9.2
click at [440, 393] on p ""I was spending hundreds on creams every year. RedRevive paid for itself in two…" at bounding box center [622, 408] width 381 height 31
click at [432, 393] on div ""I was spending hundreds on creams every year. RedRevive paid for itself in two…" at bounding box center [622, 408] width 381 height 31
click at [432, 393] on p ""I was spending hundreds on creams every year. RedRevive paid for itself in two…" at bounding box center [622, 408] width 381 height 31
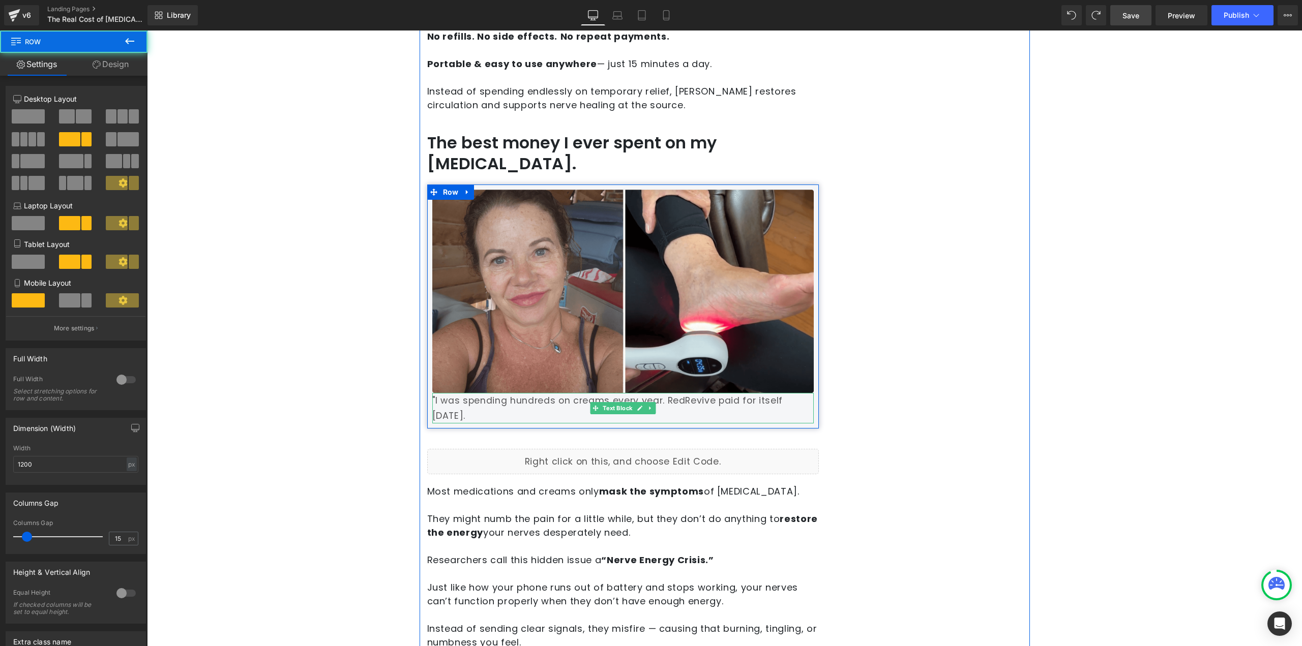
click at [738, 394] on p ""I was spending hundreds on creams every year. RedRevive paid for itself in two…" at bounding box center [622, 408] width 381 height 31
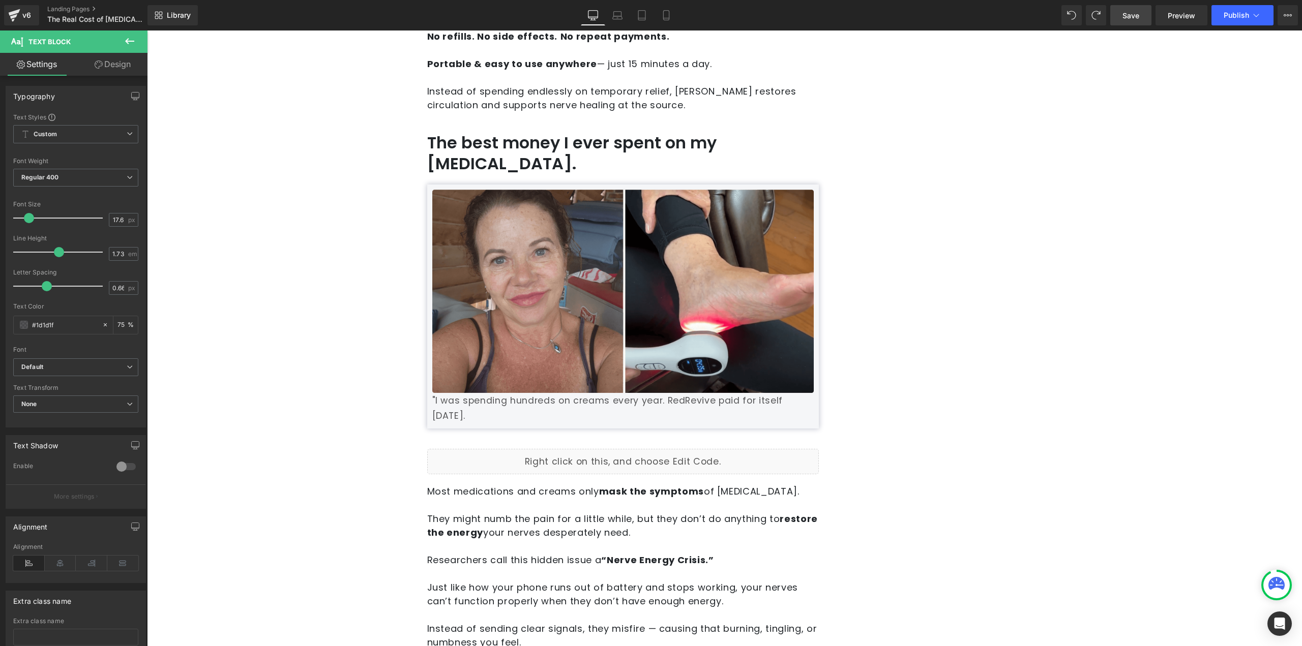
click at [117, 57] on link "Design" at bounding box center [113, 64] width 74 height 23
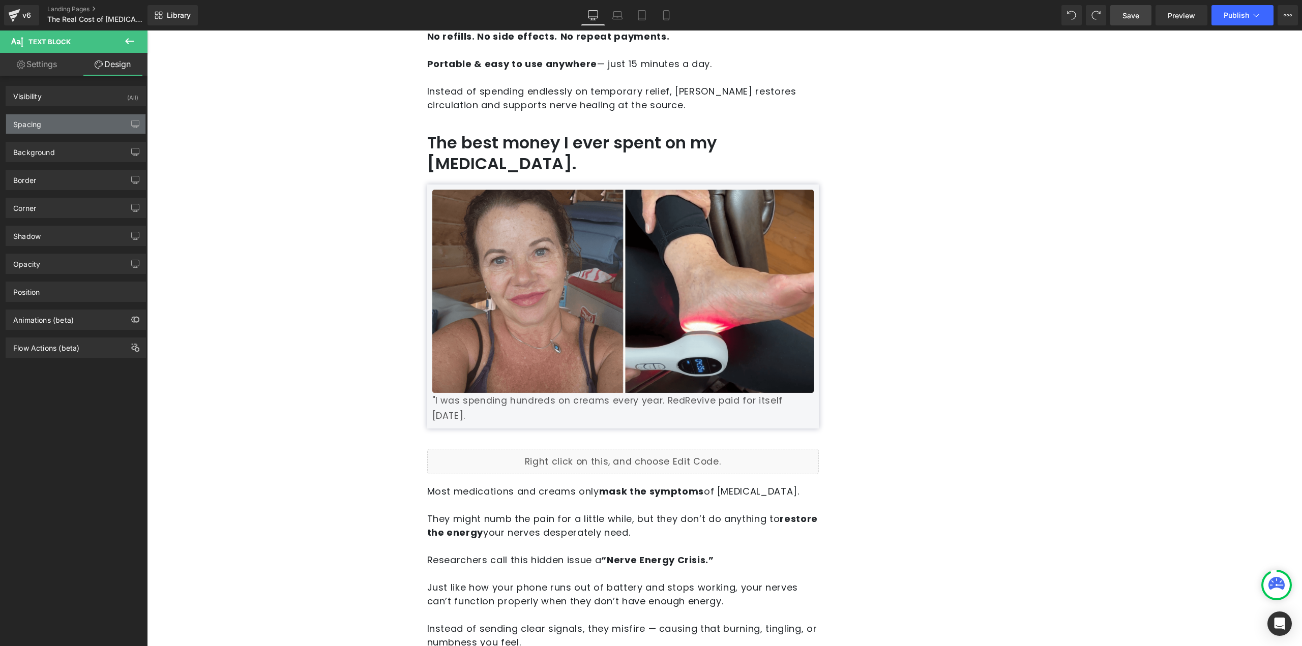
click at [82, 122] on div "Spacing" at bounding box center [75, 123] width 139 height 19
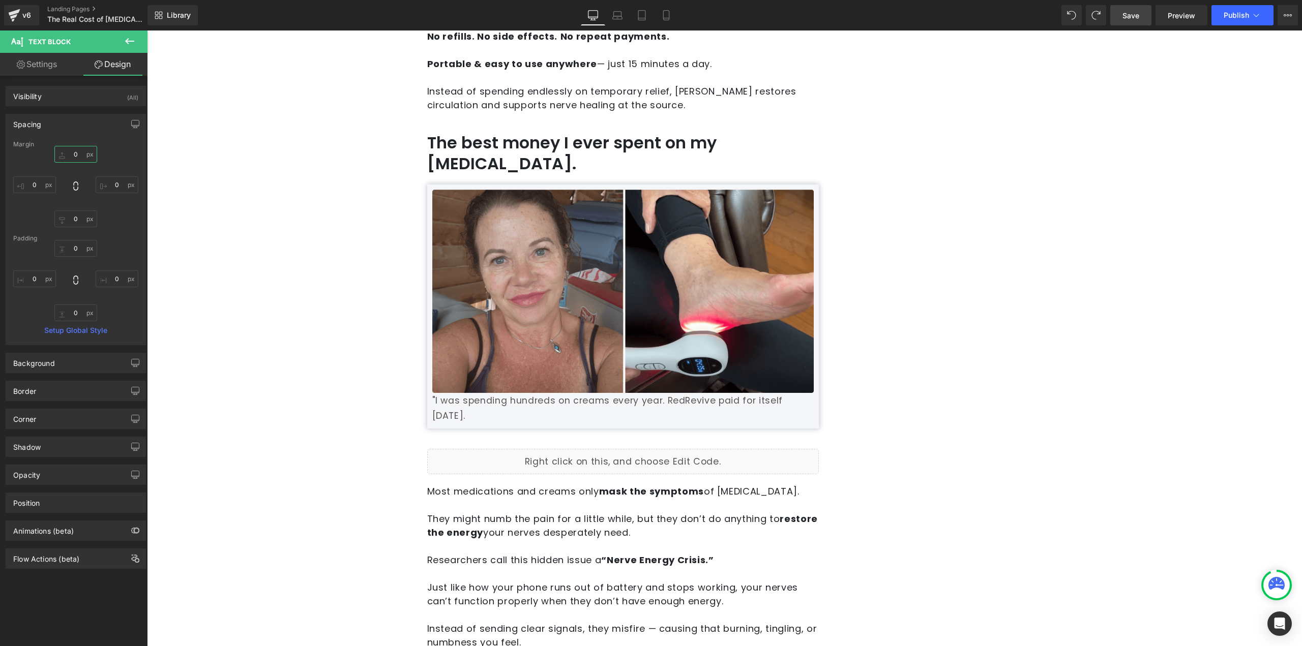
click at [74, 155] on input "0" at bounding box center [75, 154] width 43 height 17
type input "10"
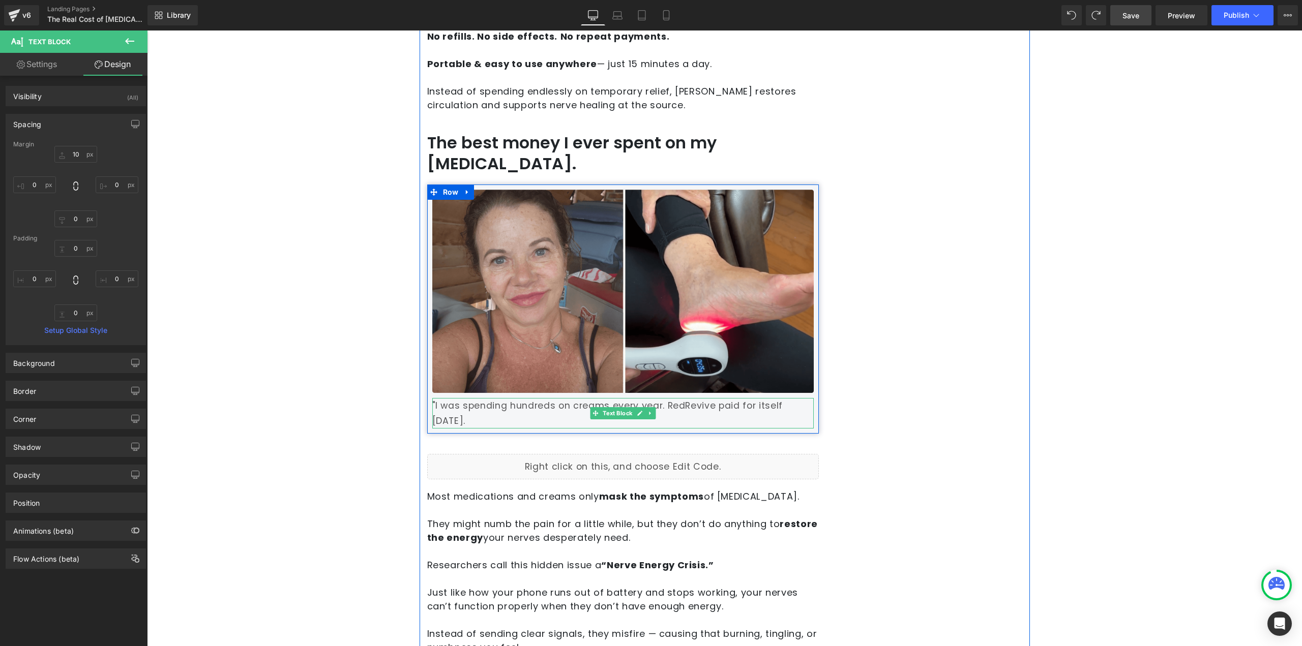
click at [469, 403] on p ""I was spending hundreds on creams every year. RedRevive paid for itself in two…" at bounding box center [622, 413] width 381 height 31
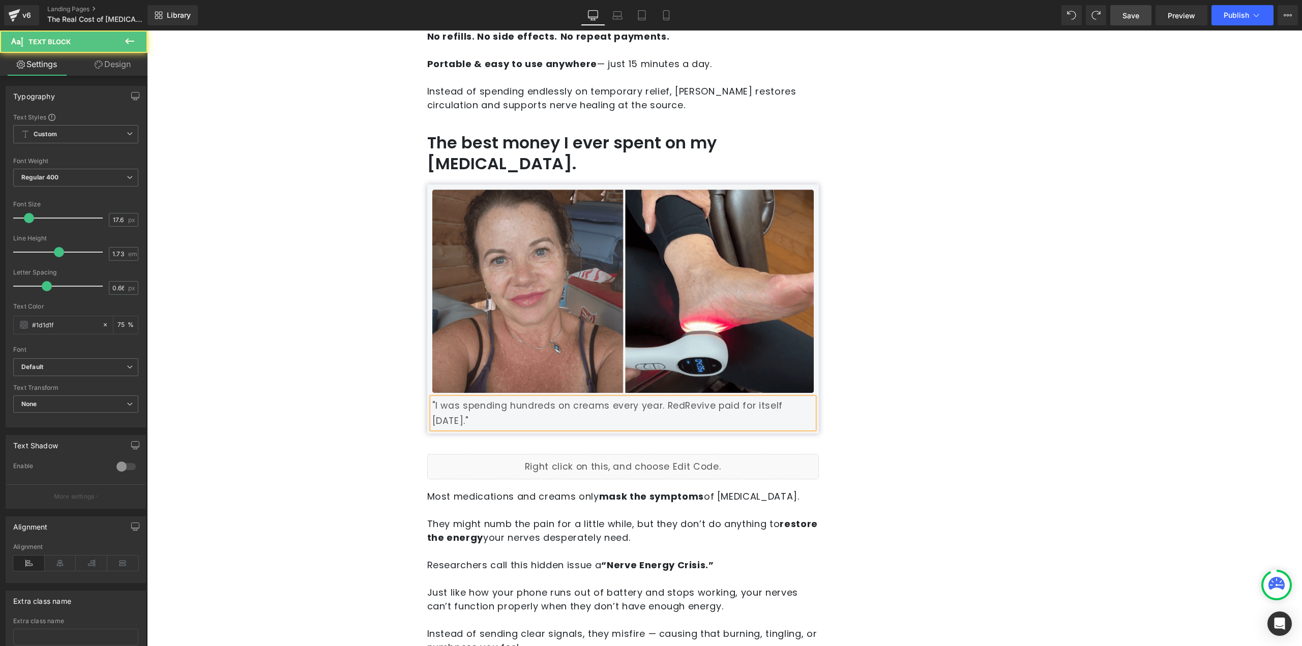
drag, startPoint x: 476, startPoint y: 407, endPoint x: 430, endPoint y: 388, distance: 49.7
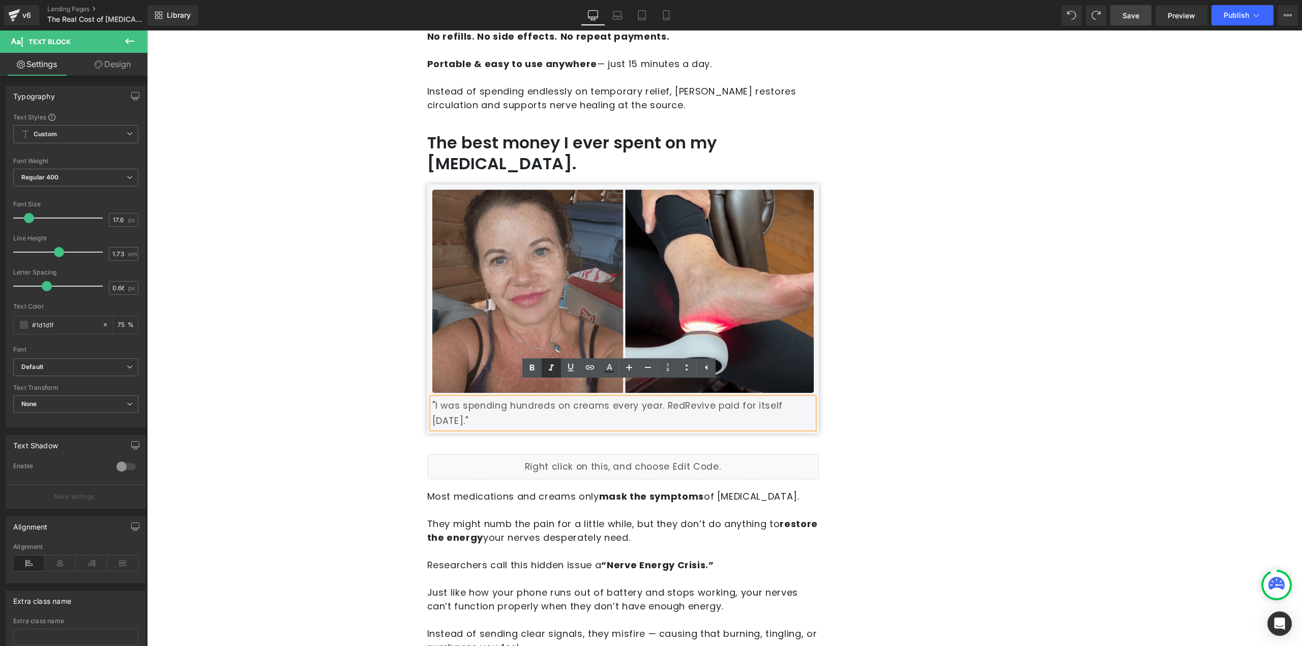
click at [550, 364] on icon at bounding box center [551, 368] width 12 height 12
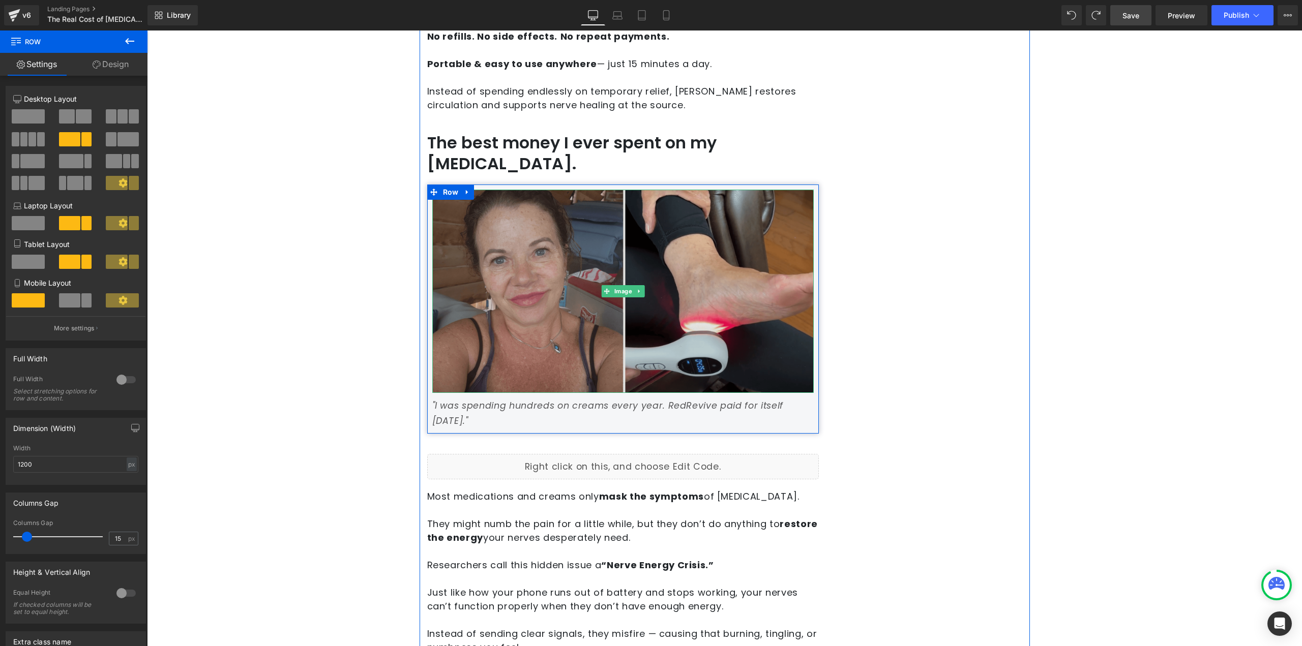
click at [515, 335] on img at bounding box center [622, 291] width 381 height 203
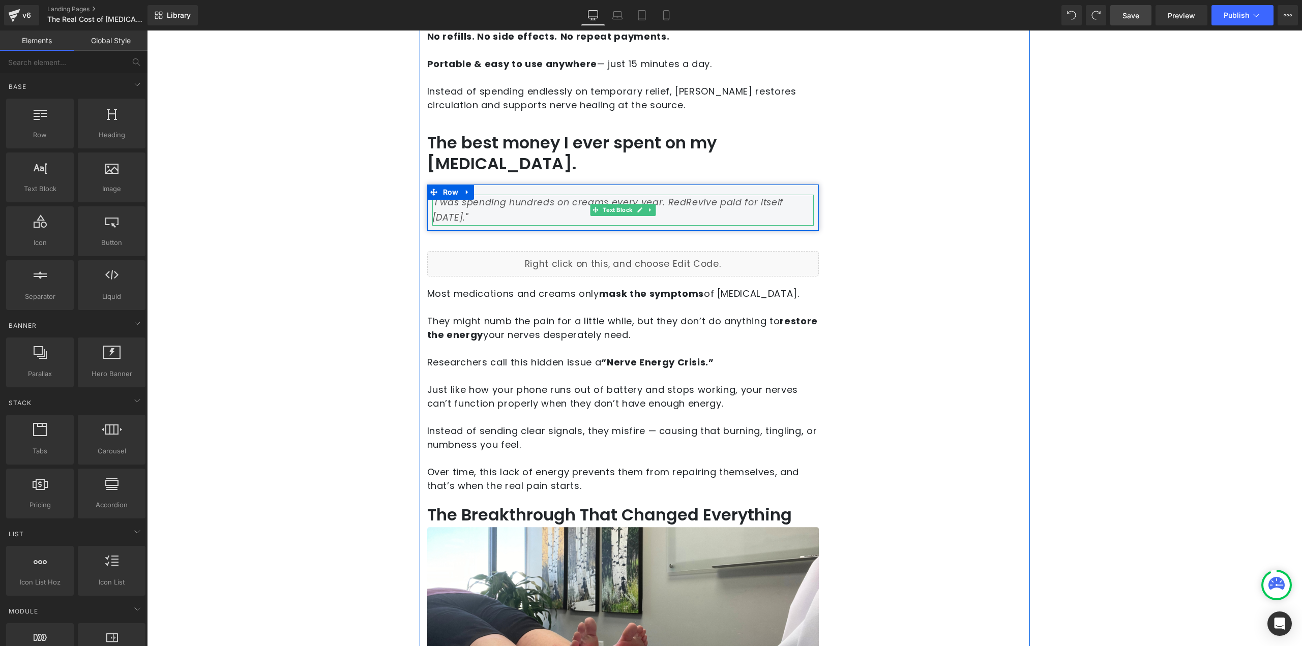
click at [774, 196] on icon ""I was spending hundreds on creams every year. RedRevive paid for itself in two…" at bounding box center [607, 209] width 351 height 27
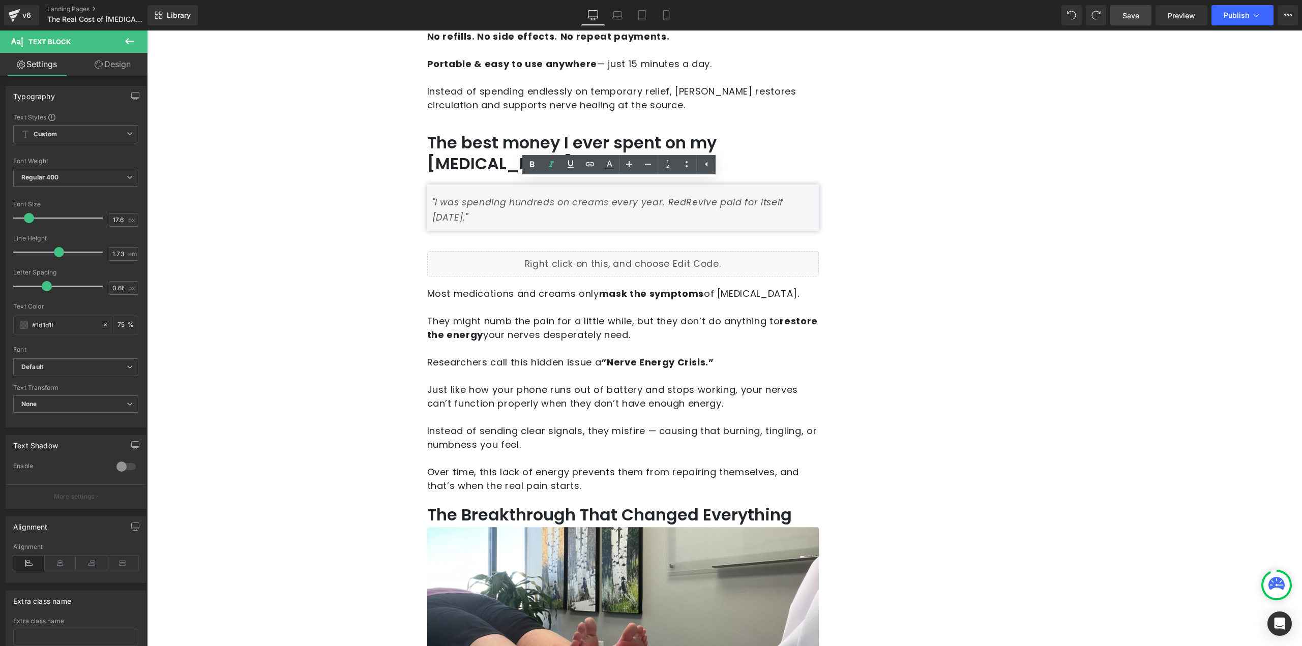
click at [120, 67] on link "Design" at bounding box center [113, 64] width 74 height 23
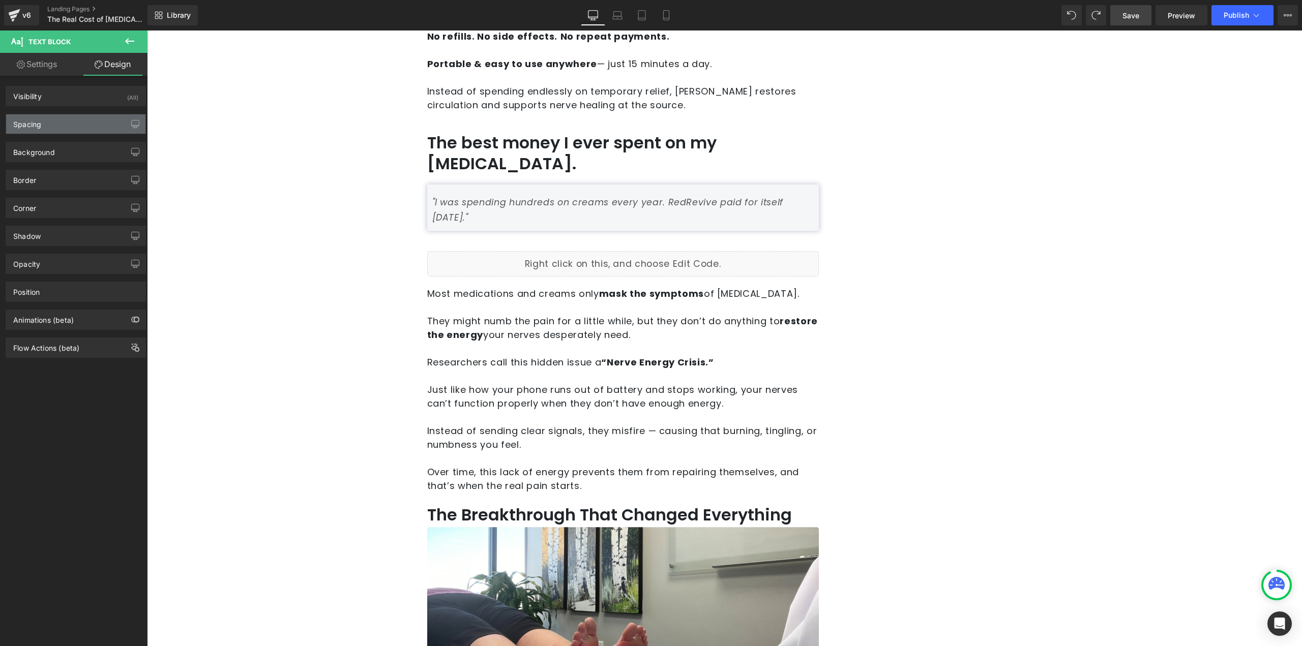
click at [60, 121] on div "Spacing" at bounding box center [75, 123] width 139 height 19
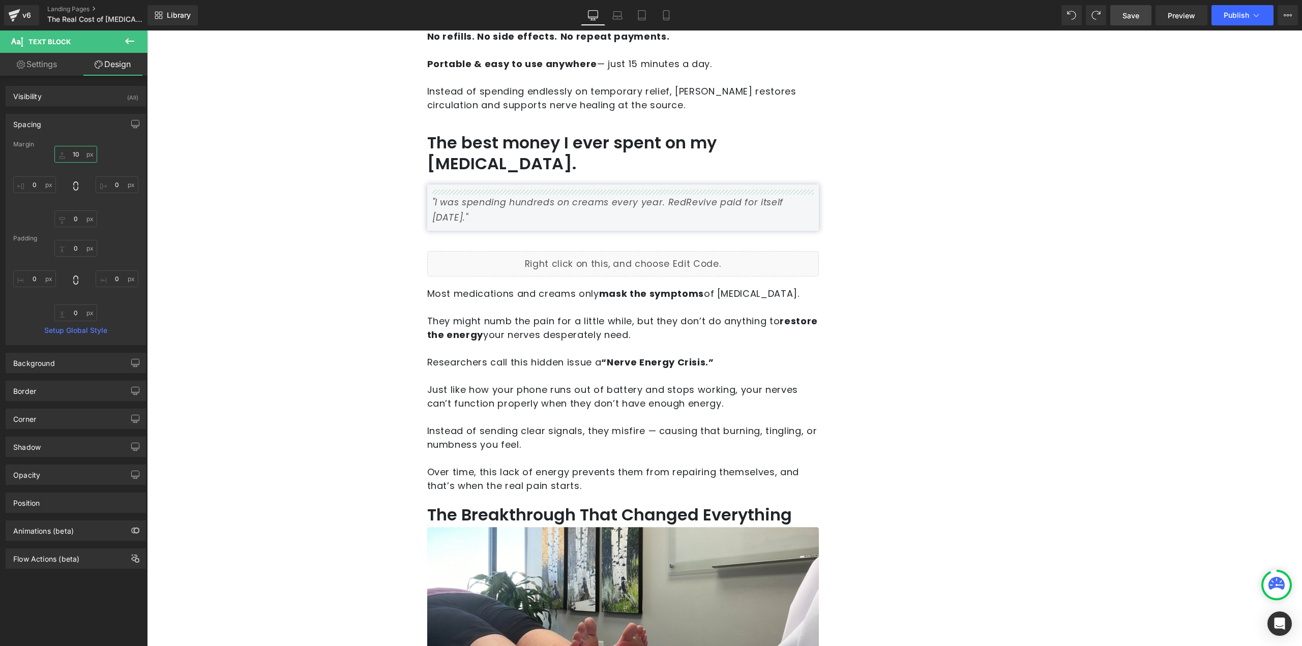
click at [74, 158] on input "10" at bounding box center [75, 154] width 43 height 17
type input "0"
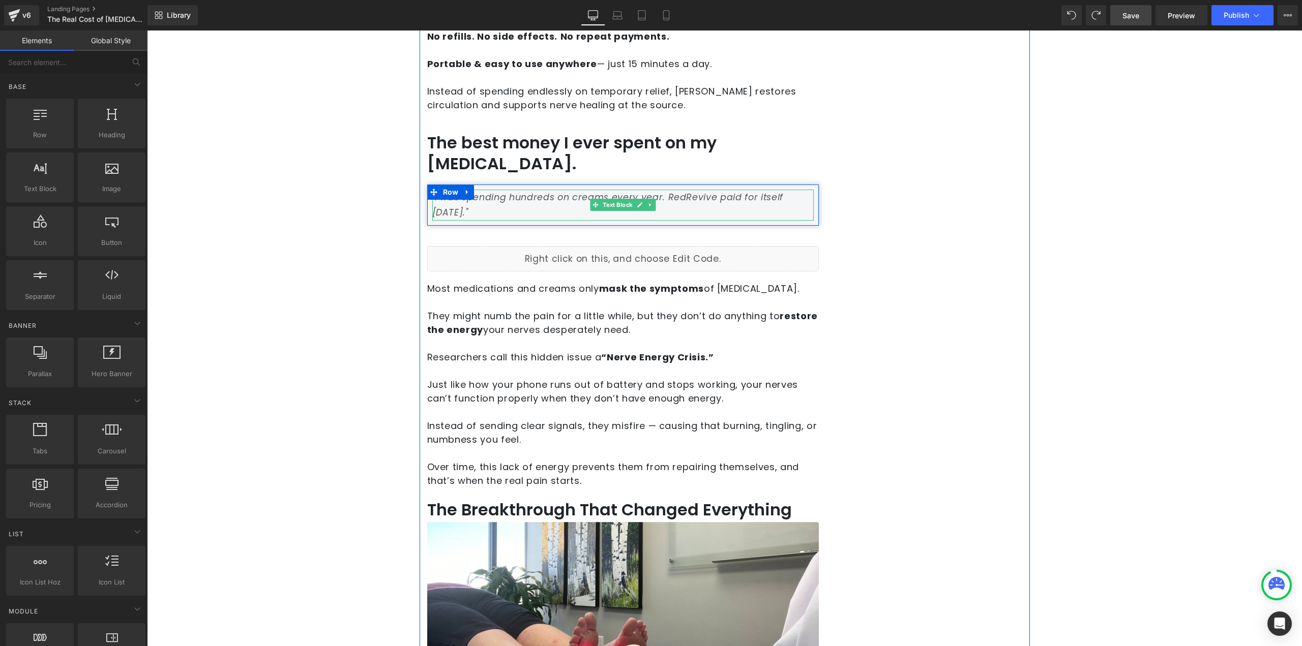
drag, startPoint x: 486, startPoint y: 192, endPoint x: 465, endPoint y: 179, distance: 25.0
click at [488, 191] on p ""I was spending hundreds on creams every year. RedRevive paid for itself in two…" at bounding box center [622, 205] width 381 height 31
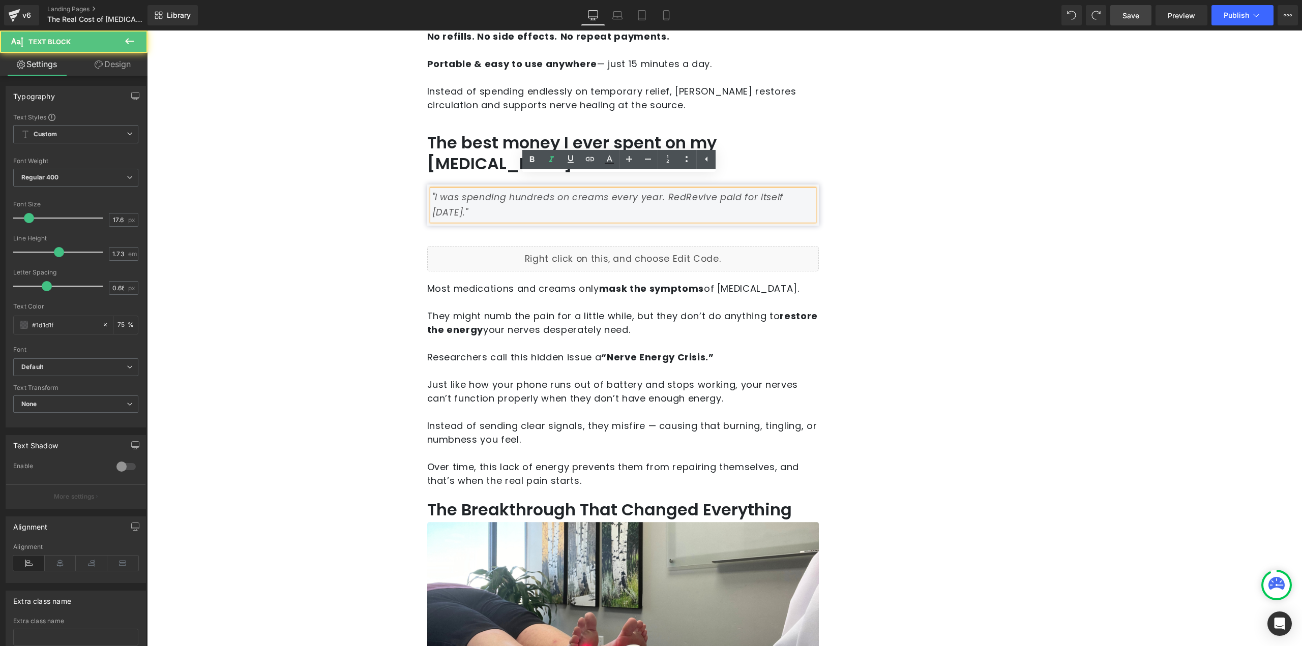
click at [444, 190] on div ""I was spending hundreds on creams every year. RedRevive paid for itself in two…" at bounding box center [622, 205] width 381 height 31
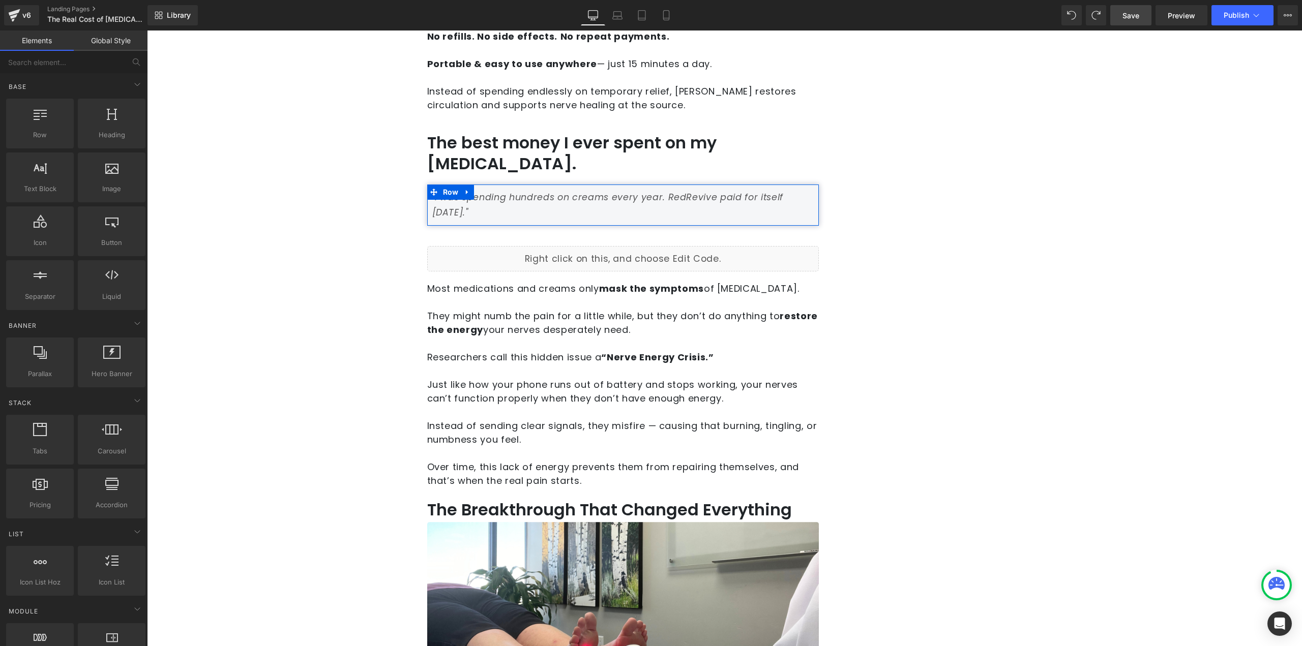
drag, startPoint x: 570, startPoint y: 305, endPoint x: 424, endPoint y: 274, distance: 149.8
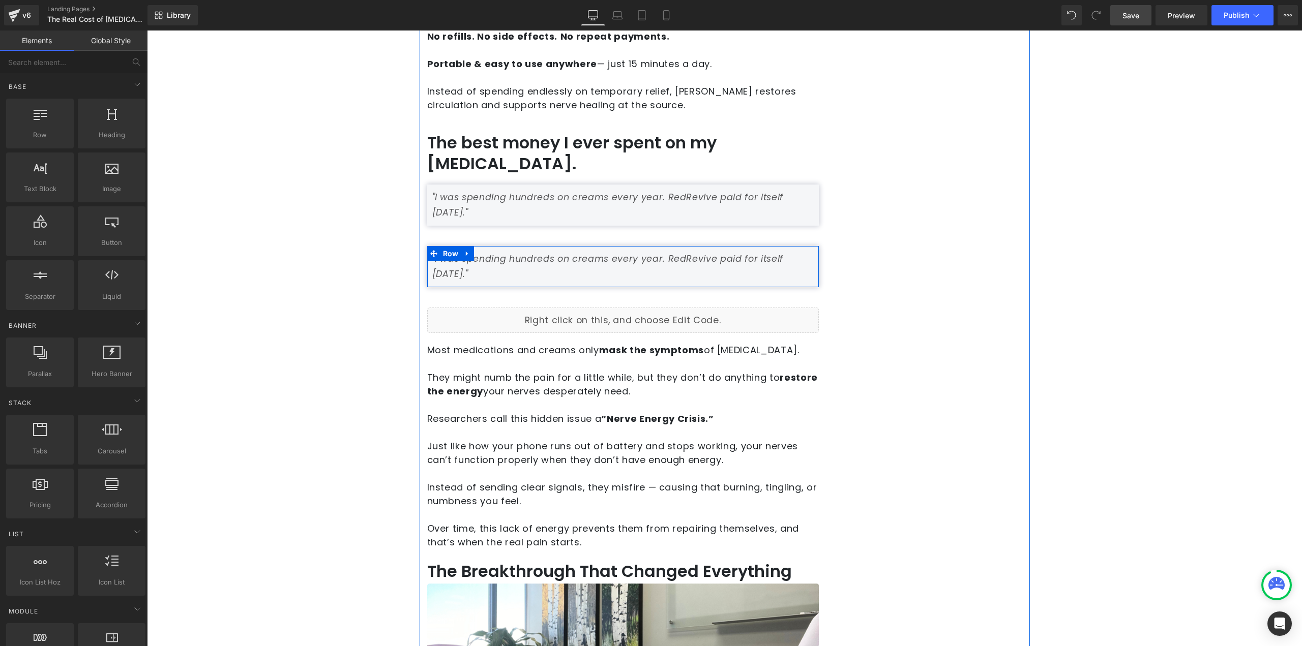
click at [570, 253] on icon ""I was spending hundreds on creams every year. RedRevive paid for itself in two…" at bounding box center [607, 266] width 351 height 27
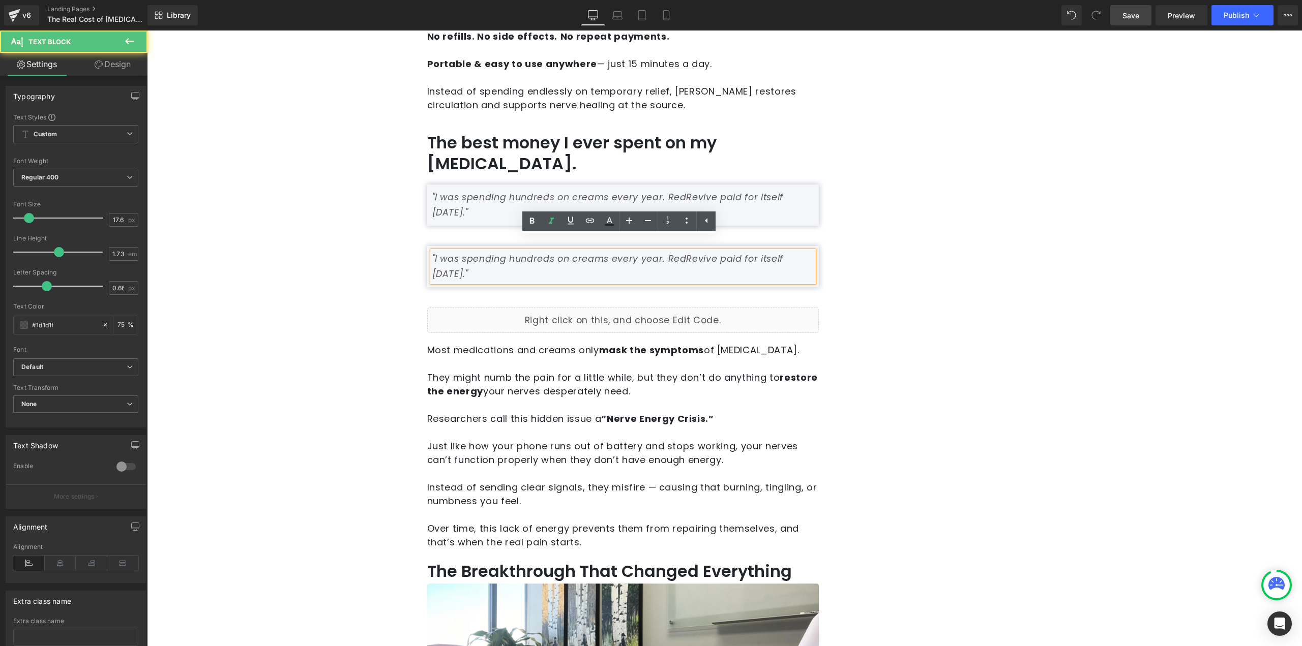
click at [558, 253] on icon ""I was spending hundreds on creams every year. RedRevive paid for itself in two…" at bounding box center [607, 266] width 351 height 27
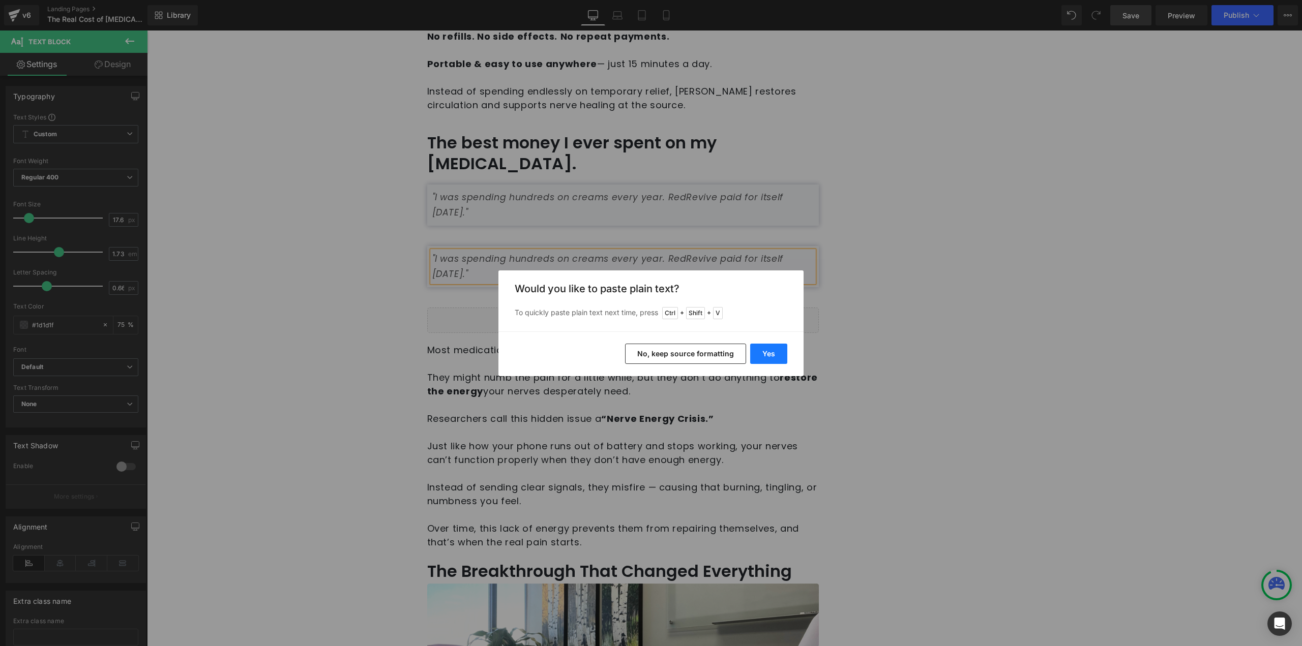
click at [780, 352] on button "Yes" at bounding box center [768, 354] width 37 height 20
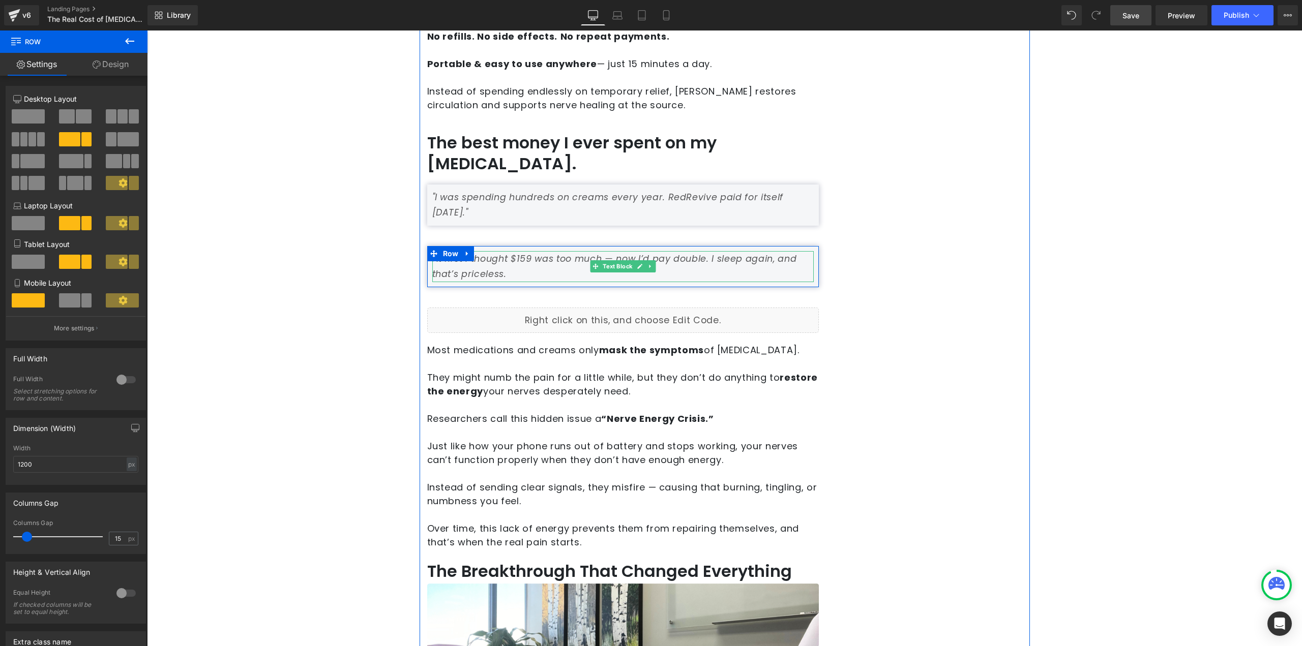
click at [434, 252] on p "At first I thought $159 was too much — now I’d pay double. I sleep again, and t…" at bounding box center [622, 266] width 381 height 31
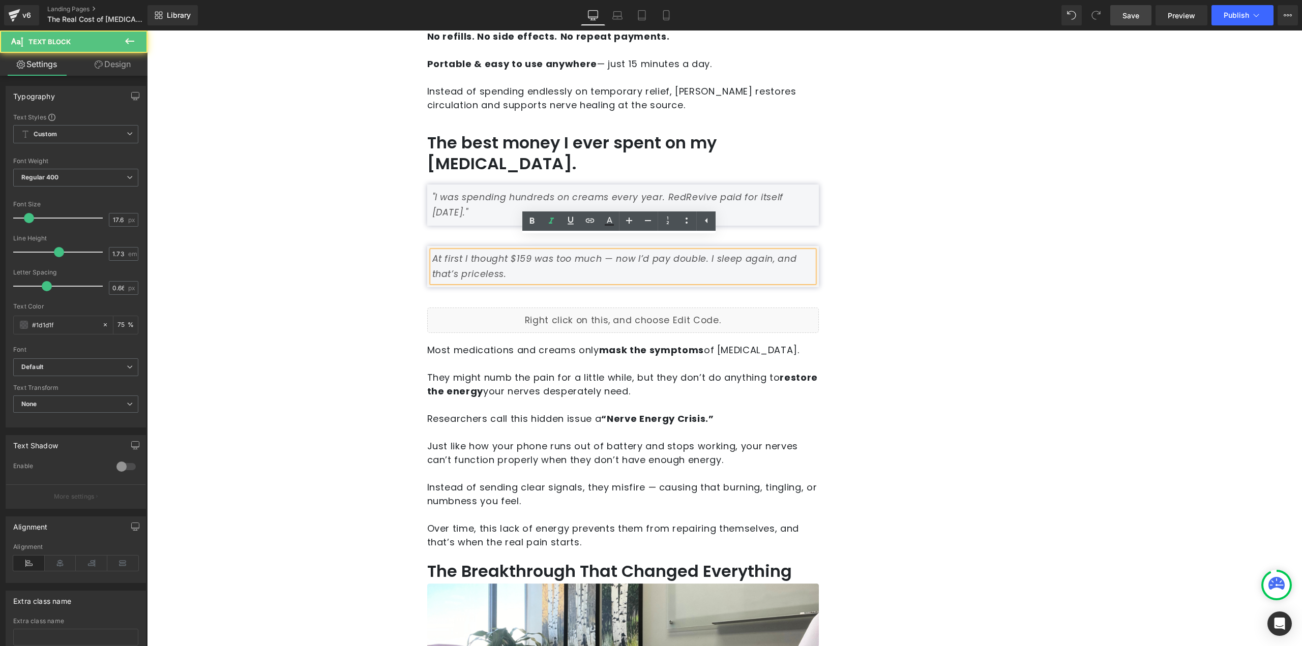
click at [432, 253] on icon "At first I thought $159 was too much — now I’d pay double. I sleep again, and t…" at bounding box center [614, 266] width 365 height 27
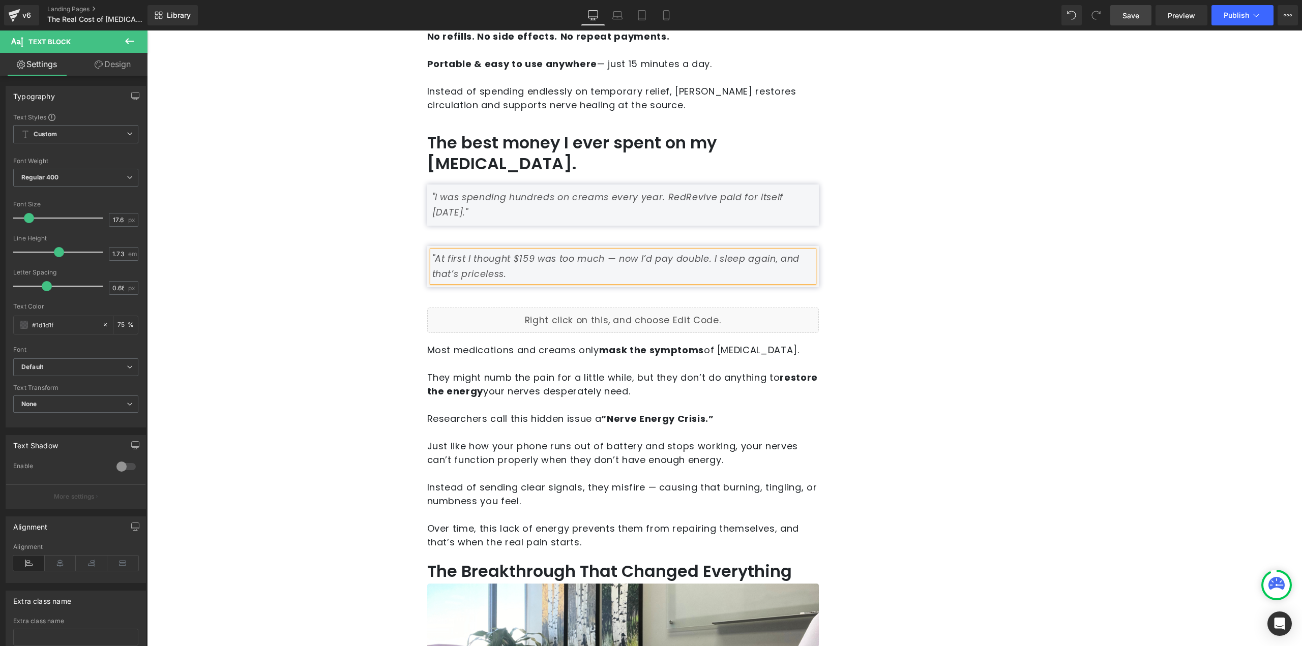
click at [530, 259] on p ""At first I thought $159 was too much — now I’d pay double. I sleep again, and …" at bounding box center [622, 266] width 381 height 31
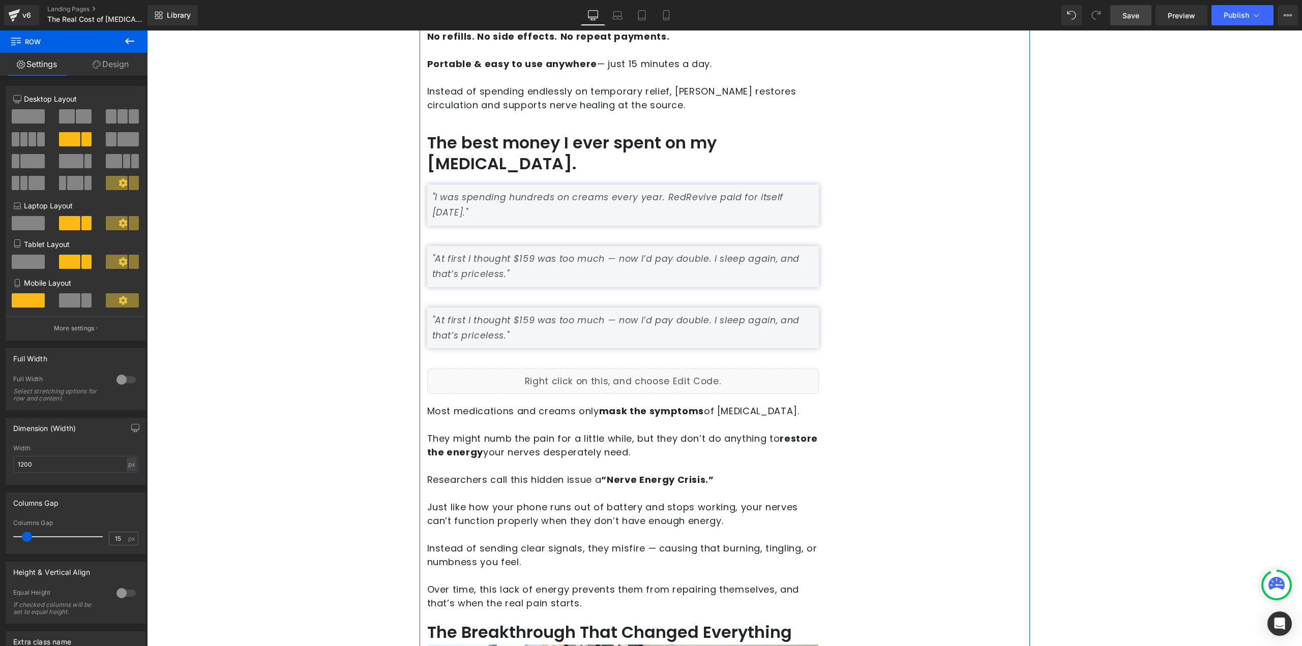
click at [478, 314] on icon ""At first I thought $159 was too much — now I’d pay double. I sleep again, and …" at bounding box center [615, 327] width 367 height 27
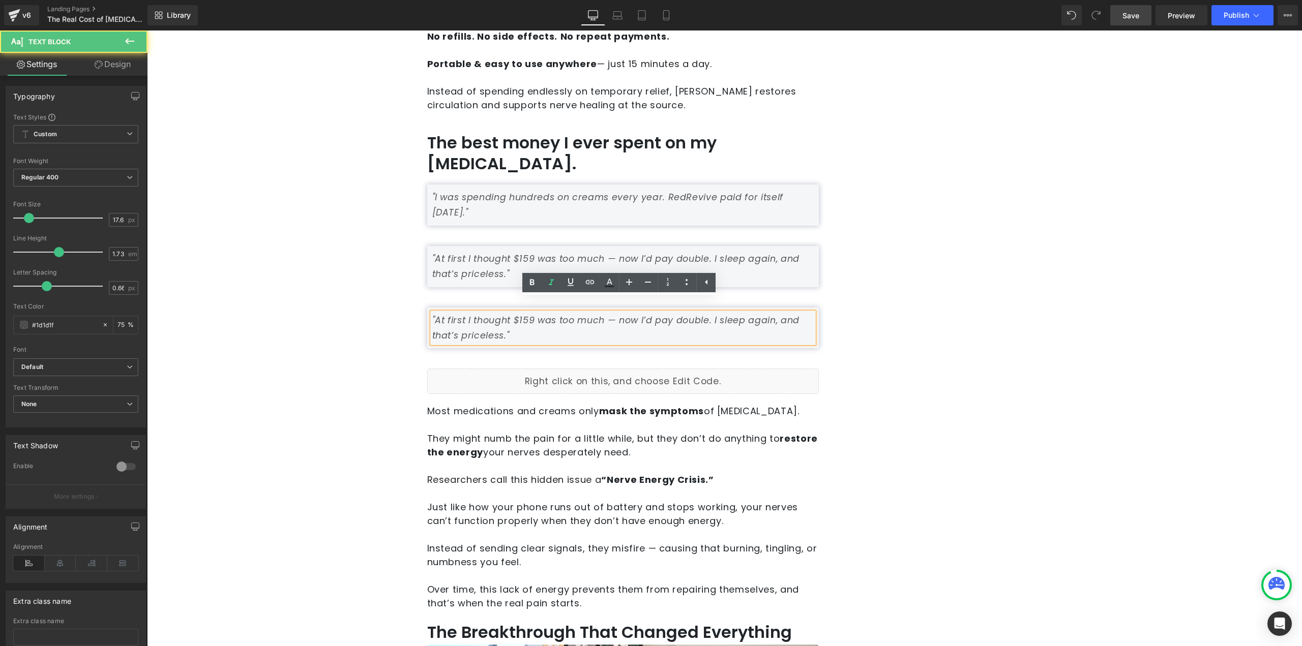
click at [482, 315] on icon ""At first I thought $159 was too much — now I’d pay double. I sleep again, and …" at bounding box center [615, 327] width 367 height 27
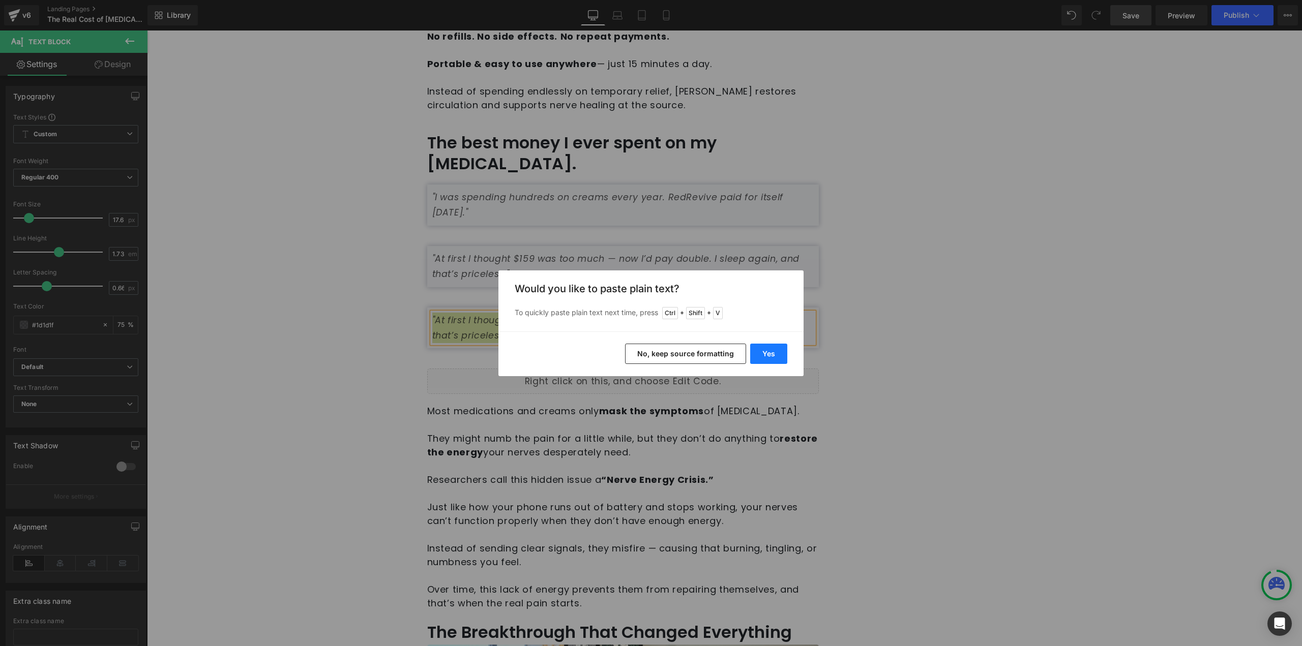
click at [770, 355] on button "Yes" at bounding box center [768, 354] width 37 height 20
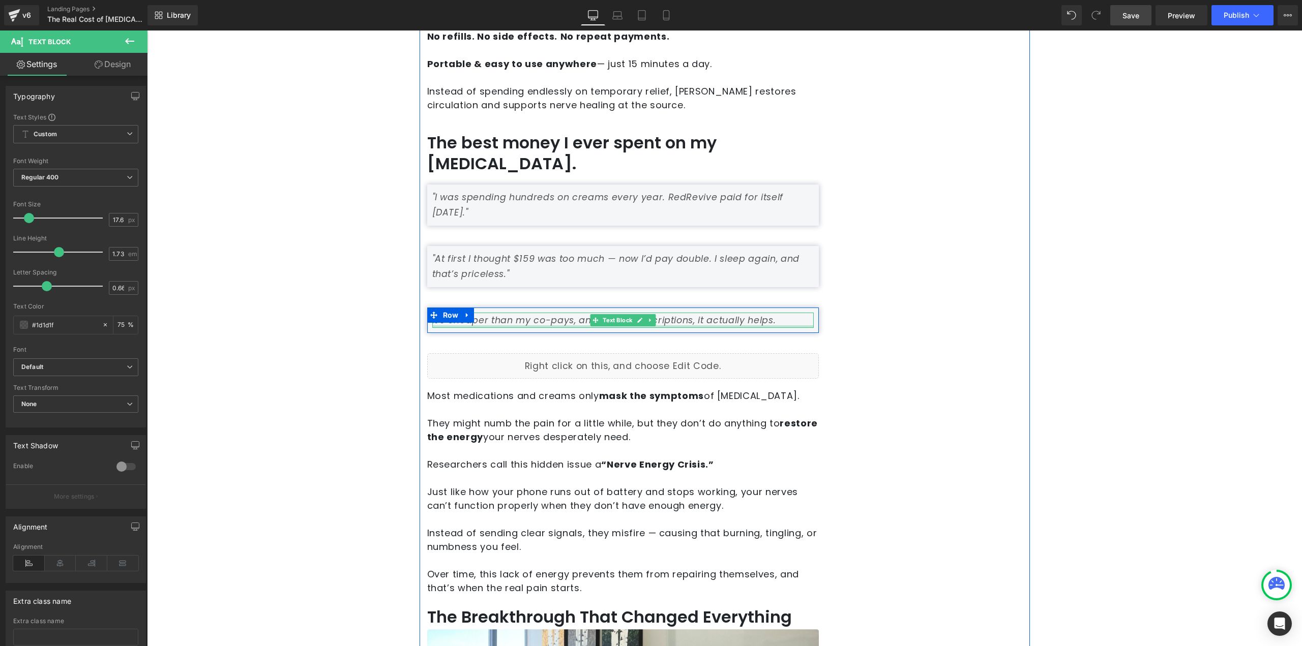
click at [434, 326] on div at bounding box center [622, 327] width 381 height 3
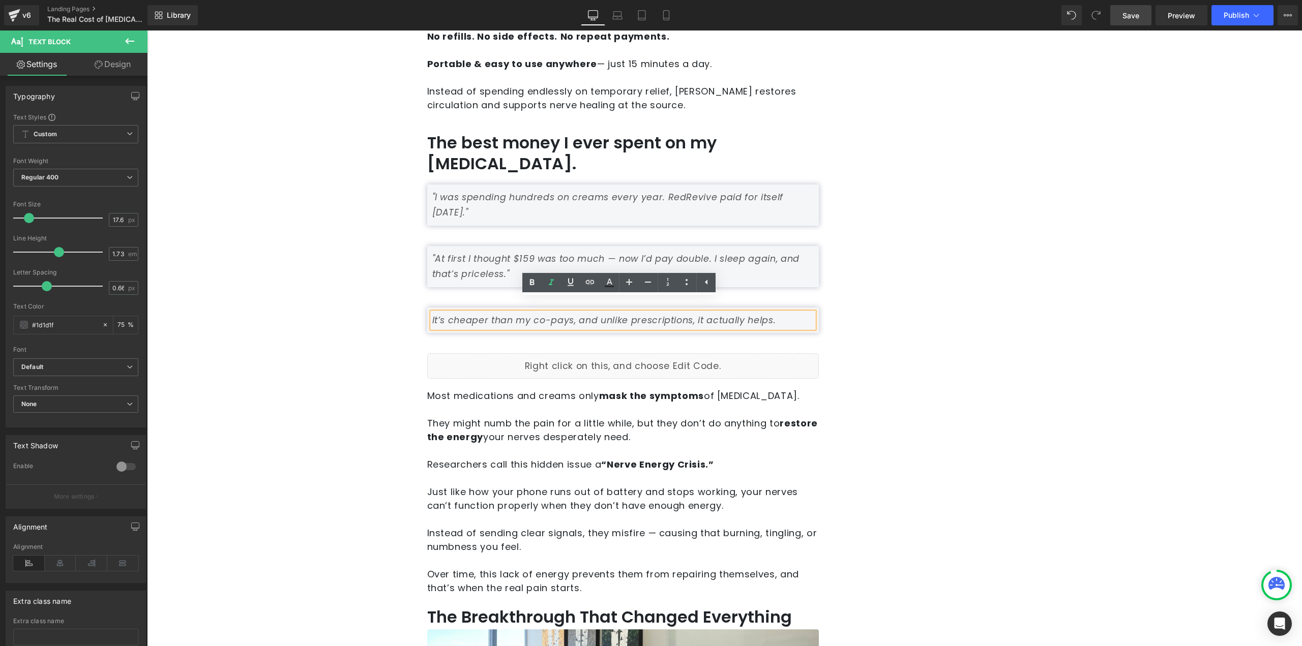
click at [432, 314] on icon "It’s cheaper than my co-pays, and unlike prescriptions, it actually helps." at bounding box center [604, 320] width 344 height 12
click at [785, 313] on p ""It’s cheaper than my co-pays, and unlike prescriptions, it actually helps." at bounding box center [622, 320] width 381 height 15
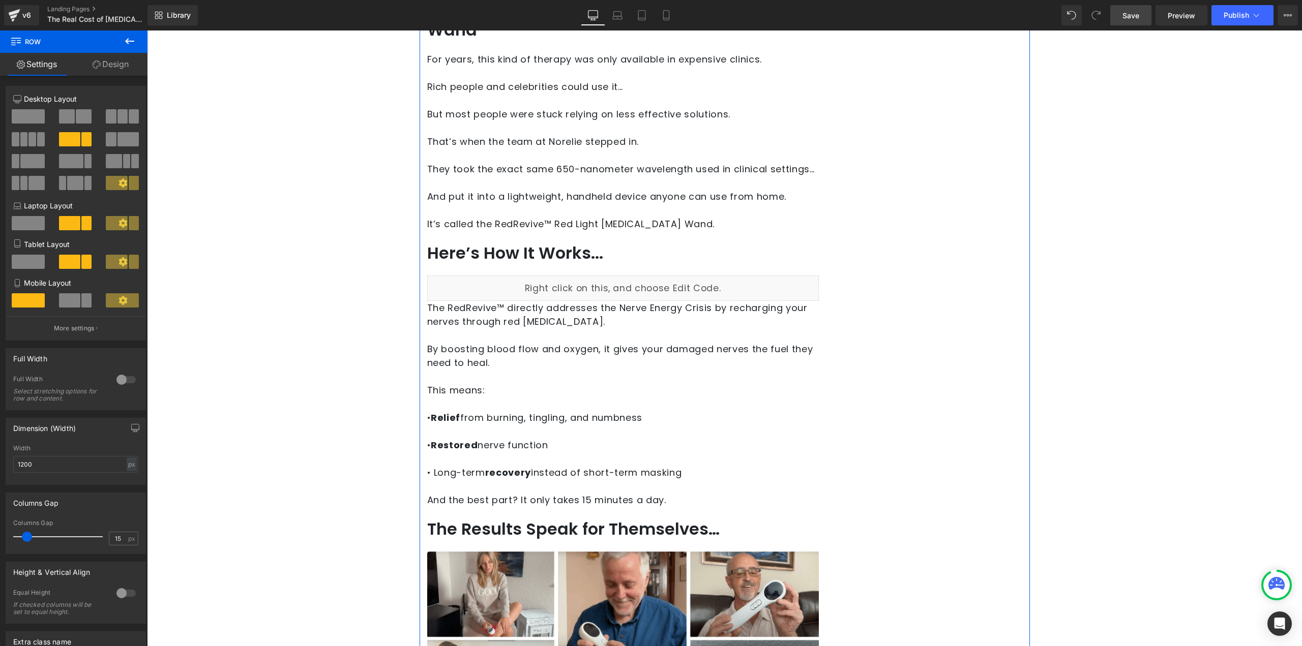
scroll to position [2289, 0]
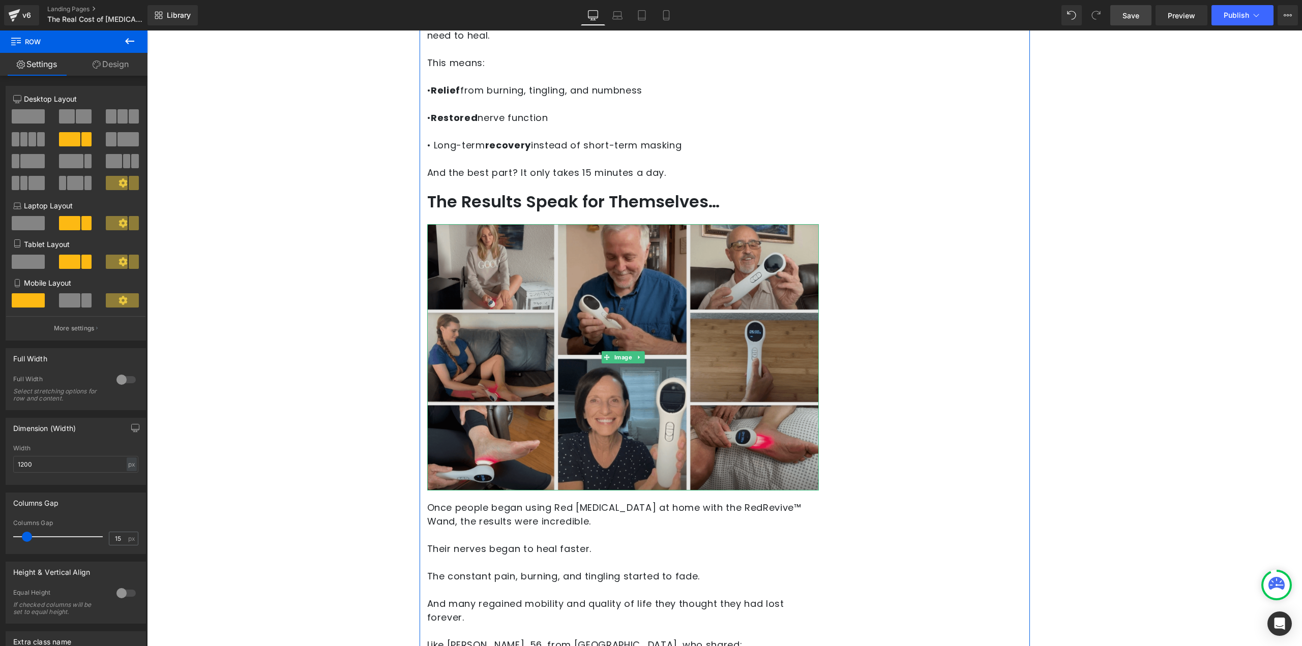
click at [648, 337] on img at bounding box center [623, 357] width 392 height 267
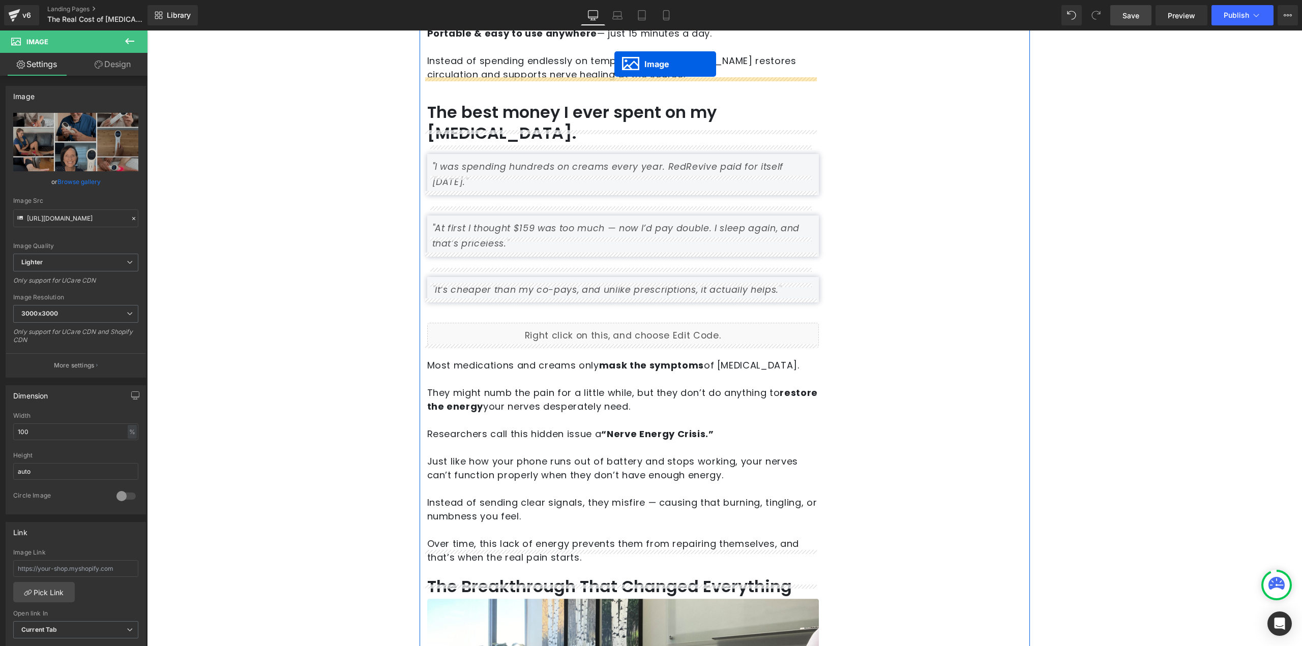
scroll to position [804, 0]
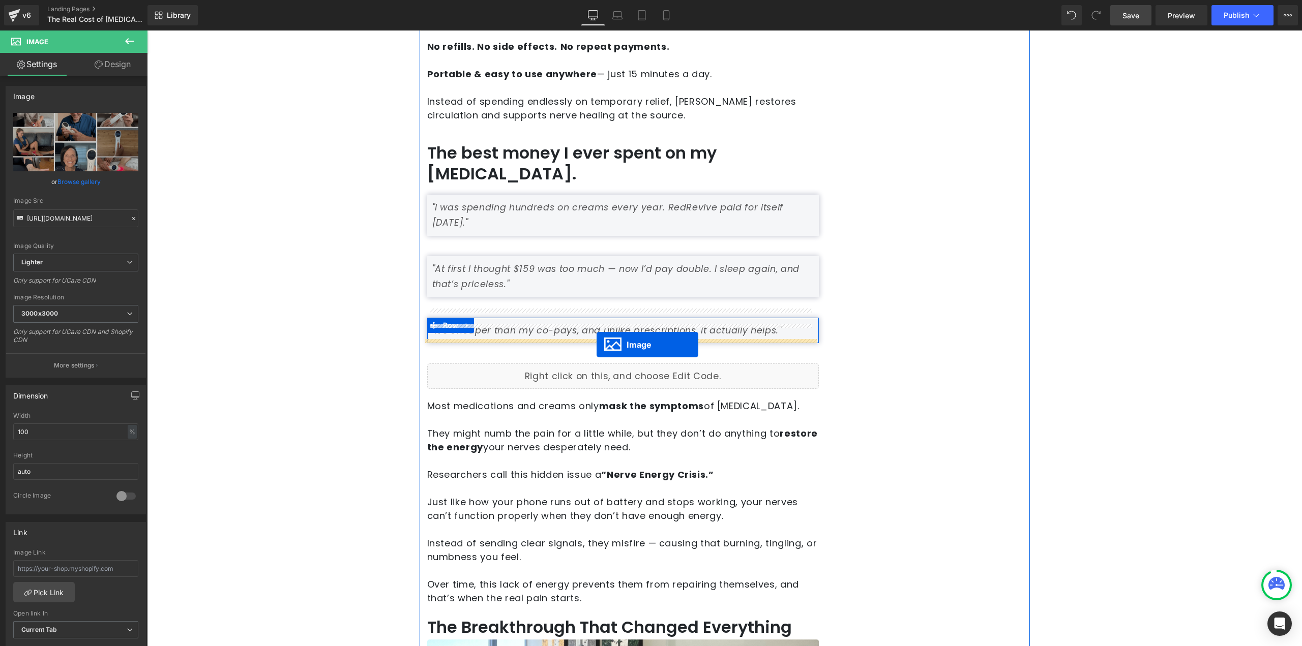
drag, startPoint x: 631, startPoint y: 317, endPoint x: 597, endPoint y: 345, distance: 44.1
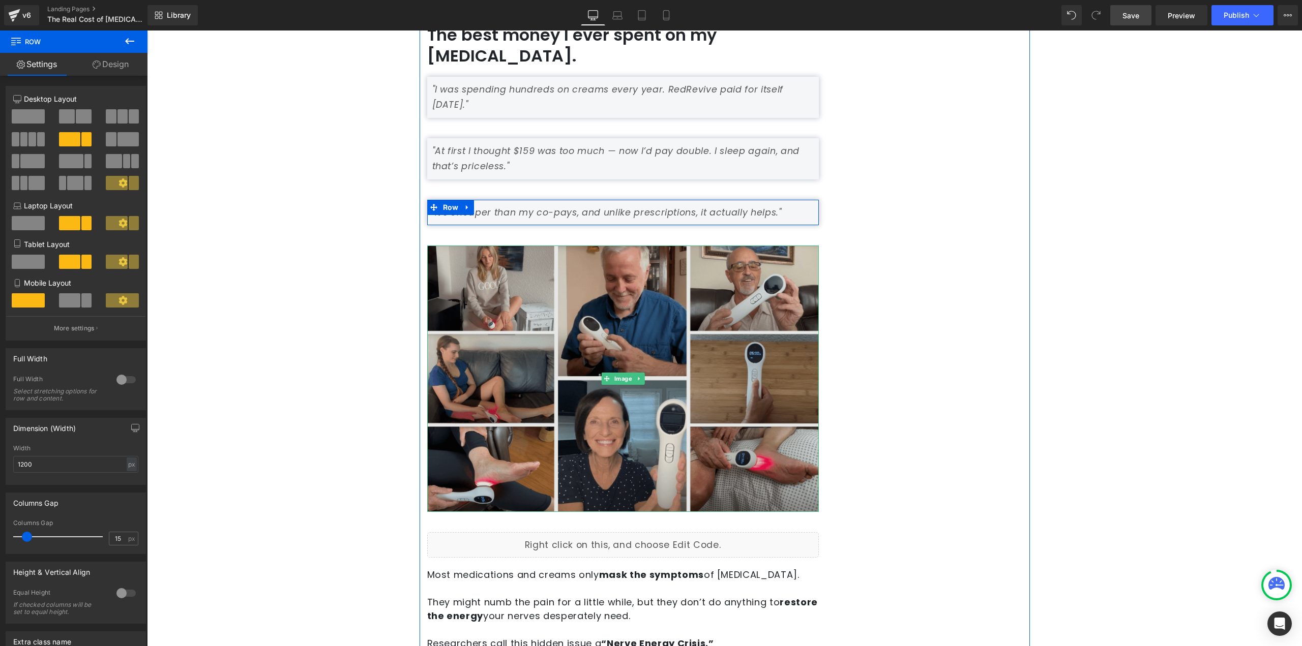
scroll to position [956, 0]
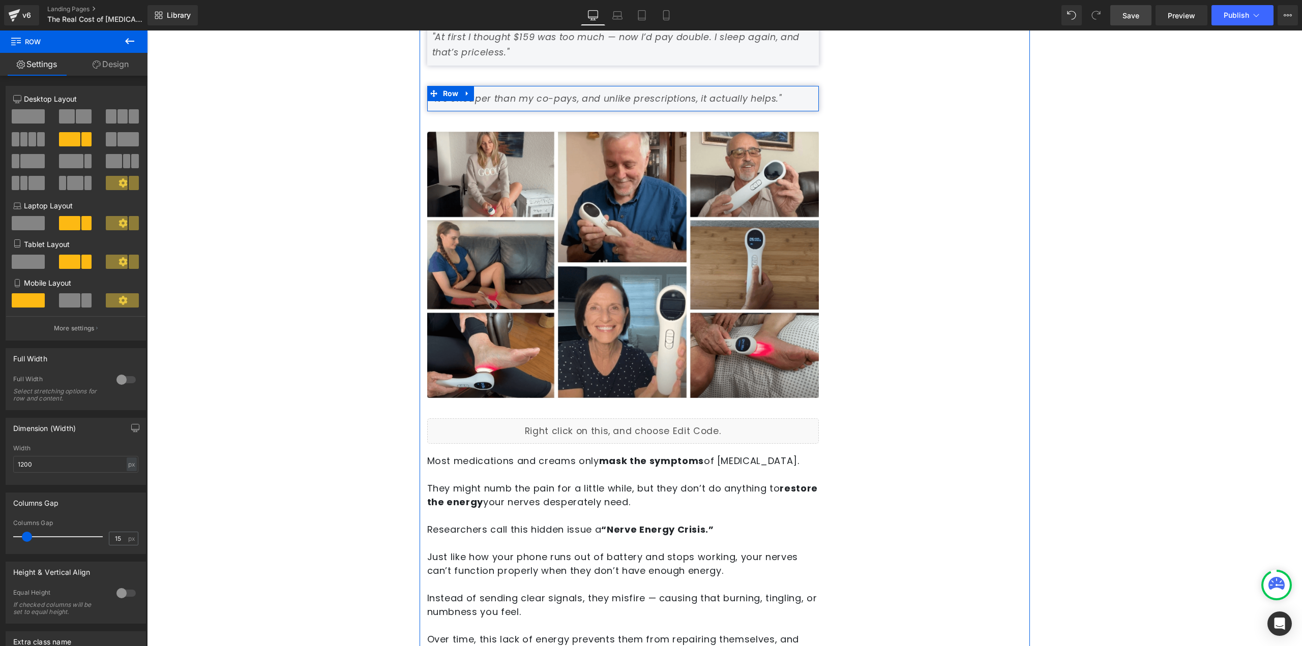
scroll to position [1160, 0]
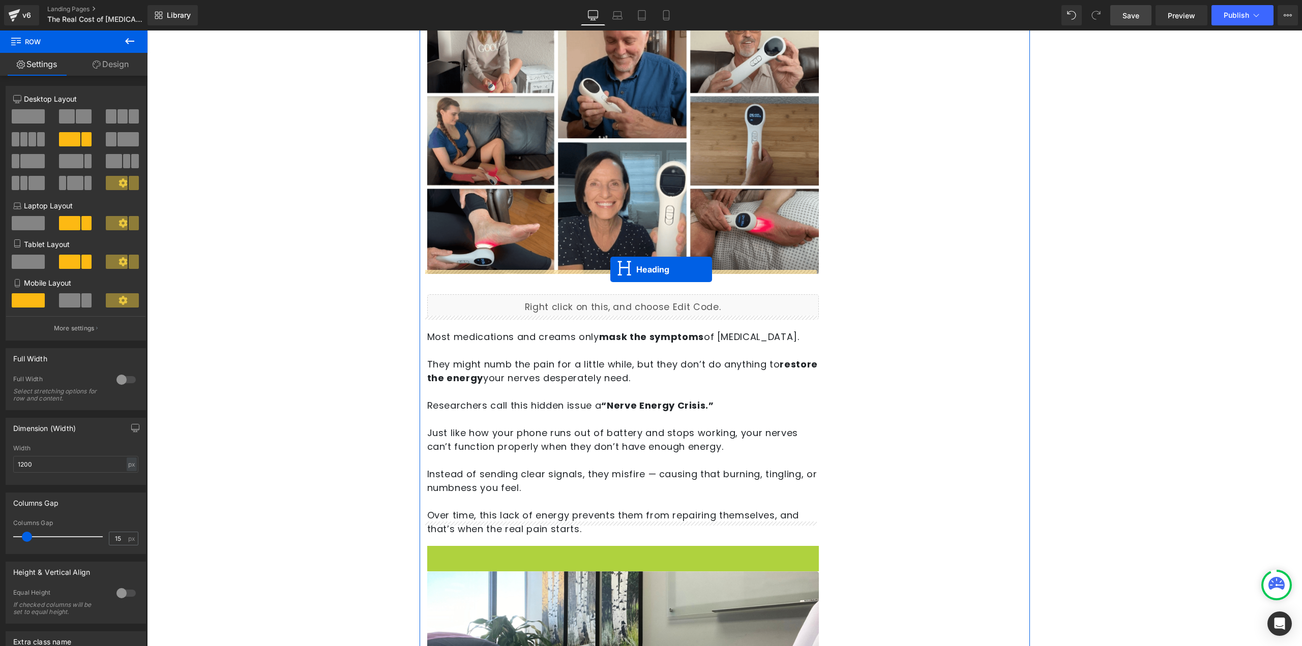
drag, startPoint x: 603, startPoint y: 545, endPoint x: 610, endPoint y: 270, distance: 275.8
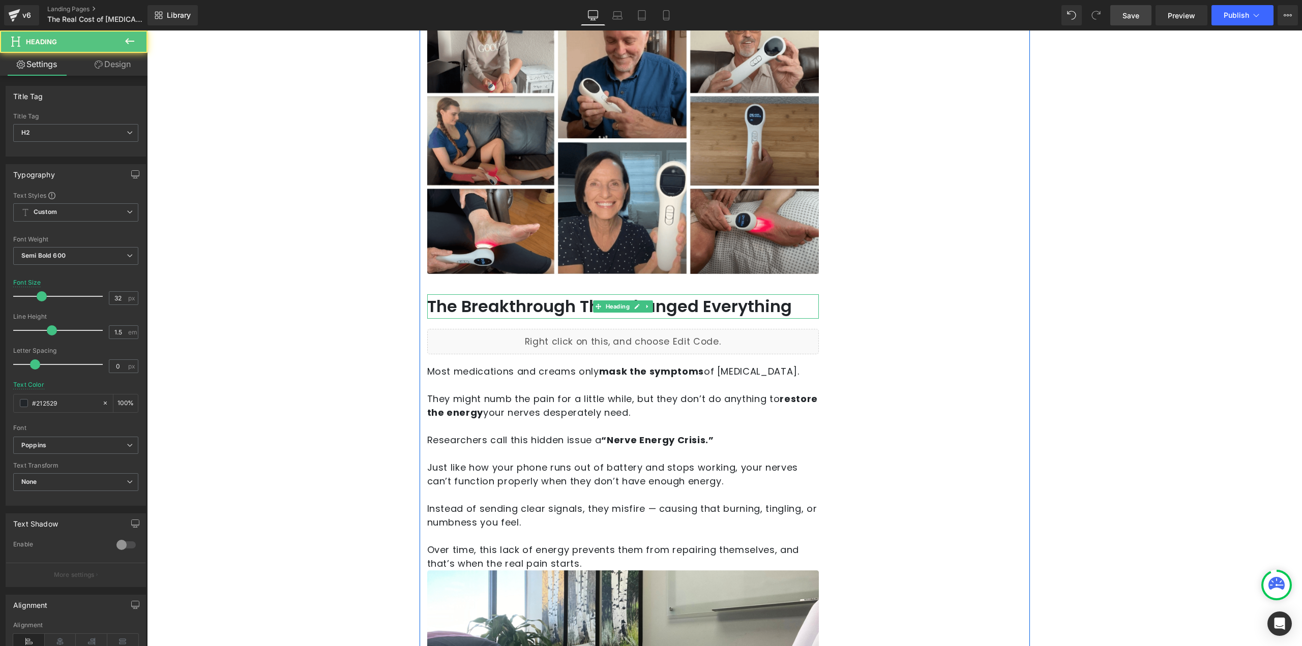
click at [534, 294] on h2 "The Breakthrough That Changed Everything" at bounding box center [623, 306] width 392 height 24
click at [527, 294] on h2 "The Breakthrough That Changed Everything" at bounding box center [623, 306] width 392 height 24
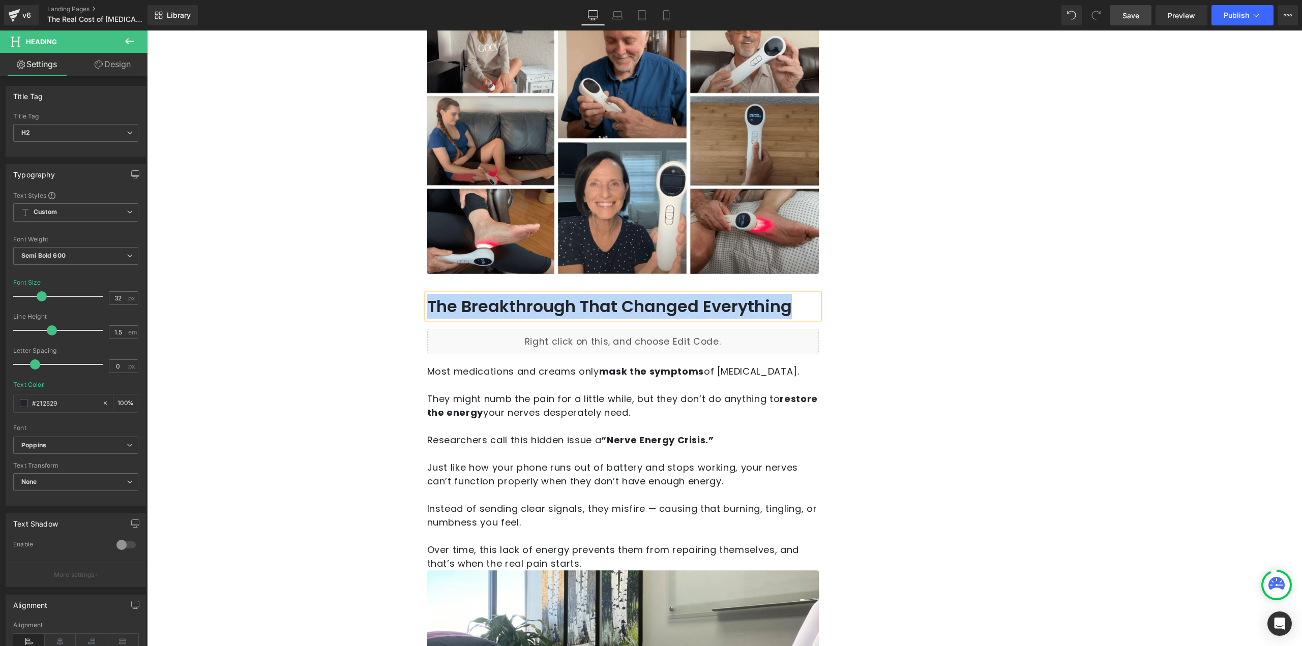
paste div
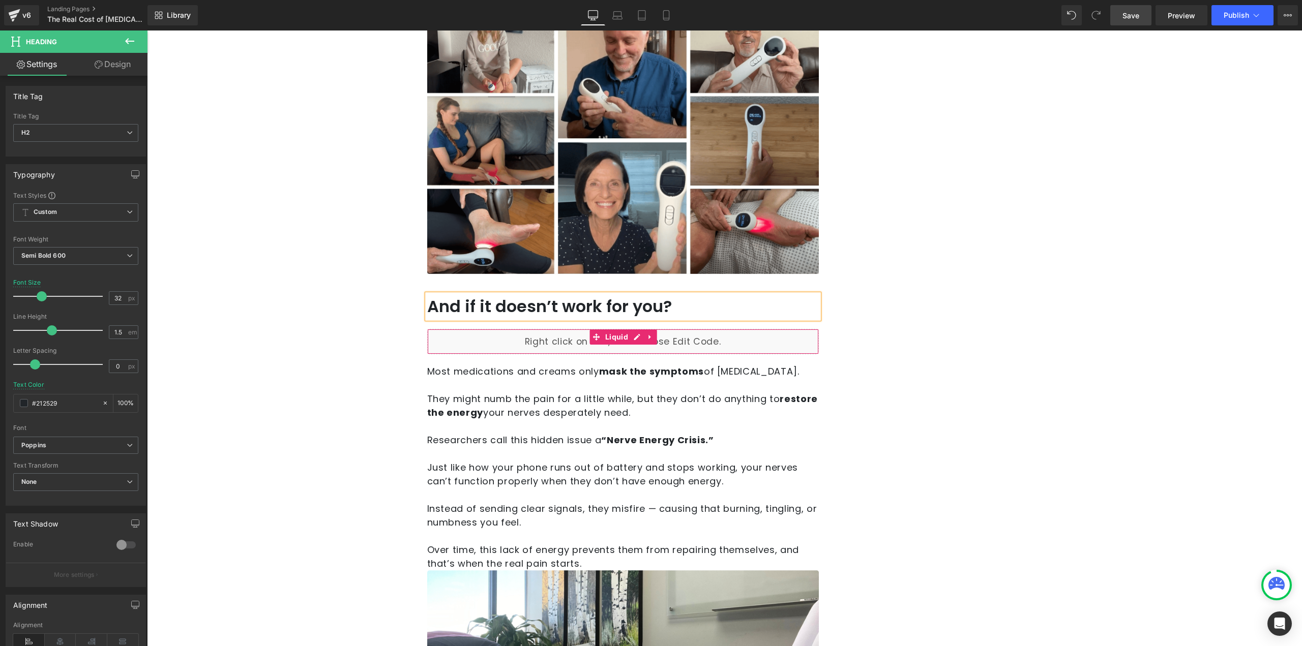
drag, startPoint x: 803, startPoint y: 331, endPoint x: 734, endPoint y: 318, distance: 70.3
click at [802, 331] on div "Liquid" at bounding box center [623, 341] width 392 height 25
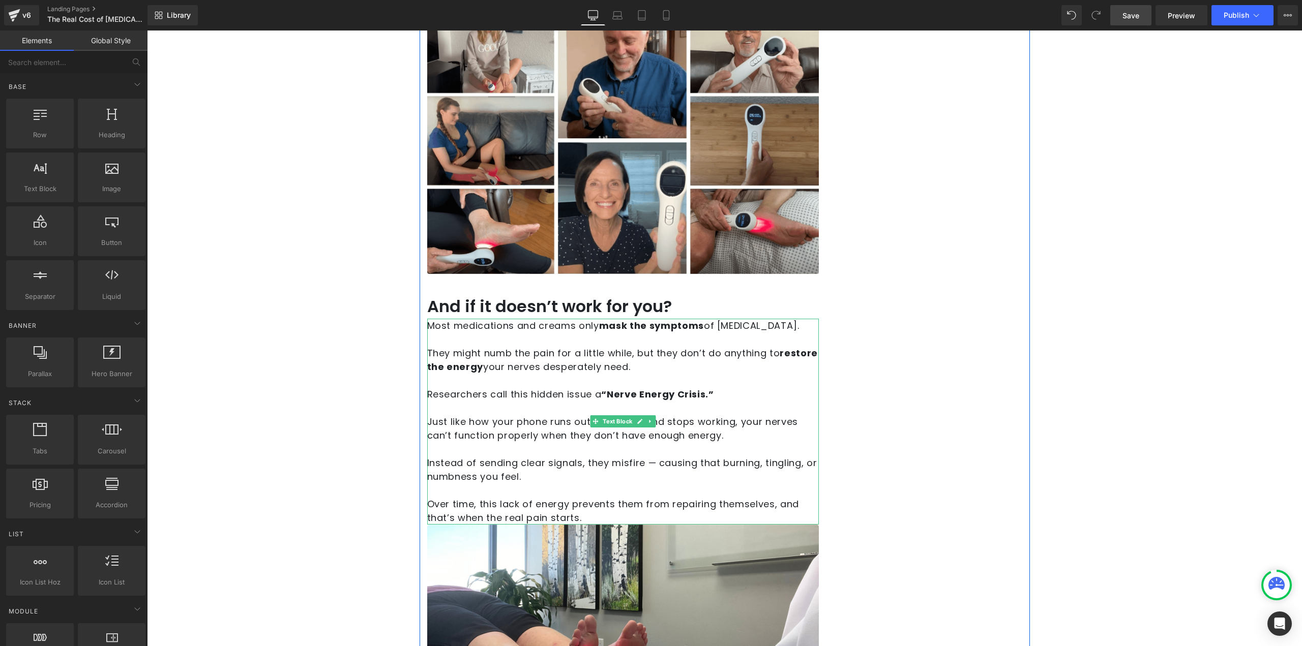
click at [575, 374] on p at bounding box center [623, 381] width 392 height 14
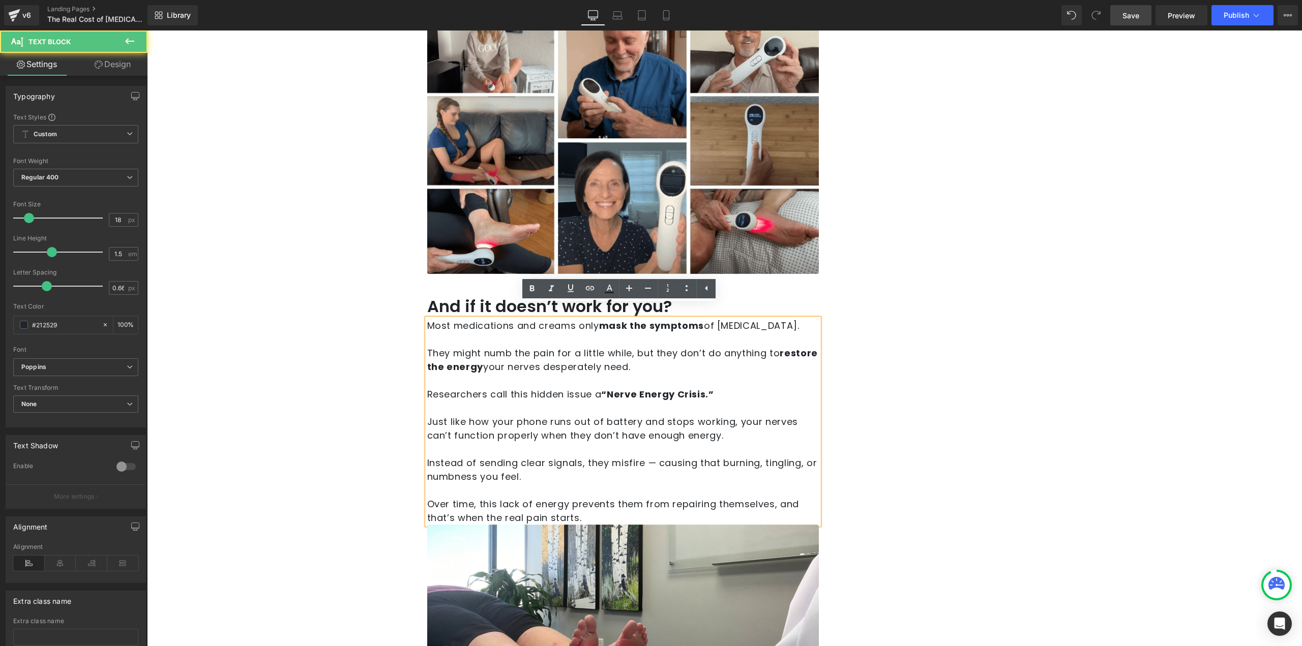
click at [588, 346] on p "They might numb the pain for a little while, but they don’t do anything to rest…" at bounding box center [623, 359] width 392 height 27
click at [582, 353] on p "They might numb the pain for a little while, but they don’t do anything to rest…" at bounding box center [623, 359] width 392 height 27
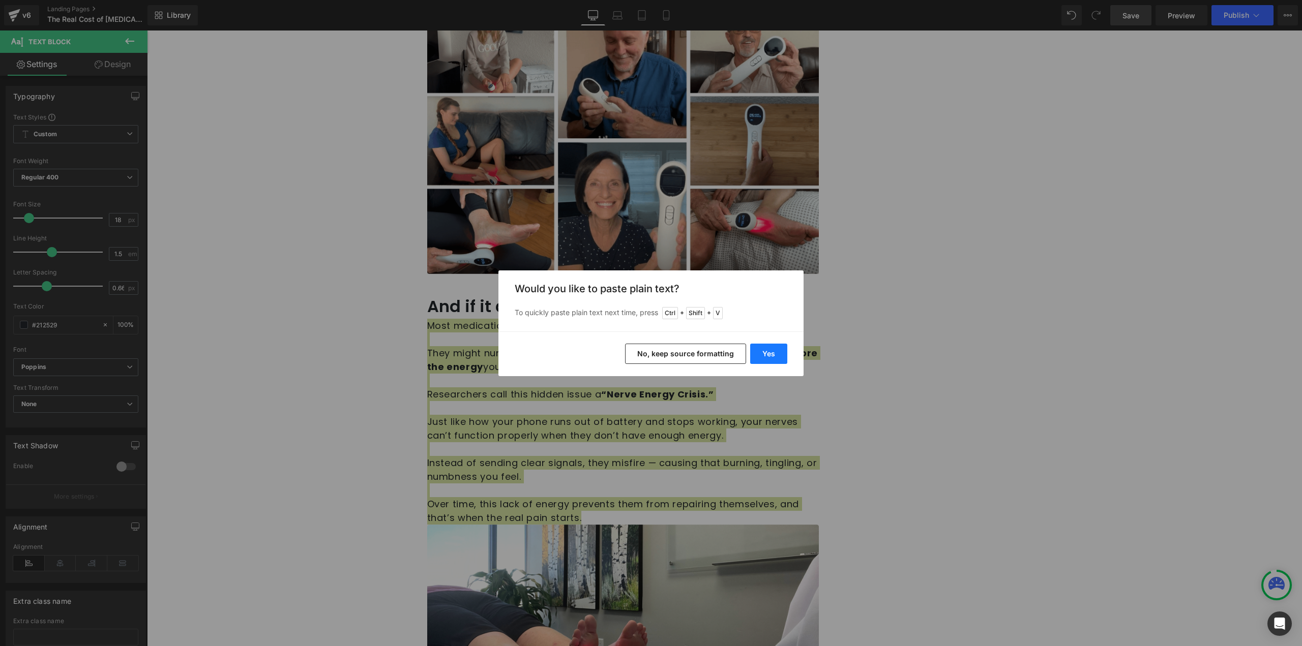
click at [771, 351] on button "Yes" at bounding box center [768, 354] width 37 height 20
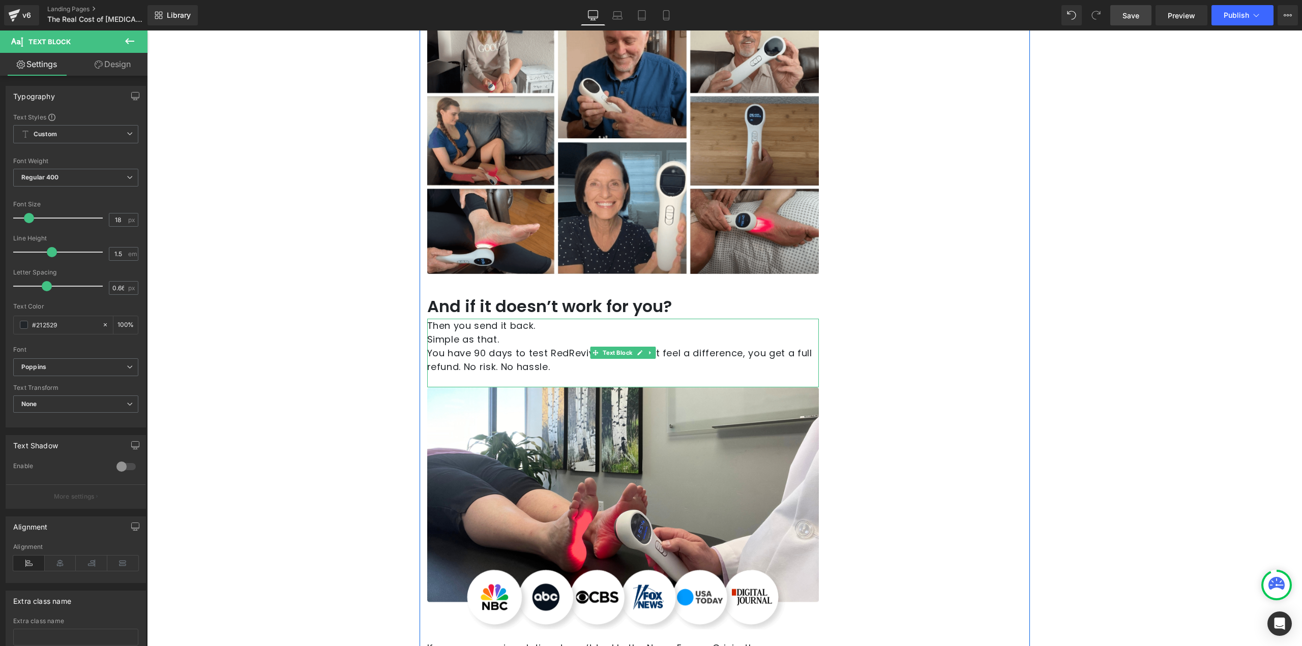
click at [427, 333] on p "Simple as that." at bounding box center [623, 340] width 392 height 14
click at [539, 319] on p "Then you send it back." at bounding box center [623, 326] width 392 height 14
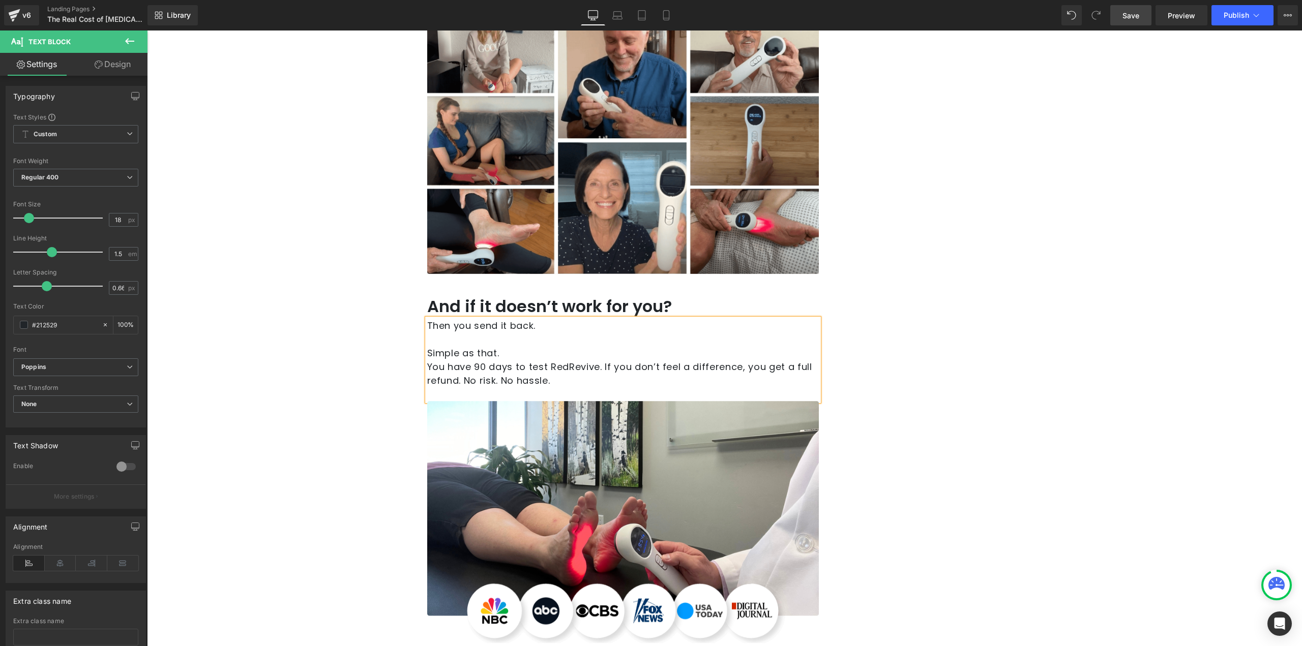
click at [519, 346] on p "Simple as that." at bounding box center [623, 353] width 392 height 14
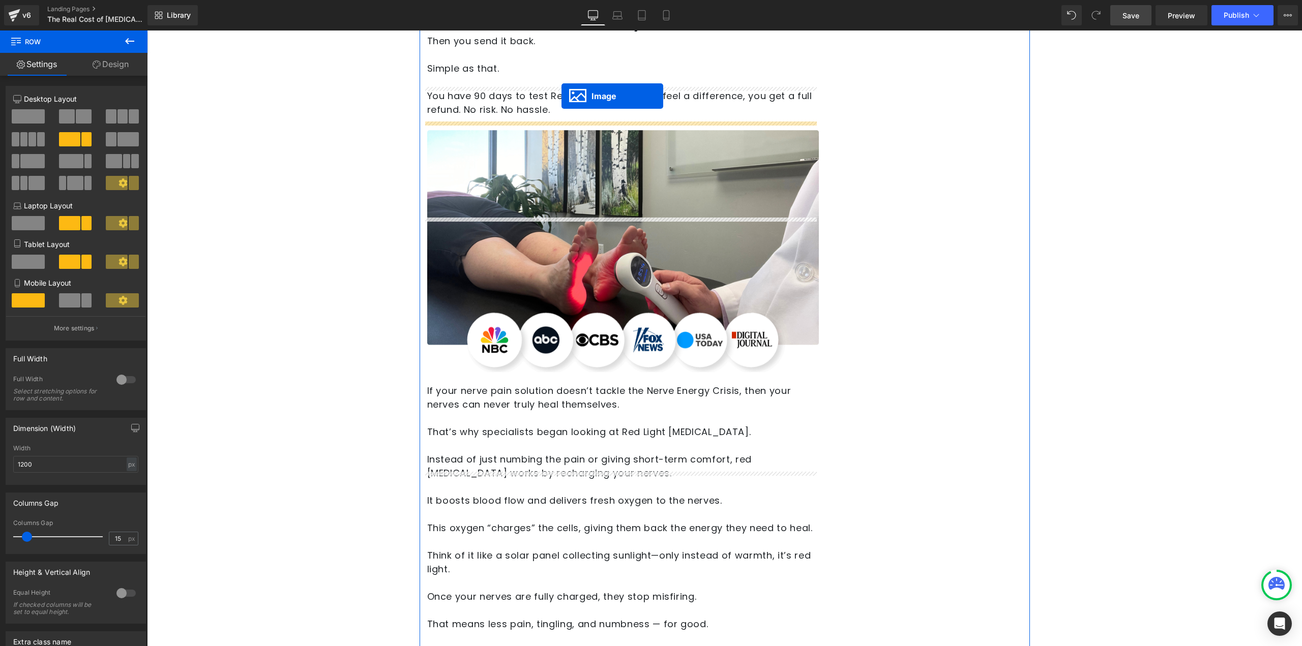
scroll to position [1343, 0]
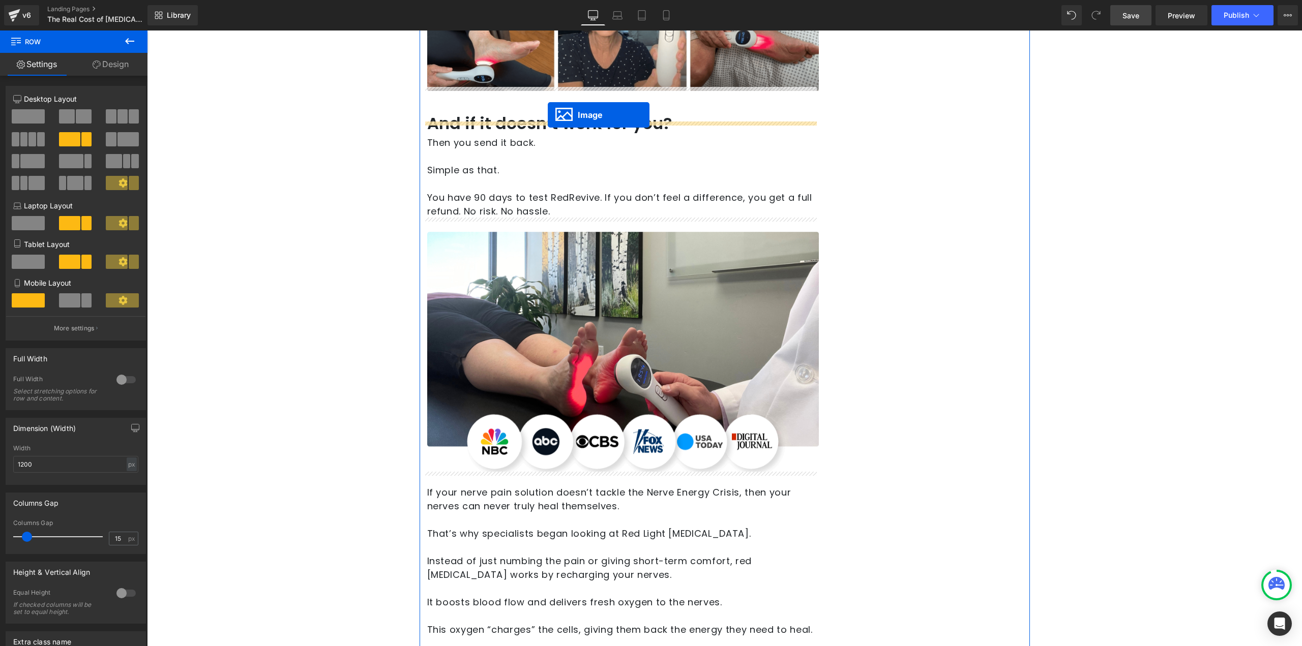
drag, startPoint x: 617, startPoint y: 417, endPoint x: 548, endPoint y: 115, distance: 310.1
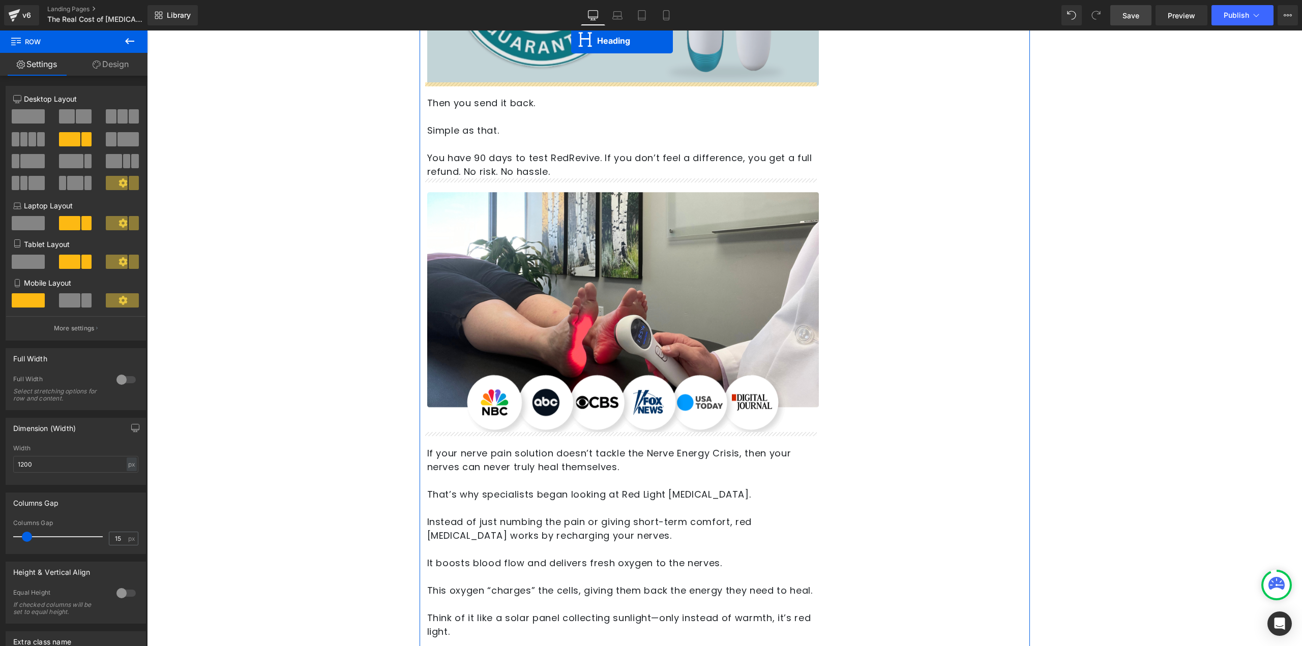
scroll to position [1567, 0]
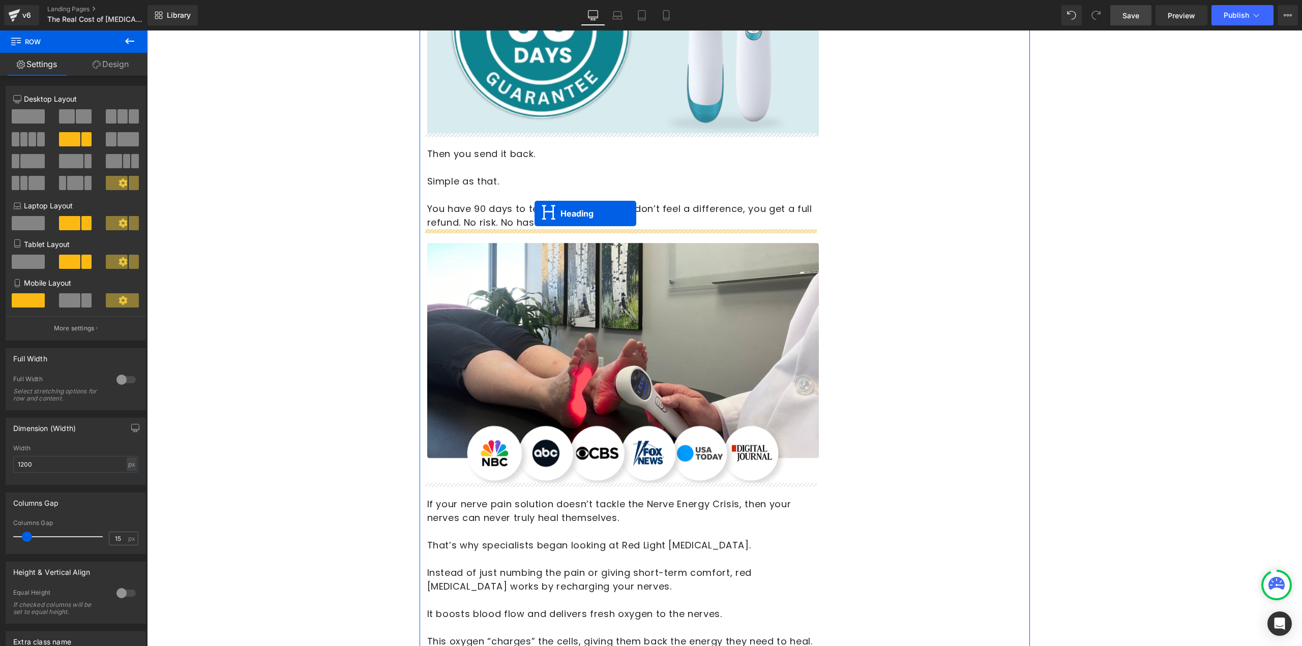
drag, startPoint x: 617, startPoint y: 215, endPoint x: 535, endPoint y: 214, distance: 82.9
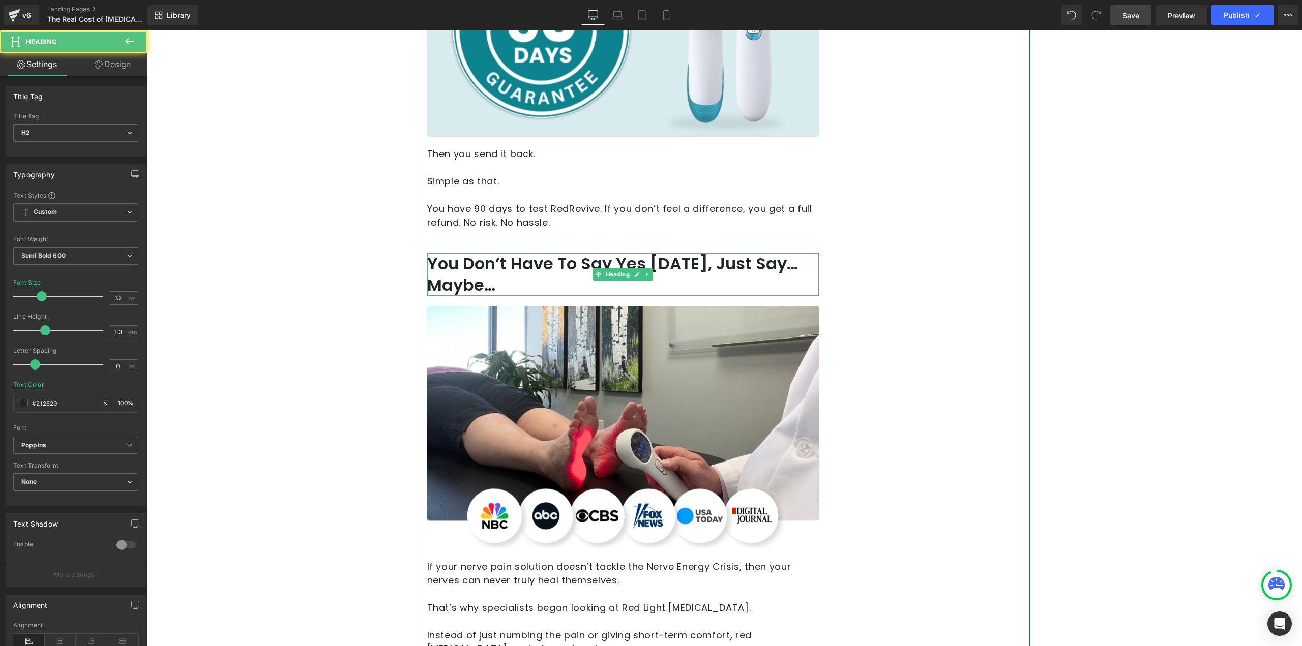
click at [513, 253] on h2 "You Don’t Have To Say Yes [DATE], Just Say…Maybe…" at bounding box center [623, 274] width 392 height 42
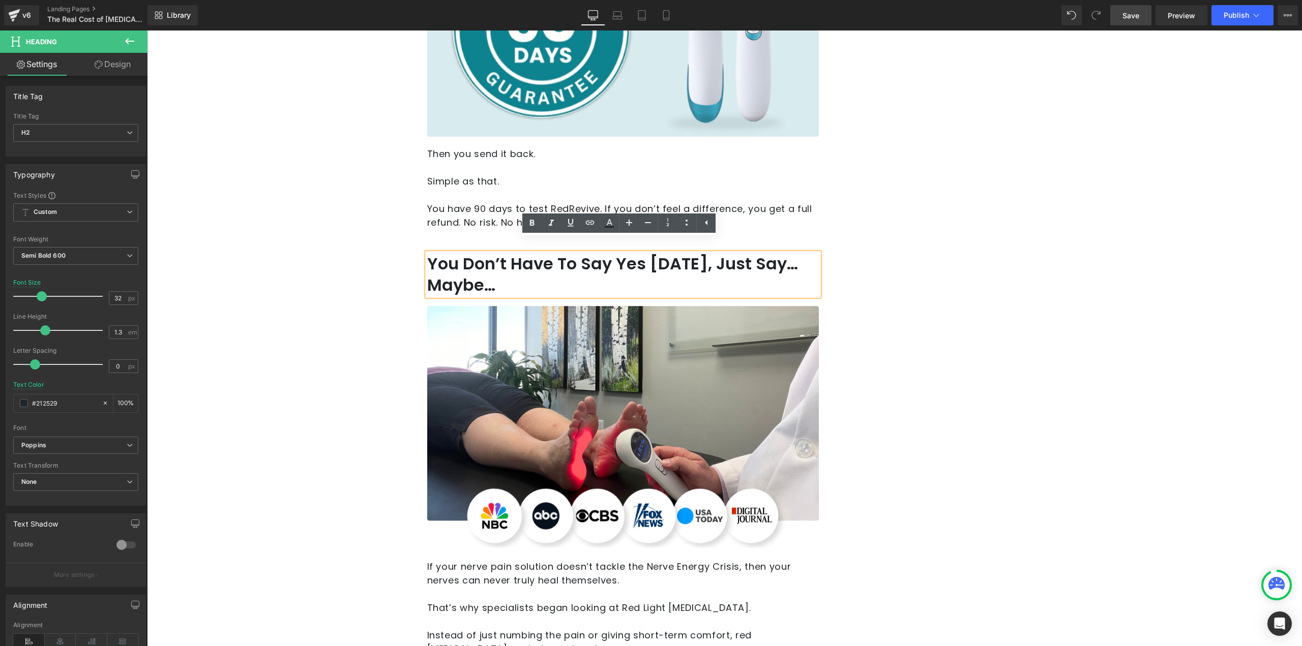
click at [498, 253] on h2 "You Don’t Have To Say Yes [DATE], Just Say…Maybe…" at bounding box center [623, 274] width 392 height 42
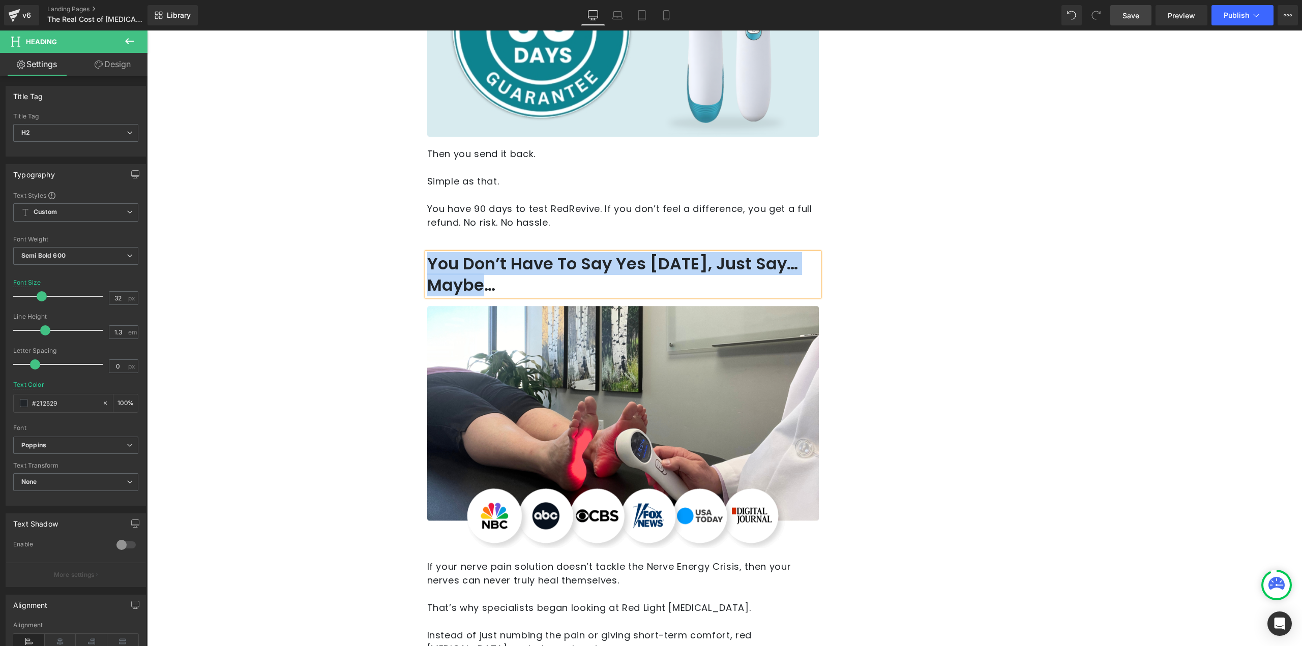
paste div
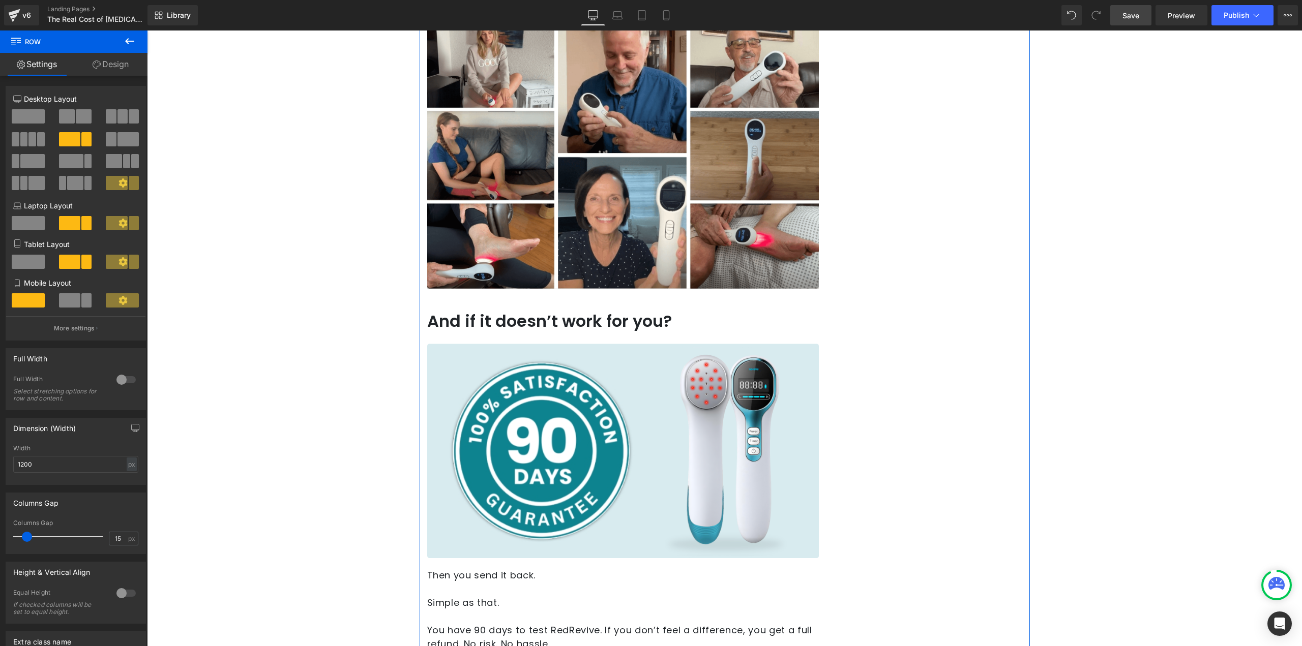
scroll to position [1312, 0]
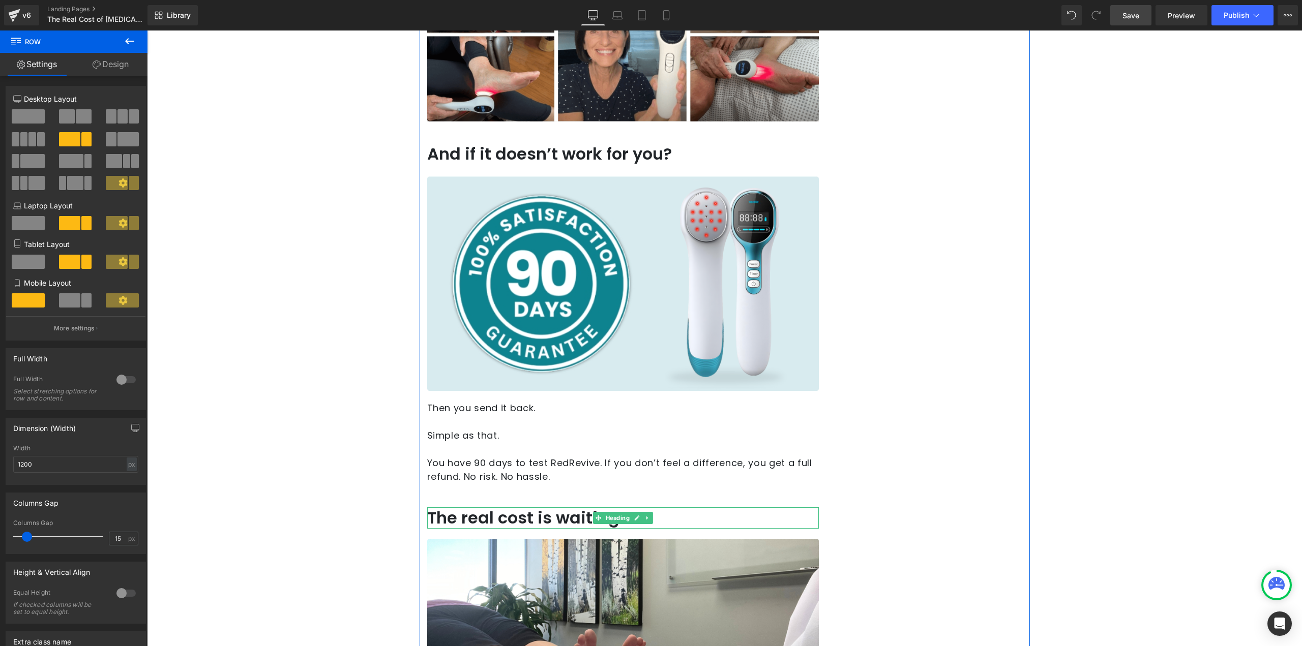
click at [665, 508] on h2 "The real cost is waiting." at bounding box center [623, 518] width 392 height 21
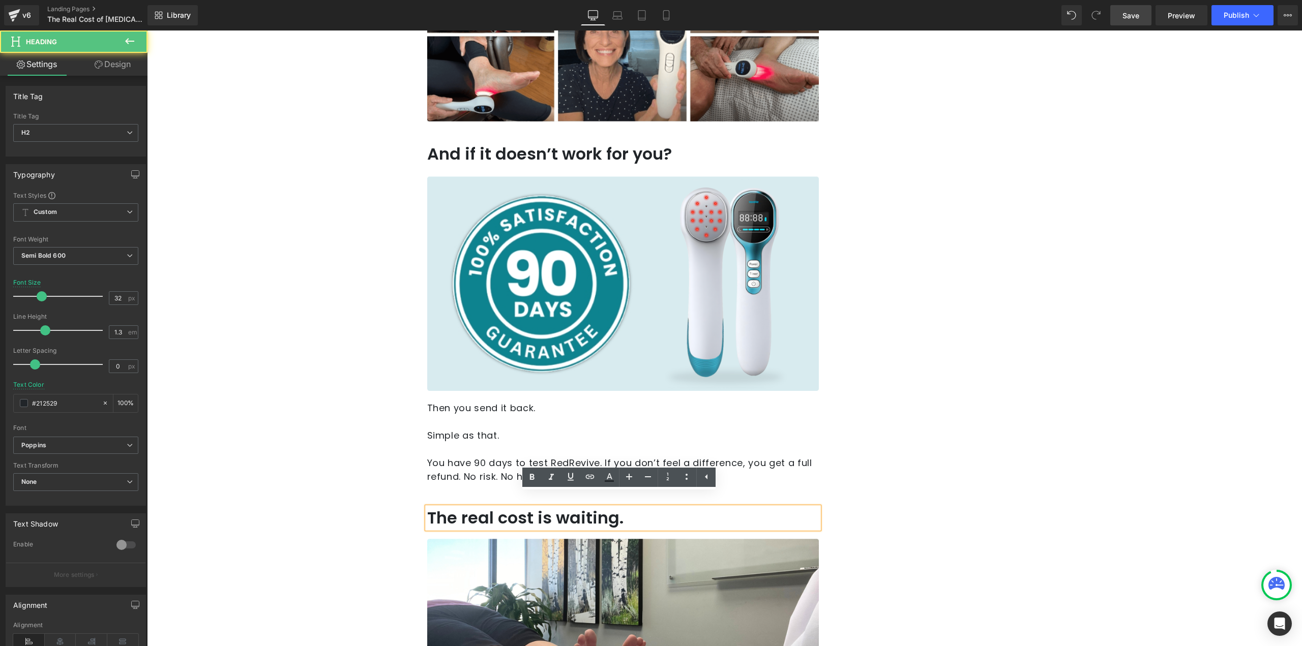
click at [624, 508] on h2 "The real cost is waiting." at bounding box center [623, 518] width 392 height 21
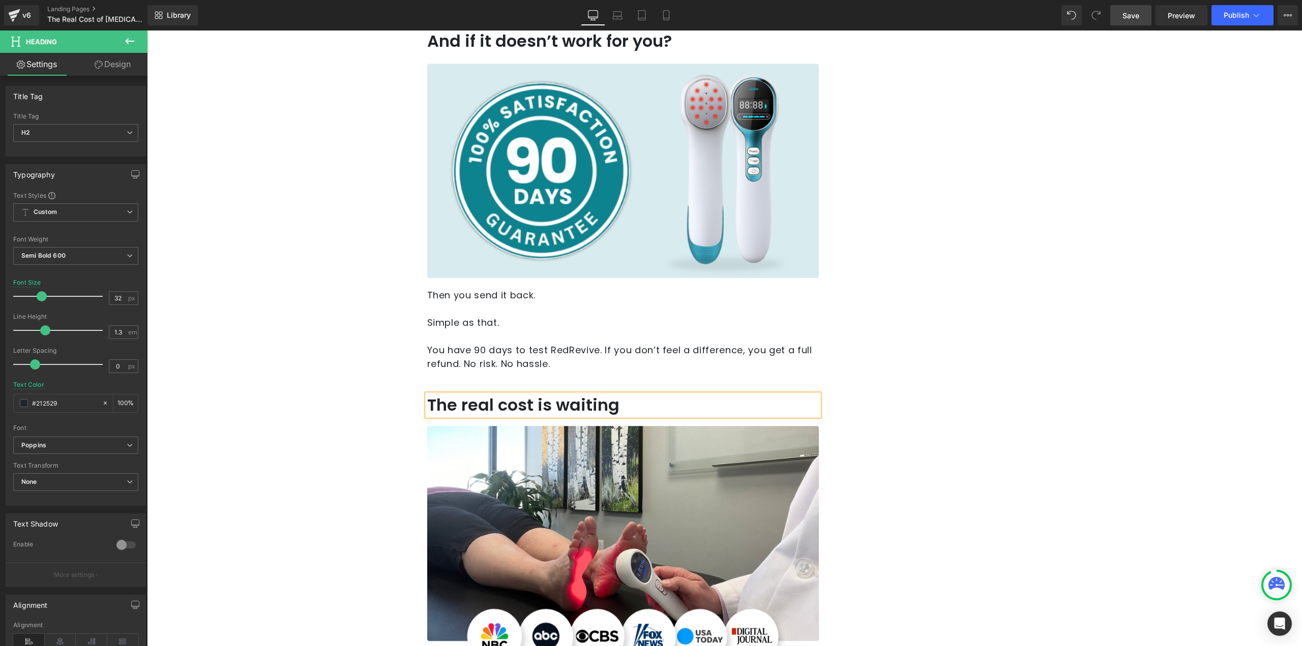
scroll to position [1465, 0]
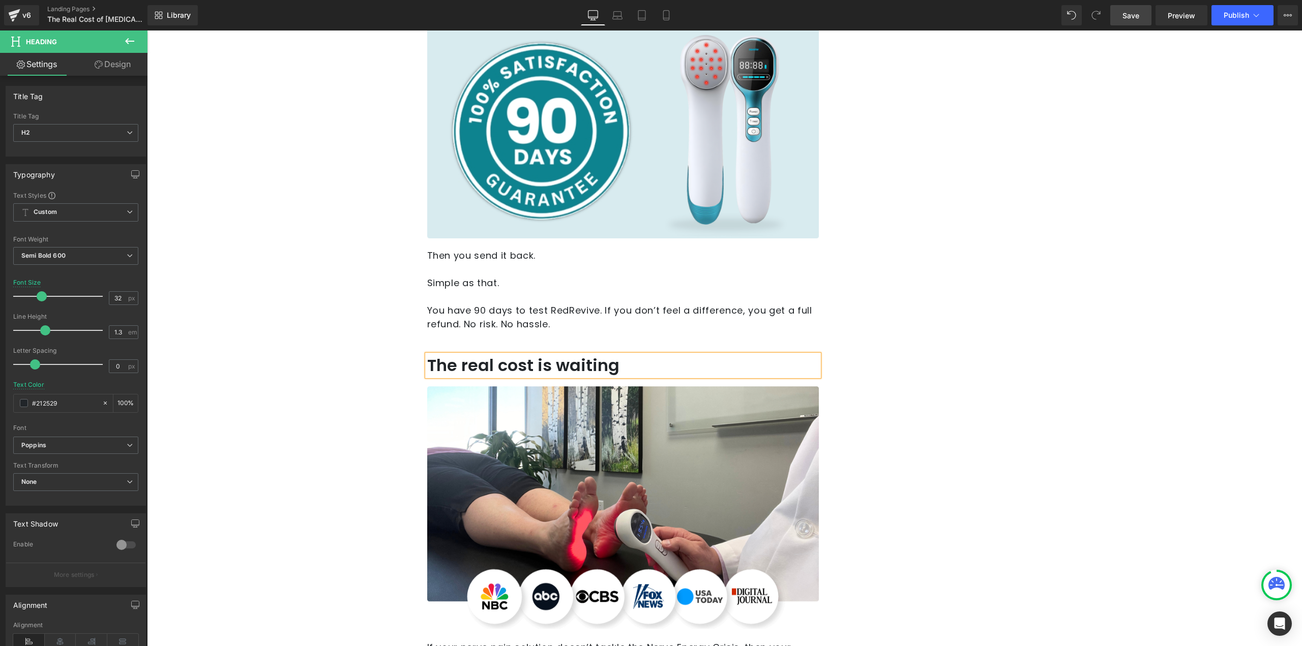
click at [460, 249] on p "Then you send it back." at bounding box center [623, 256] width 392 height 14
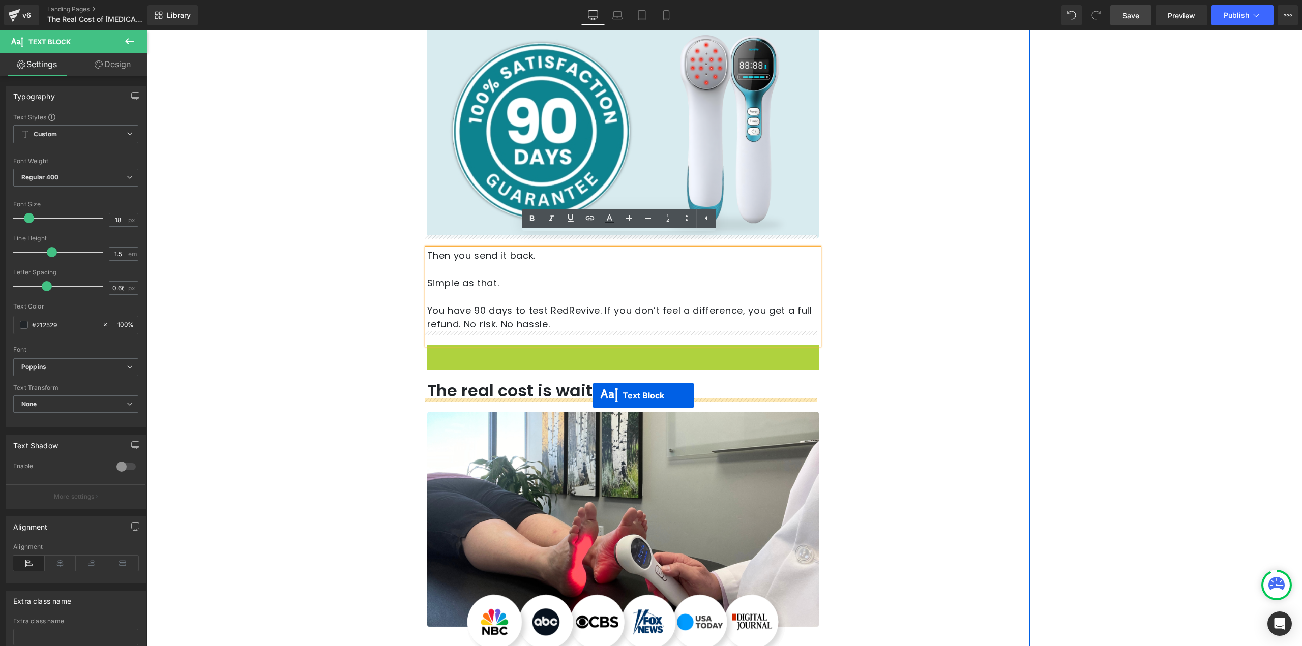
drag, startPoint x: 601, startPoint y: 377, endPoint x: 592, endPoint y: 395, distance: 20.2
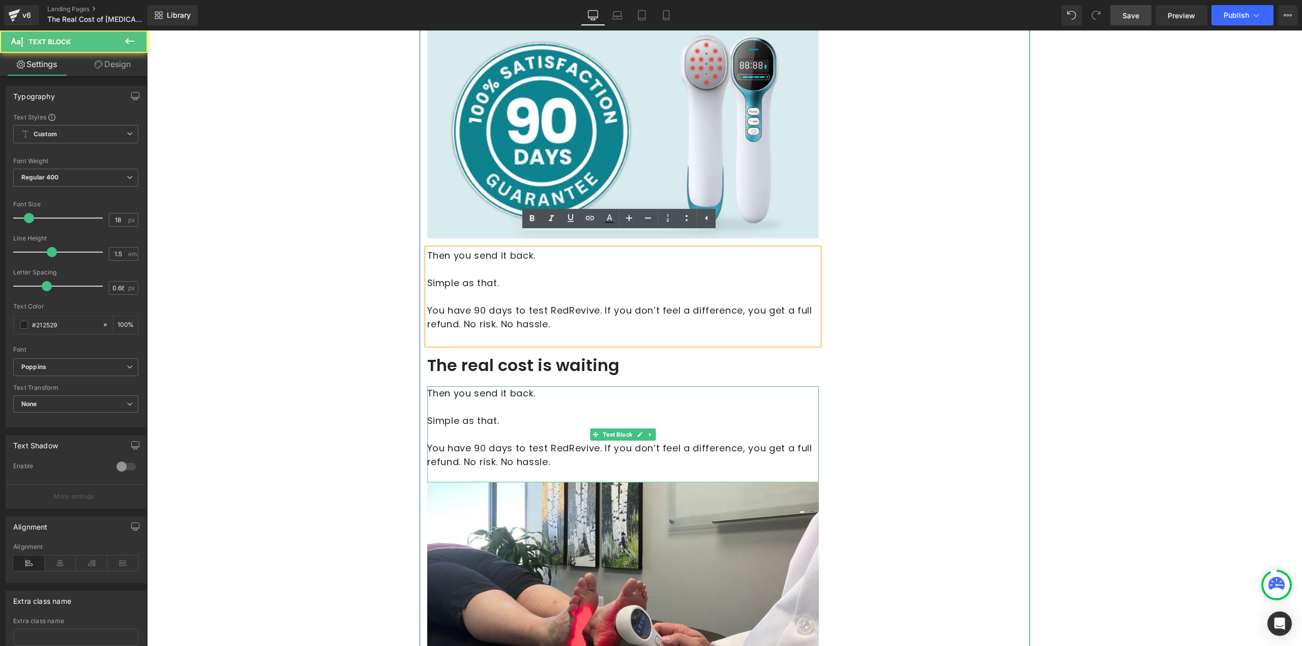
click at [531, 414] on p "Simple as that." at bounding box center [623, 421] width 392 height 14
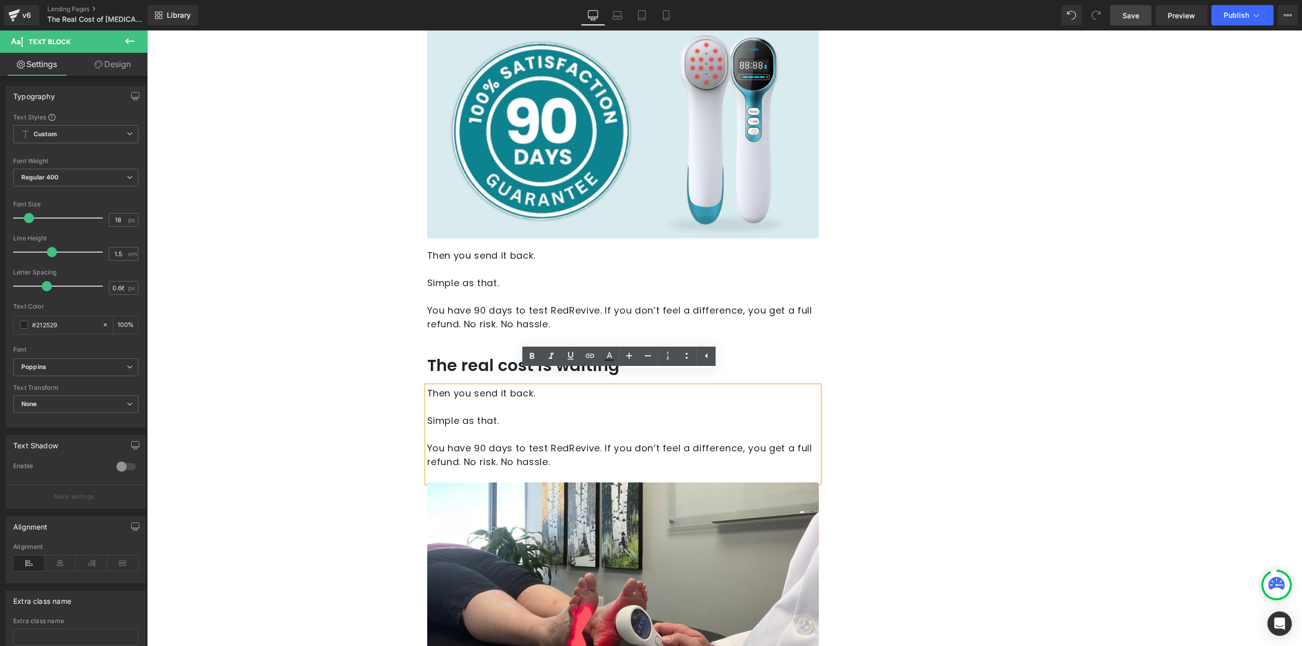
click at [516, 441] on p "You have 90 days to test RedRevive. If you don’t feel a difference, you get a f…" at bounding box center [623, 454] width 392 height 27
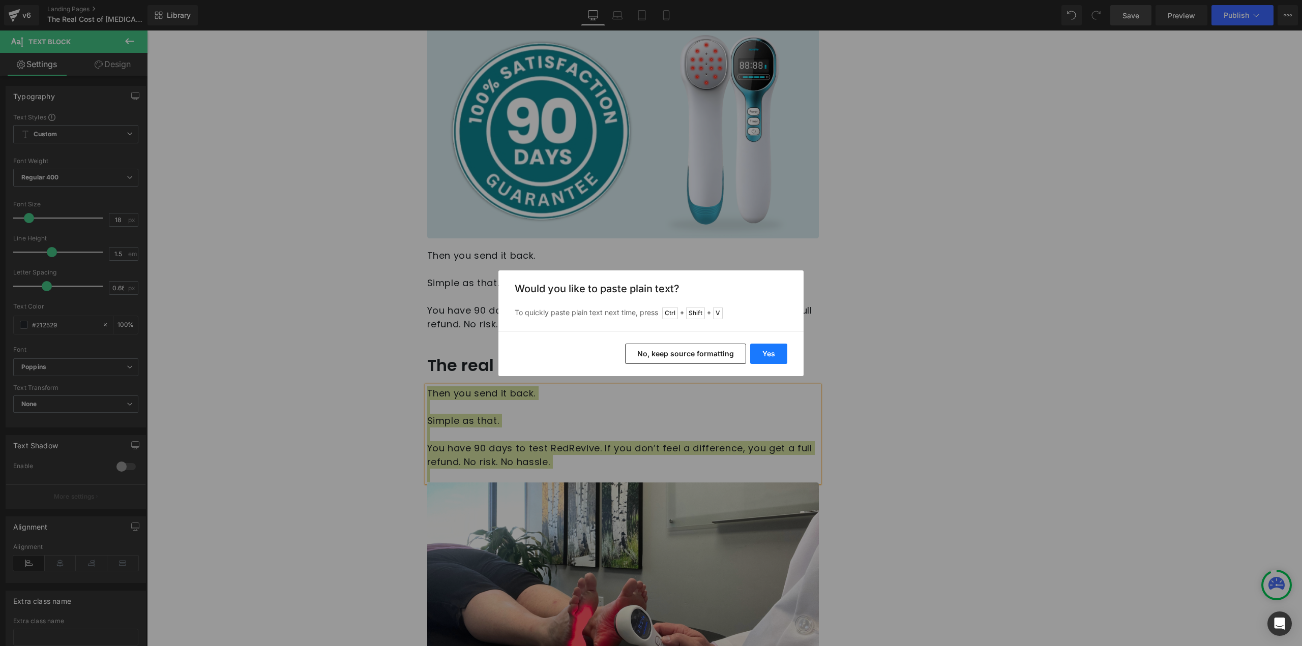
click at [760, 359] on button "Yes" at bounding box center [768, 354] width 37 height 20
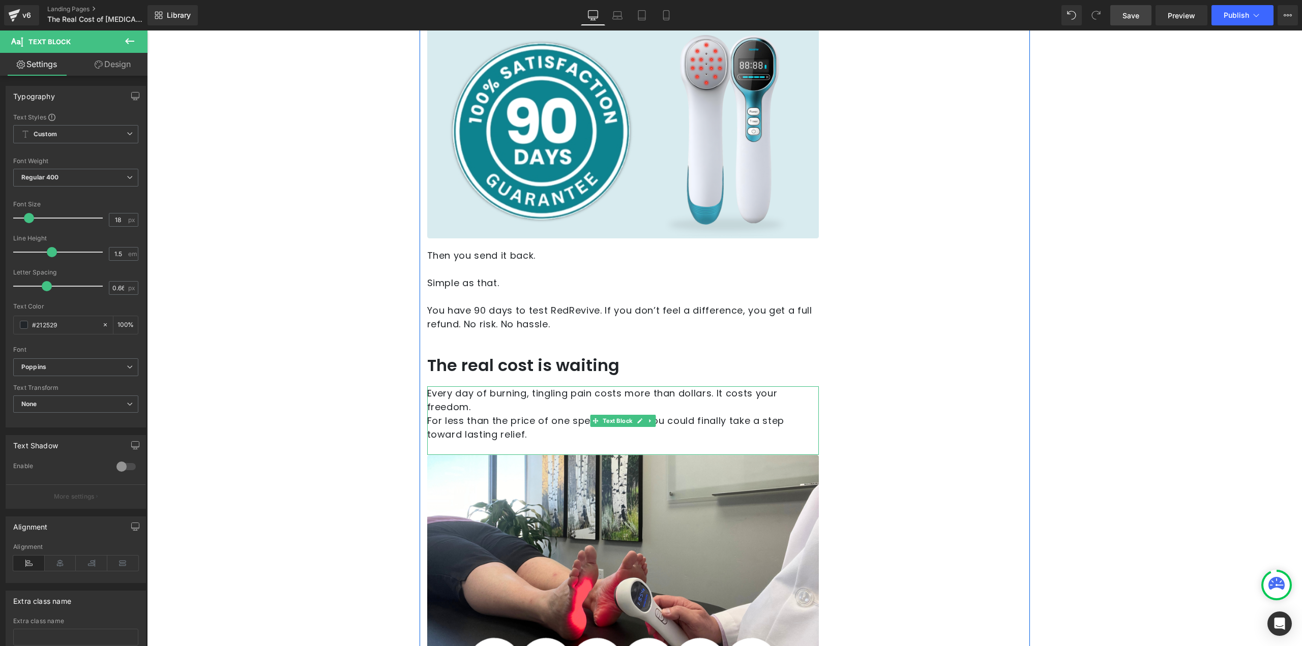
click at [427, 387] on p "Every day of burning, tingling pain costs more than dollars. It costs your free…" at bounding box center [623, 400] width 392 height 27
click at [478, 395] on p "Every day of burning, tingling pain costs more than dollars. It costs your free…" at bounding box center [623, 400] width 392 height 27
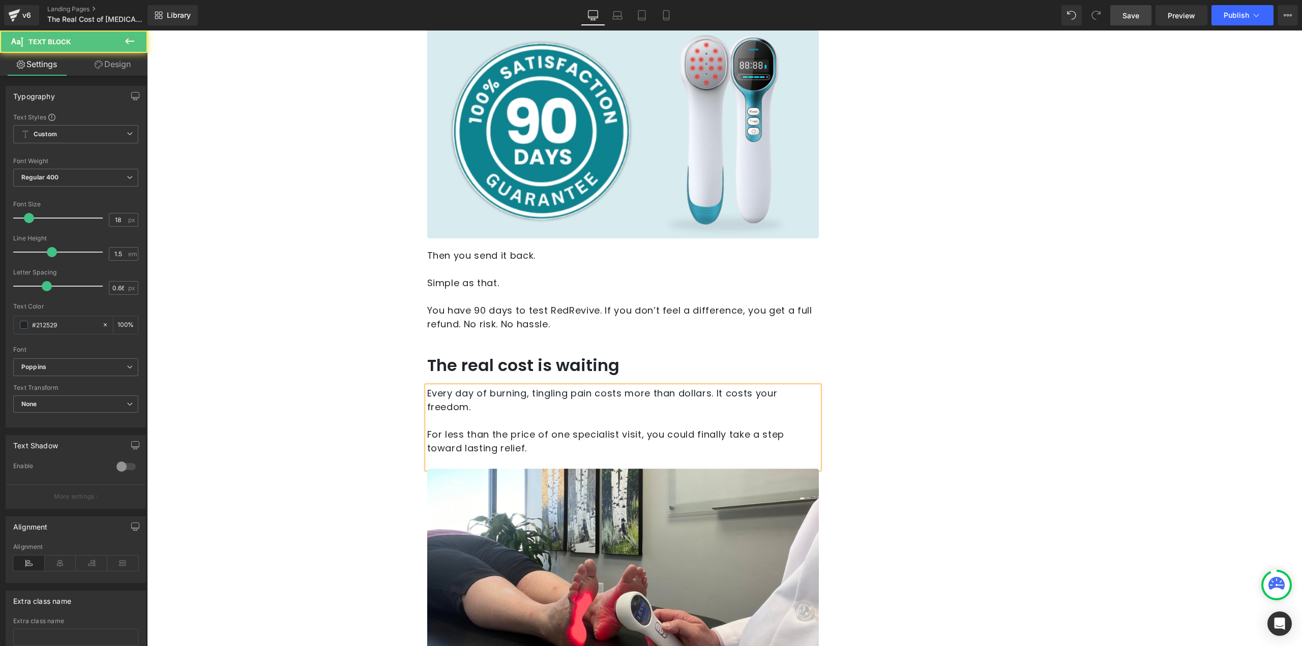
click at [519, 455] on p at bounding box center [623, 462] width 392 height 14
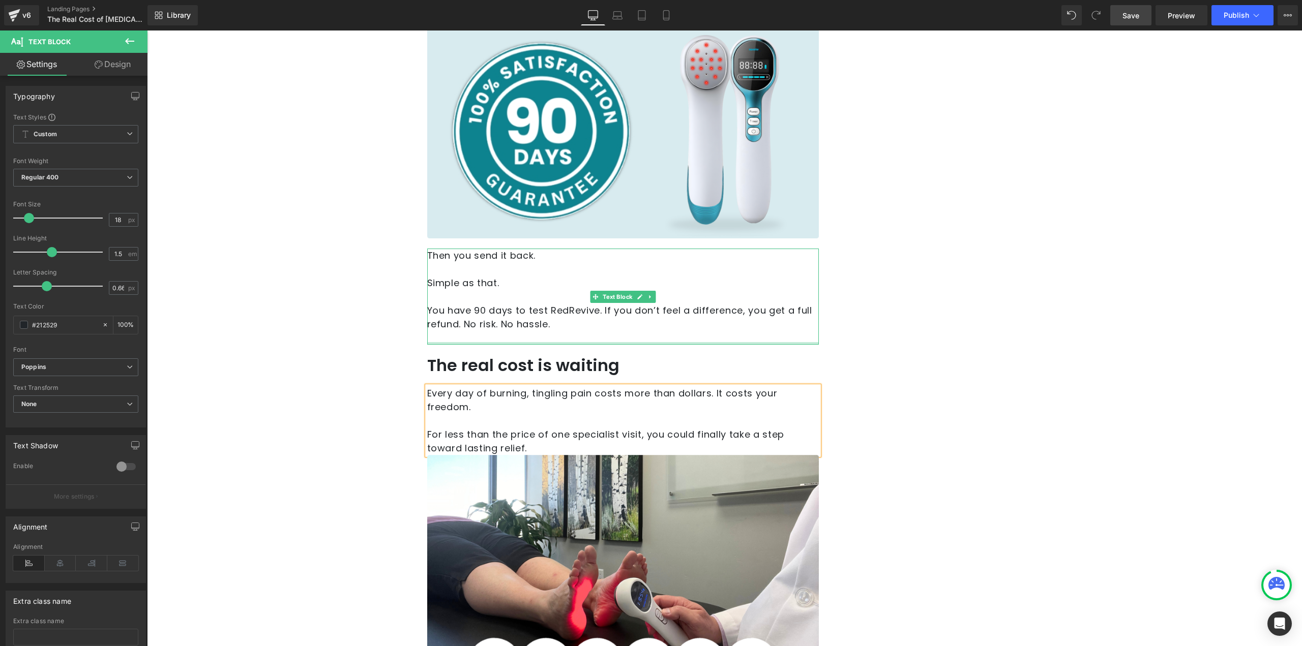
click at [548, 304] on p "You have 90 days to test RedRevive. If you don’t feel a difference, you get a f…" at bounding box center [623, 317] width 392 height 27
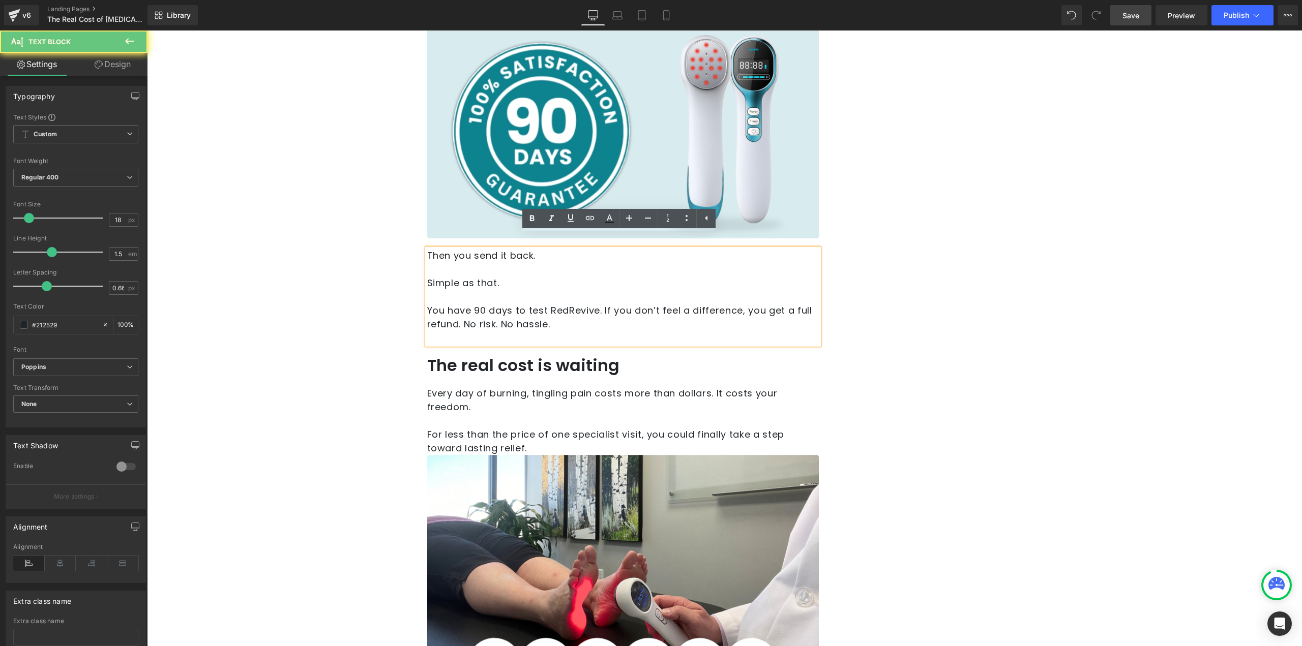
click at [547, 331] on p at bounding box center [623, 338] width 392 height 14
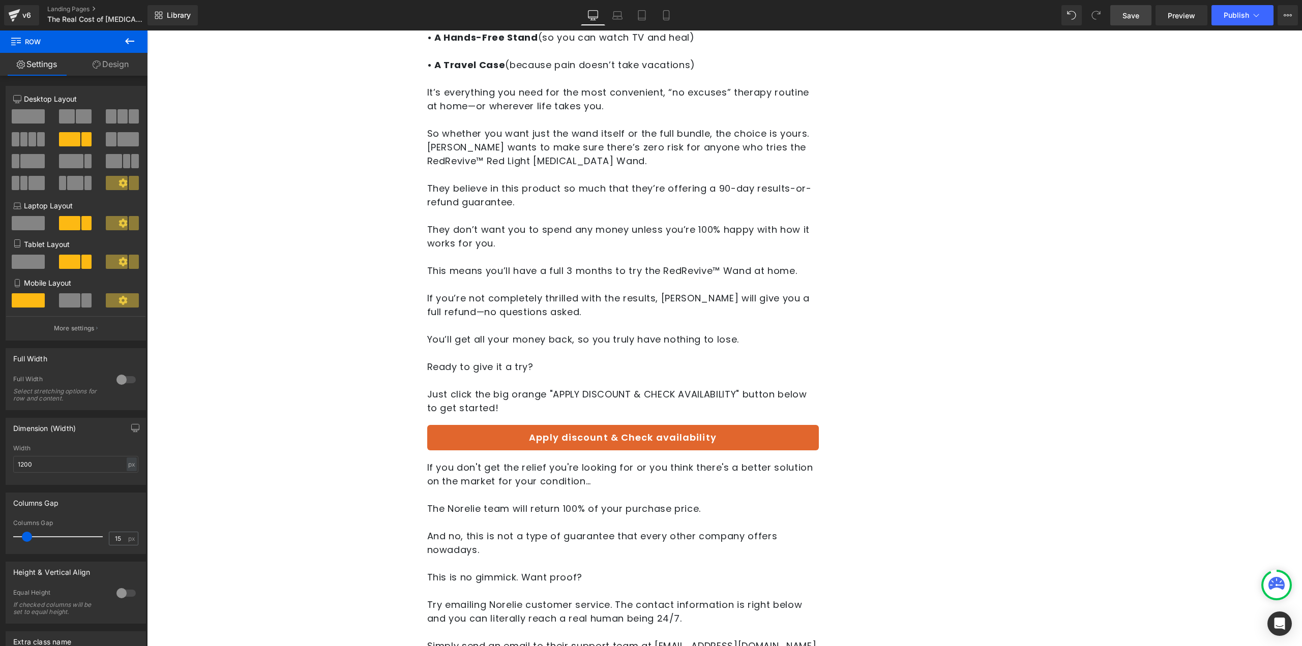
scroll to position [3957, 0]
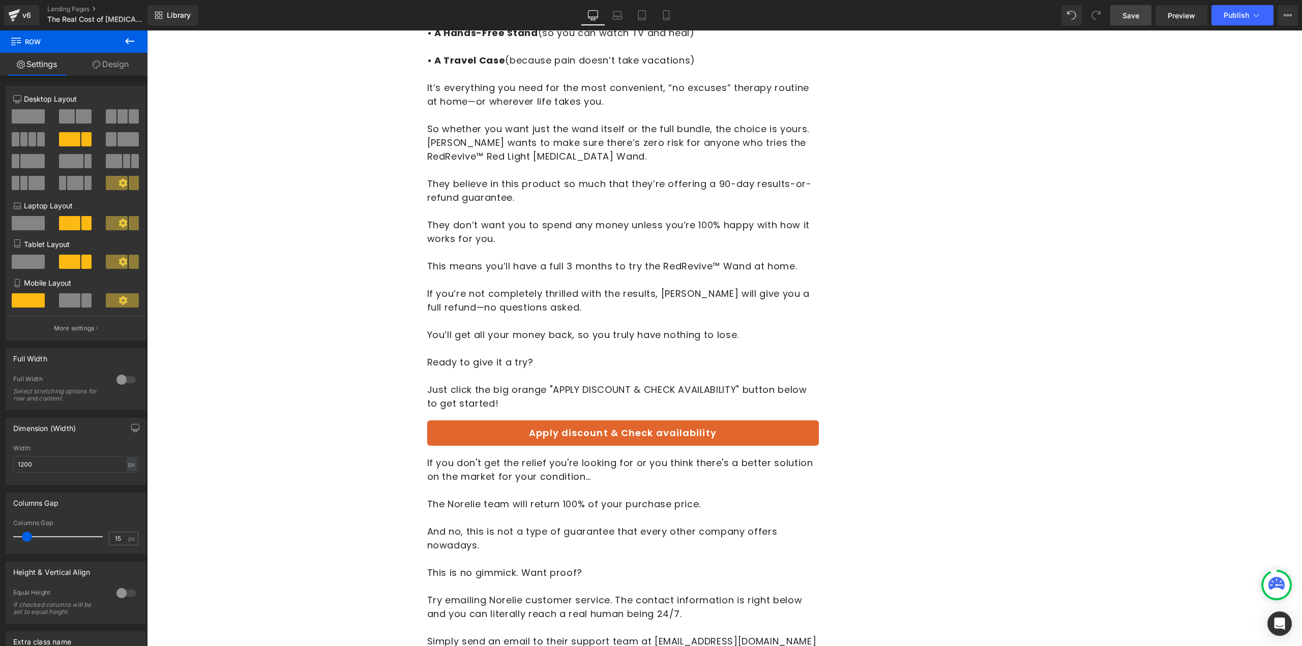
click at [626, 421] on link "Apply discount & Check availability" at bounding box center [623, 433] width 392 height 25
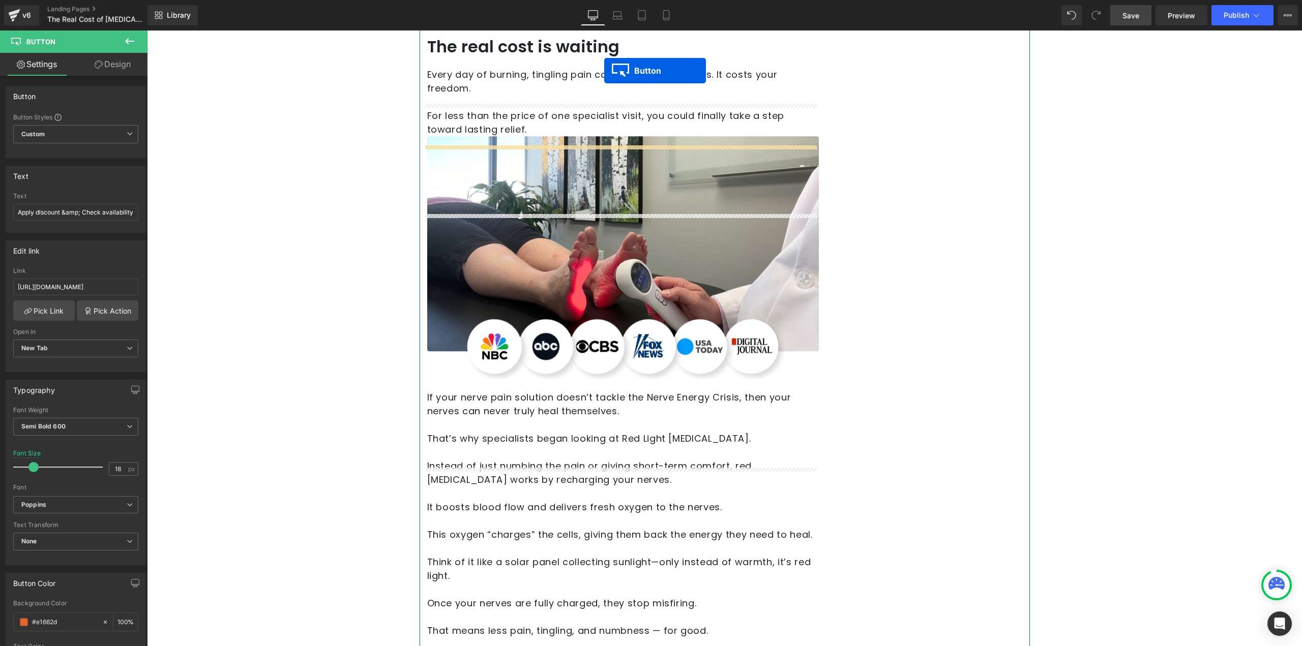
scroll to position [1668, 0]
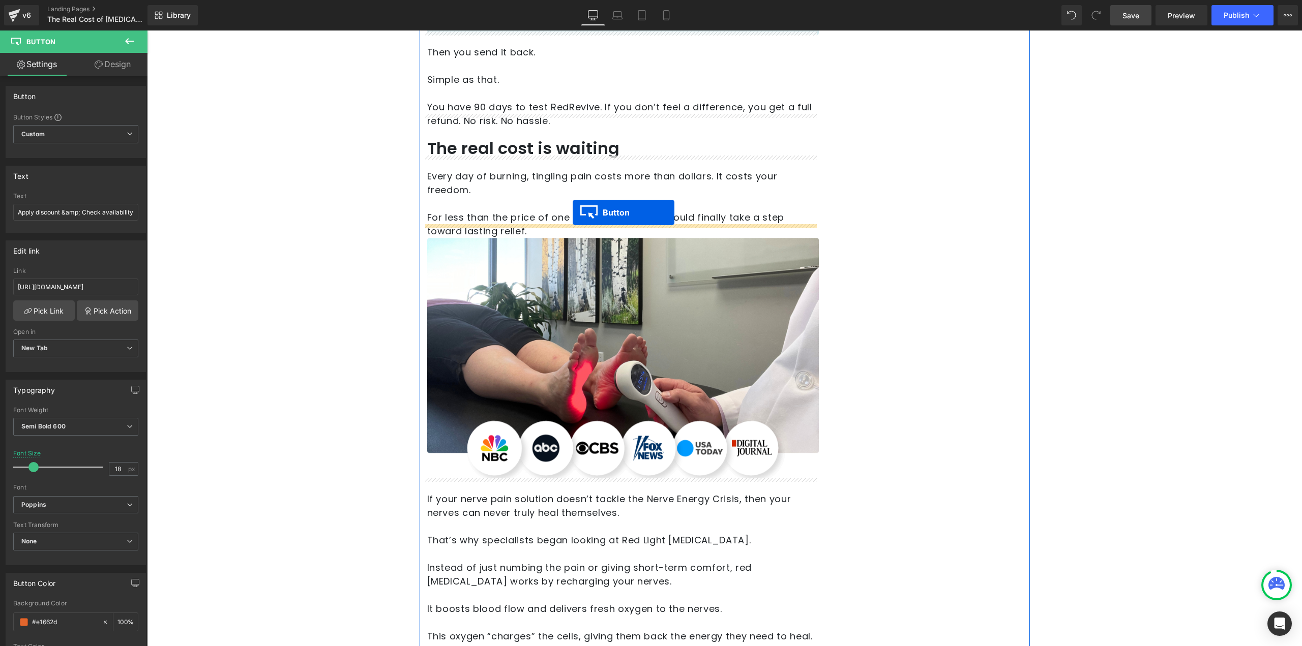
drag, startPoint x: 622, startPoint y: 401, endPoint x: 573, endPoint y: 213, distance: 195.0
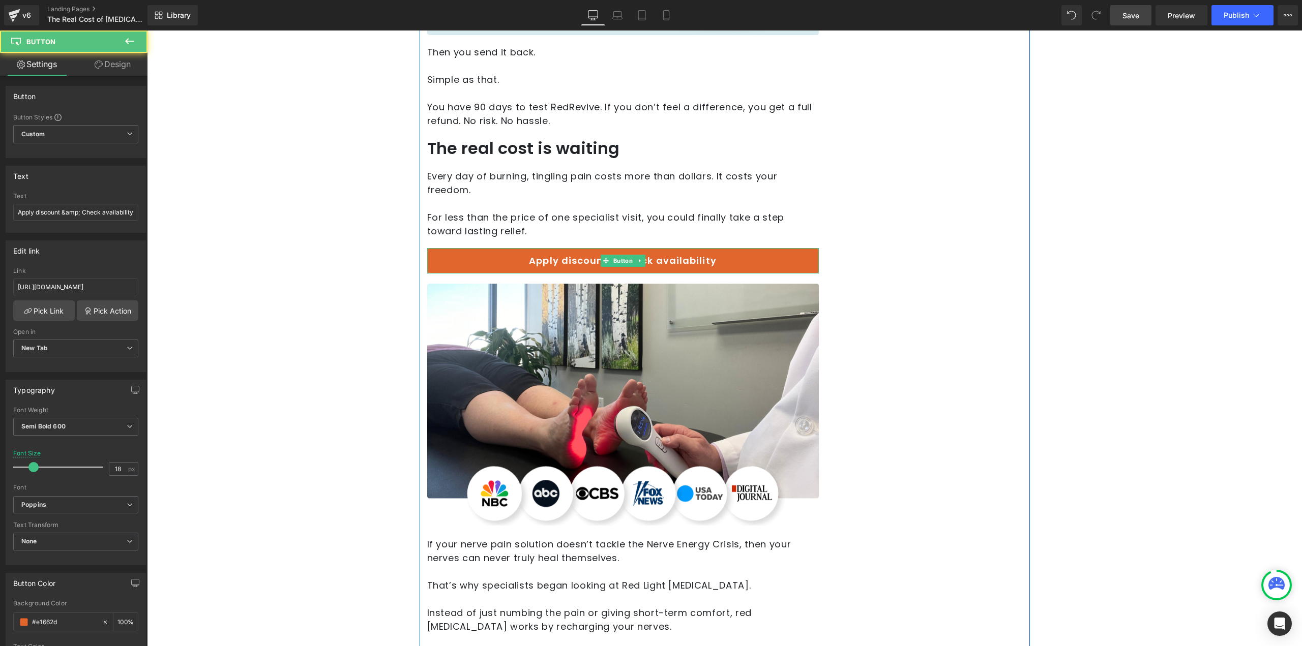
click at [580, 248] on link "Apply discount & Check availability" at bounding box center [623, 260] width 392 height 25
click at [572, 248] on link "Apply discount & Check availability" at bounding box center [623, 260] width 392 height 25
click at [78, 210] on input "Apply discount &amp; Check availability" at bounding box center [75, 212] width 125 height 17
type input "Start Your 90-Day Trial Today"
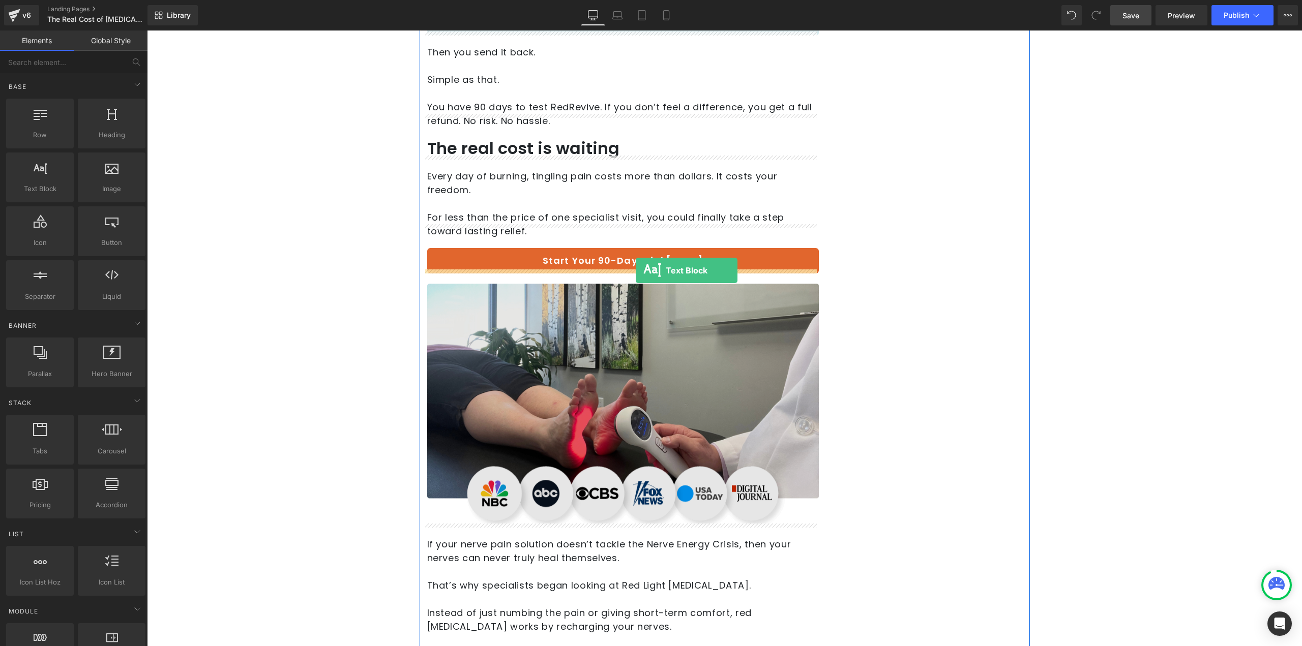
drag, startPoint x: 206, startPoint y: 211, endPoint x: 636, endPoint y: 271, distance: 433.9
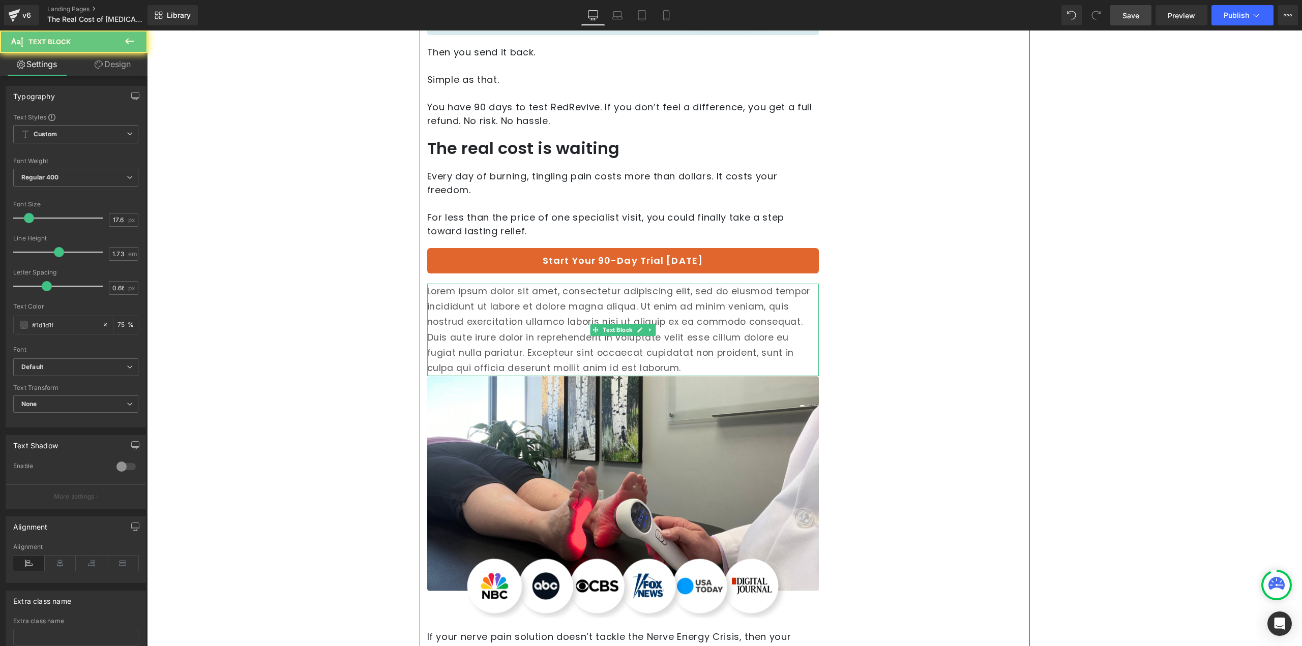
click at [556, 304] on p "Lorem ipsum dolor sit amet, consectetur adipiscing elit, sed do eiusmod tempor …" at bounding box center [623, 330] width 392 height 93
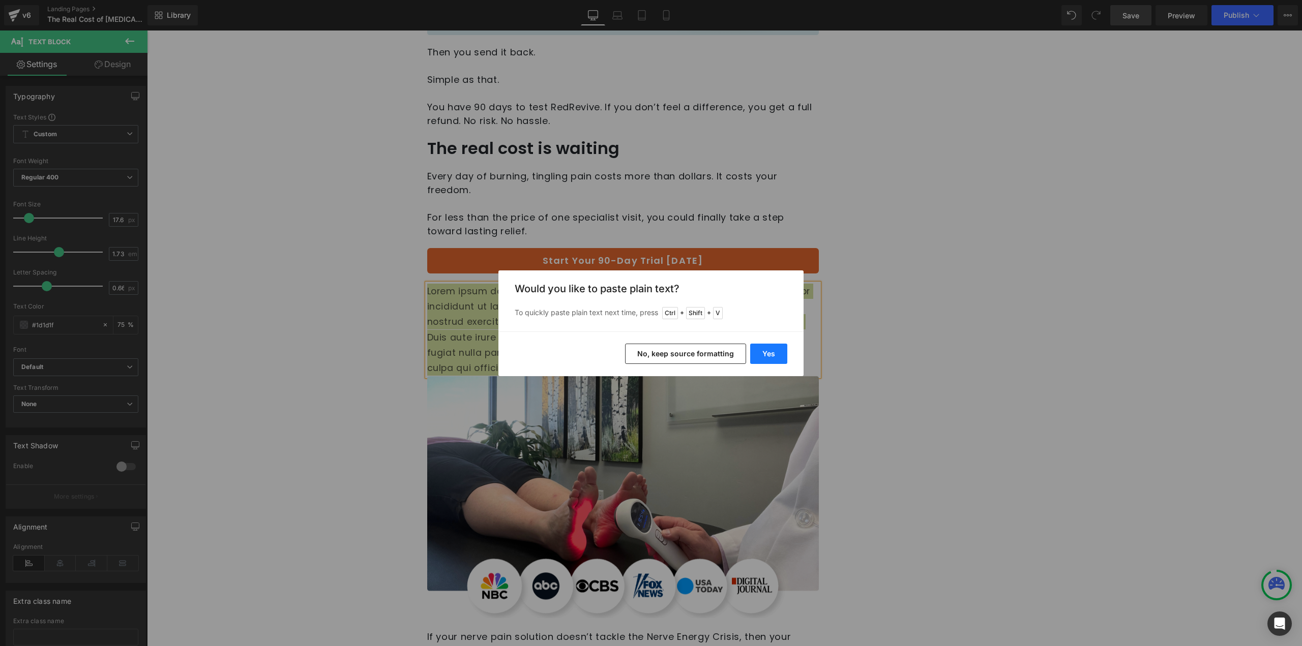
click at [775, 351] on button "Yes" at bounding box center [768, 354] width 37 height 20
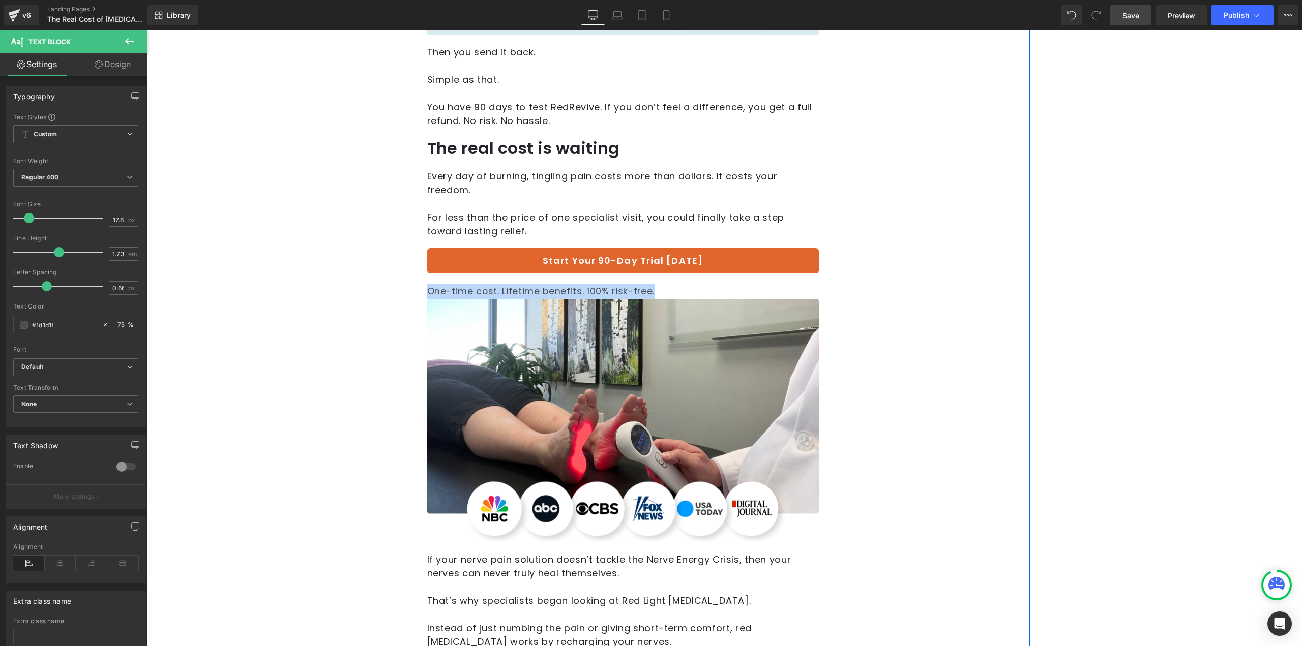
drag, startPoint x: 663, startPoint y: 277, endPoint x: 422, endPoint y: 254, distance: 242.2
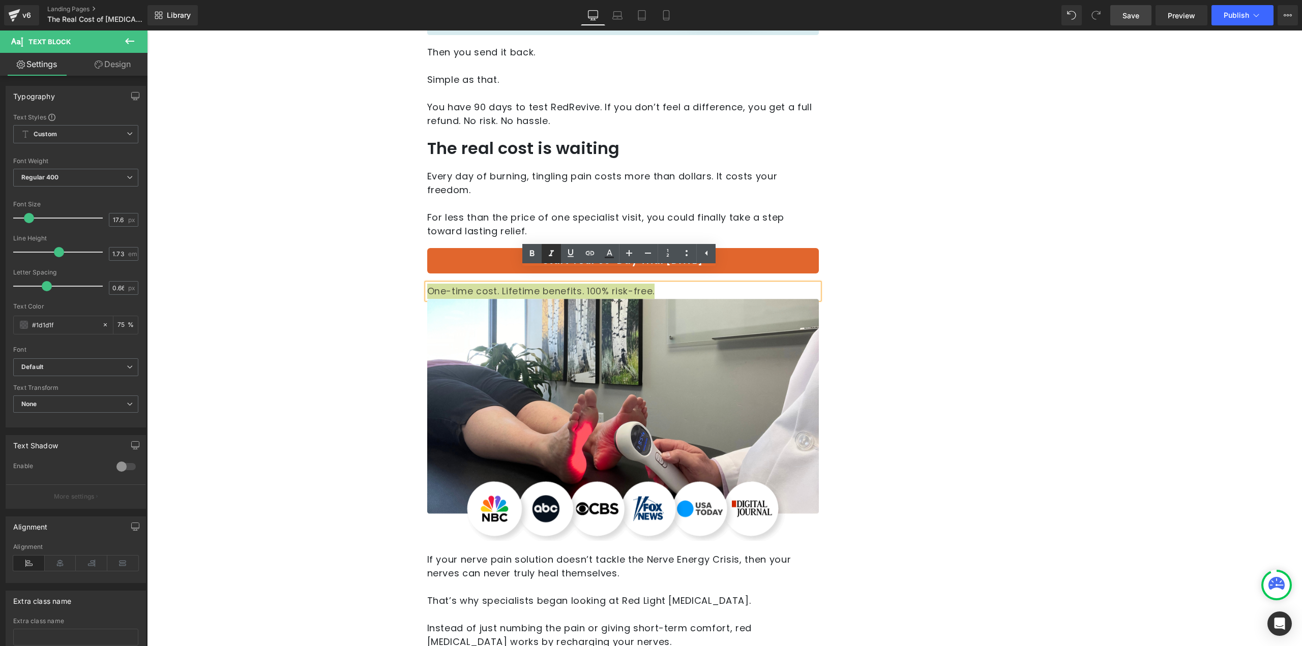
click at [546, 252] on icon at bounding box center [551, 254] width 12 height 12
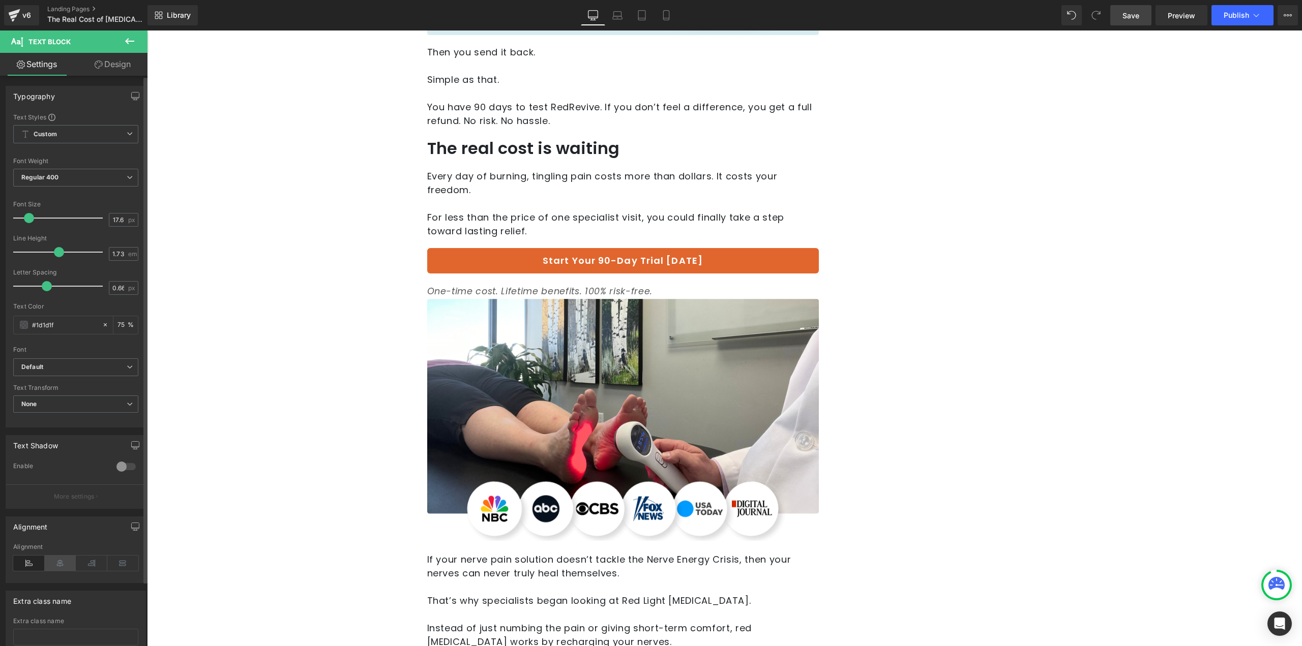
click at [61, 566] on icon at bounding box center [61, 563] width 32 height 15
click at [766, 253] on link "Start Your 90-Day Trial Today" at bounding box center [623, 260] width 392 height 25
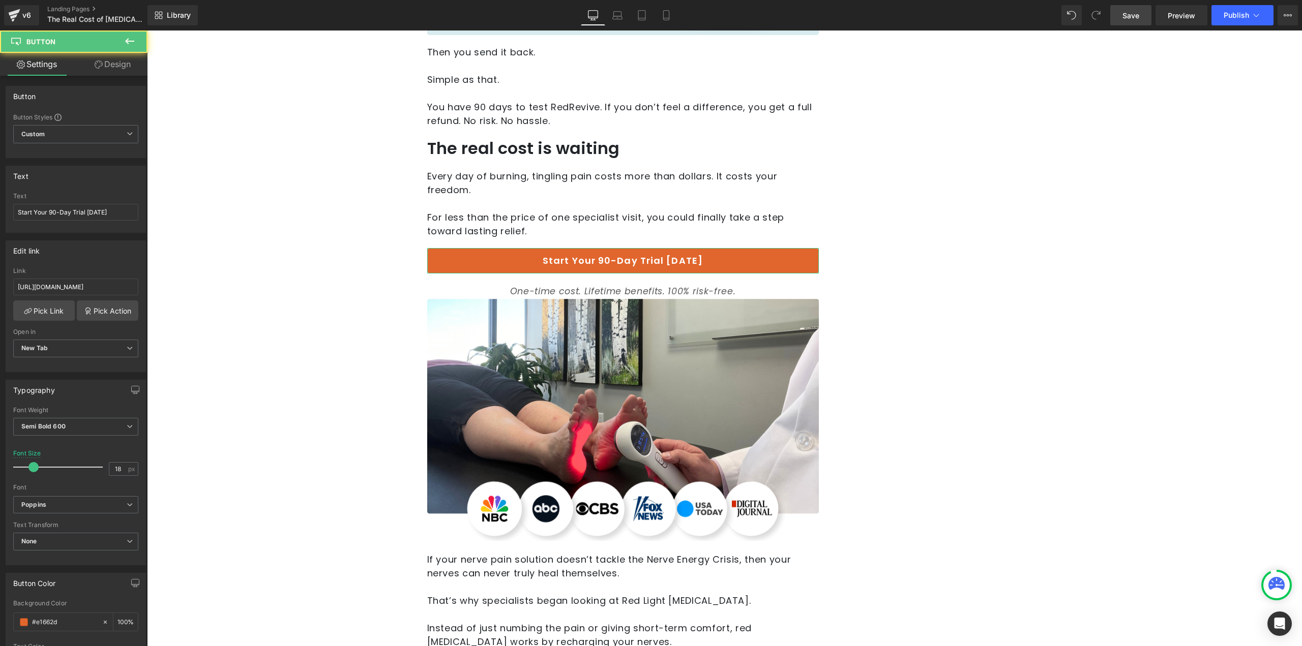
click at [111, 77] on div "Button Button Styles Custom Custom Setup Global Style Custom Setup Global Style…" at bounding box center [76, 593] width 152 height 1035
click at [111, 72] on link "Design" at bounding box center [113, 64] width 74 height 23
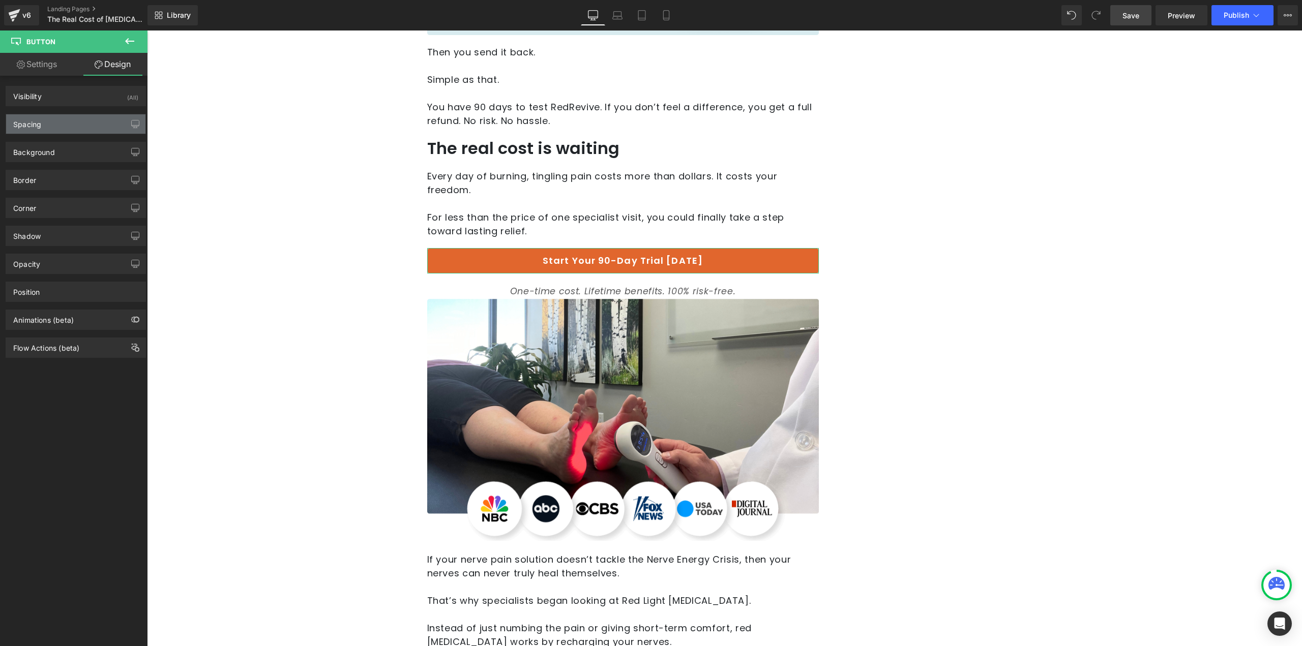
click at [62, 122] on div "Spacing" at bounding box center [75, 123] width 139 height 19
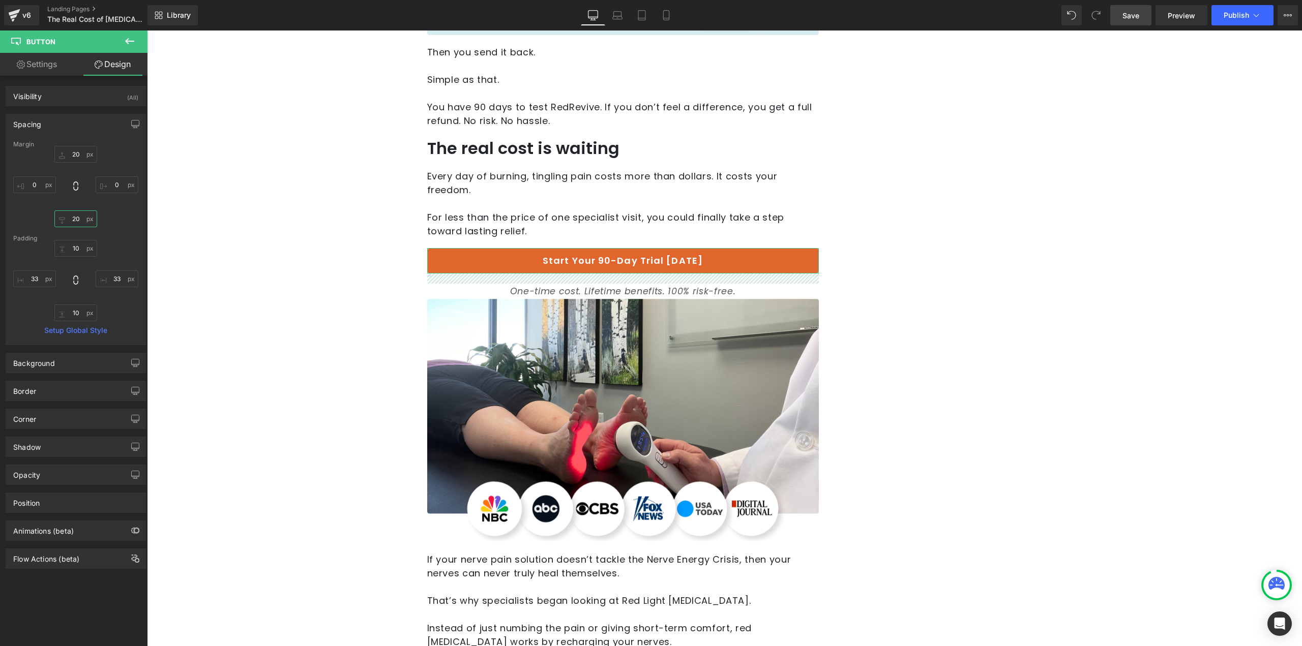
click at [75, 217] on input "20" at bounding box center [75, 219] width 43 height 17
type input "0"
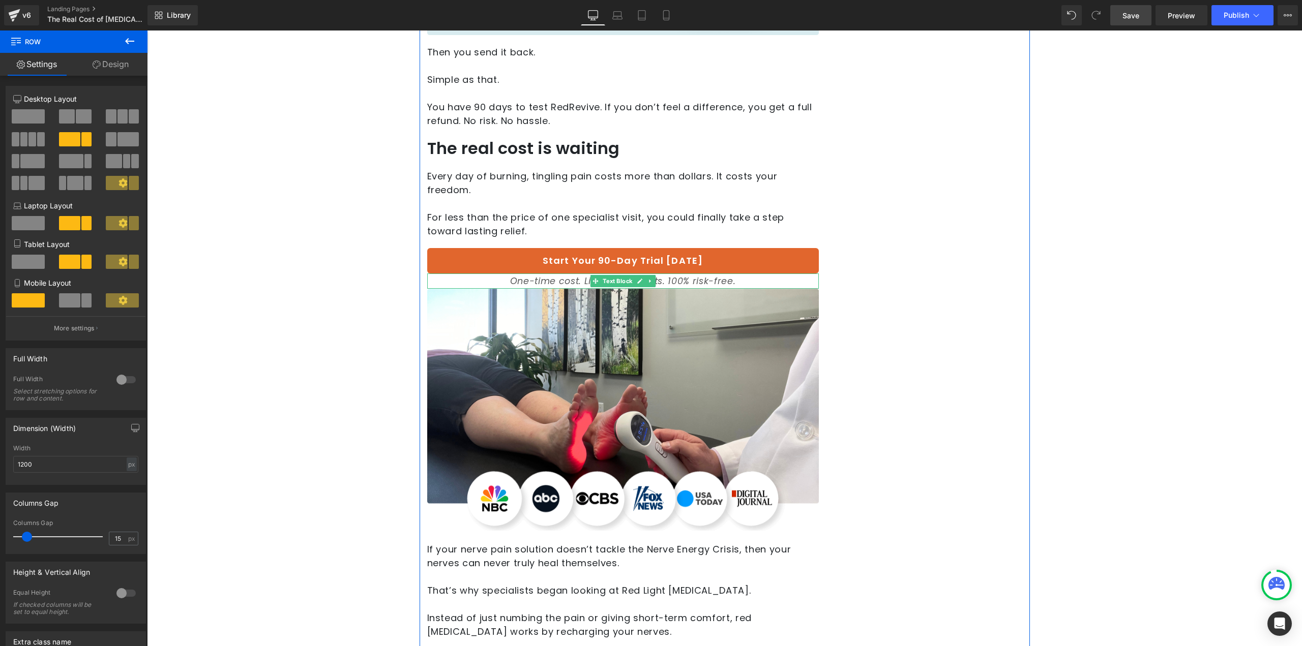
click at [729, 275] on icon "One-time cost. Lifetime benefits. 100% risk-free." at bounding box center [622, 281] width 225 height 12
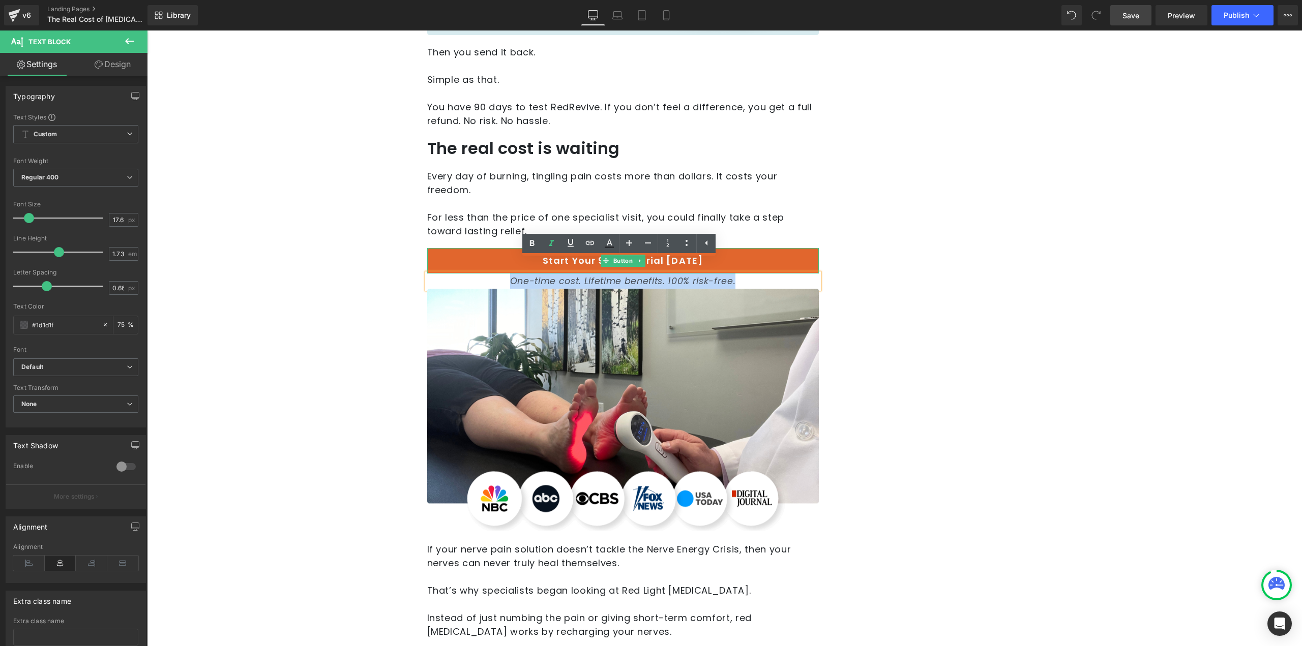
drag, startPoint x: 736, startPoint y: 268, endPoint x: 506, endPoint y: 252, distance: 231.0
click at [640, 239] on link at bounding box center [647, 243] width 19 height 19
type input "15.6"
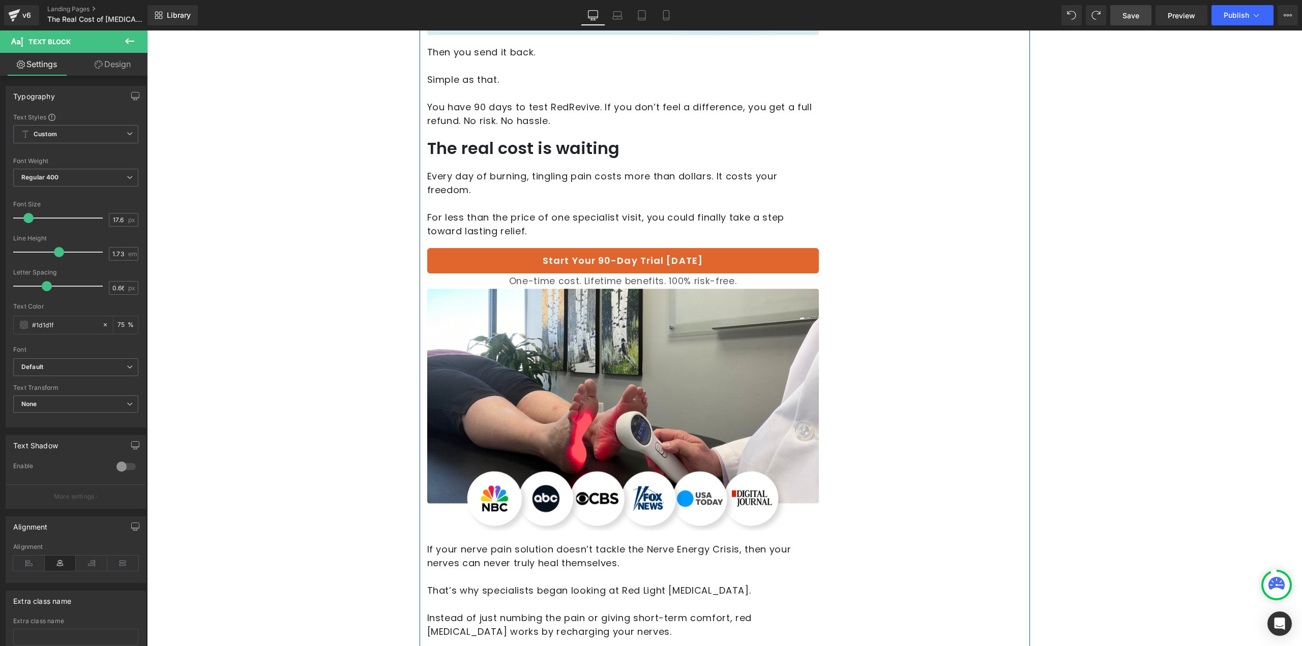
click at [147, 31] on div at bounding box center [147, 31] width 0 height 0
click at [755, 274] on p "One-time cost. Lifetime benefits. 100% risk-free." at bounding box center [623, 281] width 392 height 15
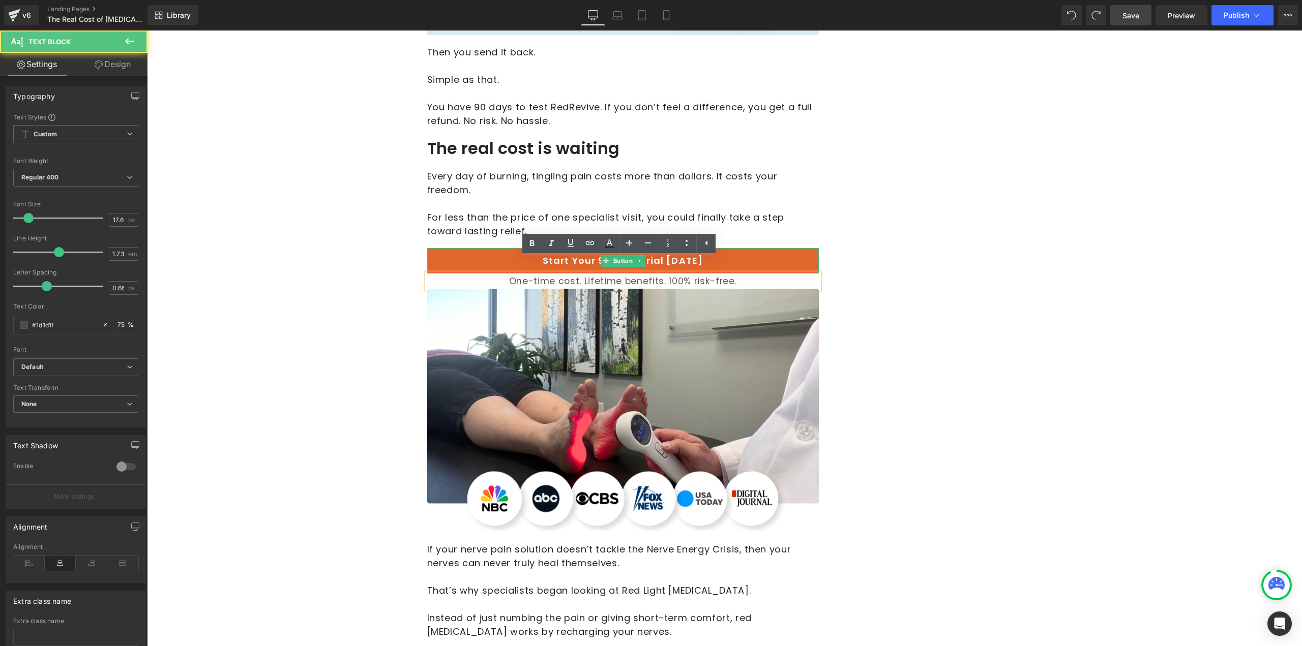
click at [756, 248] on link "Start Your 90-Day Trial Today" at bounding box center [623, 260] width 392 height 25
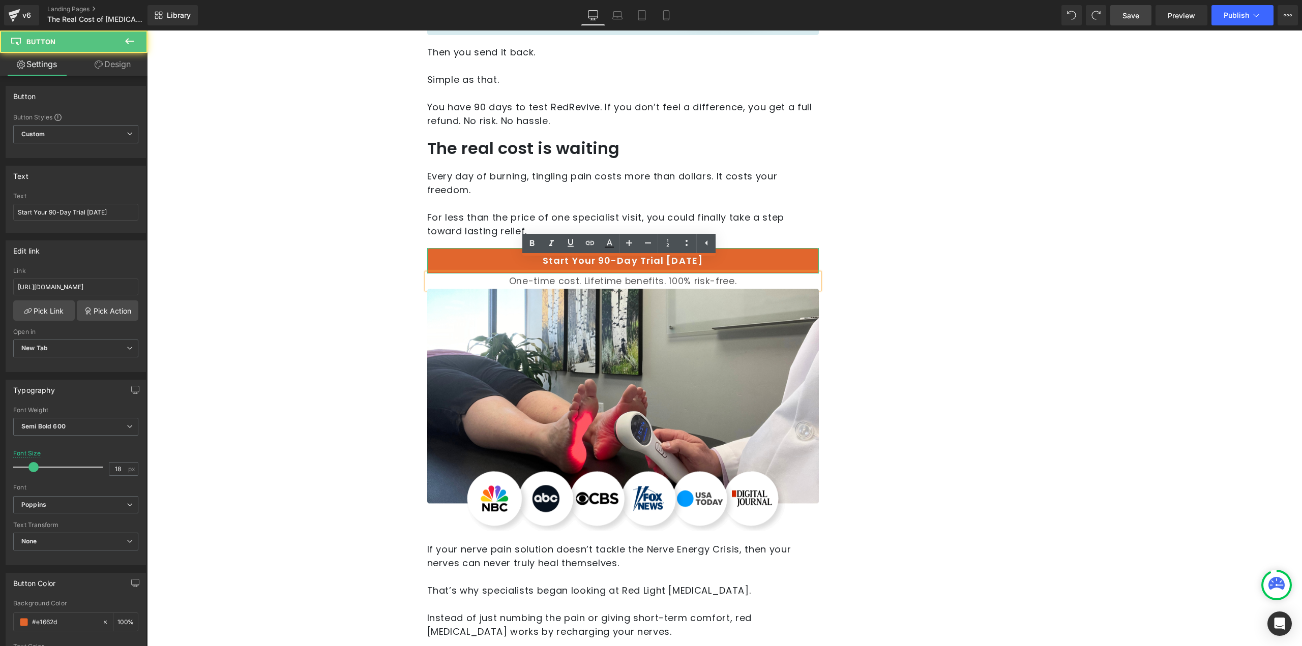
click at [126, 66] on link "Design" at bounding box center [113, 64] width 74 height 23
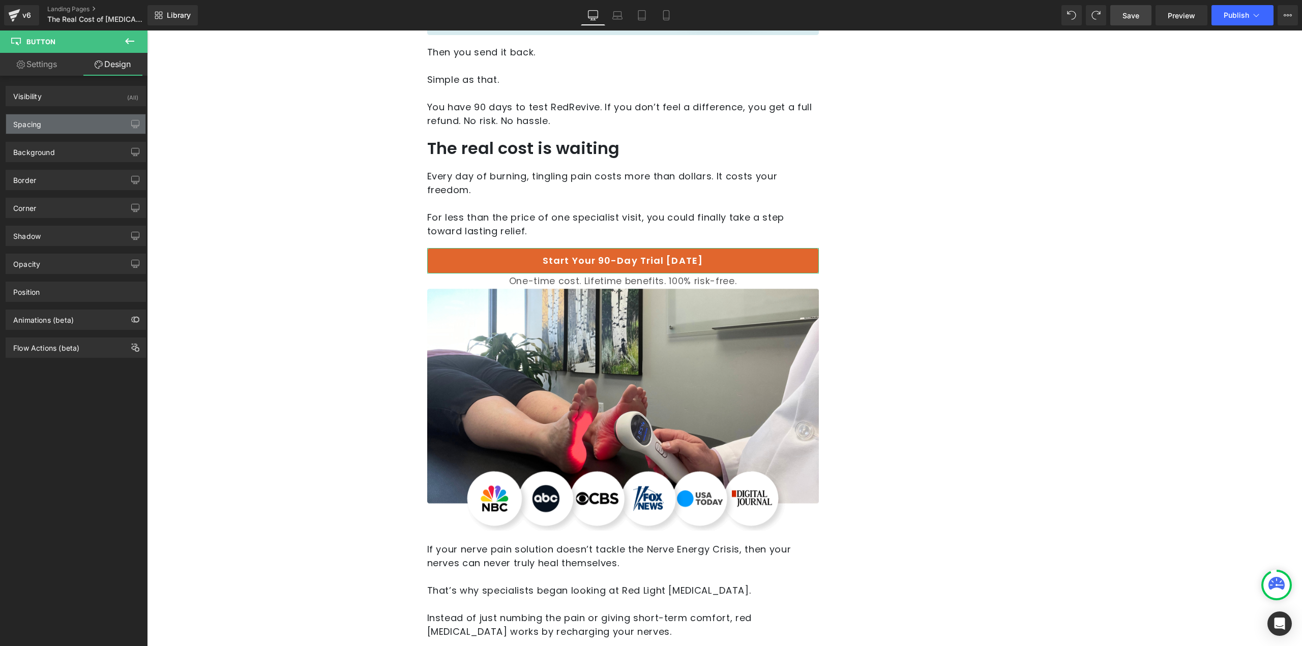
click at [66, 121] on div "Spacing" at bounding box center [75, 123] width 139 height 19
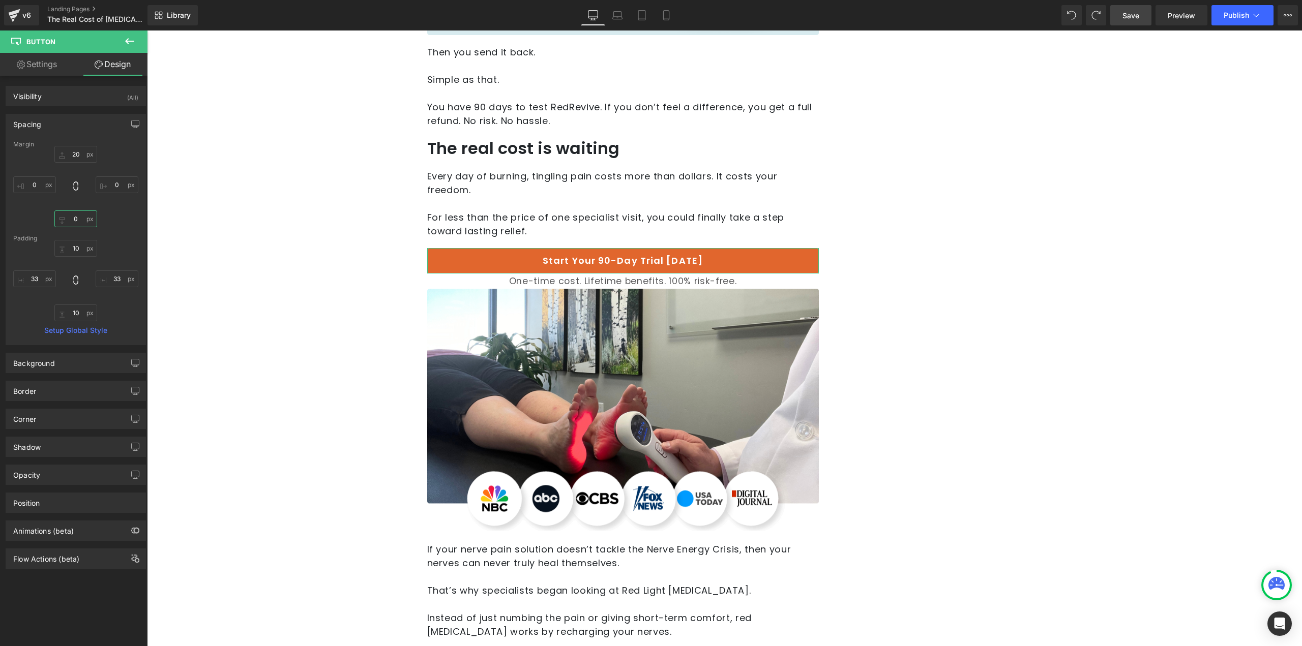
click at [76, 220] on input "0" at bounding box center [75, 219] width 43 height 17
type input "10"
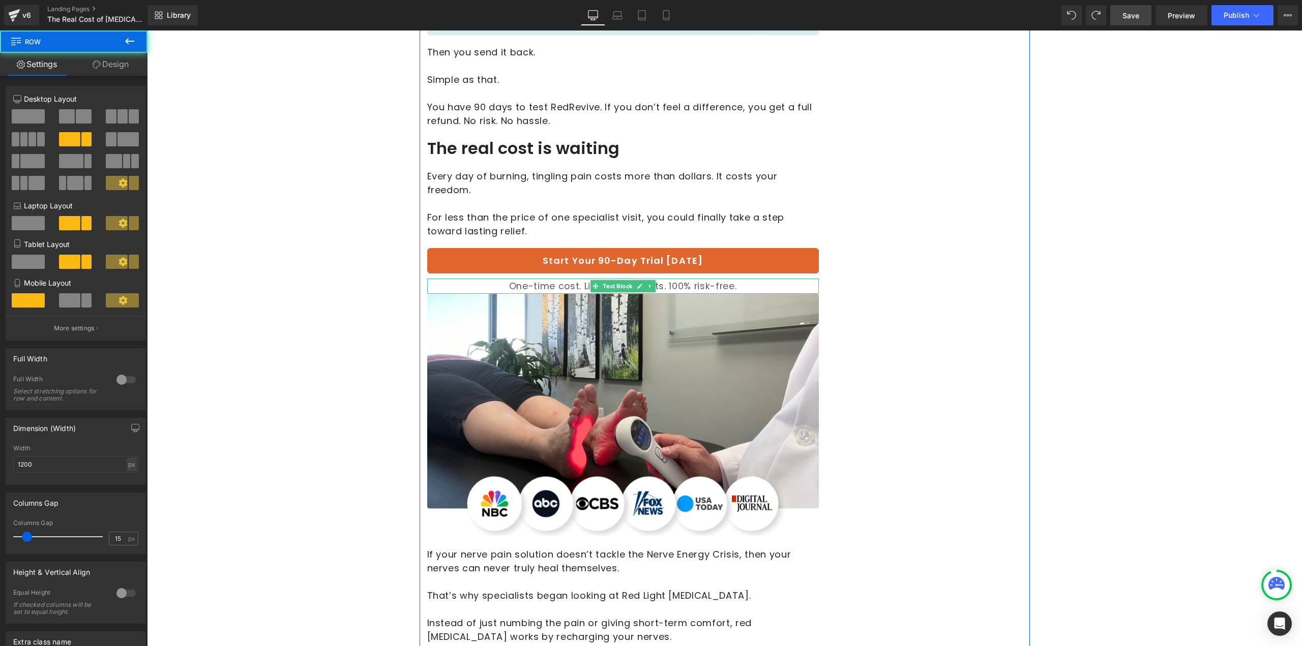
click at [714, 279] on p "One-time cost. Lifetime benefits. 100% risk-free." at bounding box center [623, 286] width 392 height 15
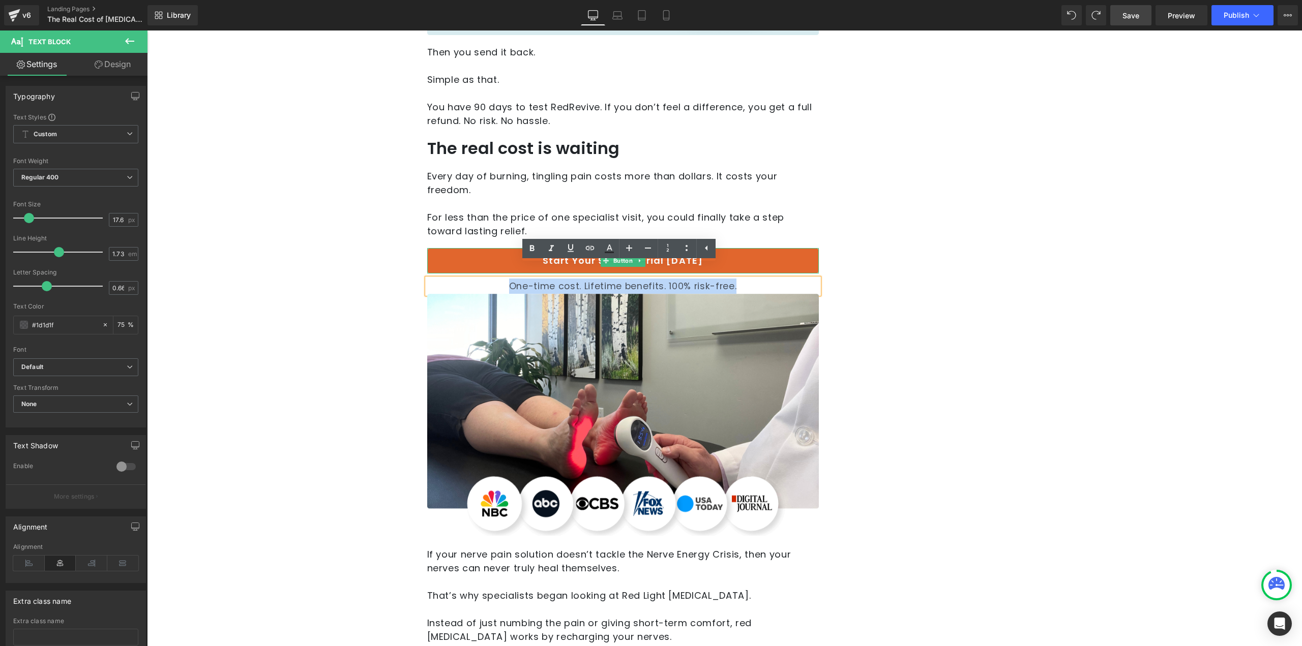
drag, startPoint x: 740, startPoint y: 268, endPoint x: 505, endPoint y: 253, distance: 235.4
click at [549, 248] on icon at bounding box center [551, 249] width 12 height 12
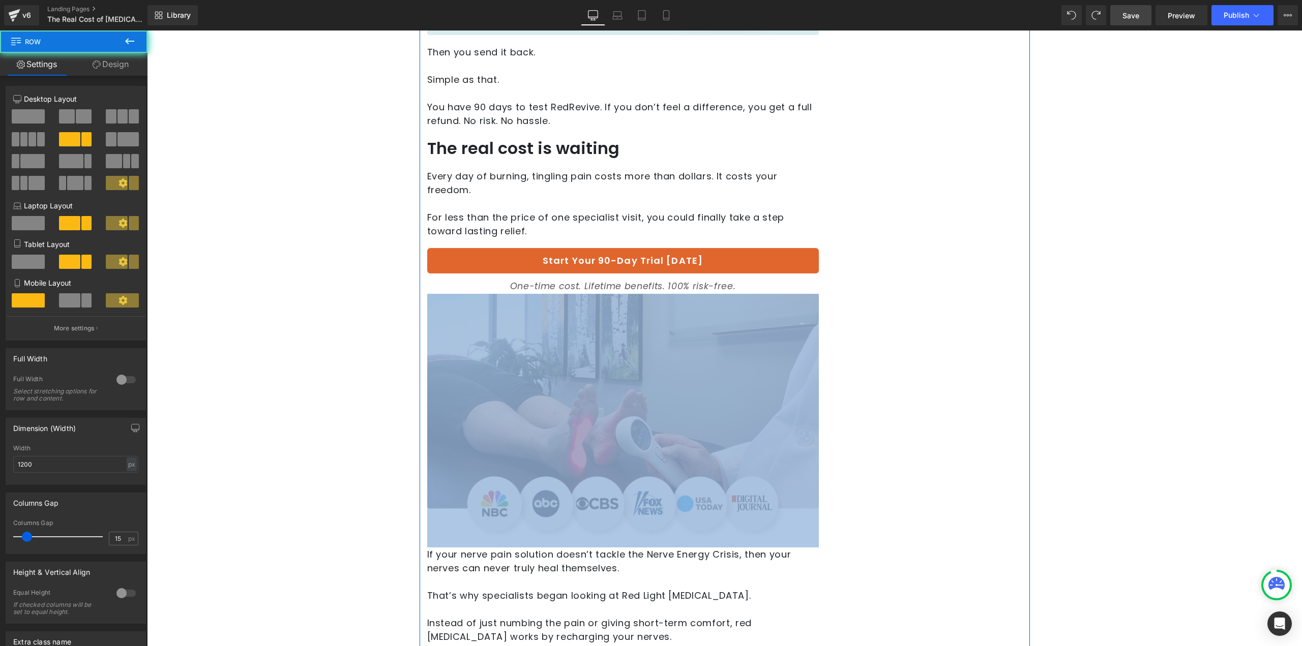
click at [717, 348] on img at bounding box center [623, 421] width 392 height 254
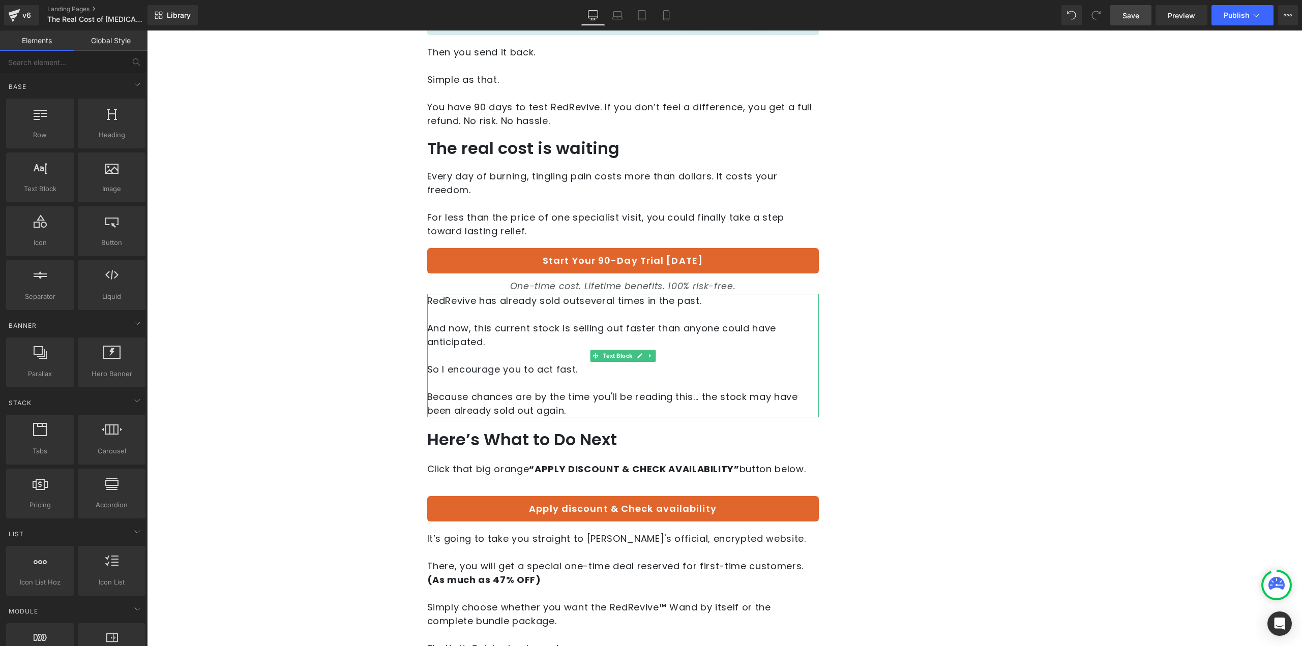
drag, startPoint x: 646, startPoint y: 534, endPoint x: 498, endPoint y: 503, distance: 150.7
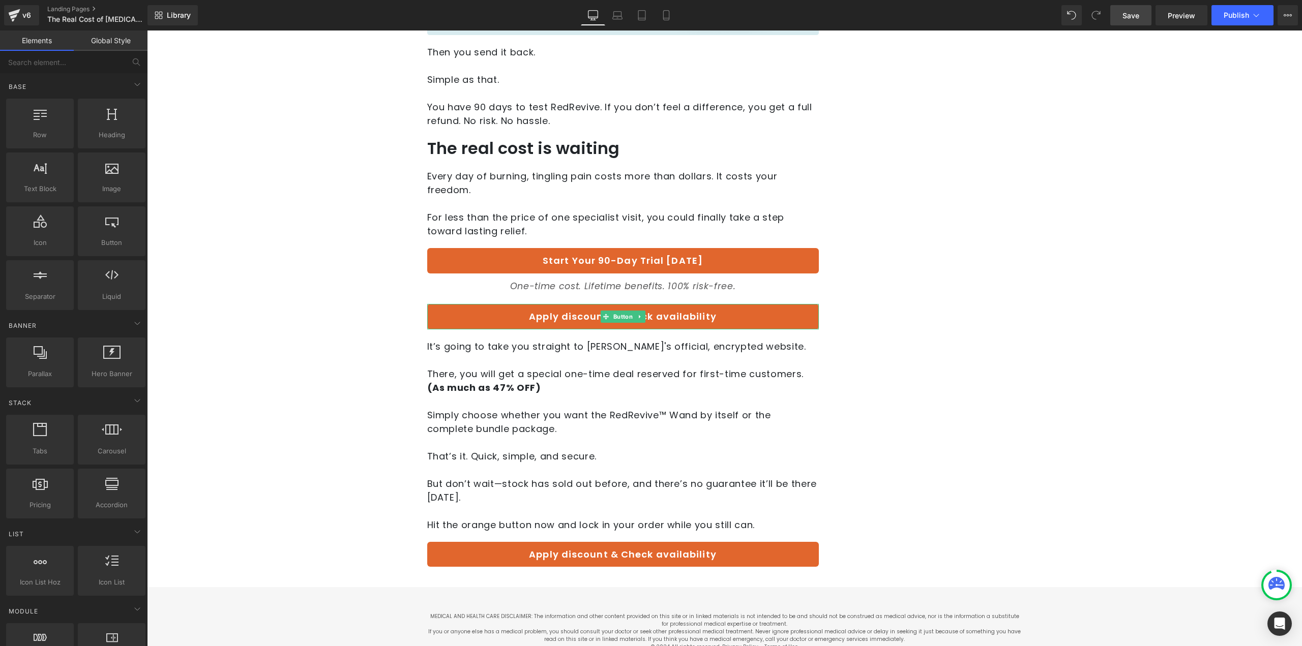
drag, startPoint x: 665, startPoint y: 455, endPoint x: 517, endPoint y: 424, distance: 150.8
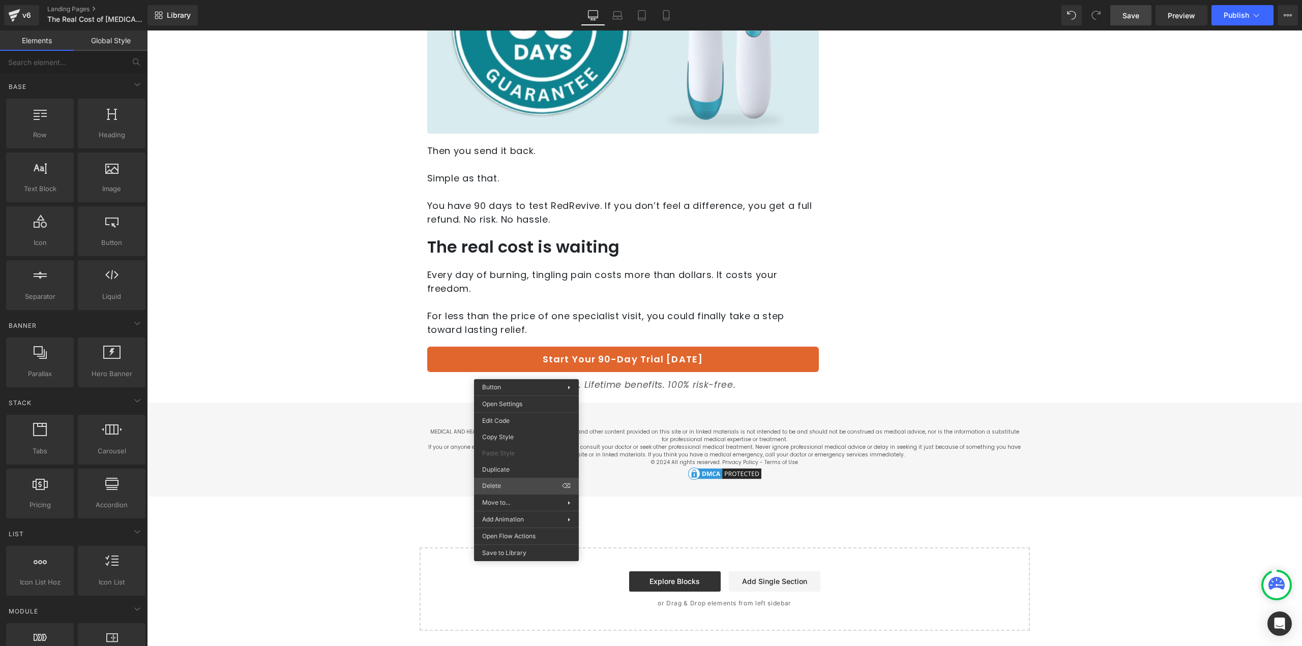
scroll to position [1551, 0]
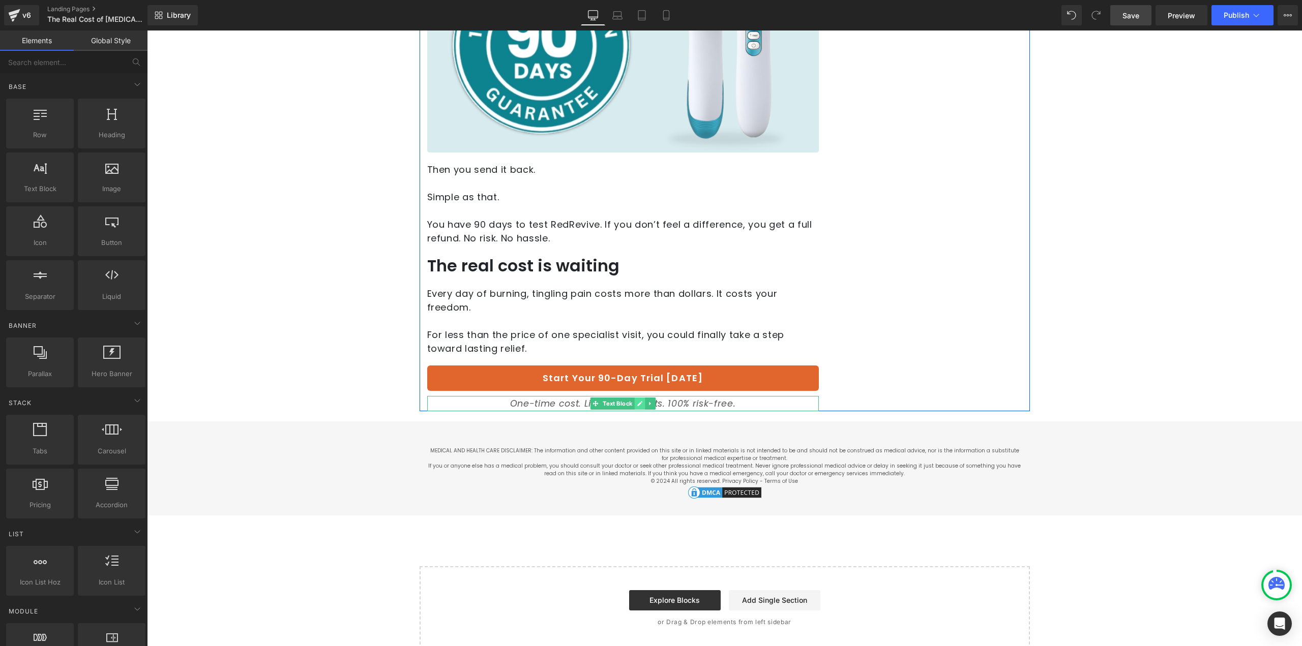
click at [637, 401] on icon at bounding box center [639, 403] width 5 height 5
click at [712, 398] on icon "One-time cost. Lifetime benefits. 100% risk-free." at bounding box center [622, 404] width 225 height 12
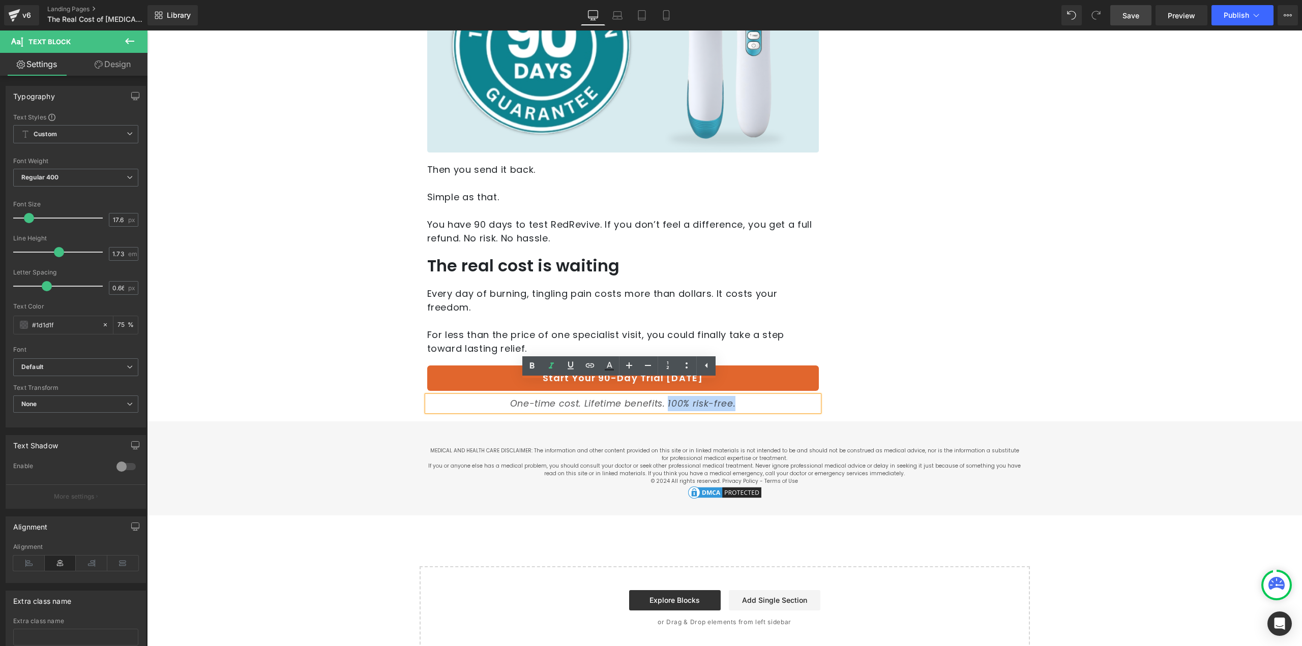
drag, startPoint x: 734, startPoint y: 392, endPoint x: 664, endPoint y: 385, distance: 70.0
click at [664, 396] on p "One-time cost. Lifetime benefits. 100% risk-free." at bounding box center [623, 403] width 392 height 15
click at [540, 366] on link at bounding box center [531, 366] width 19 height 19
drag, startPoint x: 574, startPoint y: 391, endPoint x: 500, endPoint y: 390, distance: 73.8
click at [500, 396] on p "One-time cost. Lifetime benefits. 100% risk-free." at bounding box center [623, 403] width 392 height 15
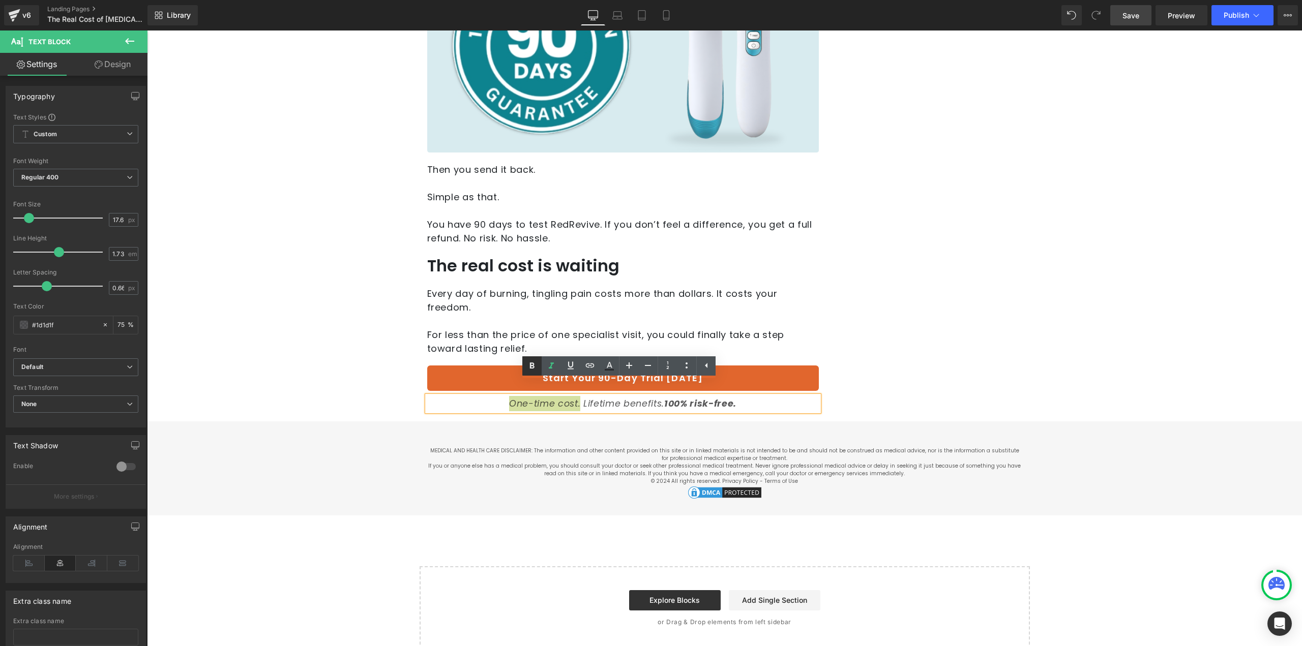
click at [532, 357] on link at bounding box center [531, 366] width 19 height 19
drag, startPoint x: 647, startPoint y: 389, endPoint x: 579, endPoint y: 389, distance: 67.6
click at [579, 398] on icon "One-time cost. Lifetime benefits. 100% risk-free." at bounding box center [622, 404] width 227 height 12
click at [532, 371] on icon at bounding box center [532, 366] width 12 height 12
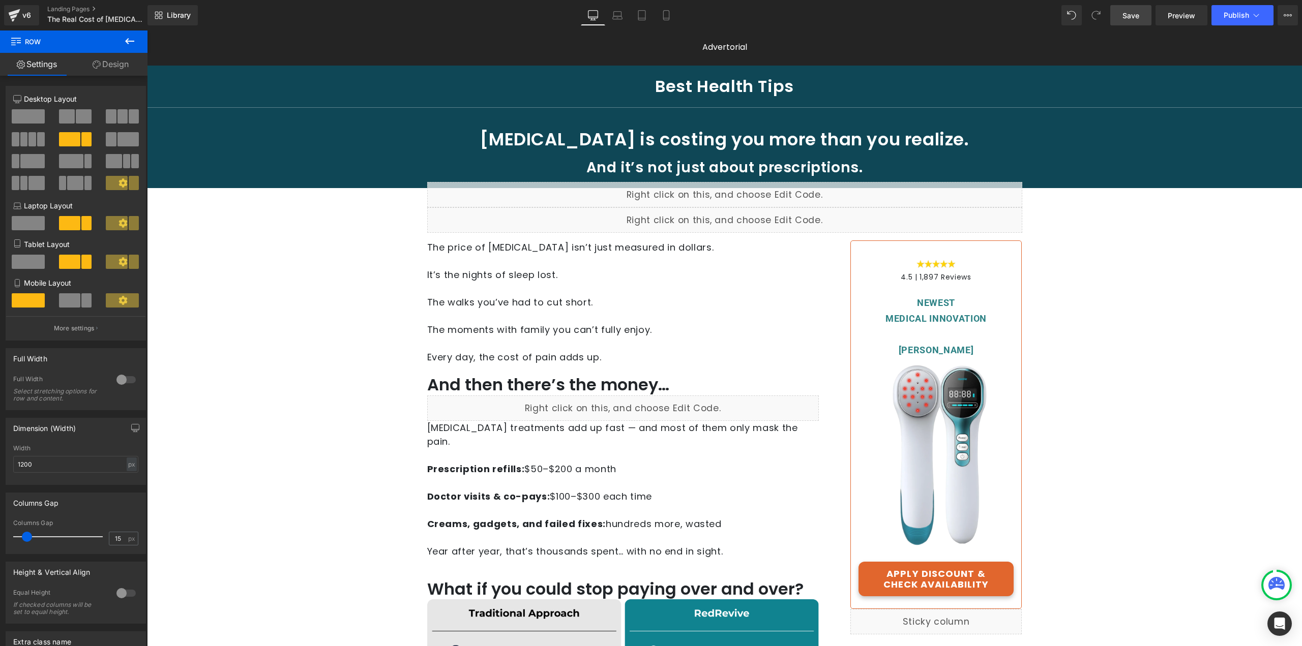
scroll to position [0, 0]
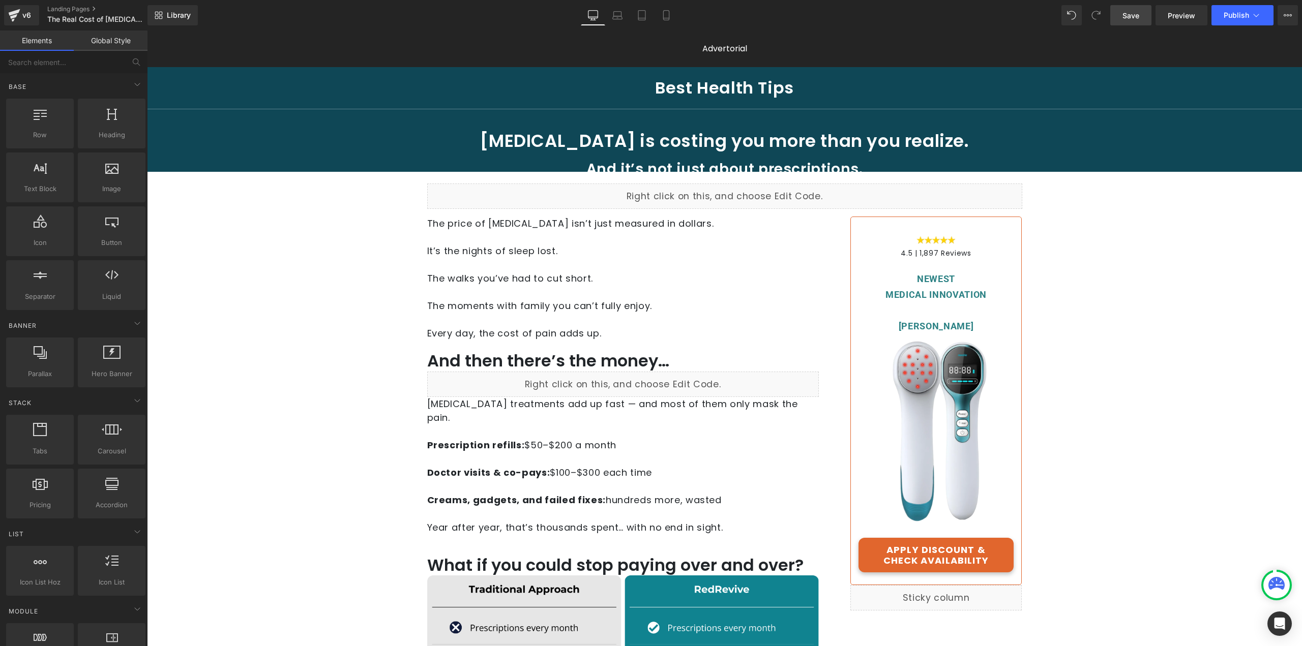
click at [1137, 15] on span "Save" at bounding box center [1131, 15] width 17 height 11
click at [1188, 19] on span "Preview" at bounding box center [1181, 15] width 27 height 11
click at [607, 356] on span "Heading" at bounding box center [617, 361] width 28 height 12
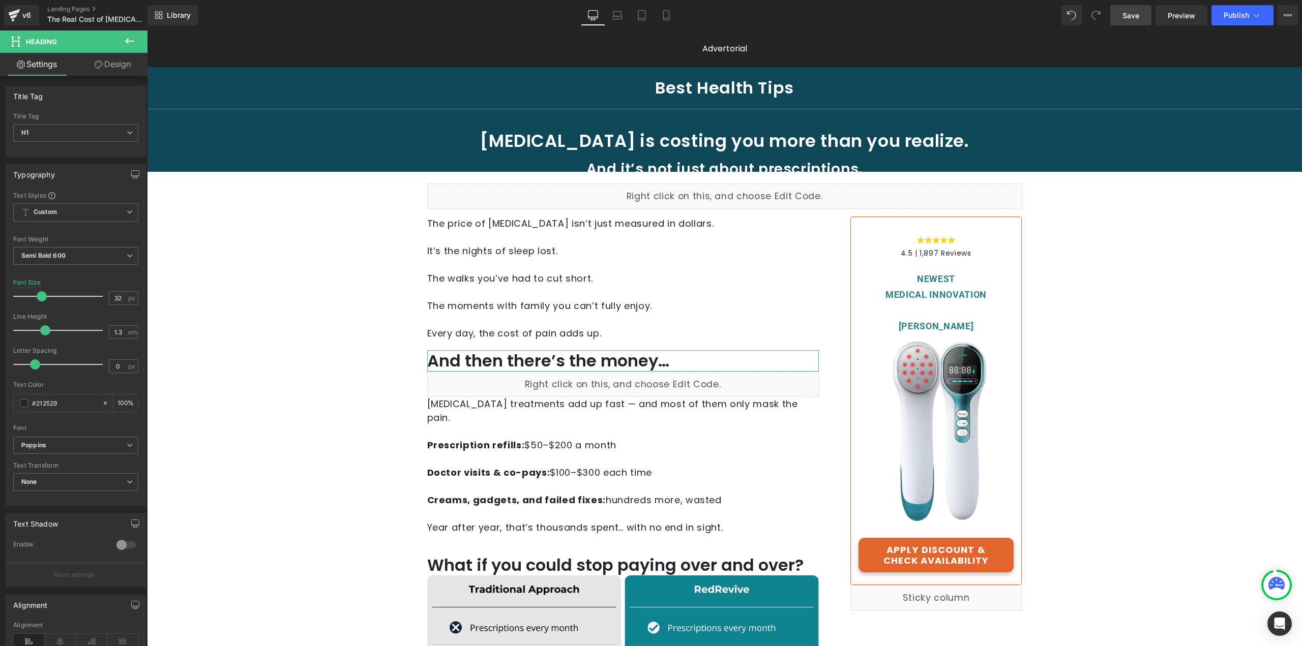
click at [97, 57] on link "Design" at bounding box center [113, 64] width 74 height 23
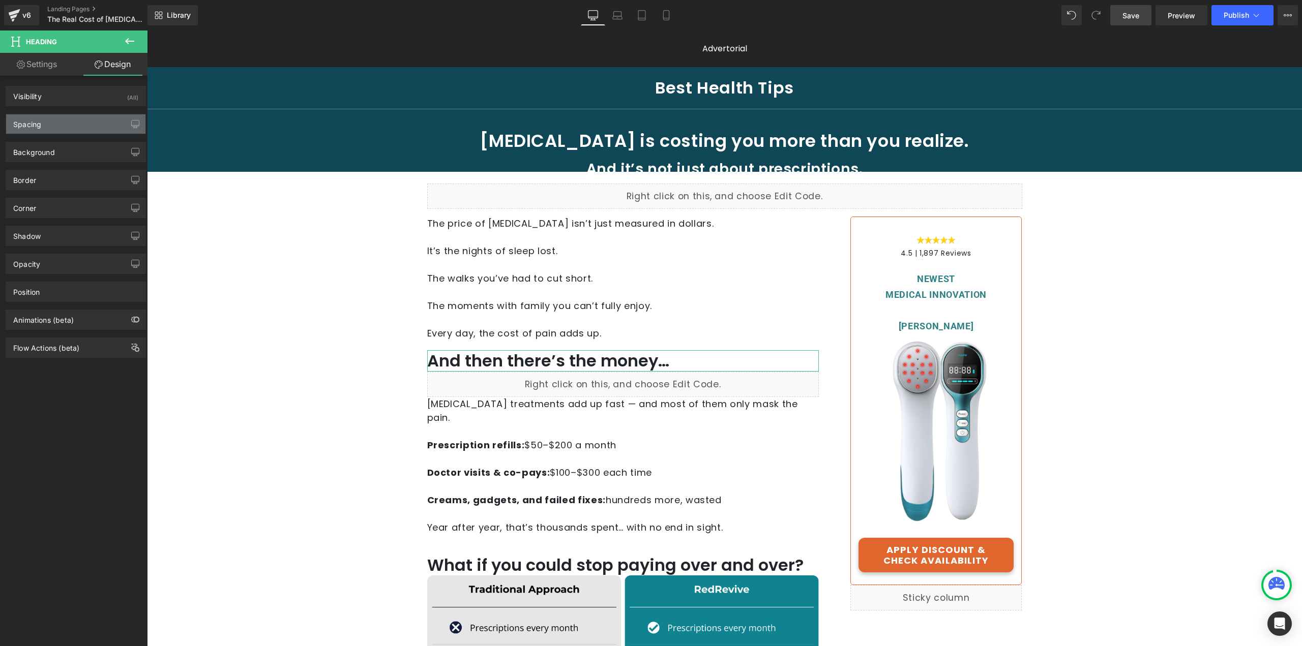
type input "20"
type input "0"
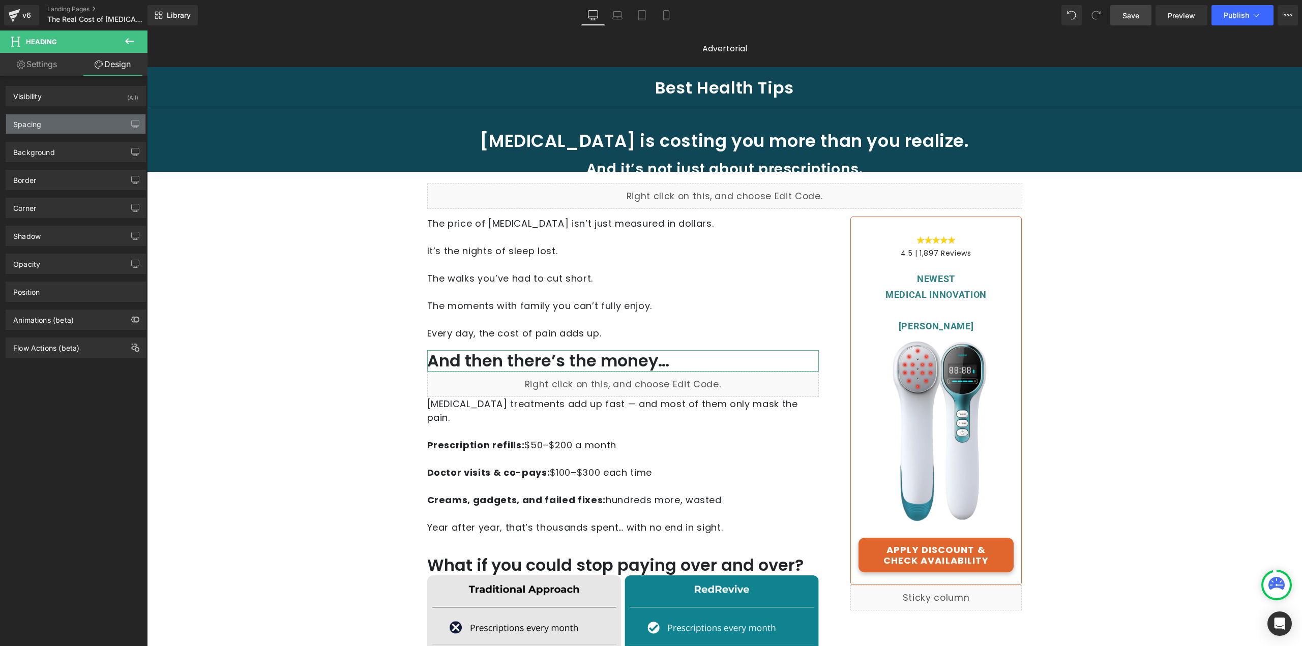
type input "0"
click at [67, 132] on div "Spacing" at bounding box center [75, 123] width 139 height 19
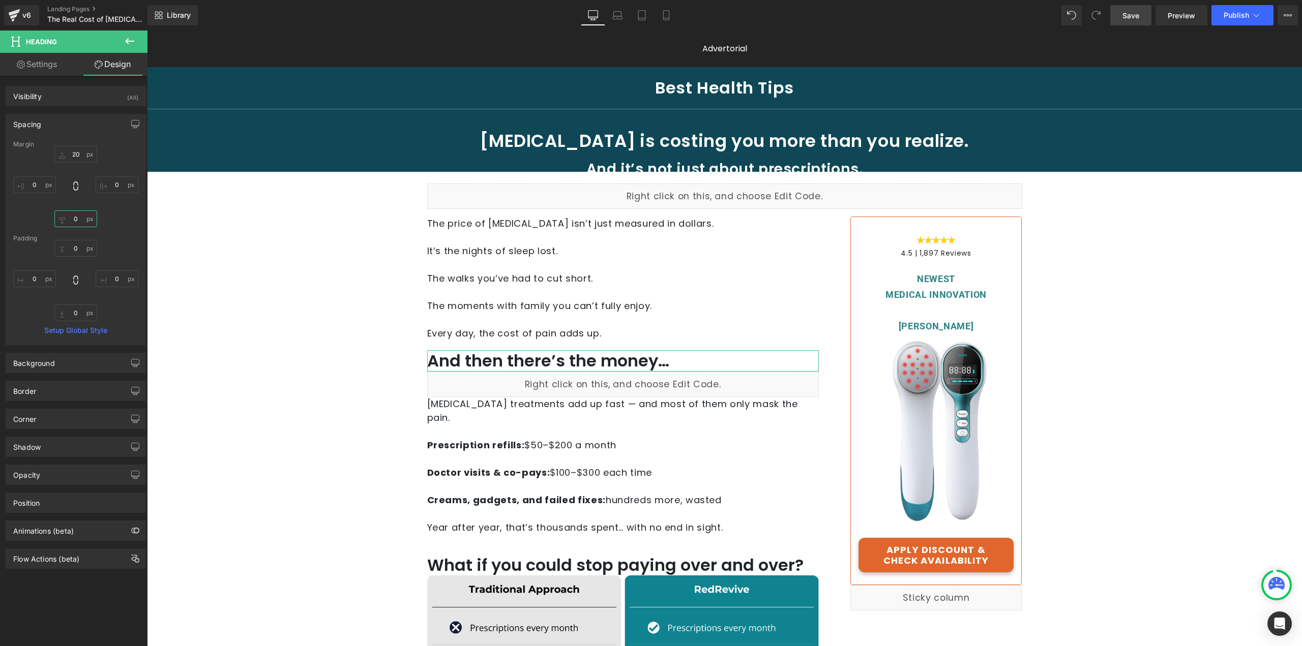
click at [75, 219] on input "0" at bounding box center [75, 219] width 43 height 17
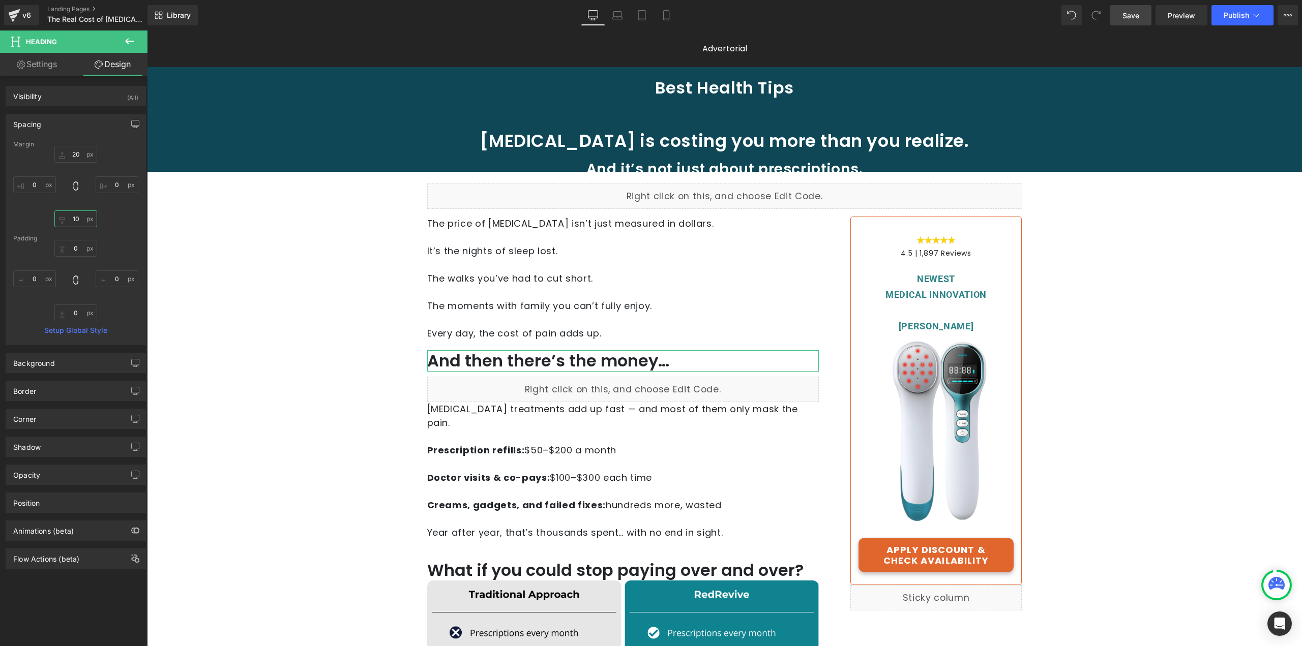
type input "1"
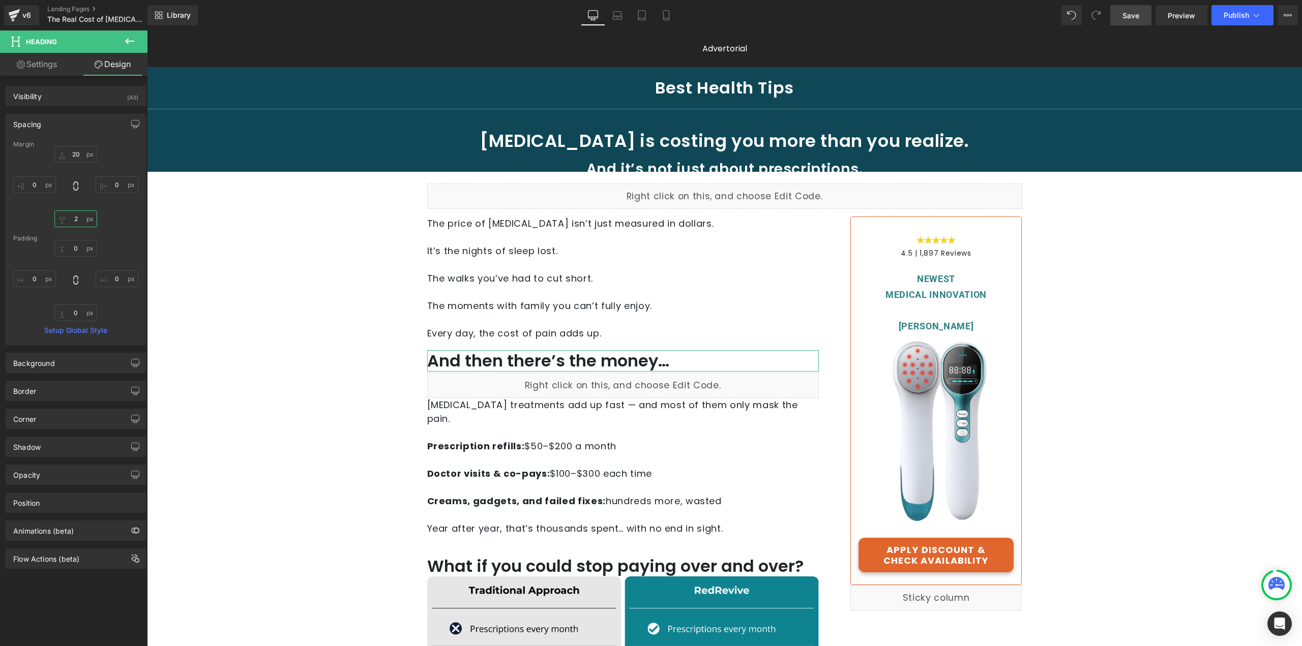
type input "20"
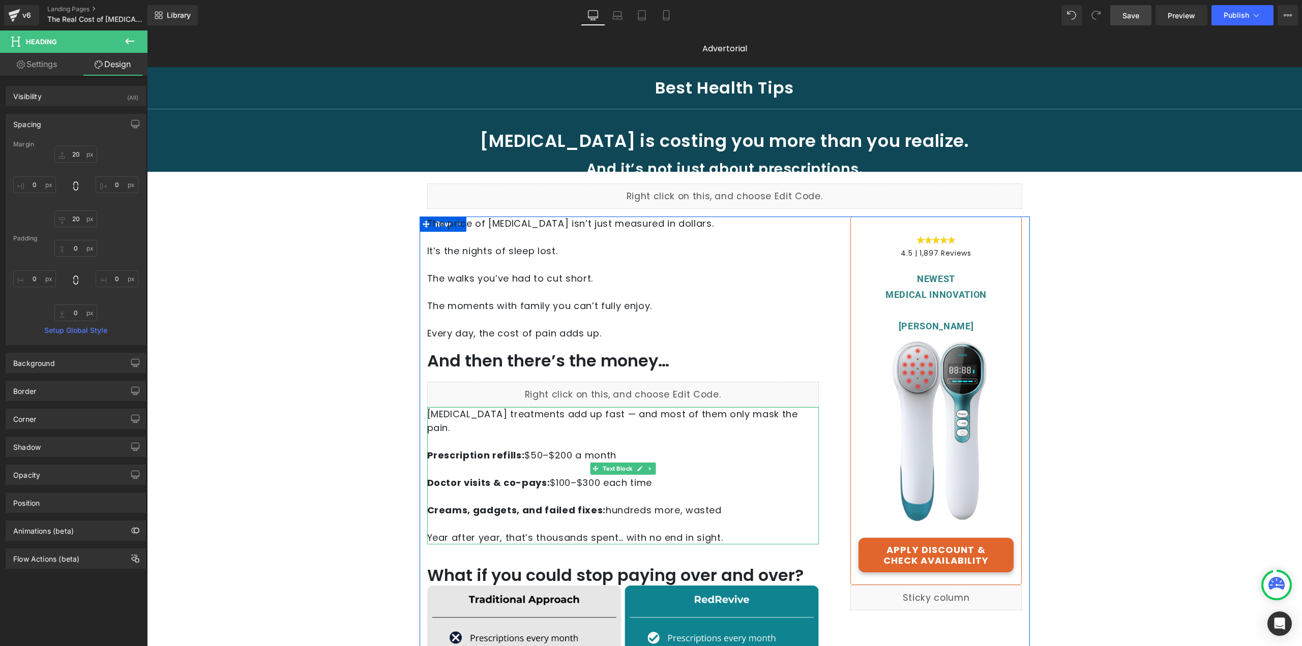
click at [547, 449] on span "Prescription refills: $50–$200 a month" at bounding box center [521, 455] width 189 height 13
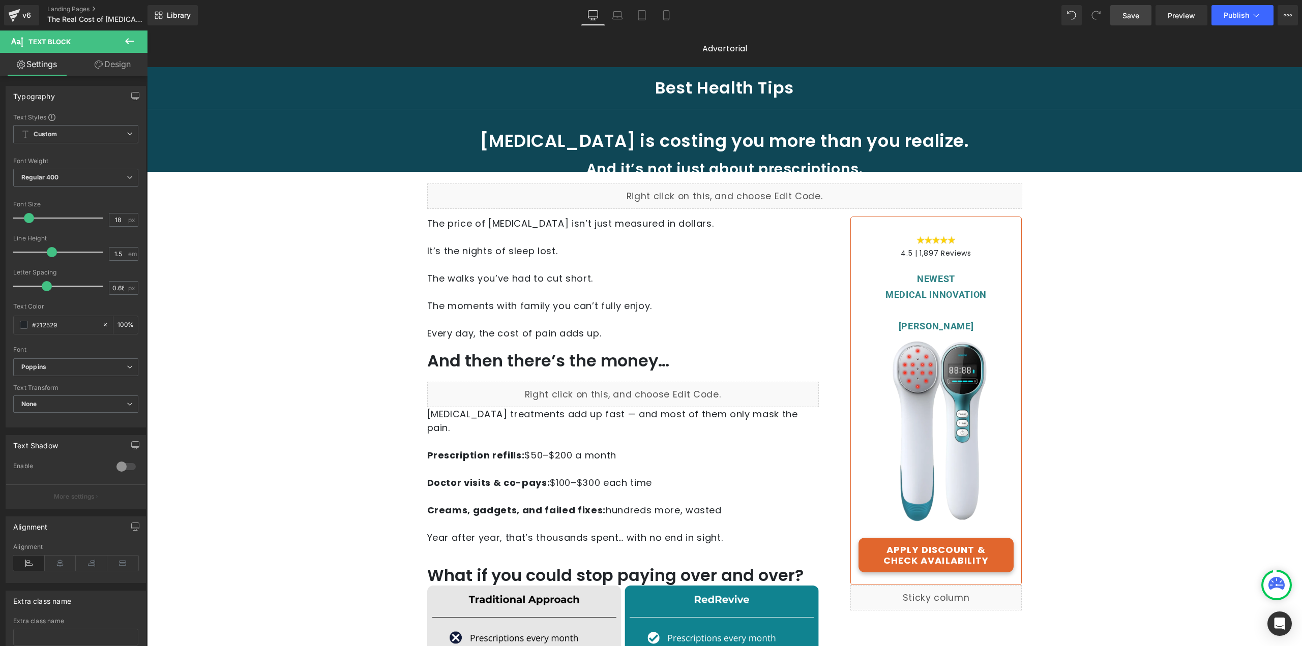
click at [105, 61] on link "Design" at bounding box center [113, 64] width 74 height 23
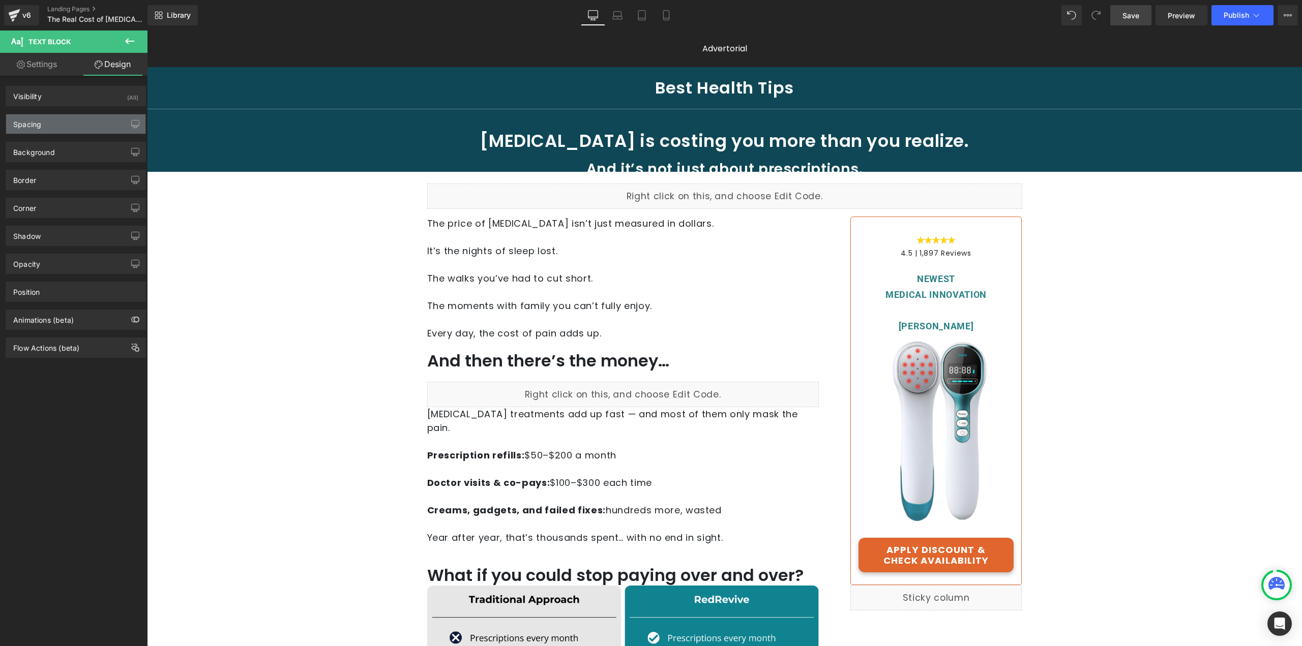
click at [63, 124] on div "Spacing" at bounding box center [75, 123] width 139 height 19
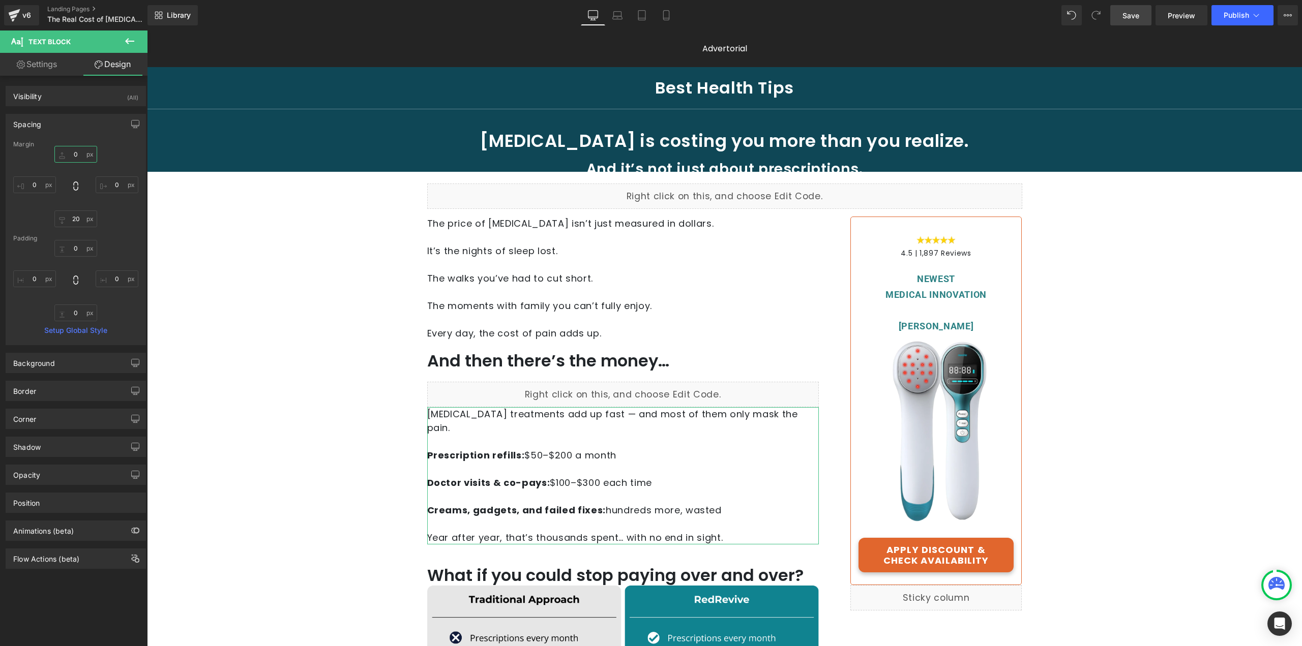
click at [75, 156] on input "0" at bounding box center [75, 154] width 43 height 17
type input "20"
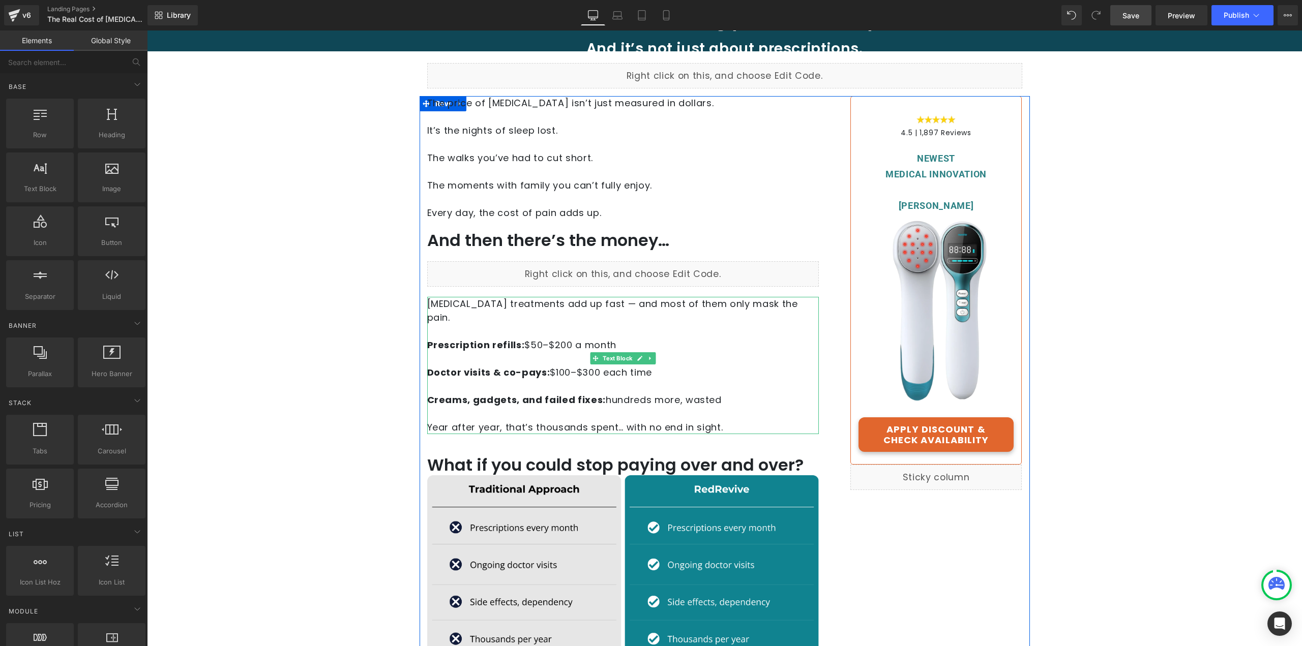
scroll to position [254, 0]
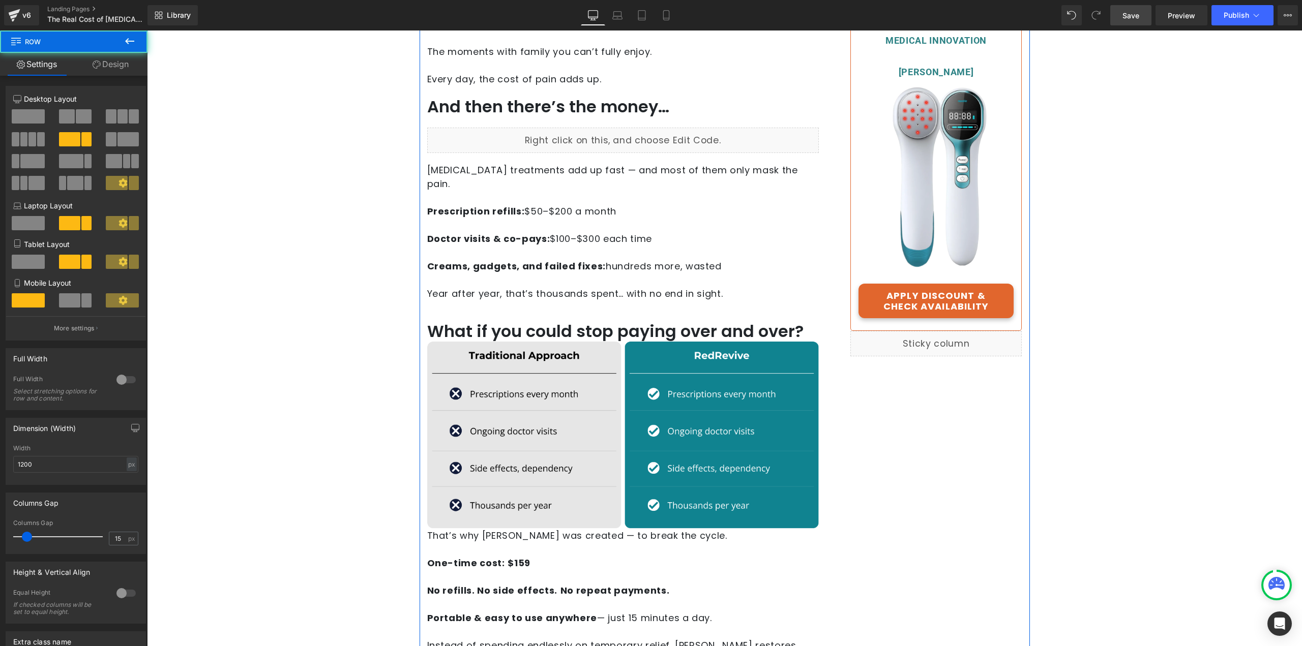
drag, startPoint x: 544, startPoint y: 288, endPoint x: 544, endPoint y: 283, distance: 5.6
click at [544, 287] on span "Year after year, that’s thousands spent… with no end in sight." at bounding box center [575, 293] width 296 height 13
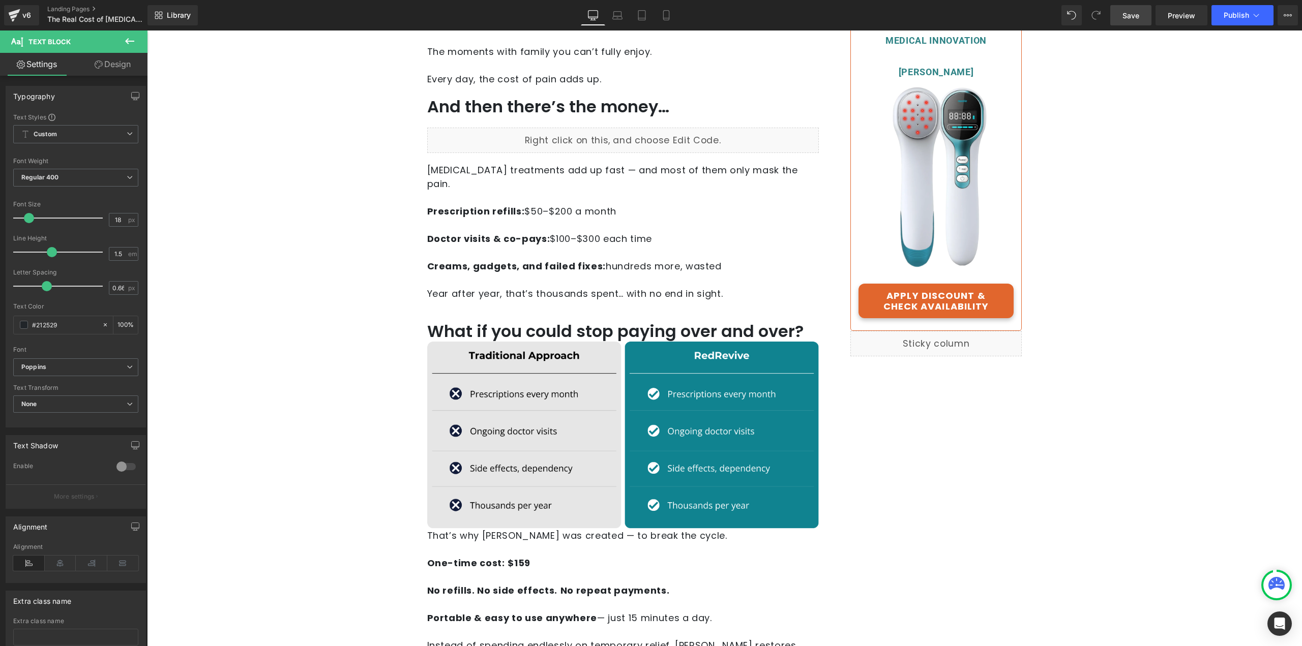
click at [107, 57] on link "Design" at bounding box center [113, 64] width 74 height 23
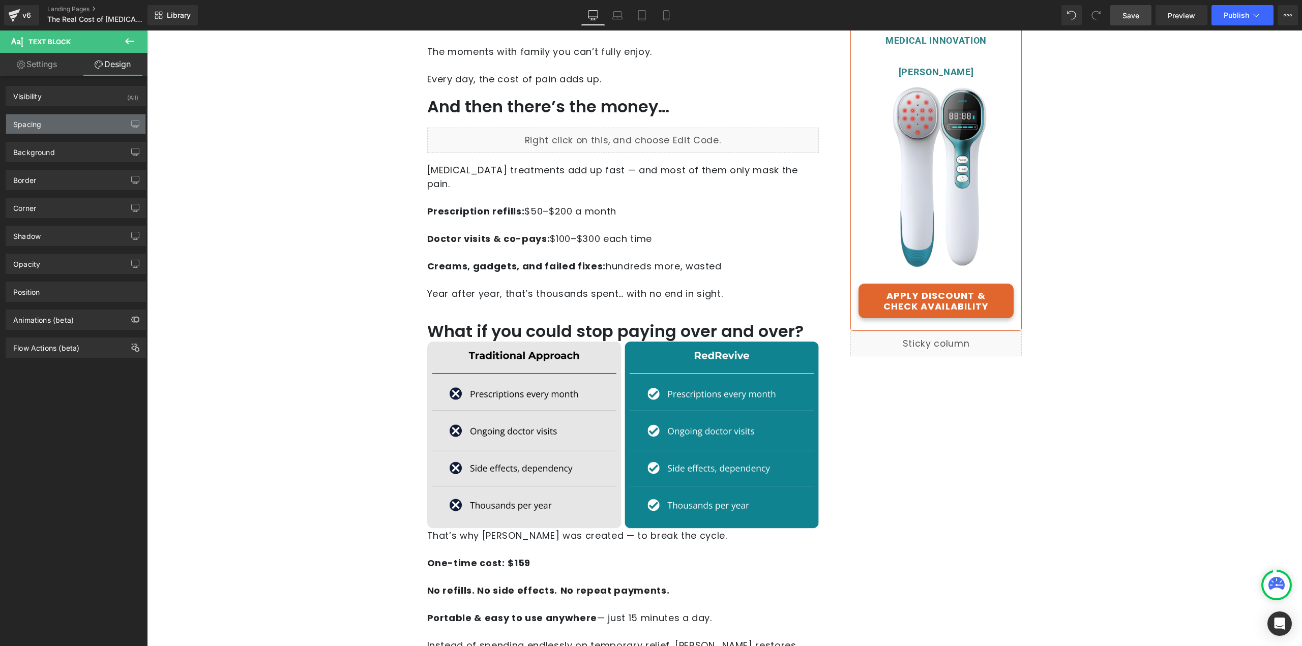
type input "20"
type input "0"
type input "20"
type input "0"
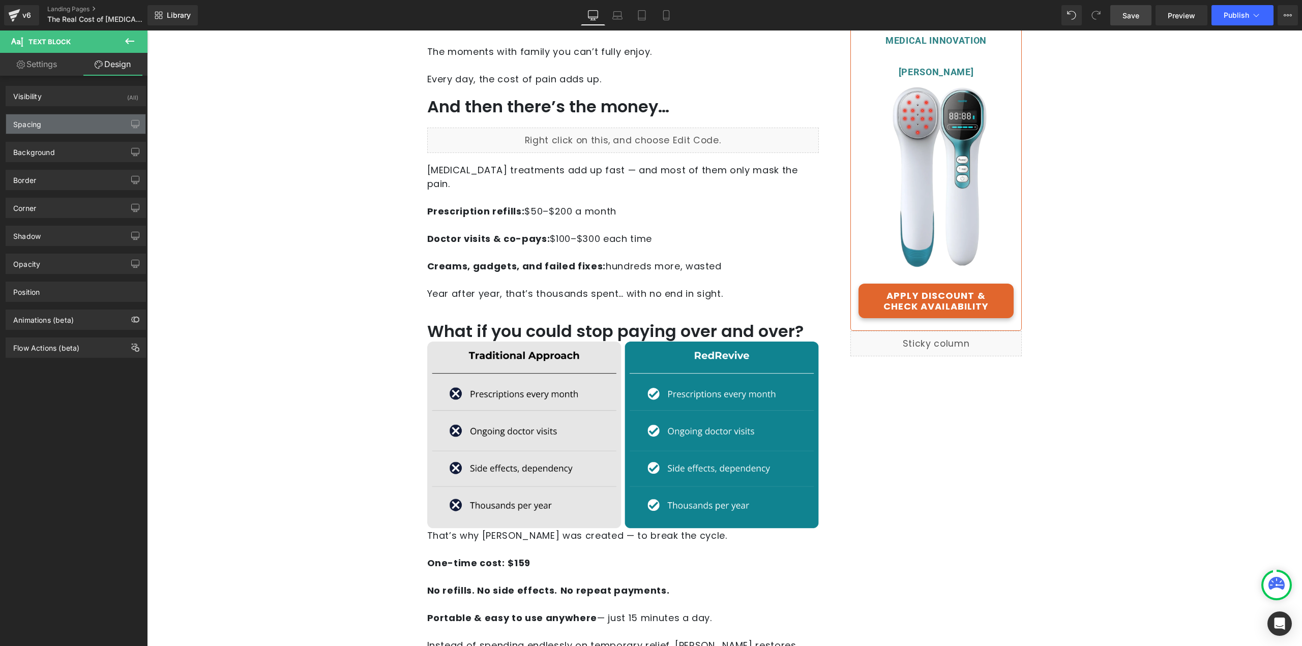
type input "0"
click at [66, 120] on div "Spacing" at bounding box center [75, 123] width 139 height 19
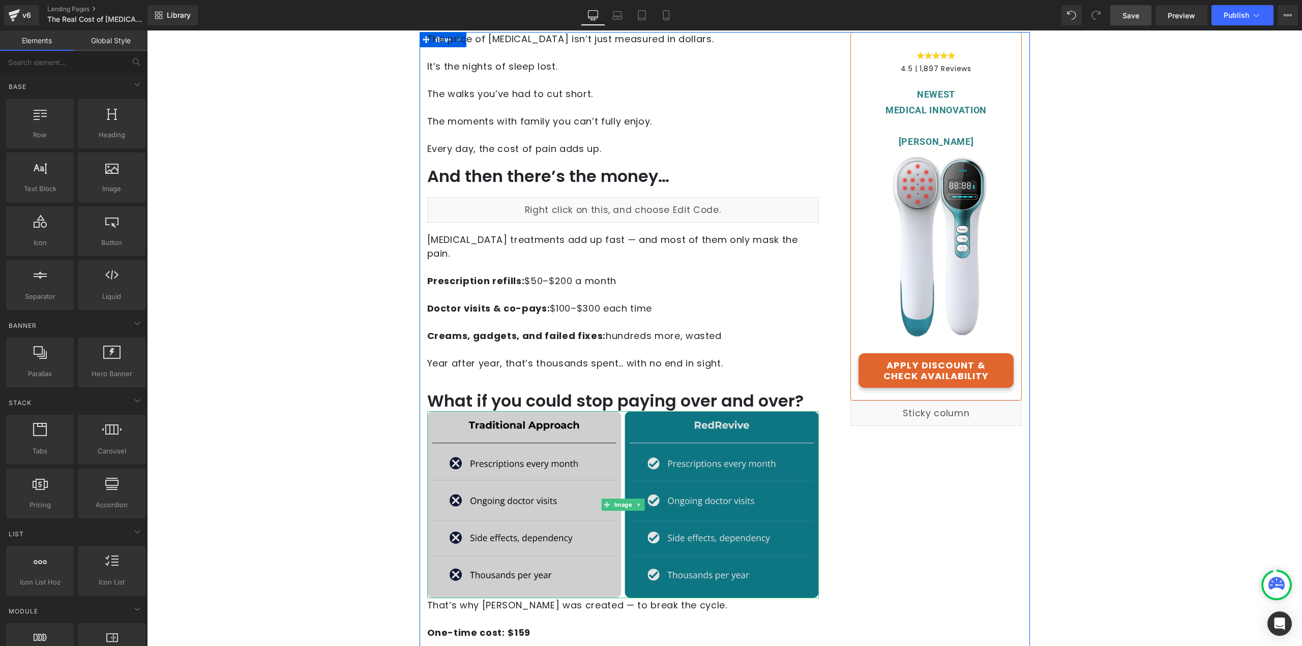
scroll to position [153, 0]
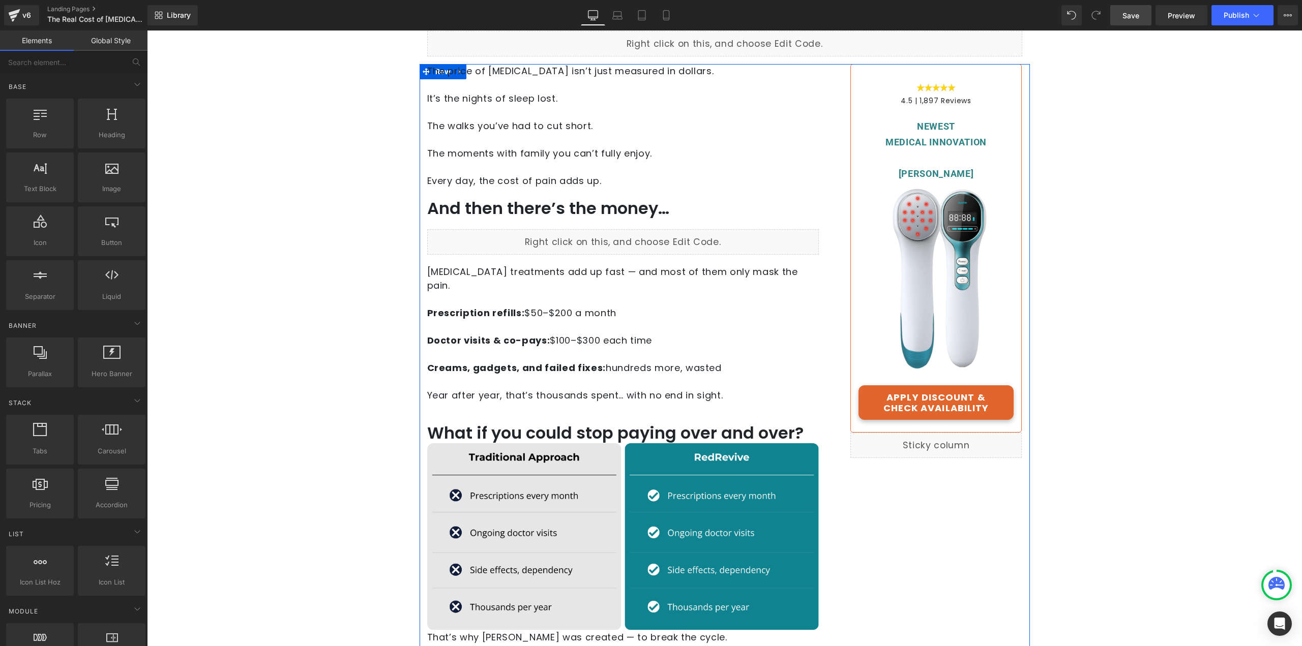
click at [651, 366] on p "Neuropathy treatments add up fast — and most of them only mask the pain. Prescr…" at bounding box center [623, 333] width 392 height 137
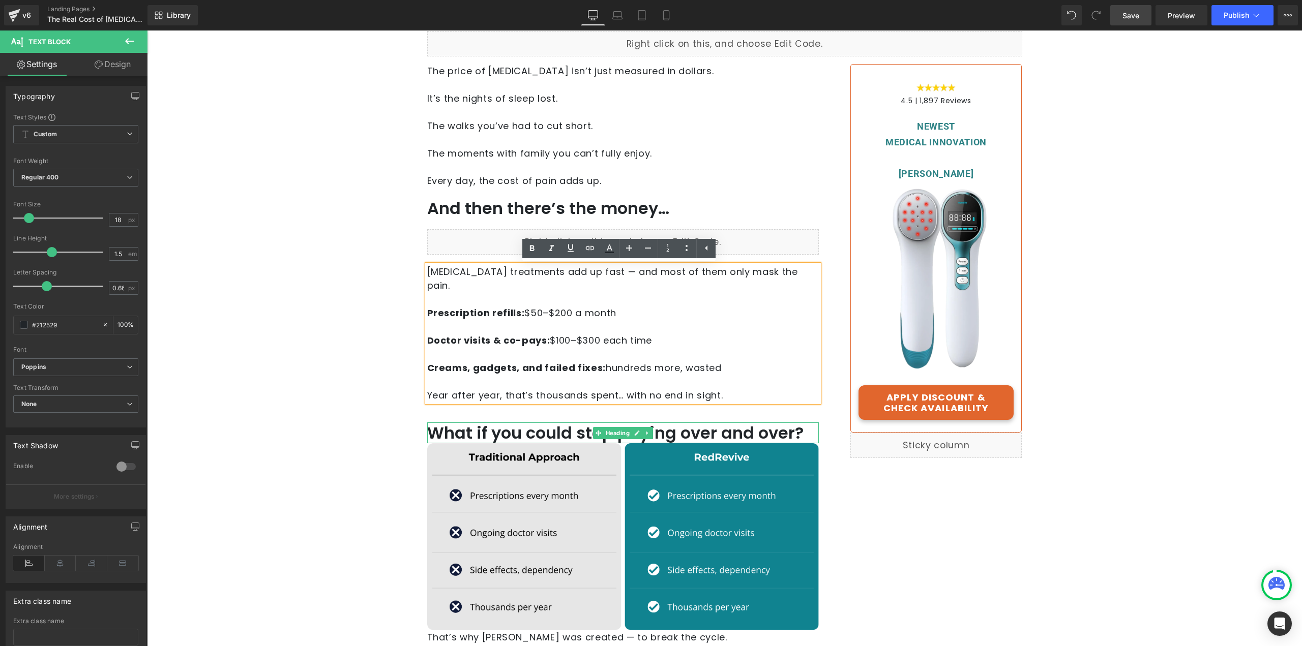
click at [756, 423] on h1 "What if you could stop paying over and over?" at bounding box center [623, 433] width 392 height 21
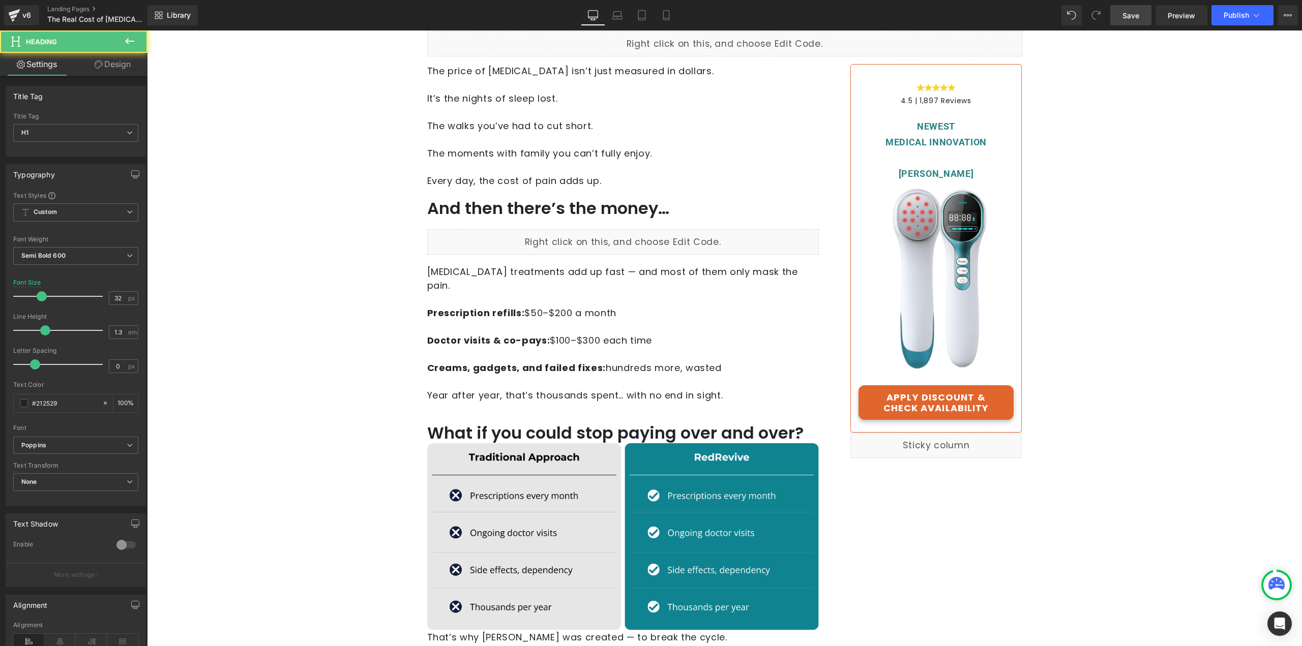
click at [101, 68] on icon at bounding box center [99, 65] width 8 height 8
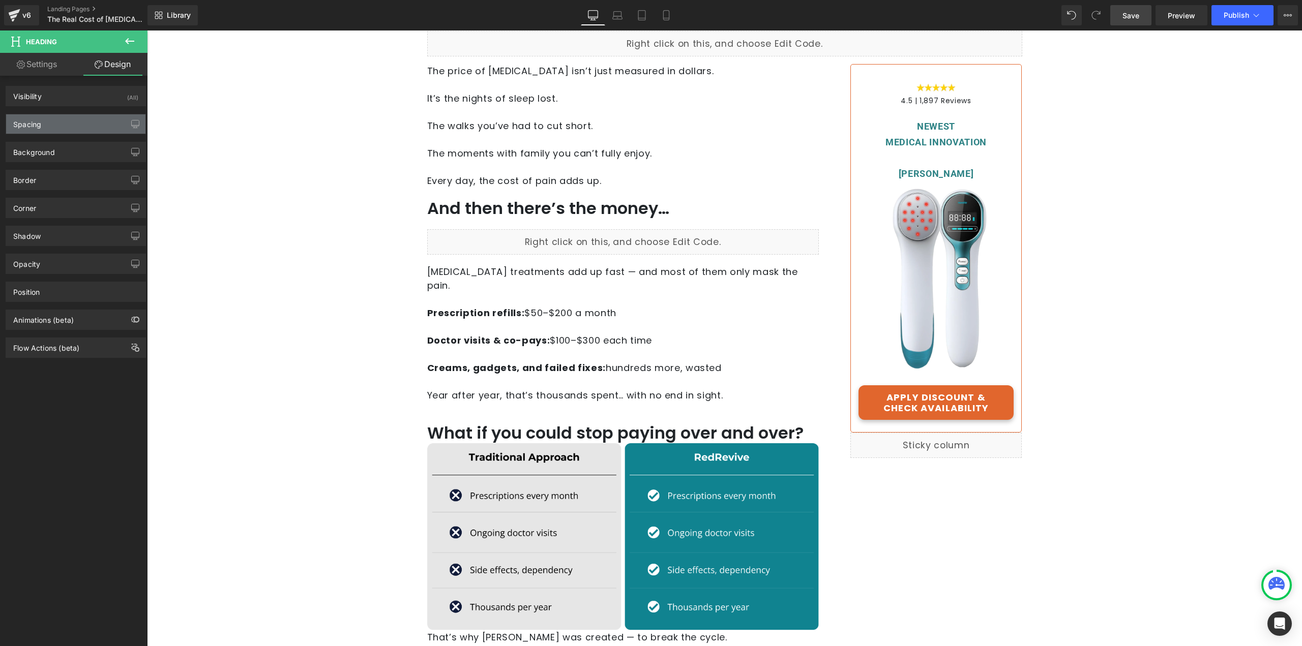
click at [67, 129] on div "Spacing" at bounding box center [75, 123] width 139 height 19
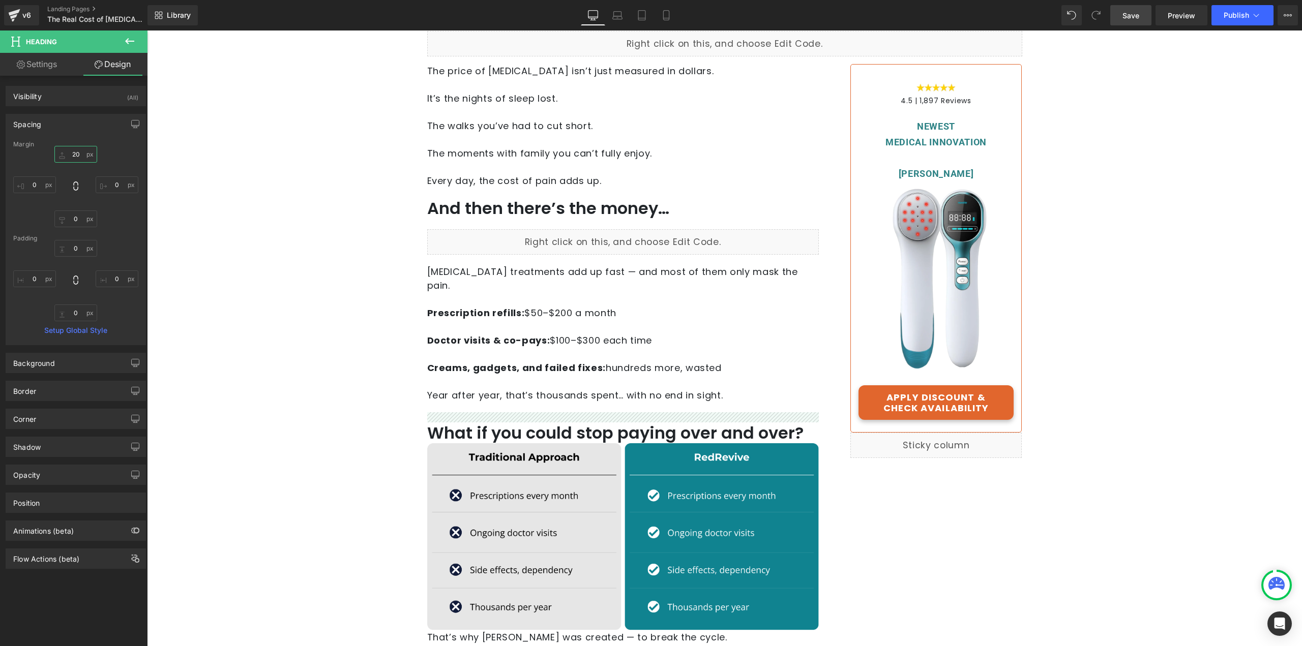
click at [77, 156] on input "20" at bounding box center [75, 154] width 43 height 17
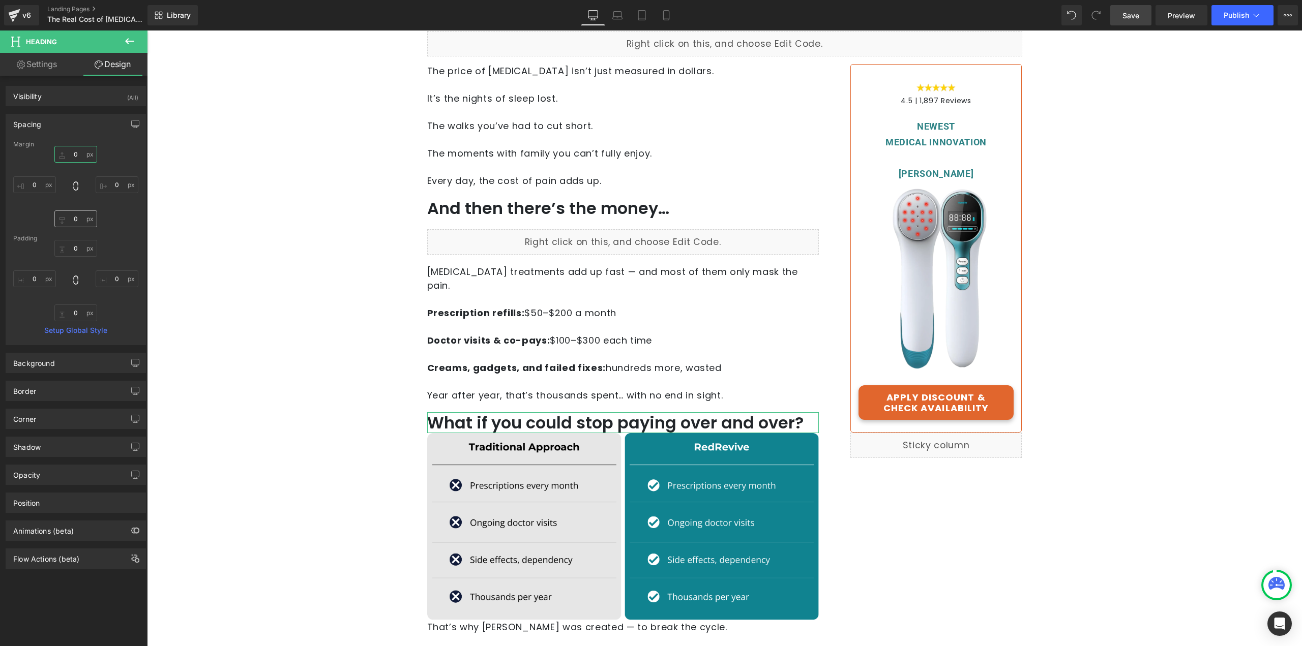
type input "0"
click at [73, 220] on input "0" at bounding box center [75, 219] width 43 height 17
type input "20"
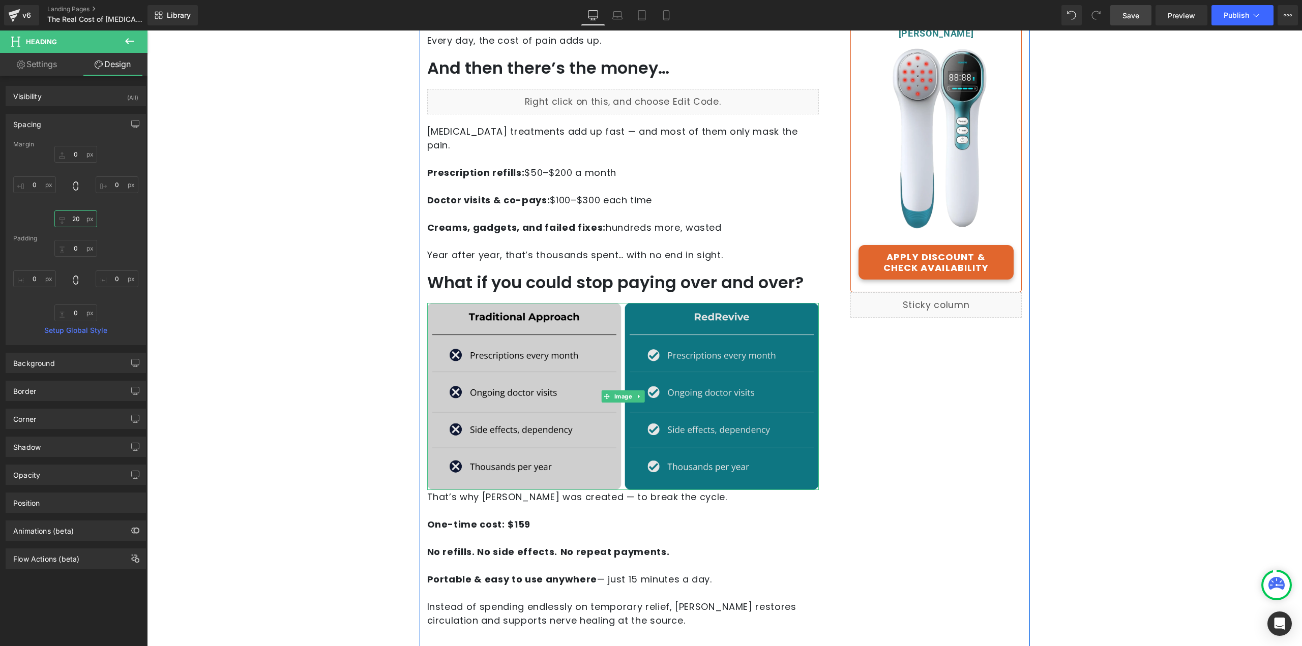
scroll to position [356, 0]
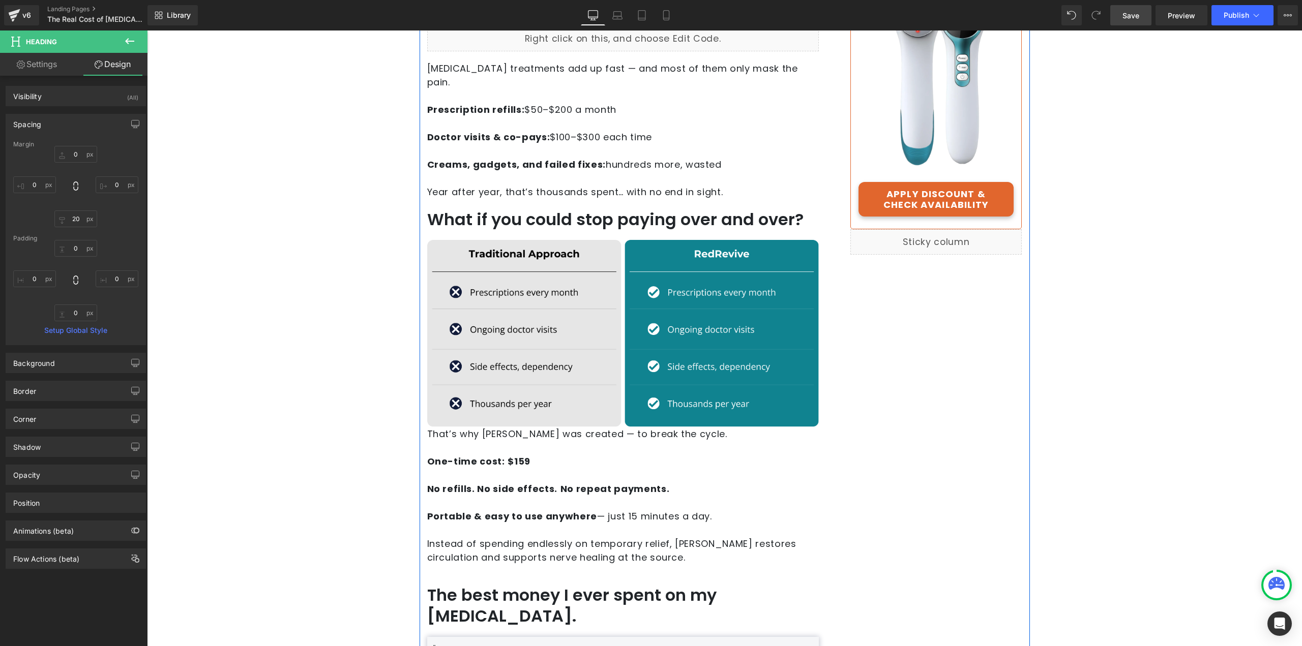
click at [573, 455] on p "One-time cost: $159" at bounding box center [623, 462] width 392 height 14
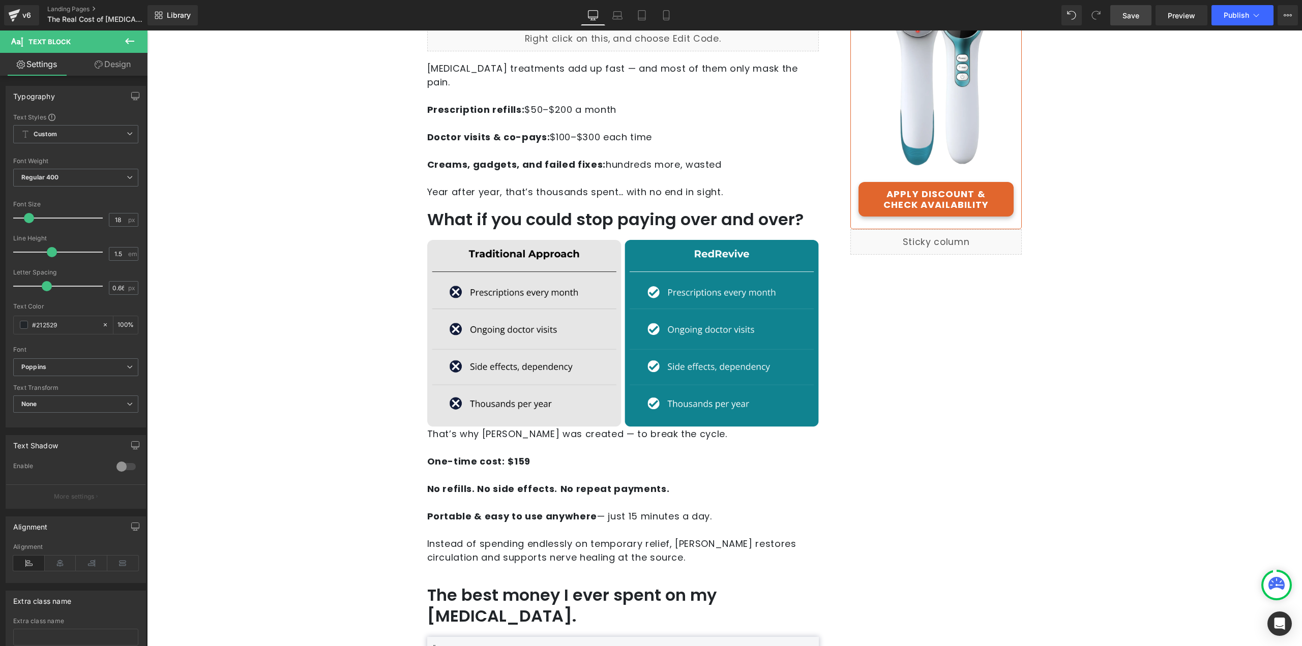
drag, startPoint x: 108, startPoint y: 73, endPoint x: 104, endPoint y: 84, distance: 12.4
click at [108, 73] on link "Design" at bounding box center [113, 64] width 74 height 23
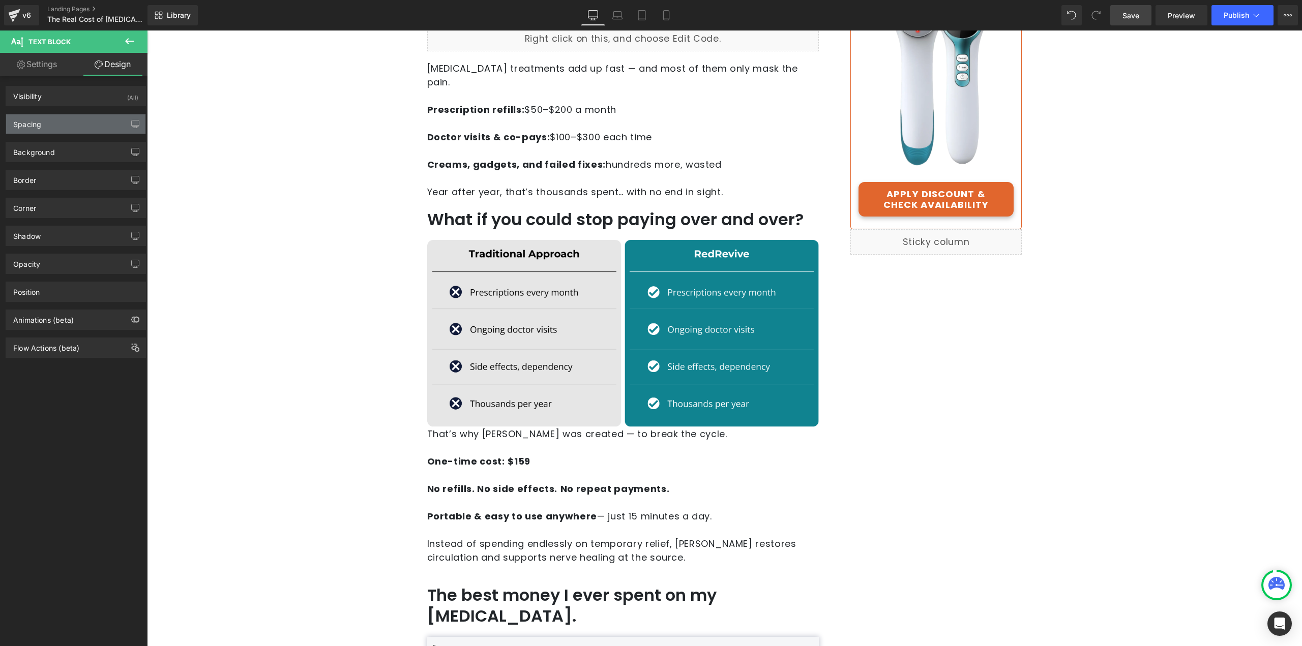
click at [59, 121] on div "Spacing" at bounding box center [75, 123] width 139 height 19
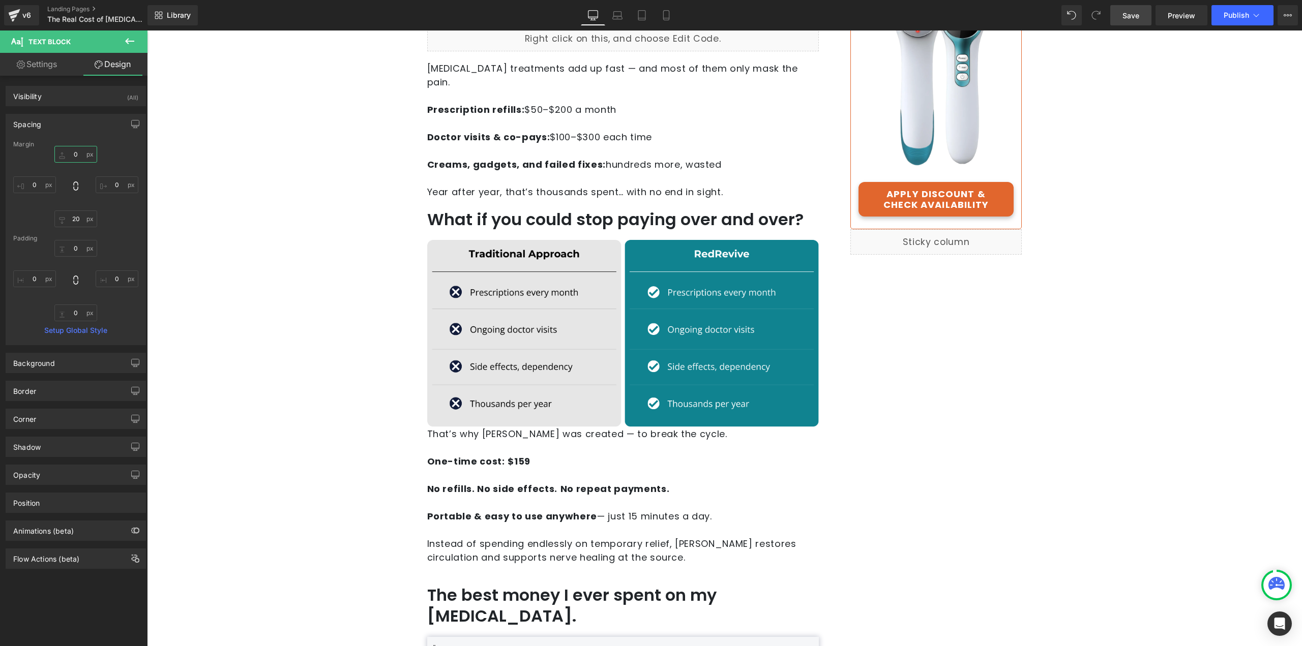
click at [74, 152] on input "0" at bounding box center [75, 154] width 43 height 17
type input "20"
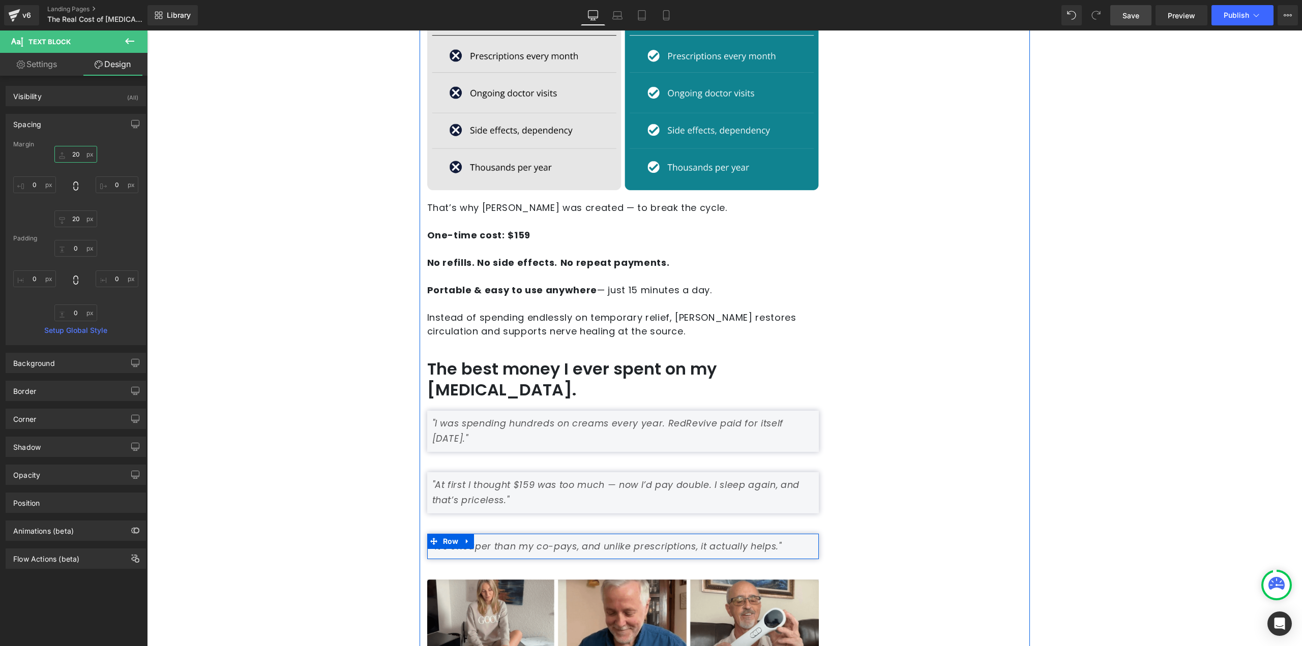
scroll to position [661, 0]
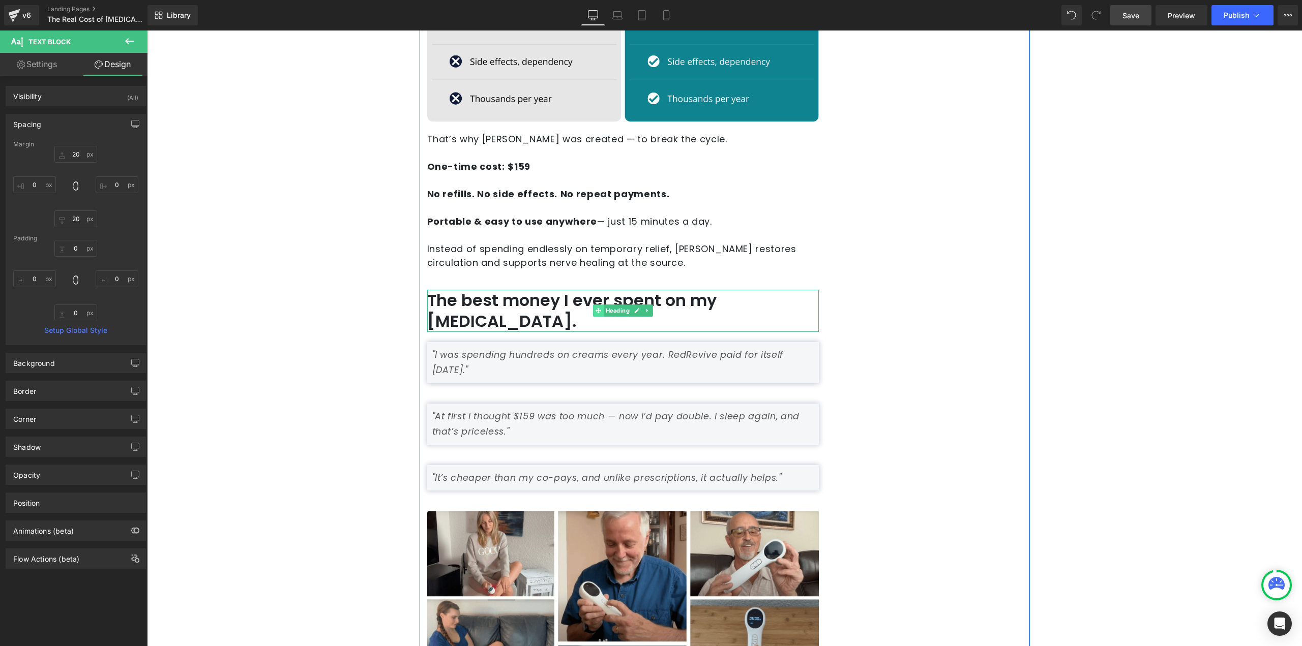
click at [593, 305] on span at bounding box center [598, 311] width 11 height 12
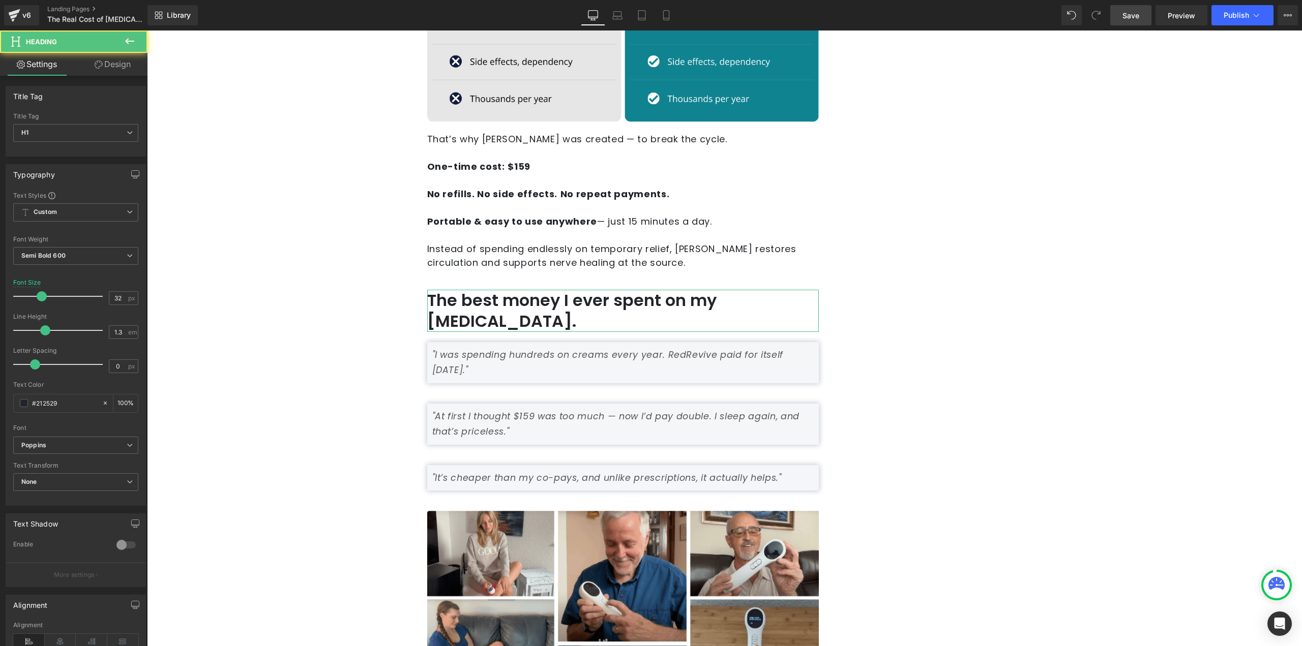
click at [98, 65] on icon at bounding box center [99, 65] width 8 height 8
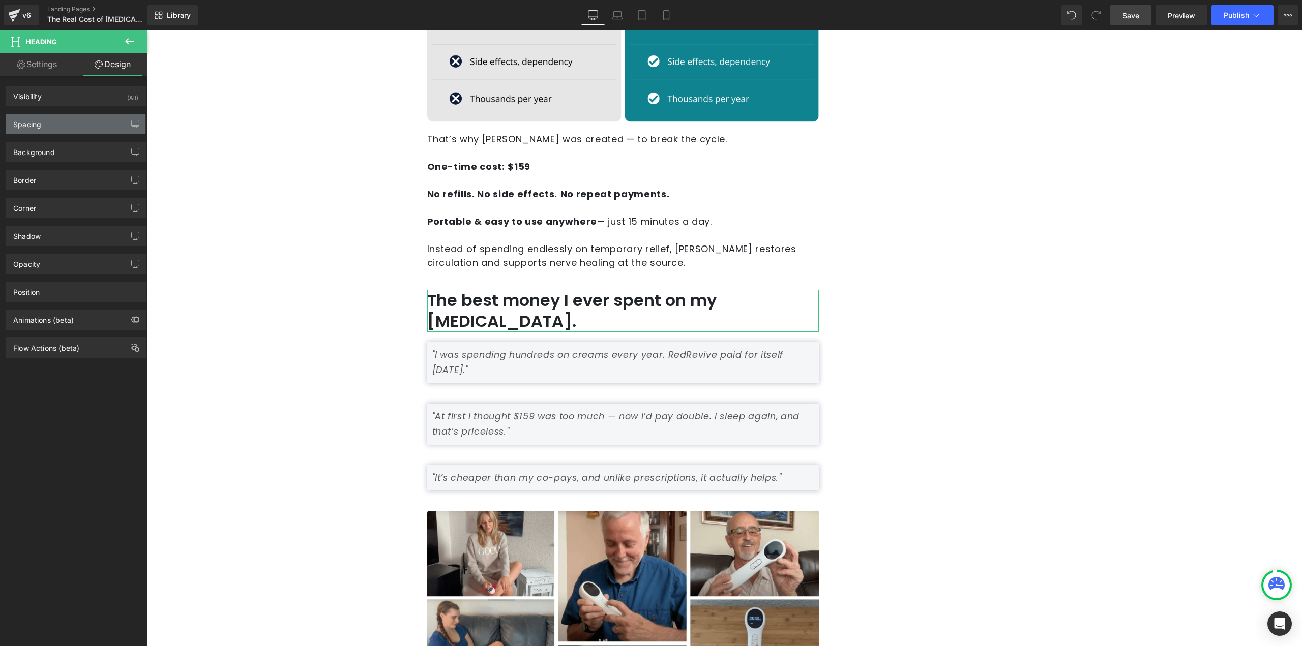
click at [54, 129] on div "Spacing" at bounding box center [75, 123] width 139 height 19
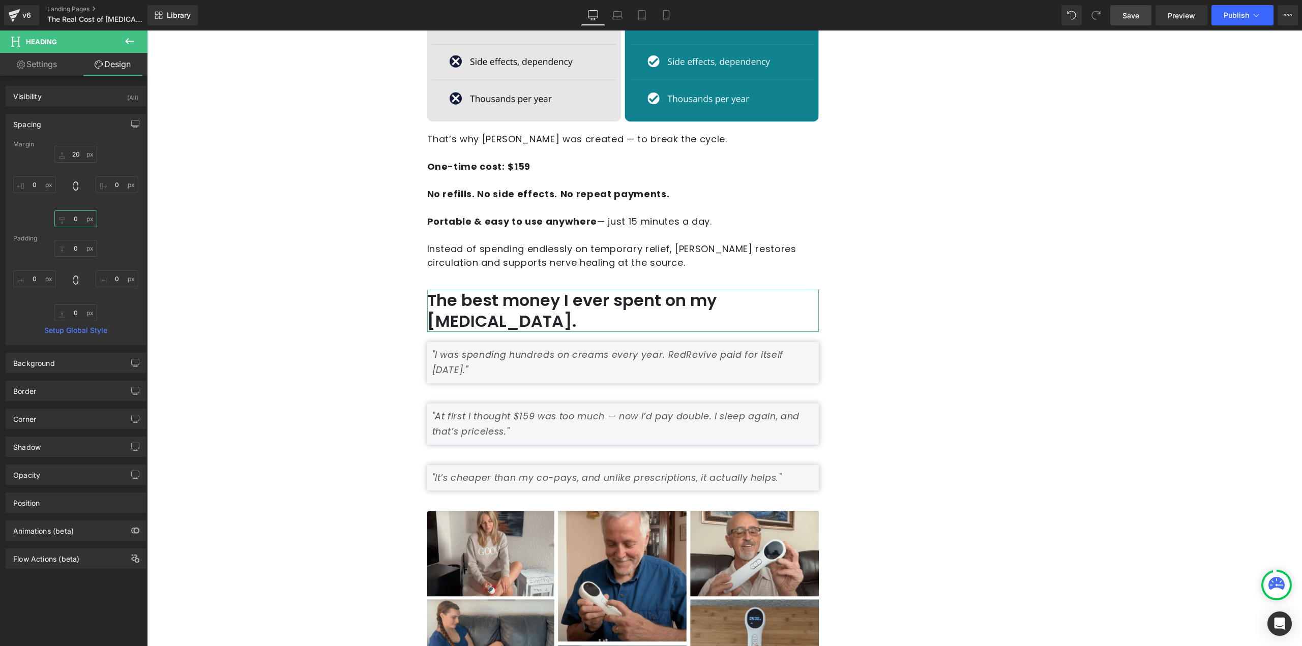
click at [73, 221] on input "0" at bounding box center [75, 219] width 43 height 17
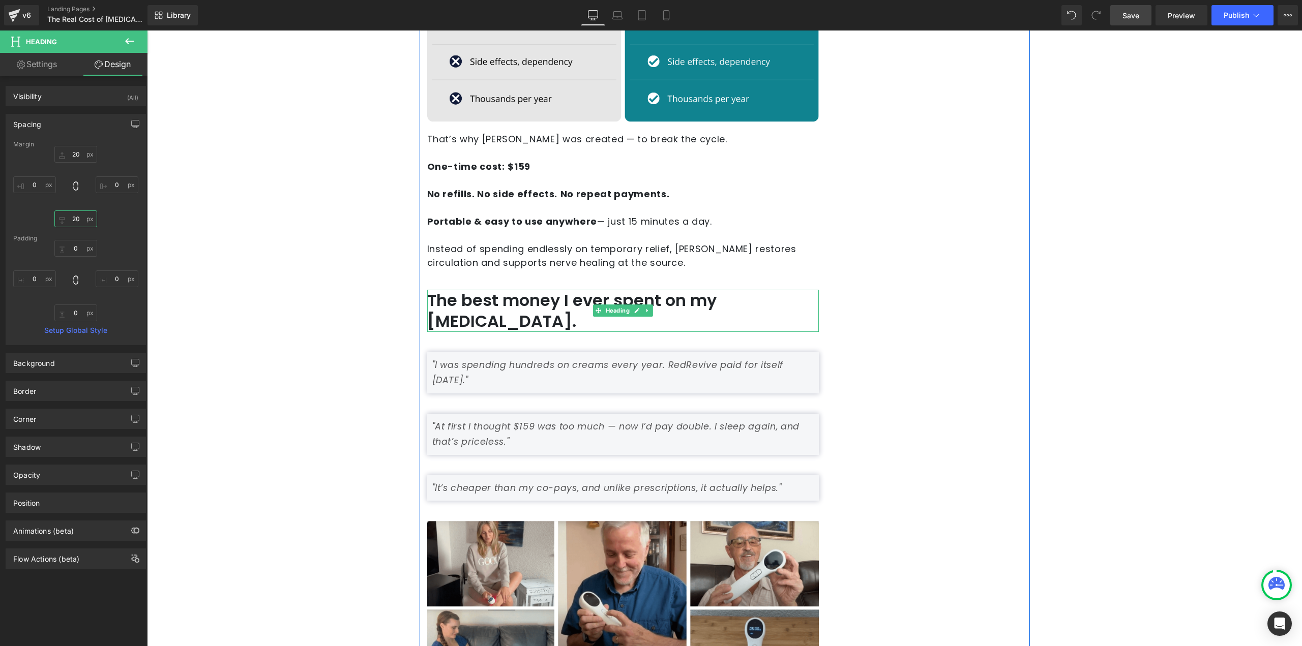
type input "20-"
type input "-"
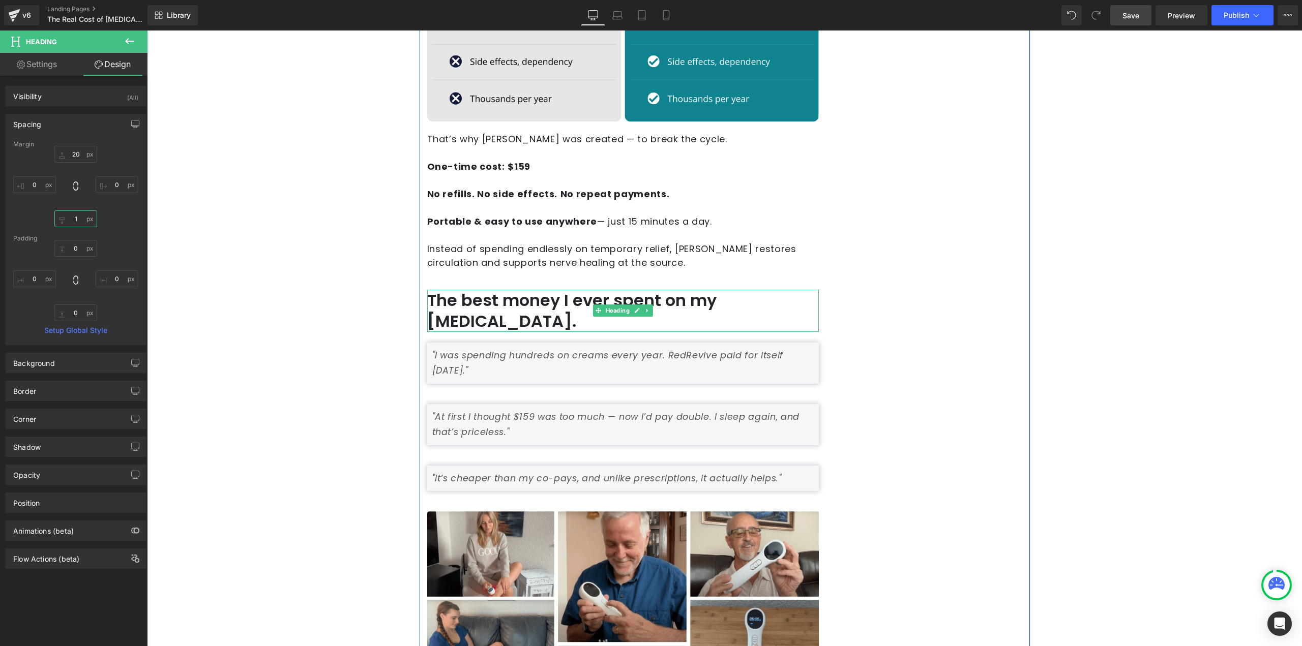
type input "10"
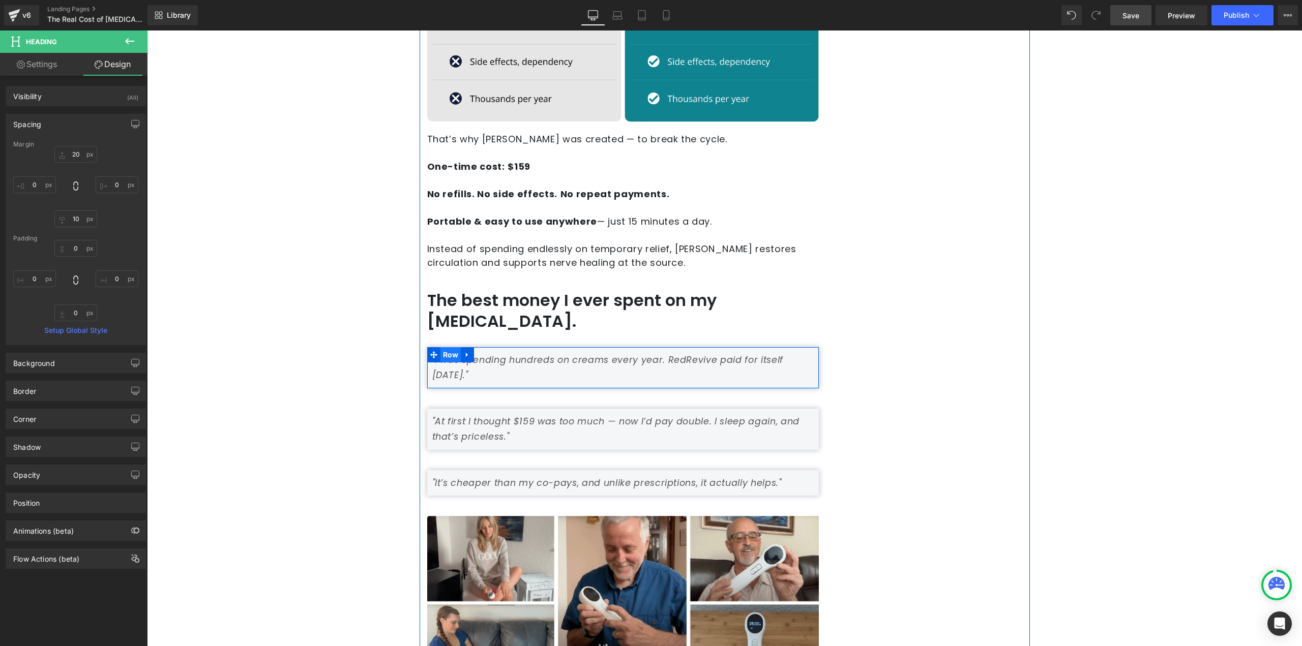
click at [444, 347] on span "Row" at bounding box center [450, 354] width 21 height 15
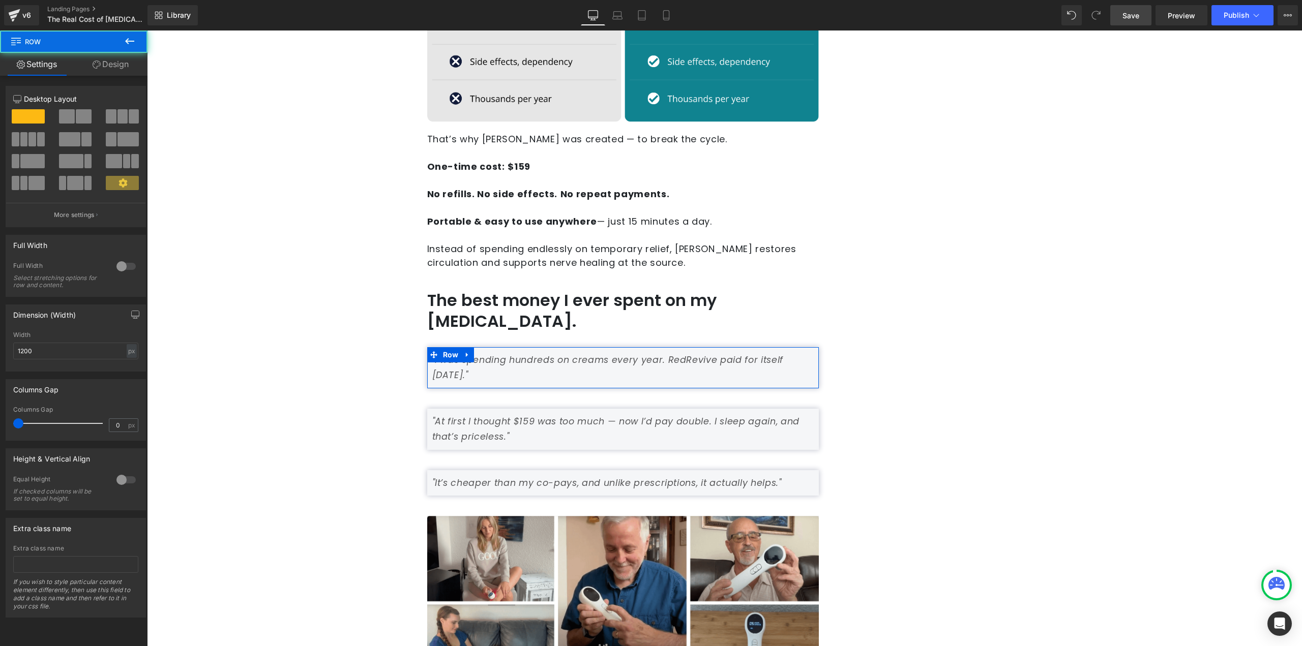
drag, startPoint x: 117, startPoint y: 66, endPoint x: 44, endPoint y: 121, distance: 91.6
click at [117, 66] on link "Design" at bounding box center [111, 64] width 74 height 23
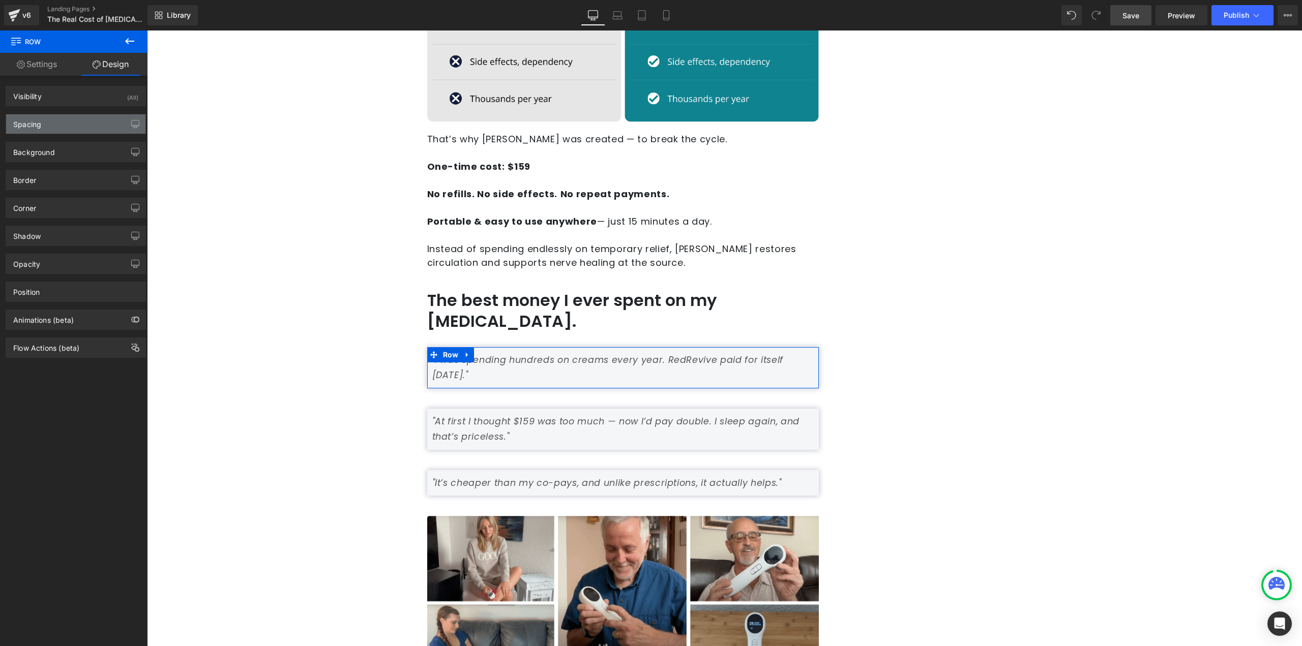
click at [44, 121] on div "Spacing" at bounding box center [75, 123] width 139 height 19
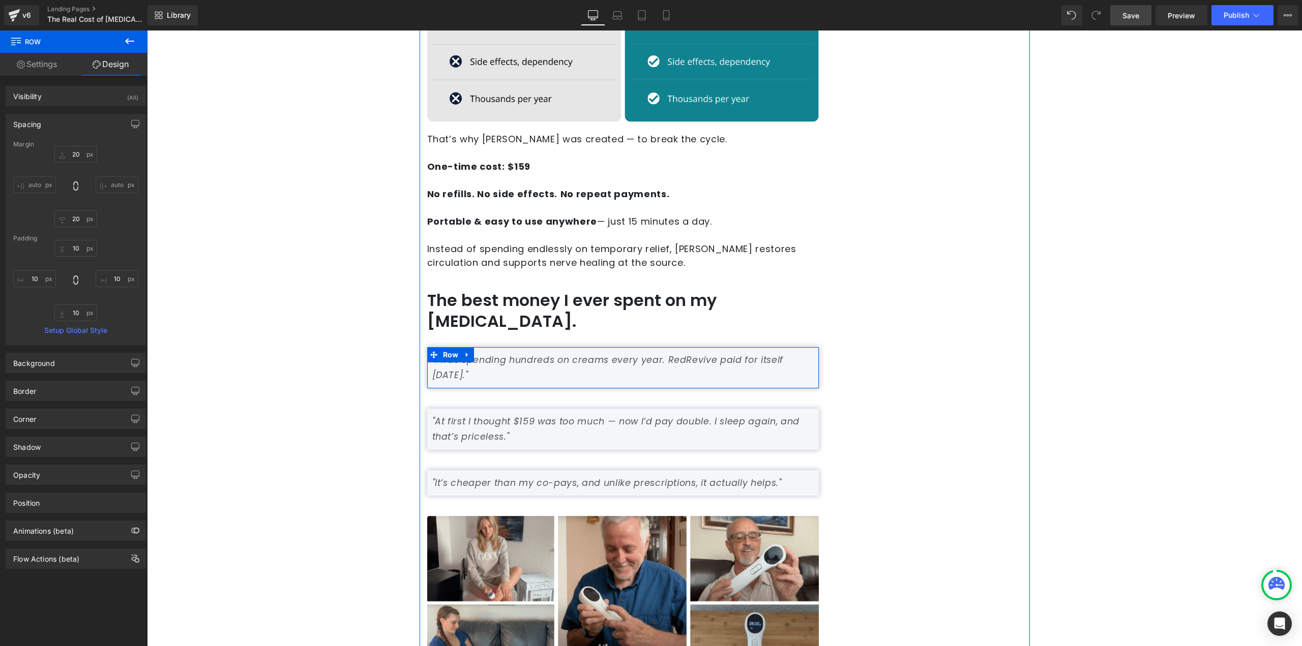
click at [440, 347] on span "Row" at bounding box center [450, 354] width 21 height 15
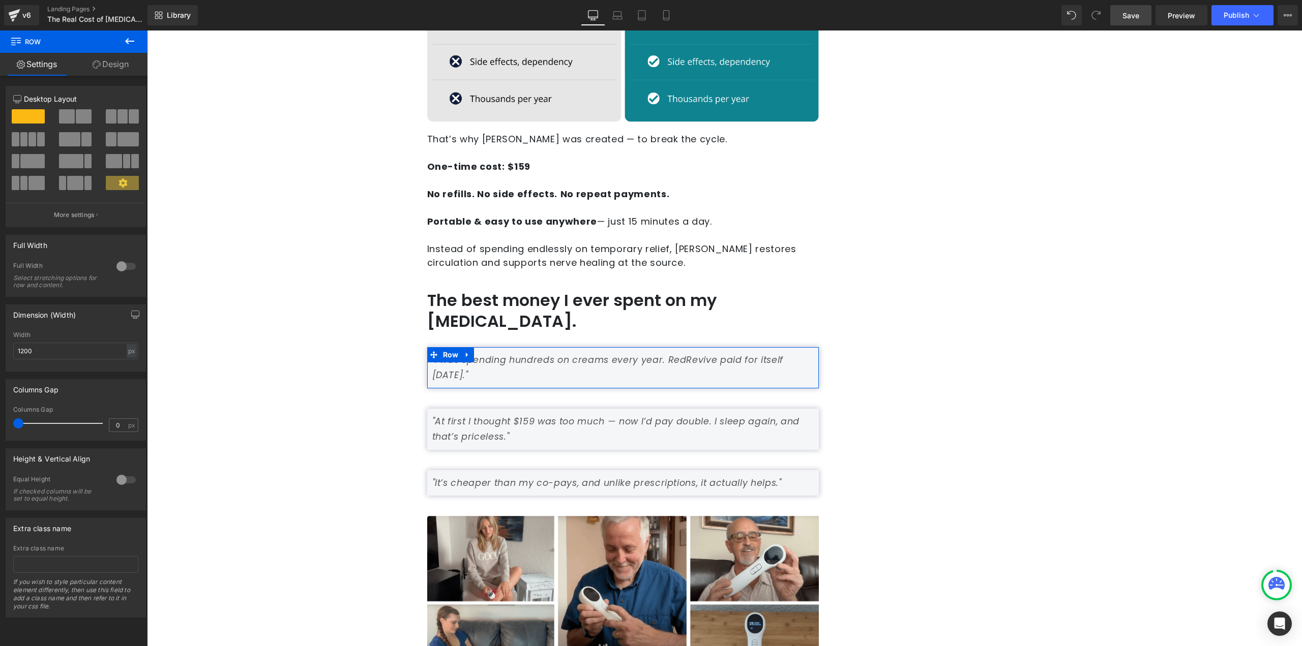
drag, startPoint x: 128, startPoint y: 64, endPoint x: 93, endPoint y: 111, distance: 58.9
click at [128, 64] on link "Design" at bounding box center [111, 64] width 74 height 23
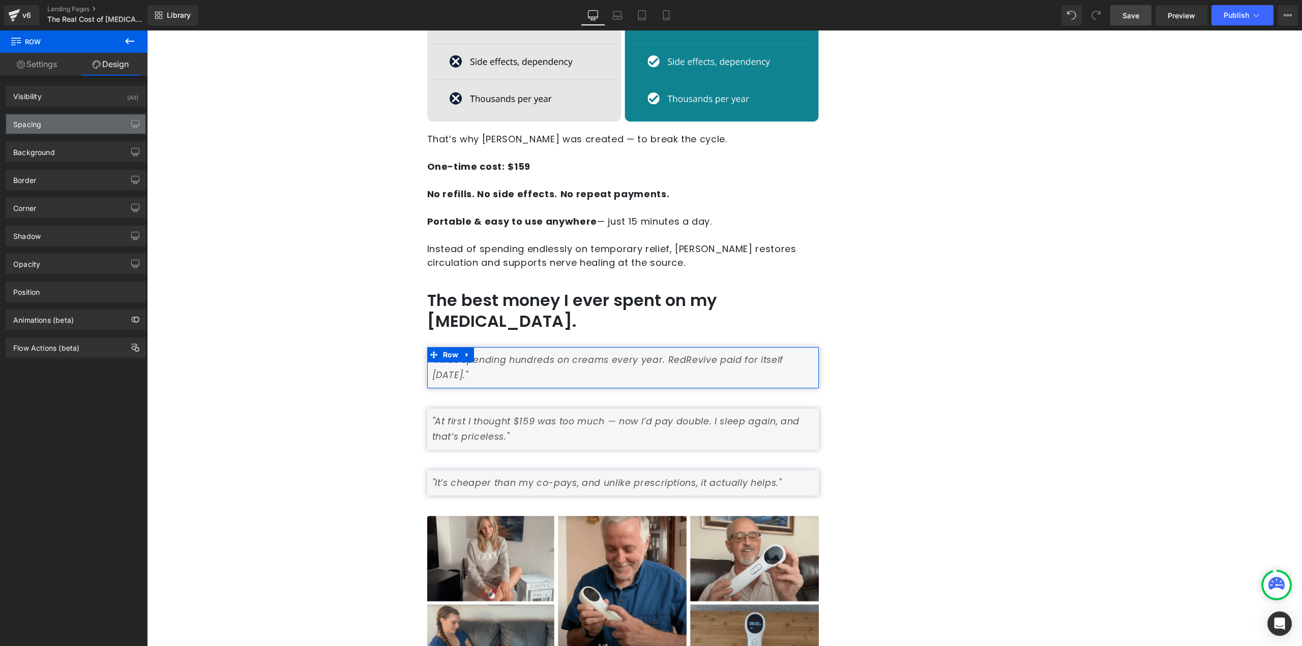
click at [81, 126] on div "Spacing" at bounding box center [75, 123] width 139 height 19
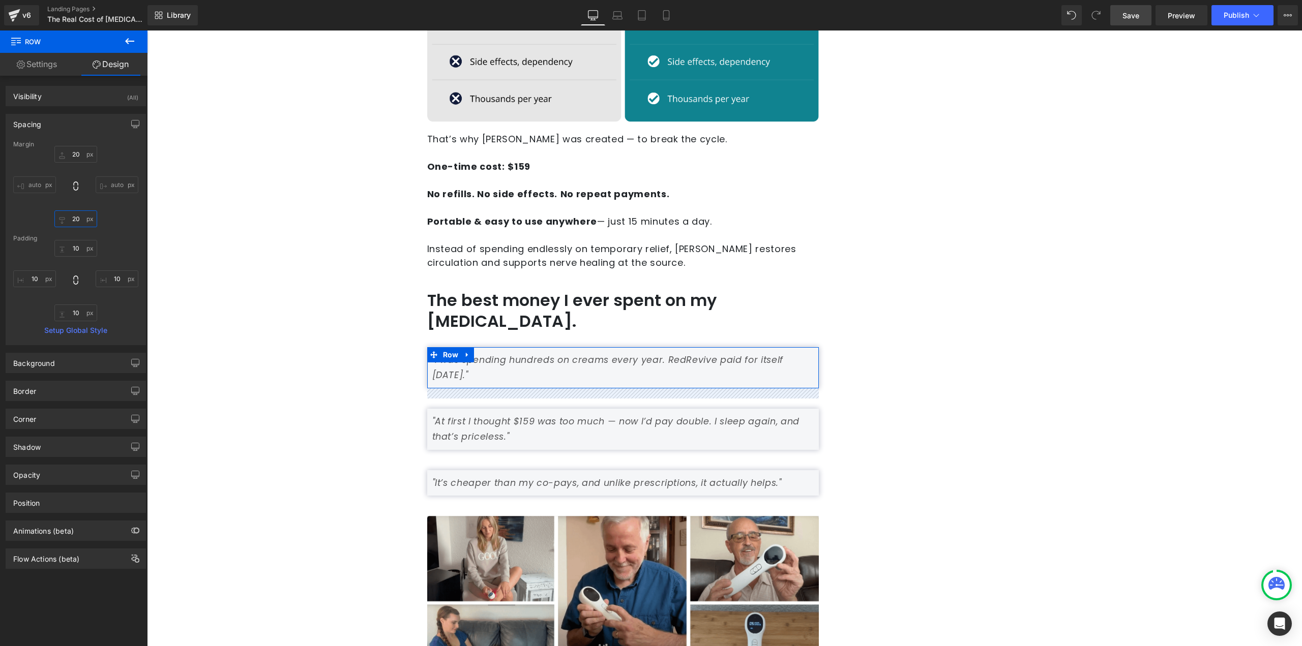
click at [83, 219] on input "20" at bounding box center [75, 219] width 43 height 17
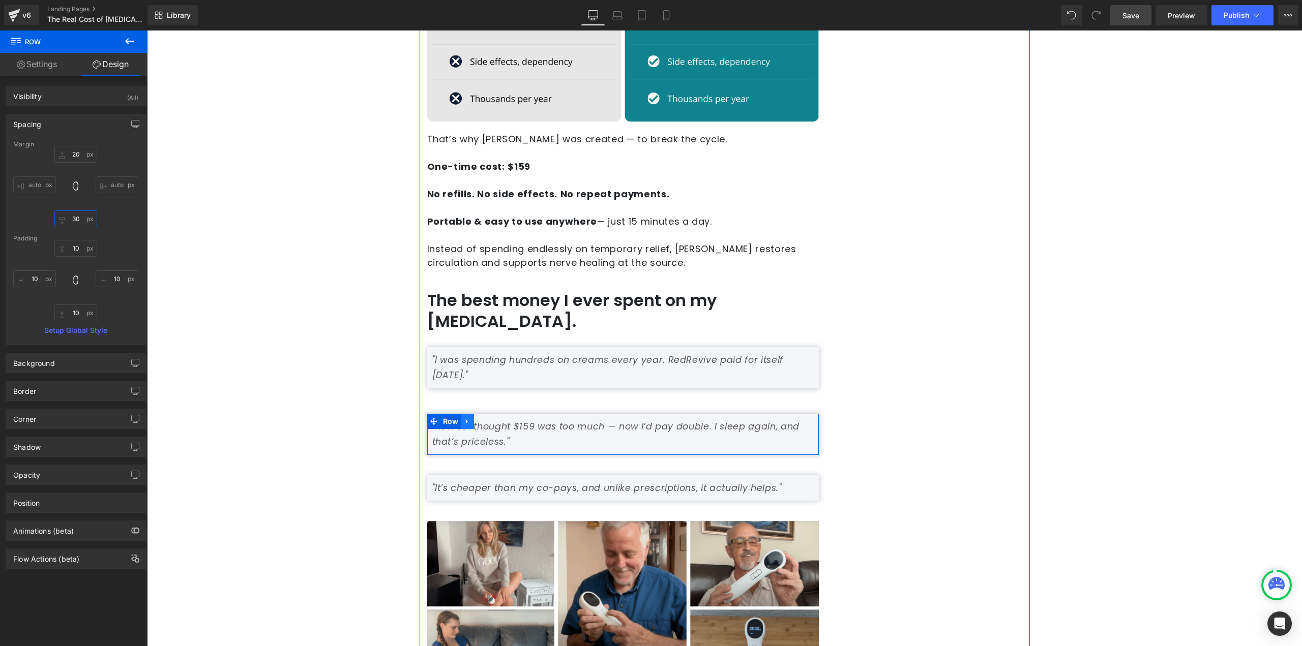
type input "30"
click at [461, 414] on link at bounding box center [467, 421] width 13 height 15
click at [434, 414] on span at bounding box center [433, 421] width 13 height 15
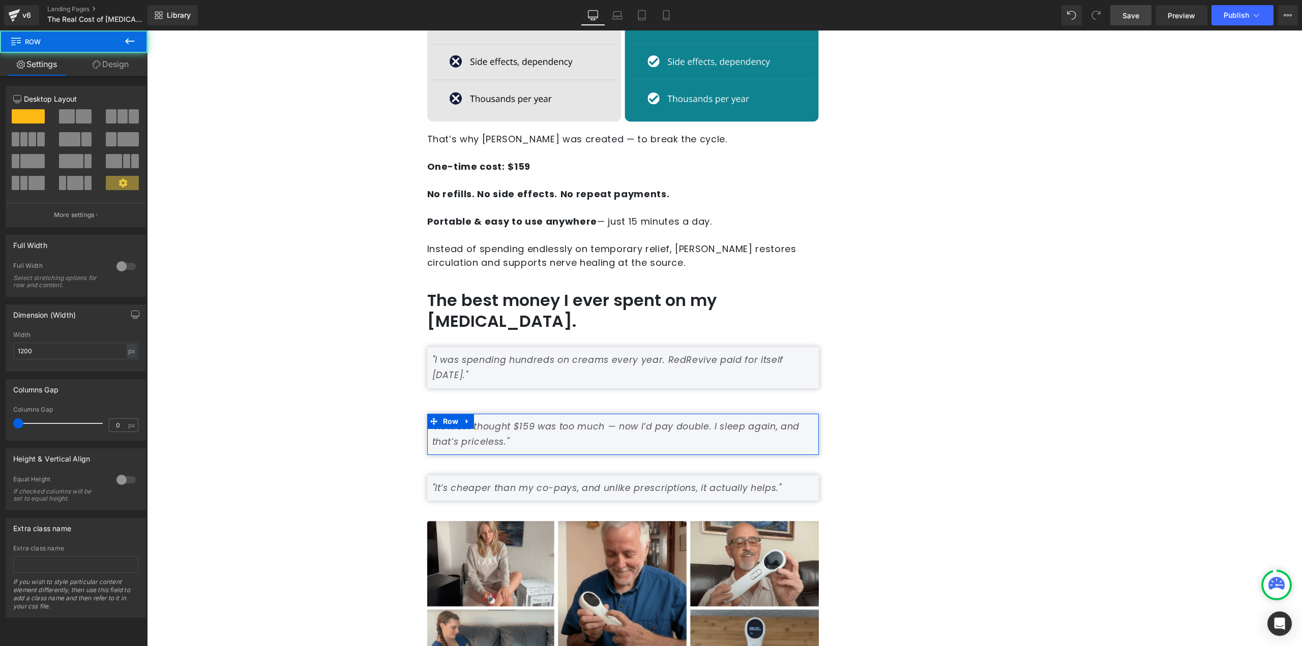
click at [108, 66] on link "Design" at bounding box center [111, 64] width 74 height 23
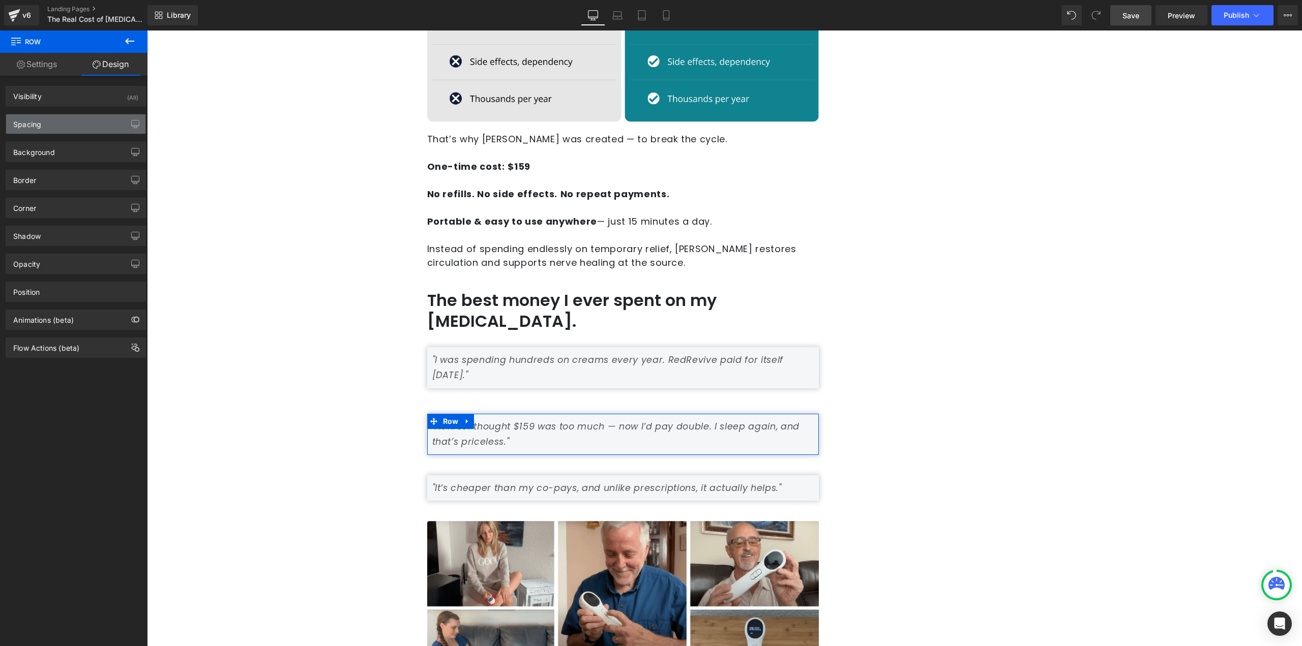
click at [80, 130] on div "Spacing" at bounding box center [75, 123] width 139 height 19
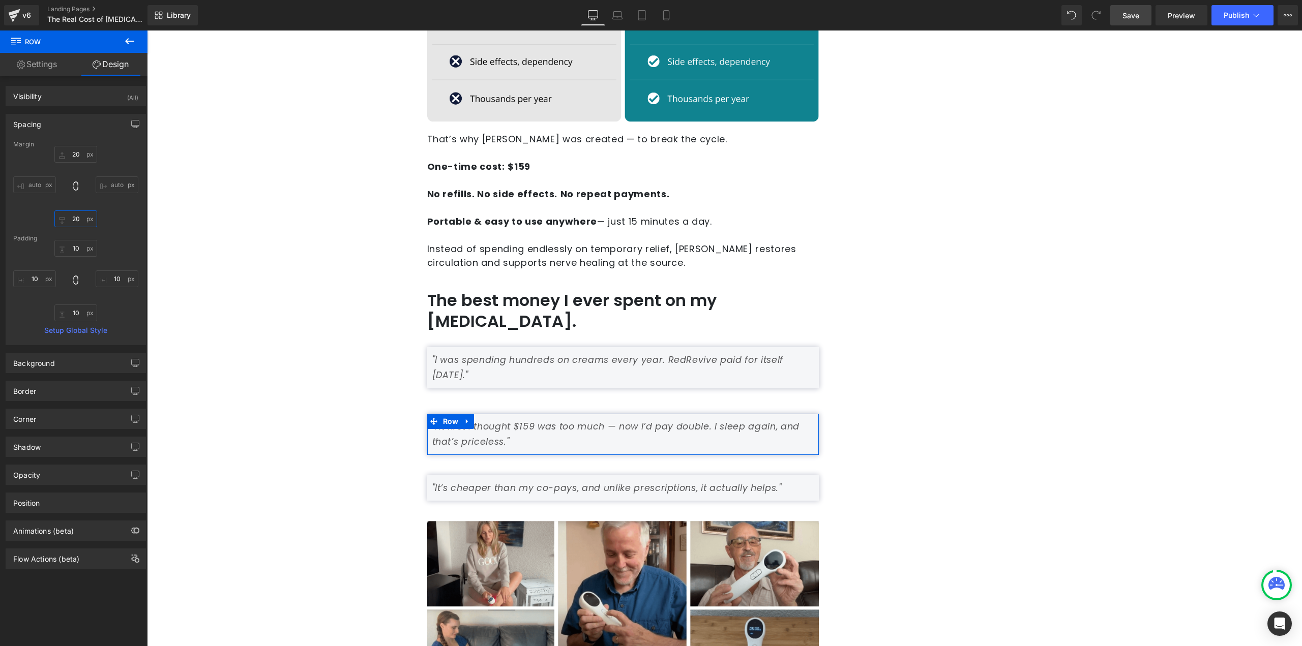
click at [79, 218] on input "20" at bounding box center [75, 219] width 43 height 17
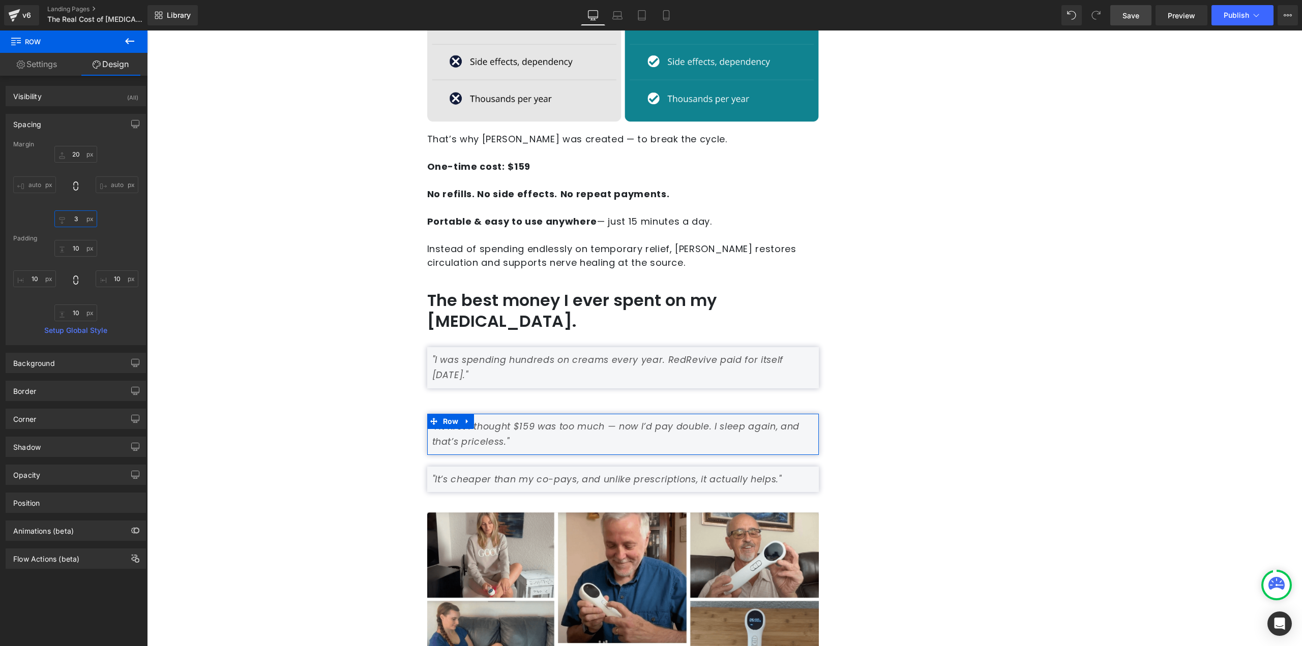
type input "30"
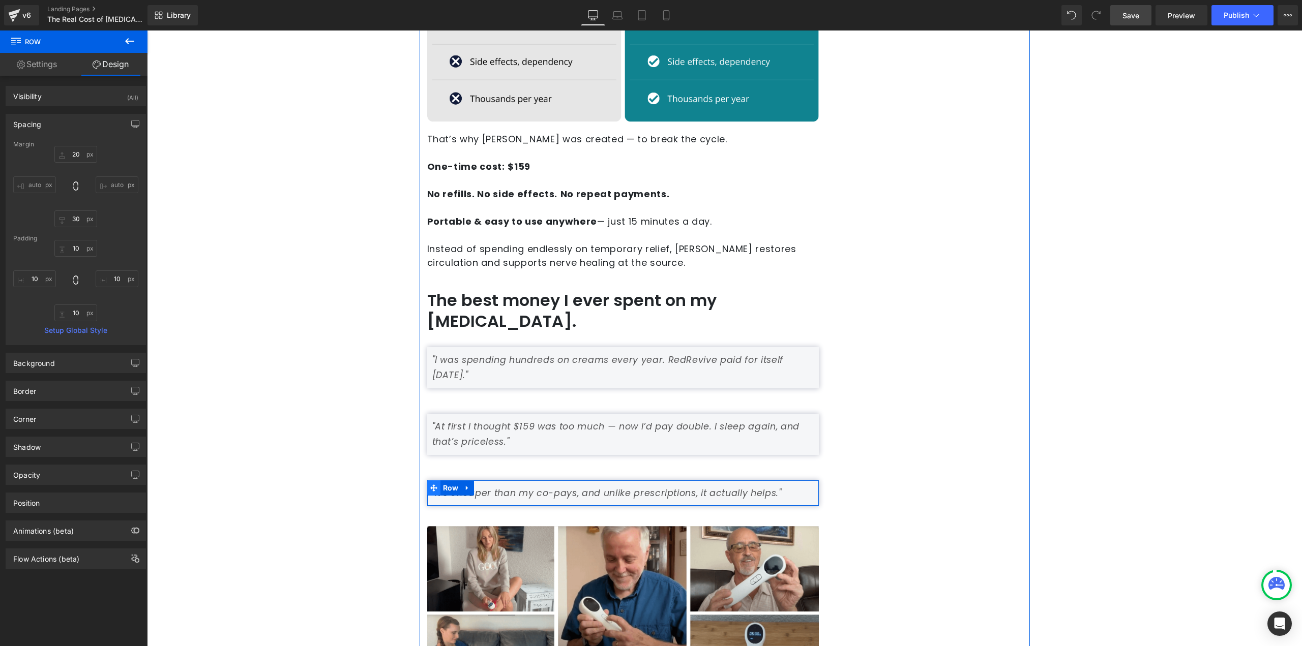
click at [430, 481] on span at bounding box center [433, 488] width 13 height 15
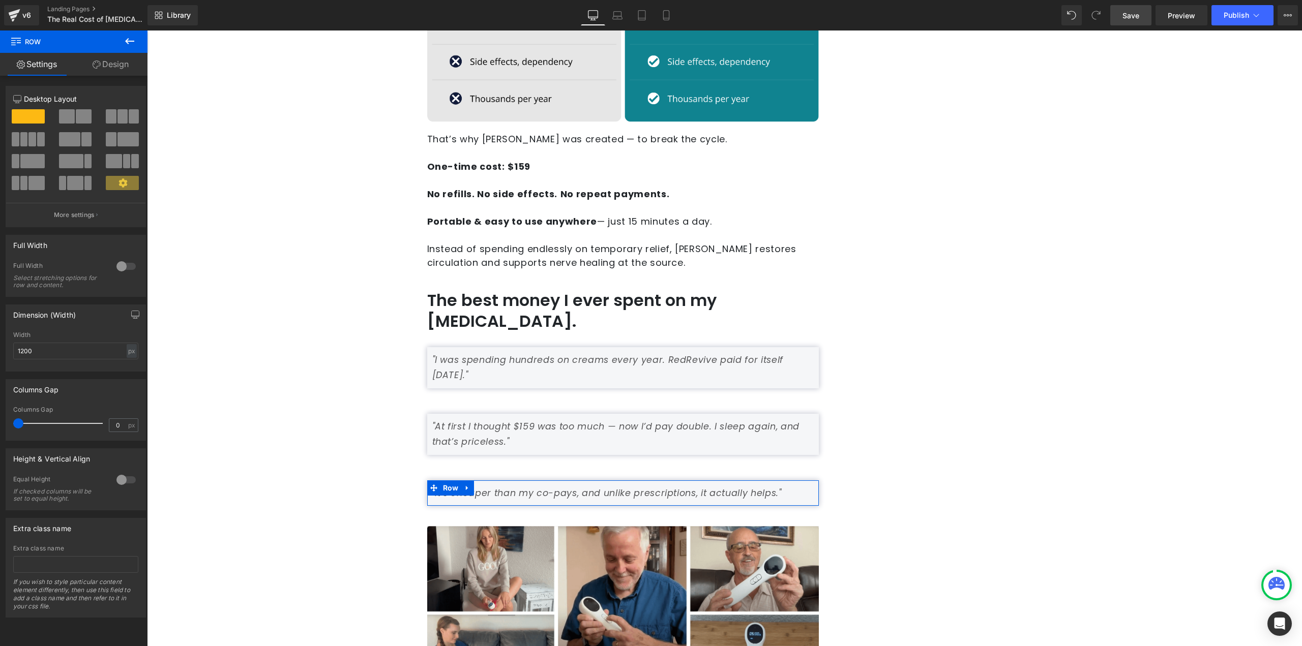
click at [110, 68] on link "Design" at bounding box center [111, 64] width 74 height 23
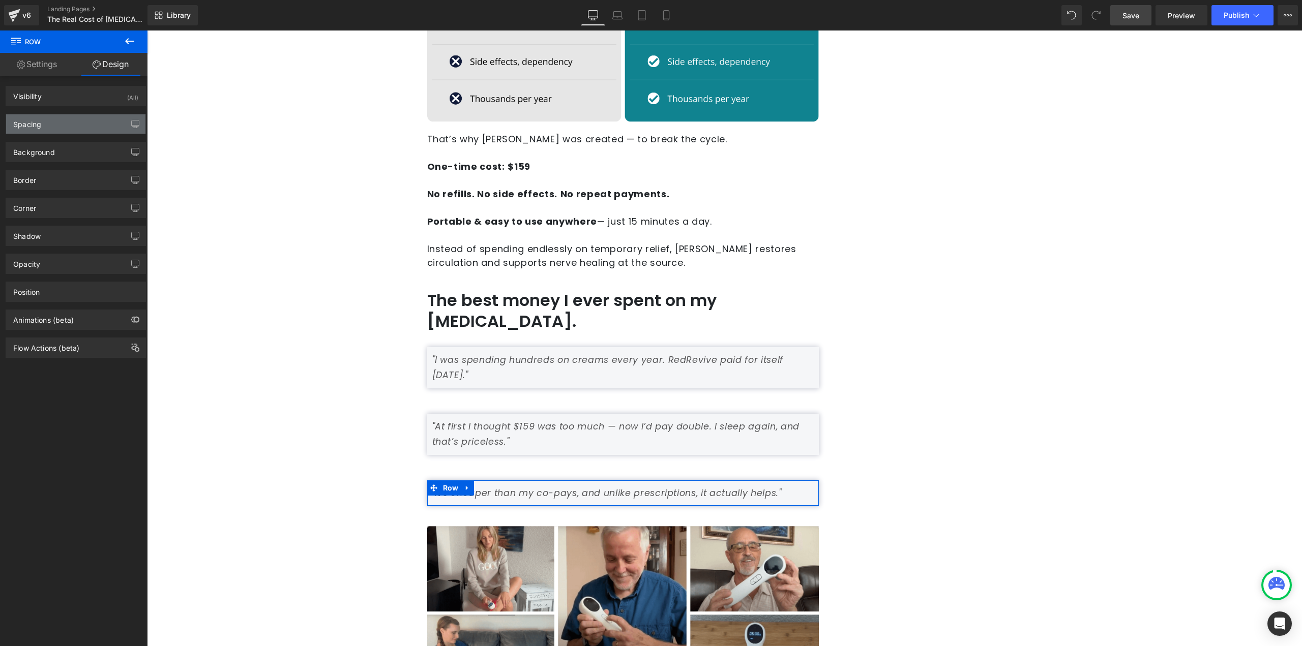
click at [55, 130] on div "Spacing" at bounding box center [75, 123] width 139 height 19
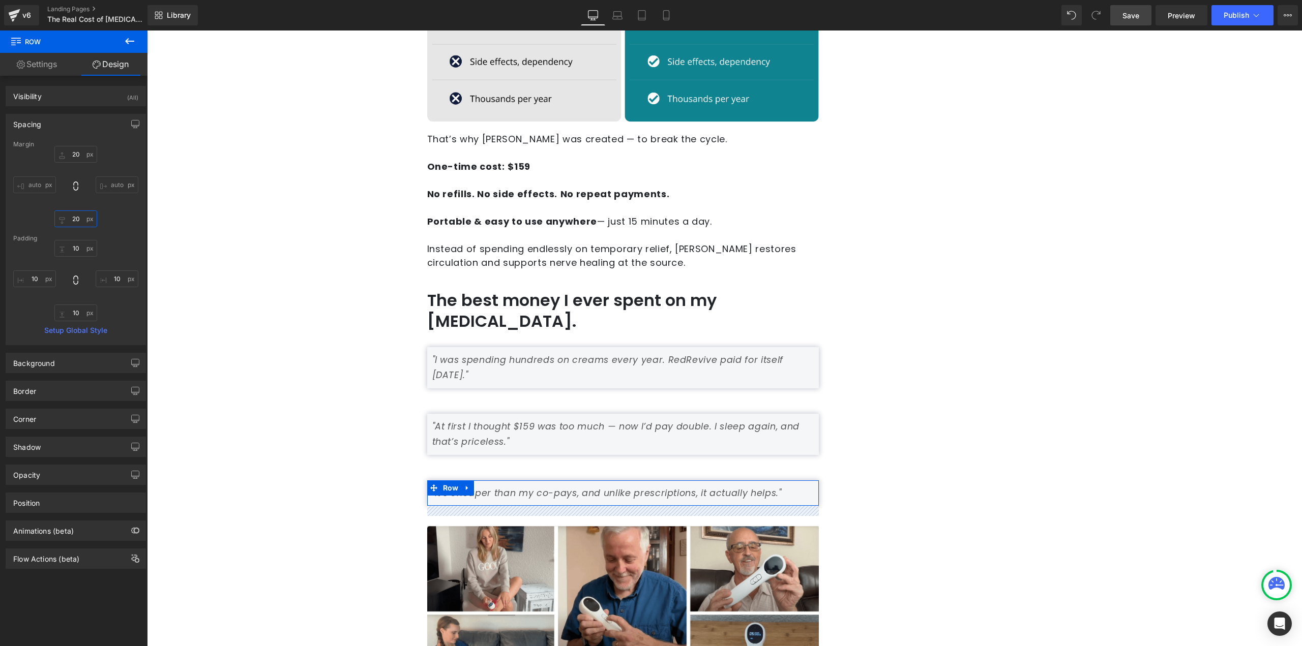
click at [76, 219] on input "20" at bounding box center [75, 219] width 43 height 17
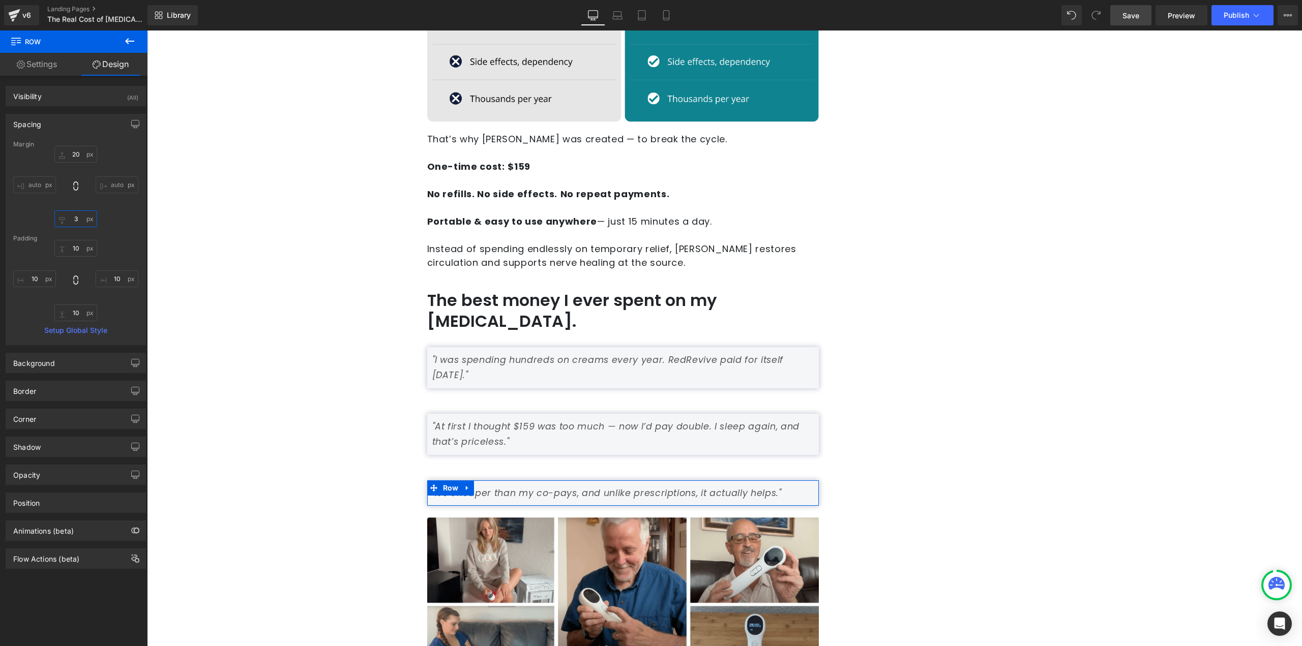
type input "30"
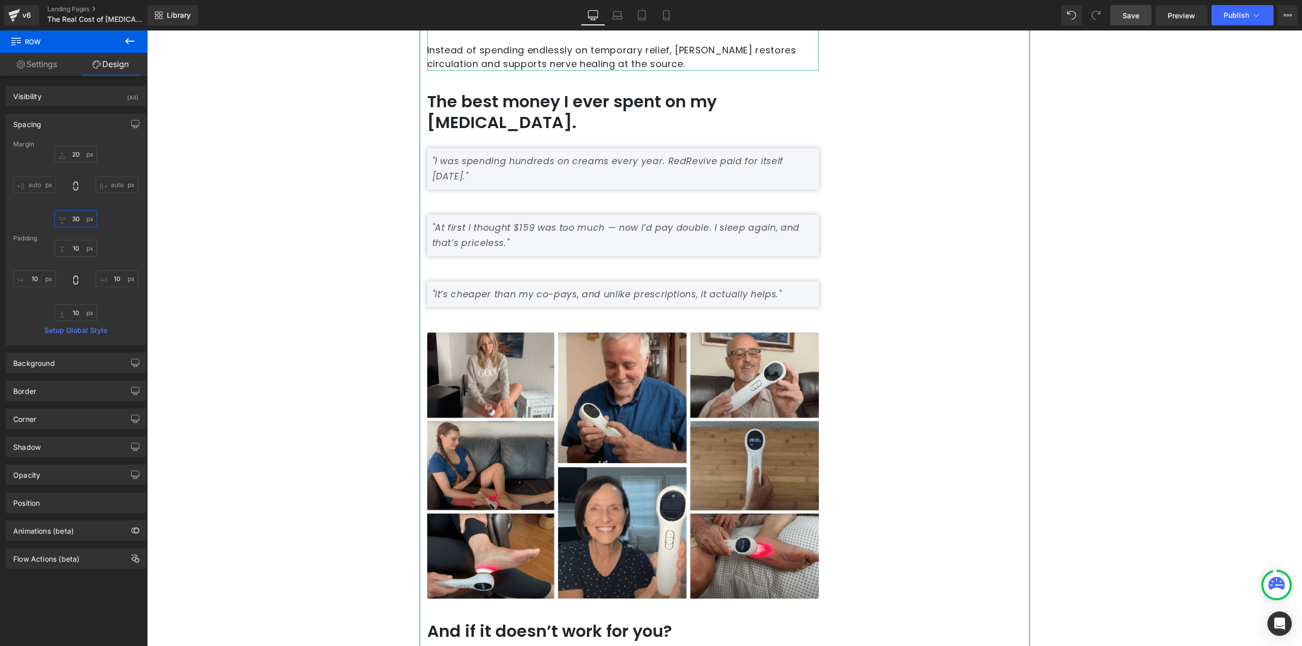
scroll to position [865, 0]
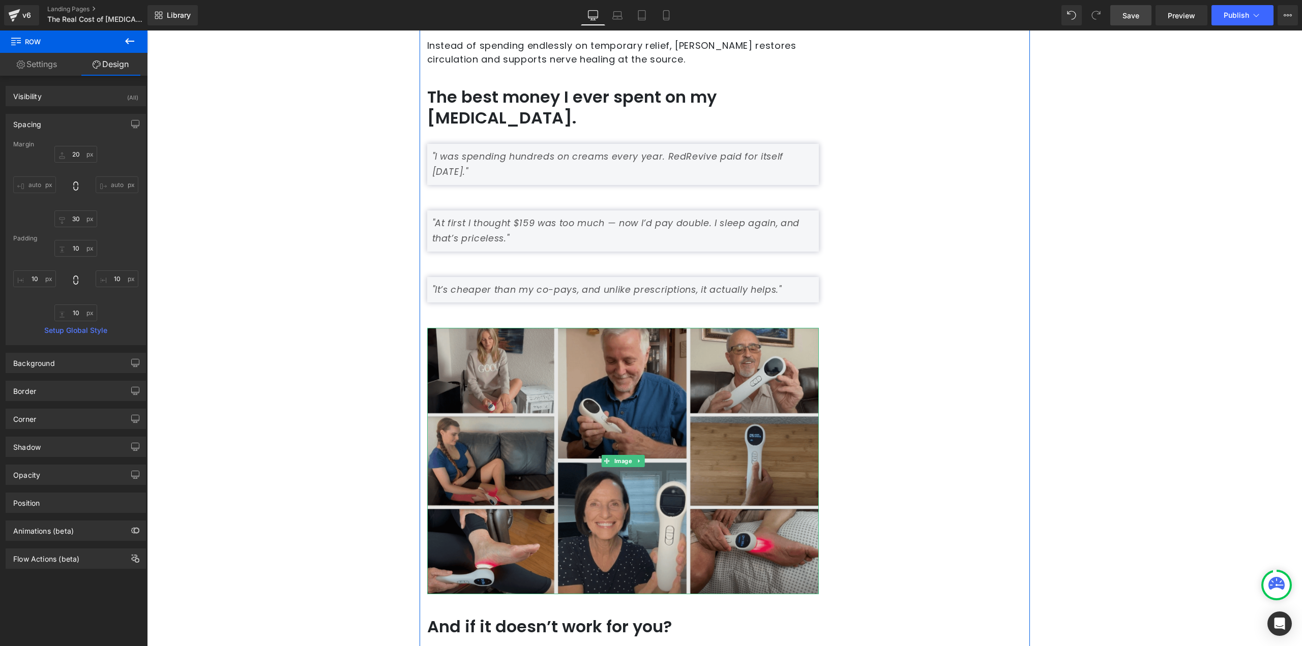
click at [691, 370] on img at bounding box center [623, 461] width 392 height 267
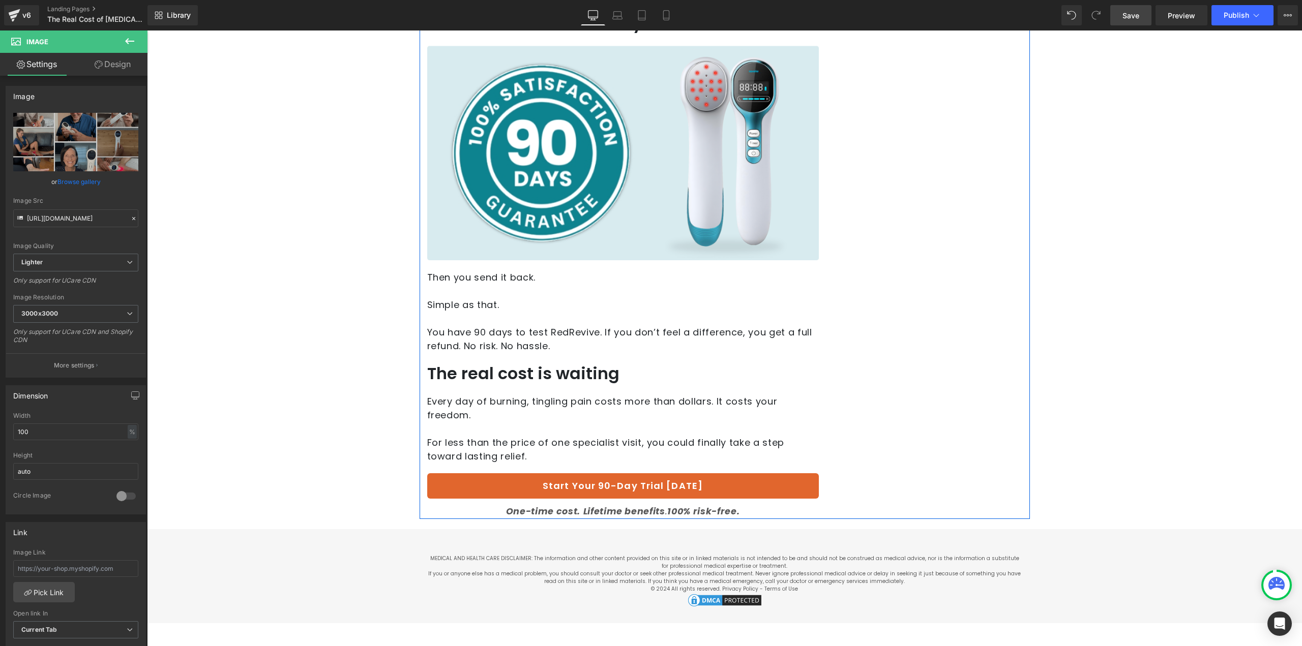
scroll to position [1475, 0]
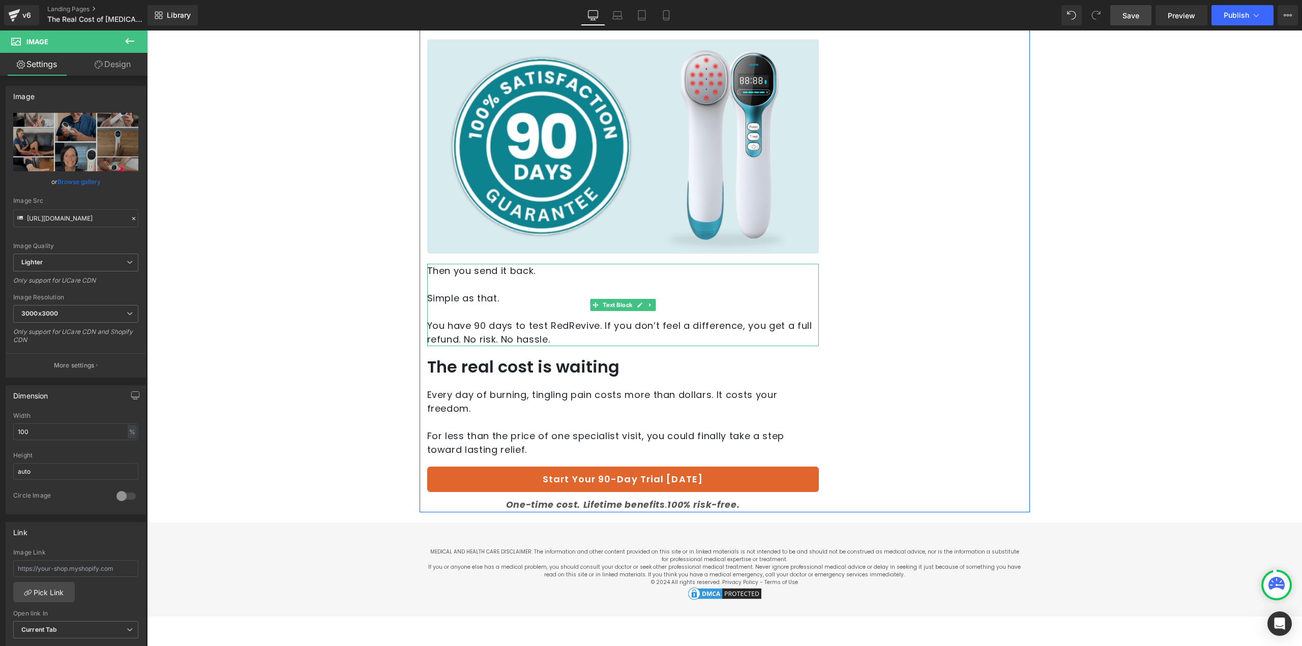
click at [521, 319] on p "You have 90 days to test RedRevive. If you don’t feel a difference, you get a f…" at bounding box center [623, 332] width 392 height 27
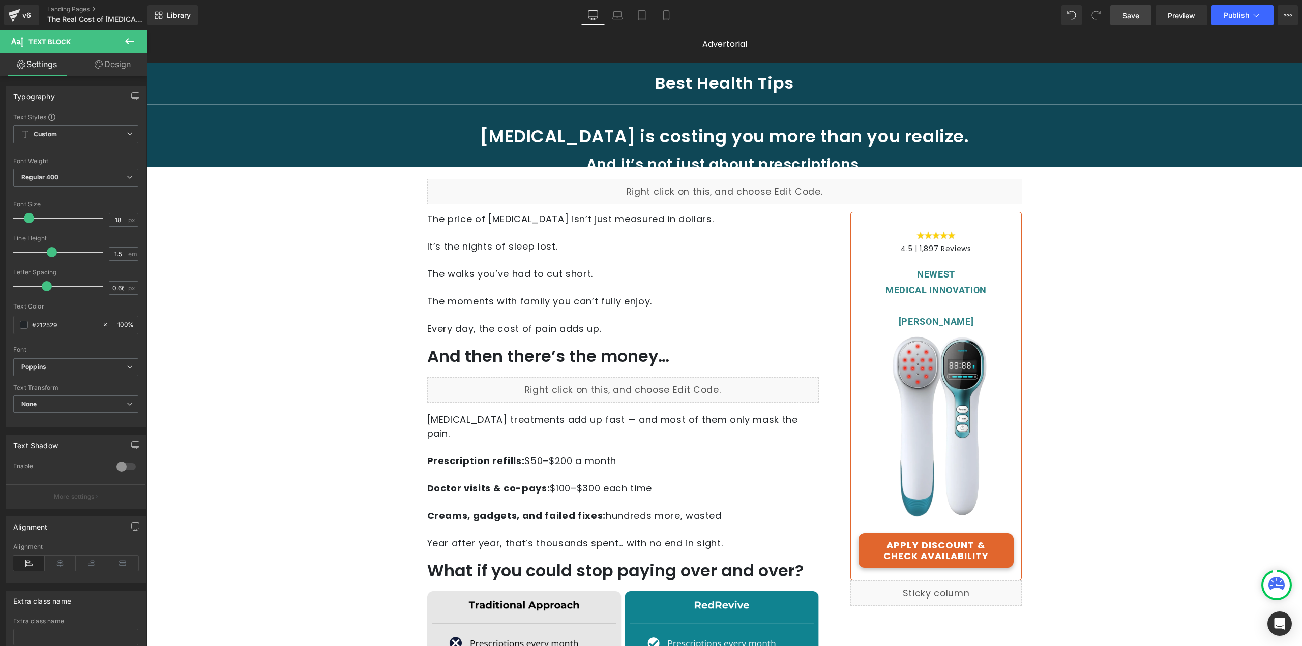
scroll to position [0, 0]
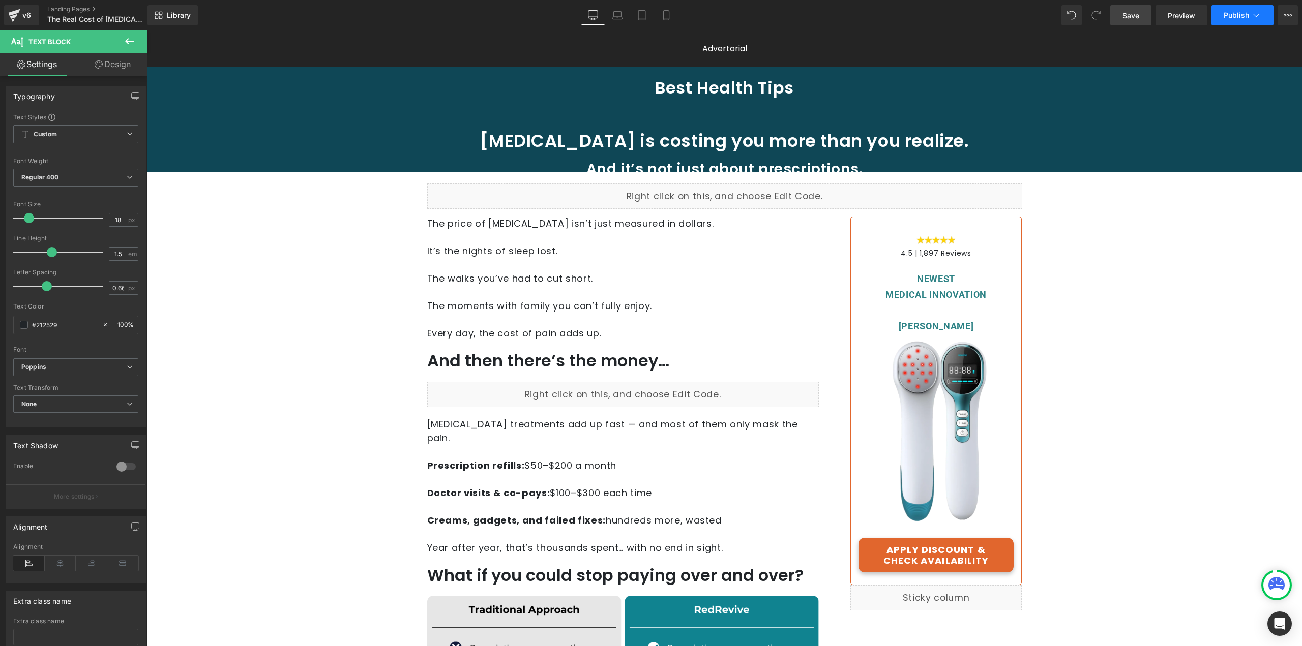
click at [1227, 17] on span "Publish" at bounding box center [1236, 15] width 25 height 8
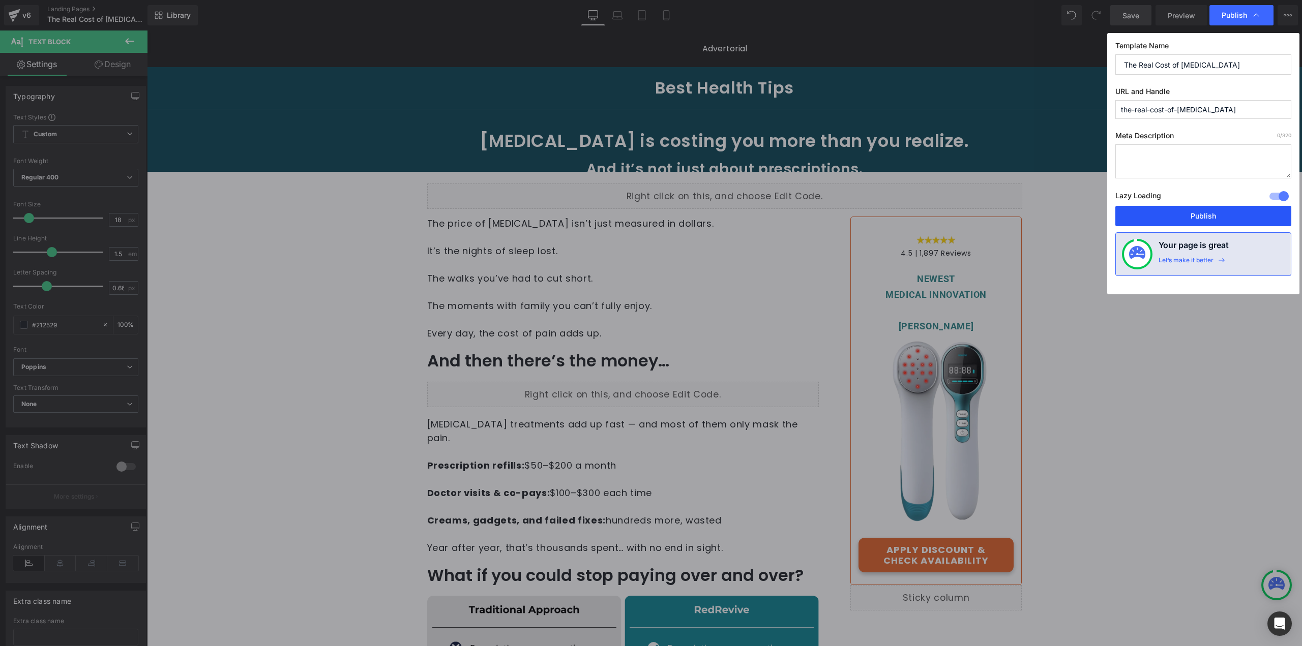
click at [1165, 213] on button "Publish" at bounding box center [1203, 216] width 176 height 20
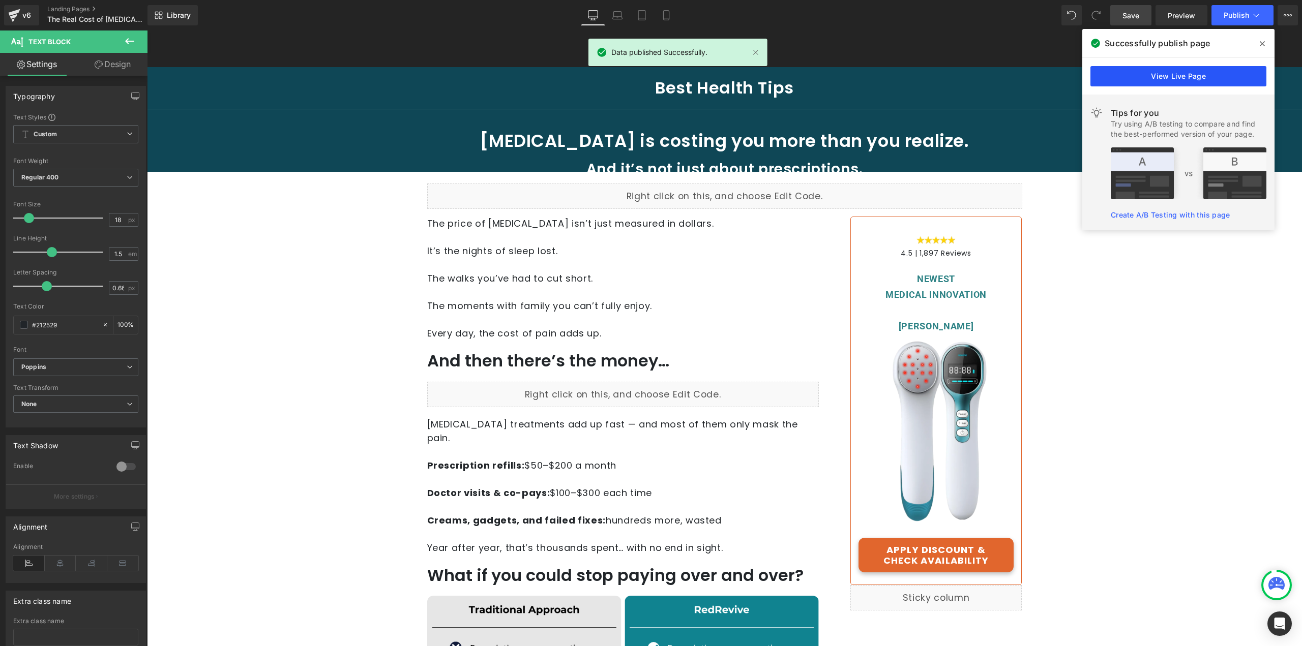
click at [1175, 75] on link "View Live Page" at bounding box center [1178, 76] width 176 height 20
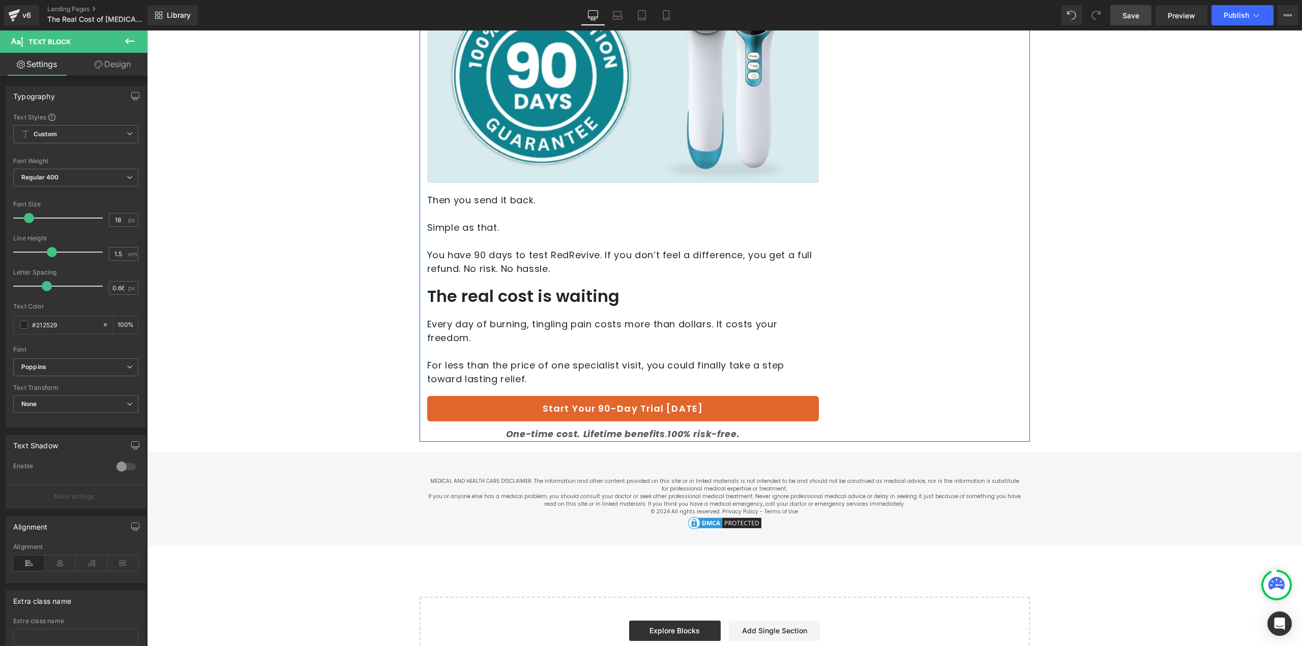
scroll to position [1581, 0]
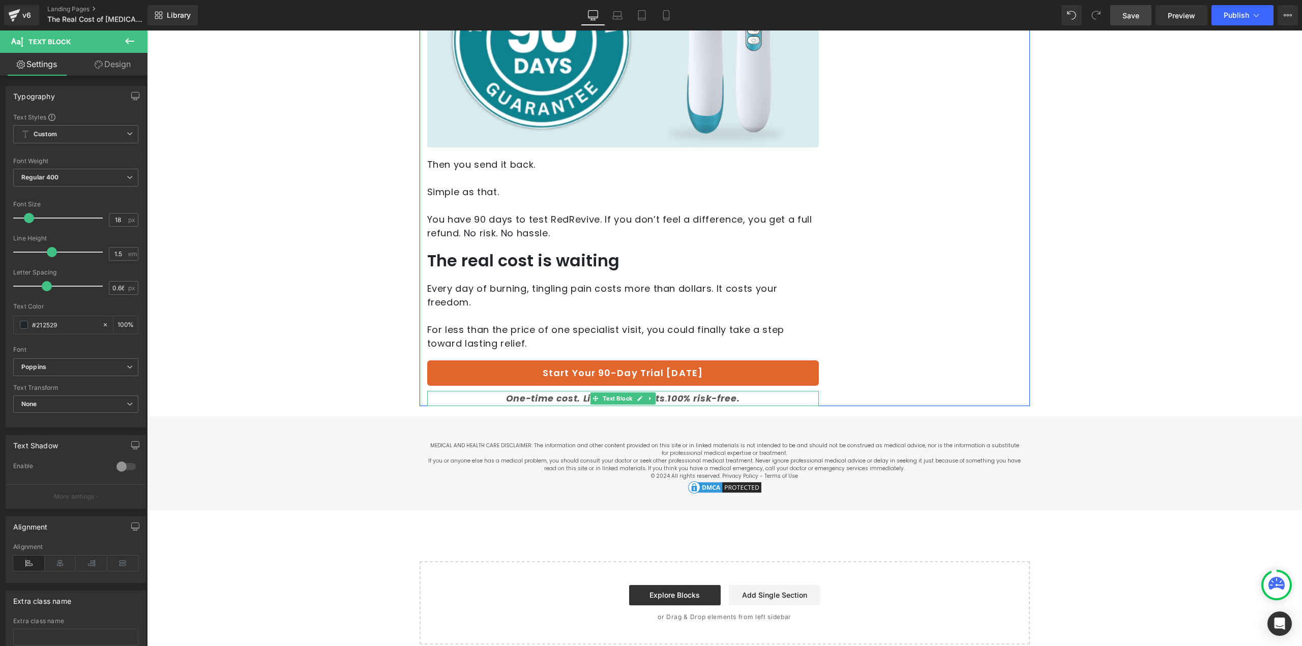
click at [583, 393] on strong "Lifetime benefits" at bounding box center [624, 399] width 82 height 12
click at [1249, 15] on button "Publish" at bounding box center [1243, 15] width 62 height 20
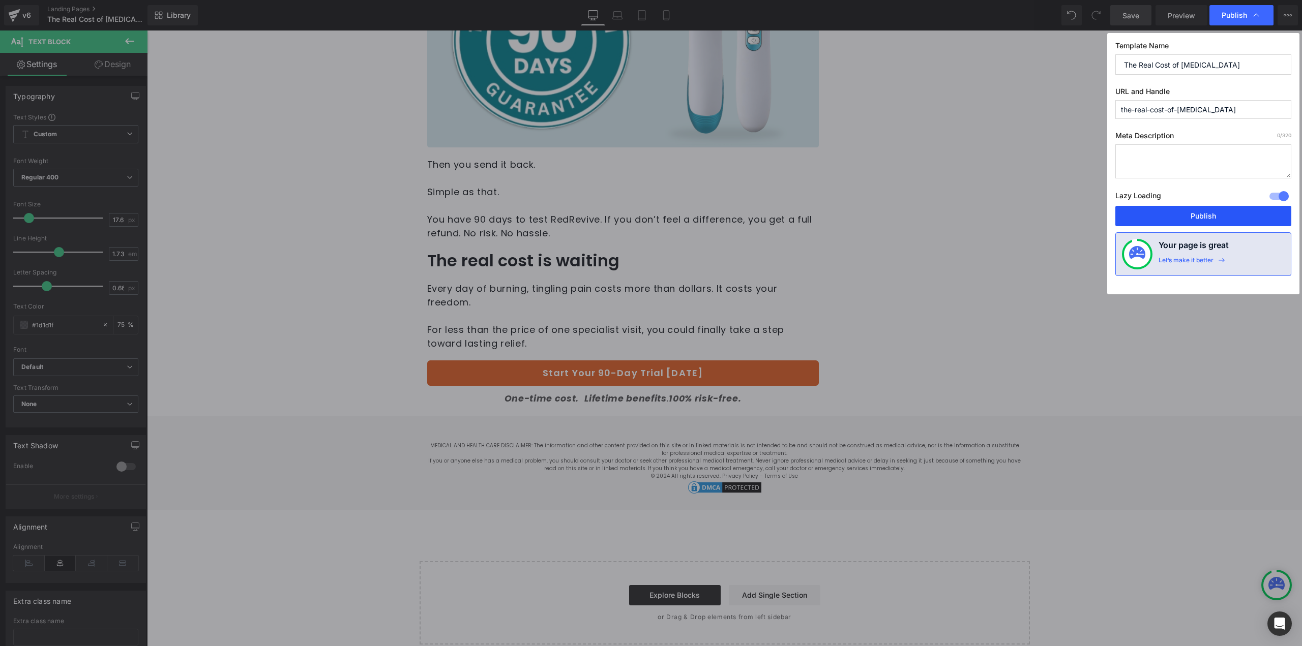
click at [1164, 225] on button "Publish" at bounding box center [1203, 216] width 176 height 20
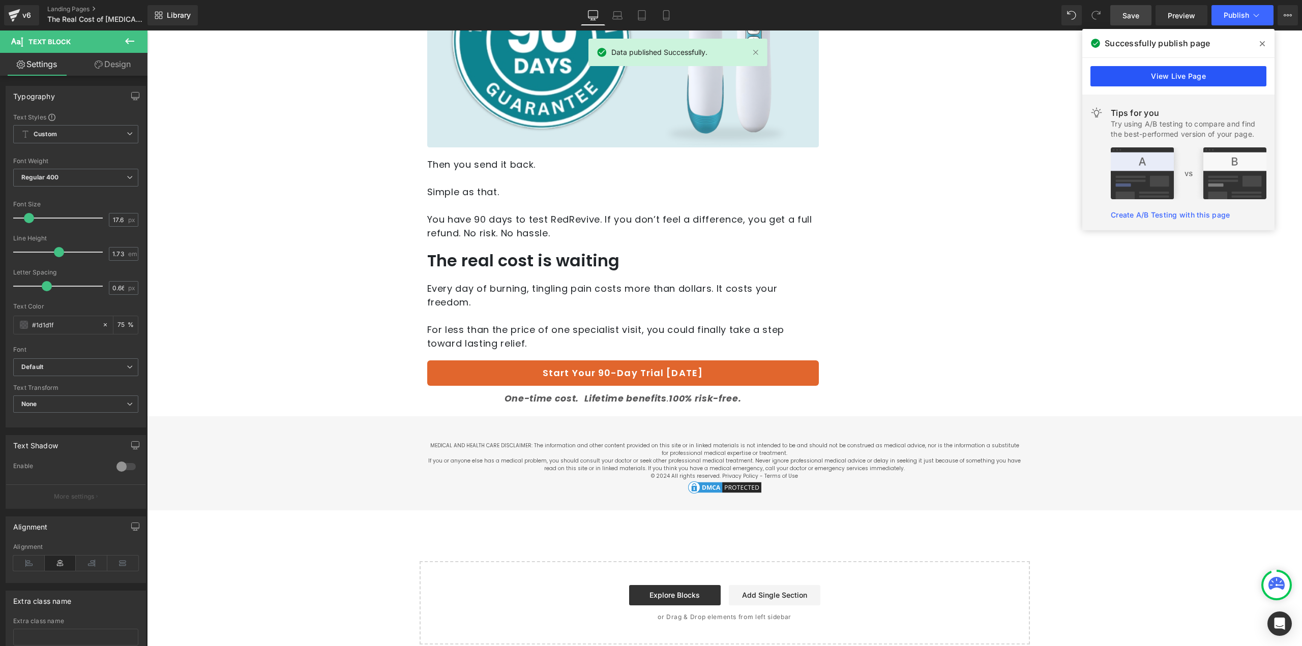
click at [1143, 82] on link "View Live Page" at bounding box center [1178, 76] width 176 height 20
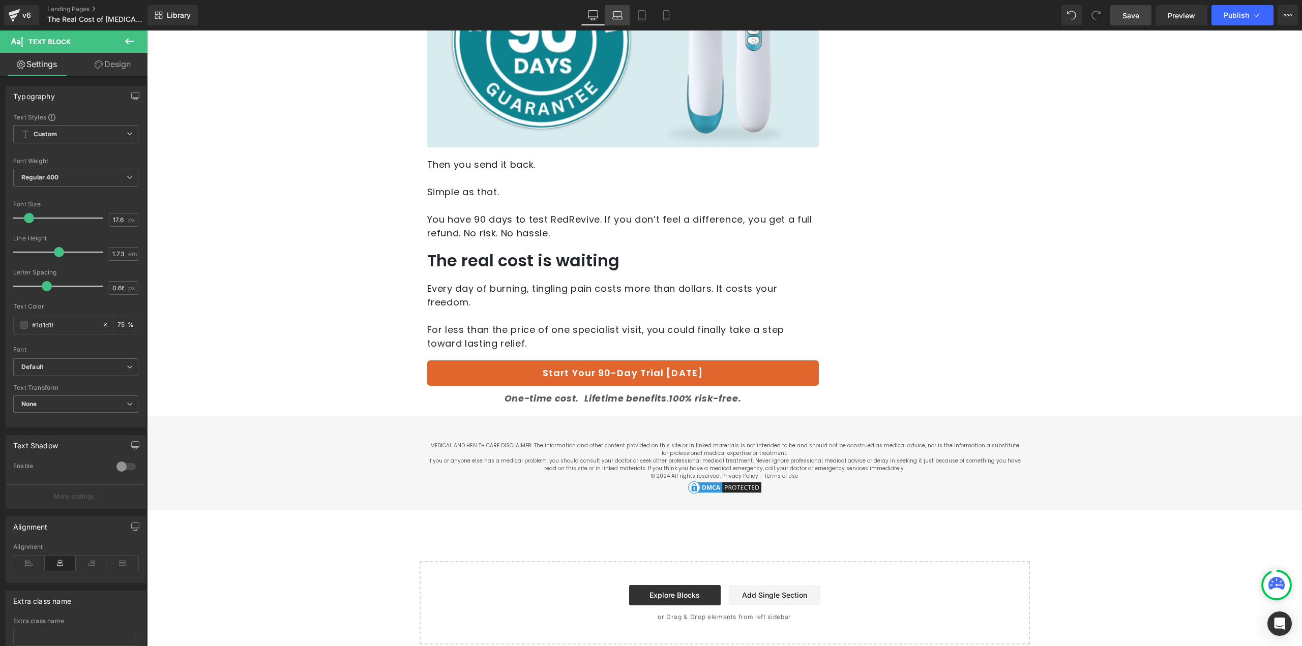
click at [618, 22] on link "Laptop" at bounding box center [617, 15] width 24 height 20
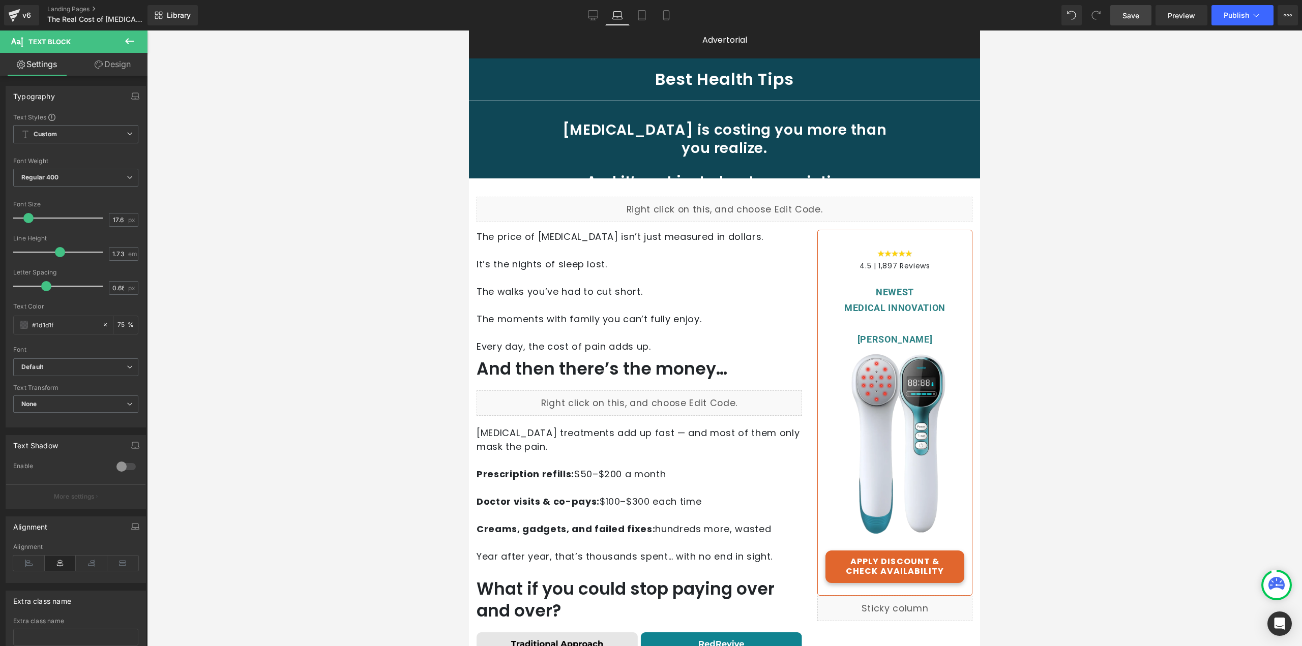
scroll to position [0, 0]
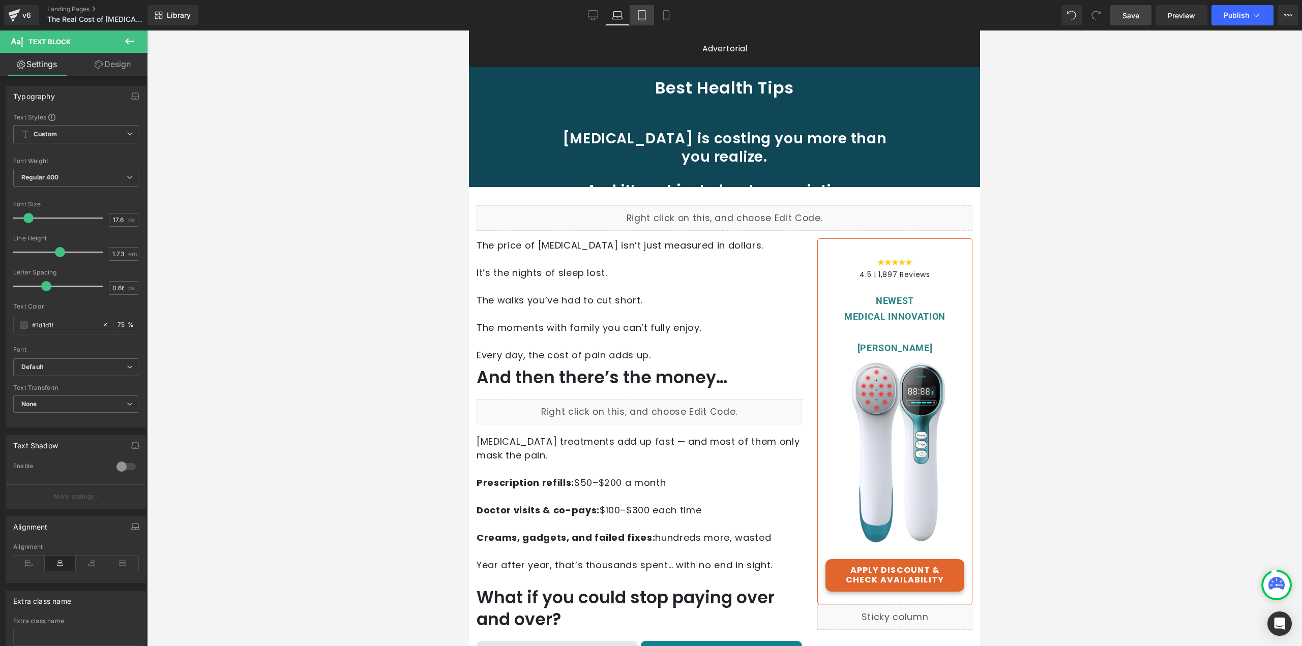
drag, startPoint x: 641, startPoint y: 16, endPoint x: 119, endPoint y: 5, distance: 523.0
click at [641, 16] on icon at bounding box center [642, 15] width 10 height 10
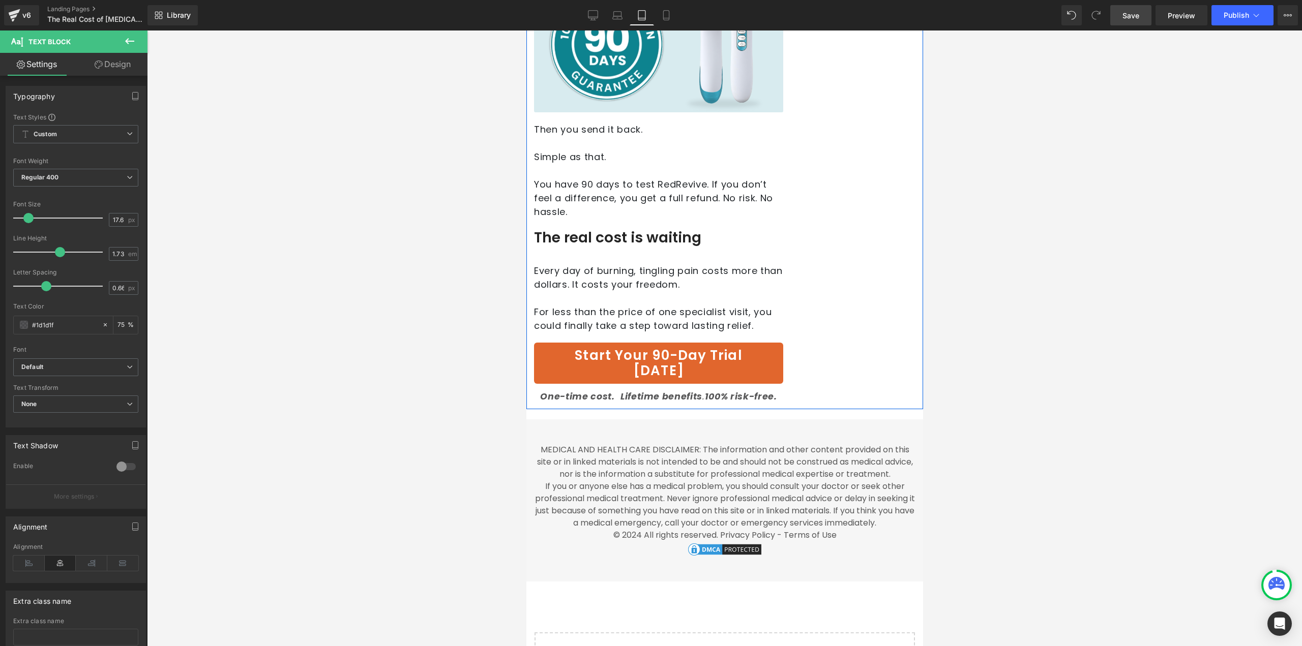
scroll to position [1628, 0]
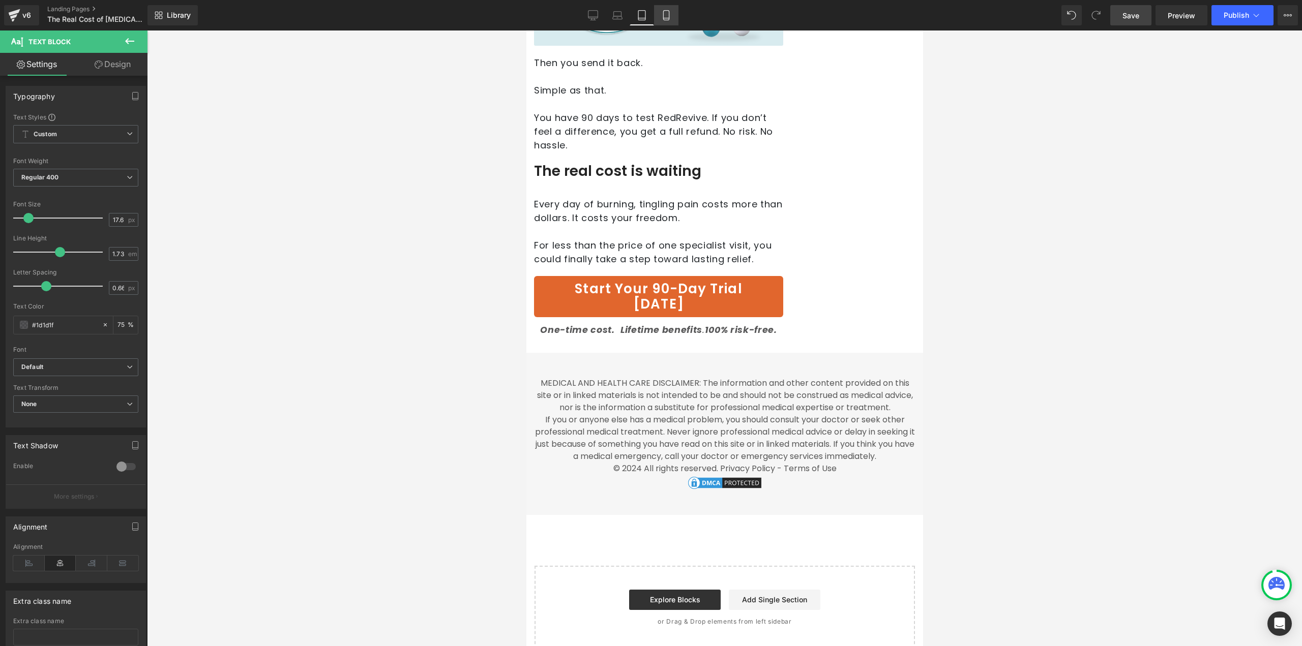
click at [668, 9] on link "Mobile" at bounding box center [666, 15] width 24 height 20
type input "75"
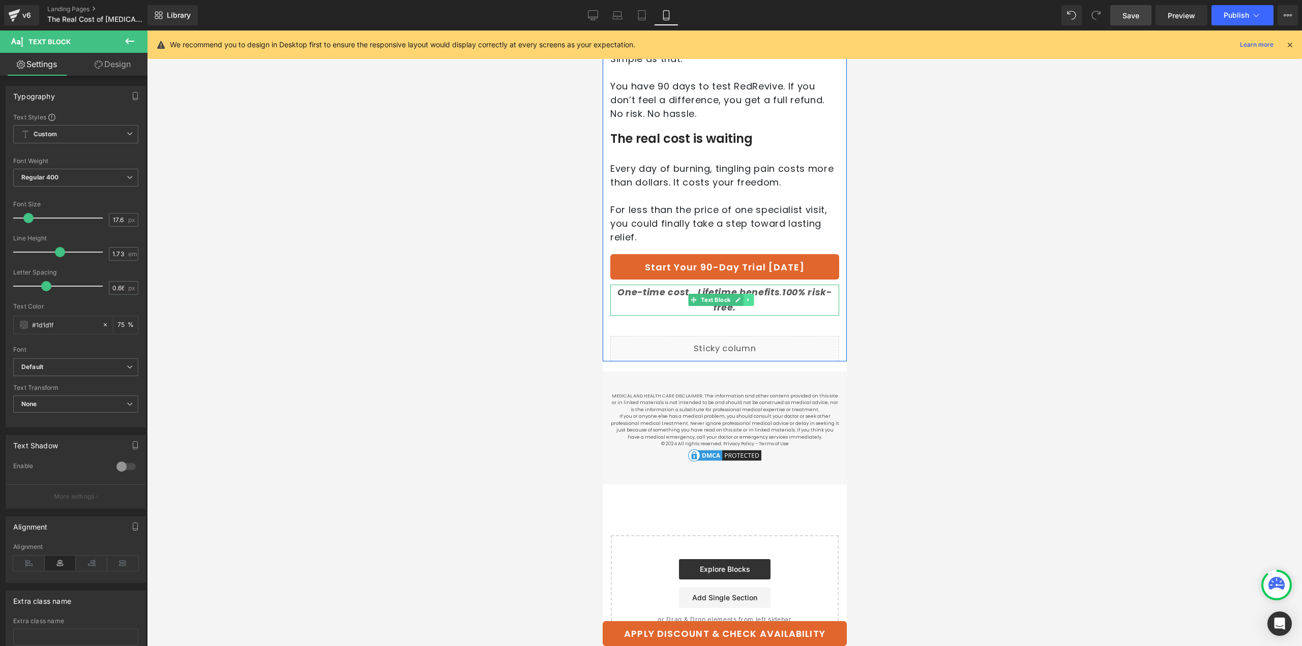
click at [750, 303] on icon at bounding box center [748, 300] width 6 height 6
click at [793, 314] on strong "100% risk-free." at bounding box center [772, 299] width 119 height 27
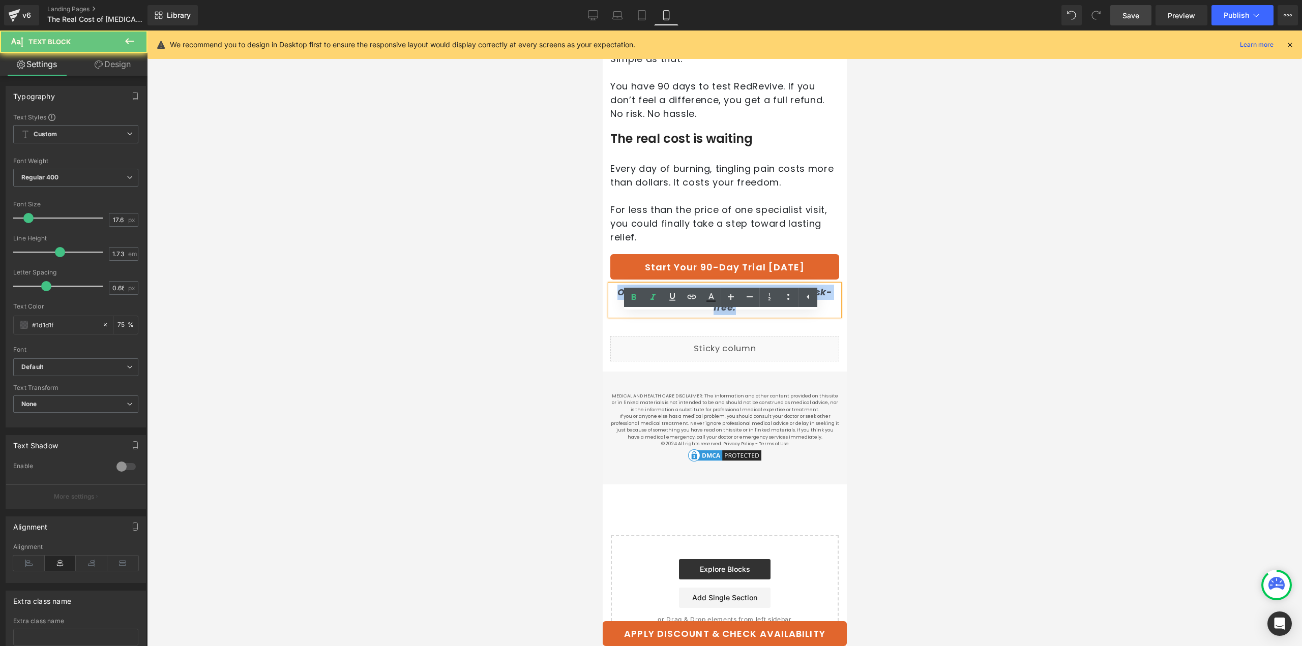
drag, startPoint x: 778, startPoint y: 333, endPoint x: 597, endPoint y: 287, distance: 187.1
click at [750, 296] on icon at bounding box center [750, 297] width 12 height 12
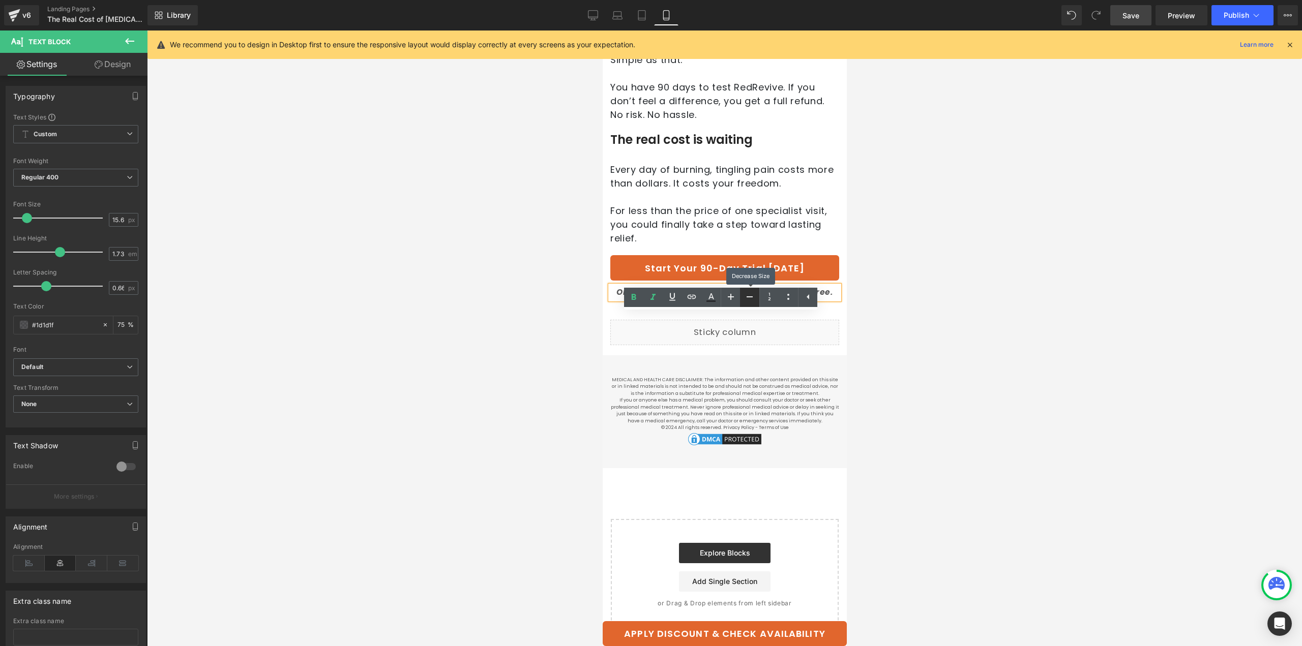
click at [750, 296] on icon at bounding box center [750, 297] width 12 height 12
type input "13.6"
click at [961, 337] on div at bounding box center [724, 339] width 1155 height 616
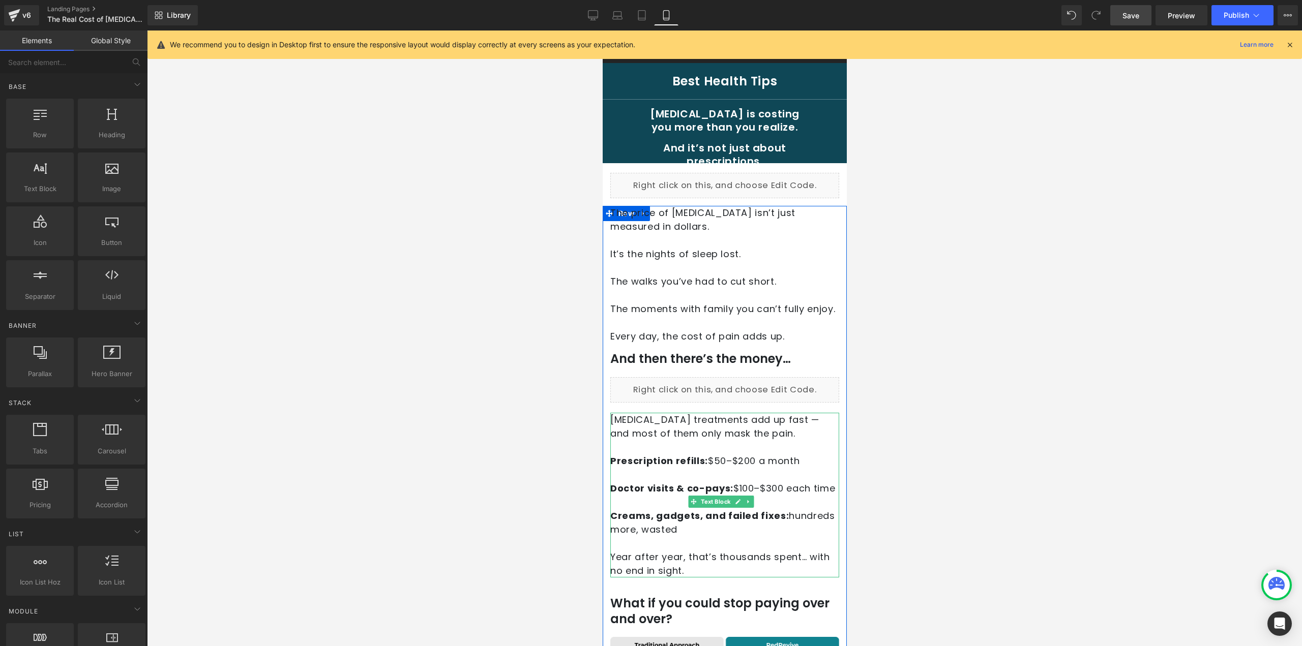
scroll to position [0, 0]
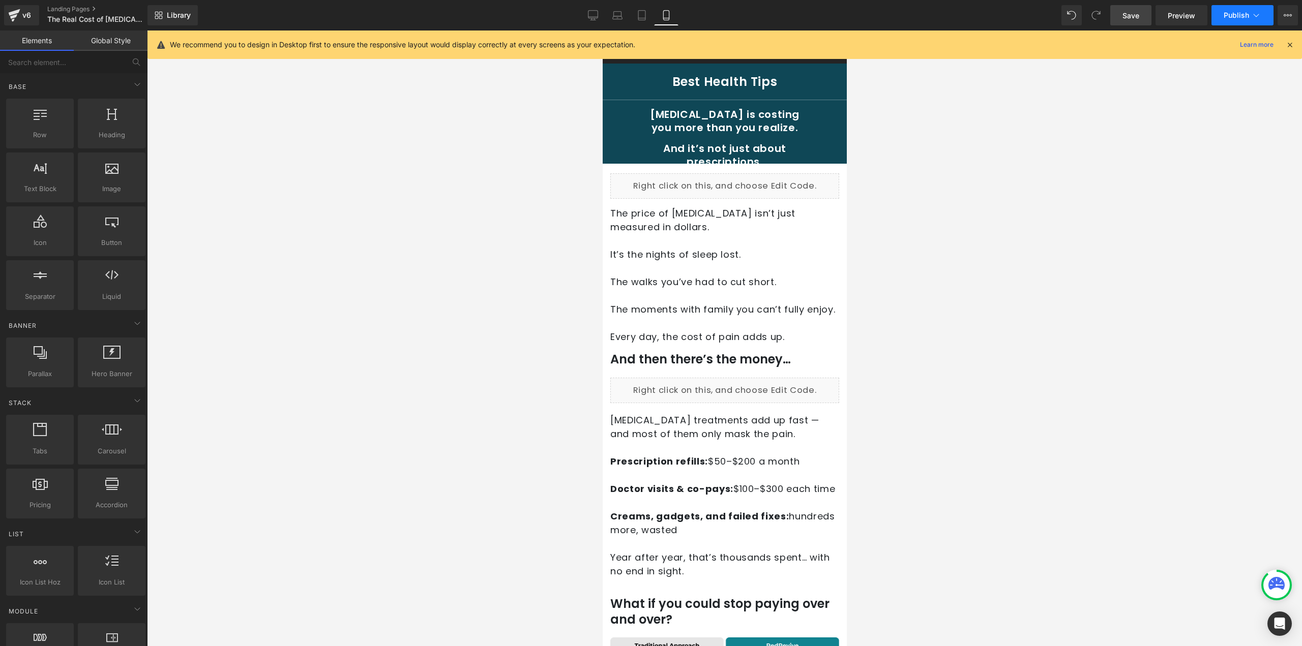
click at [1230, 18] on span "Publish" at bounding box center [1236, 15] width 25 height 8
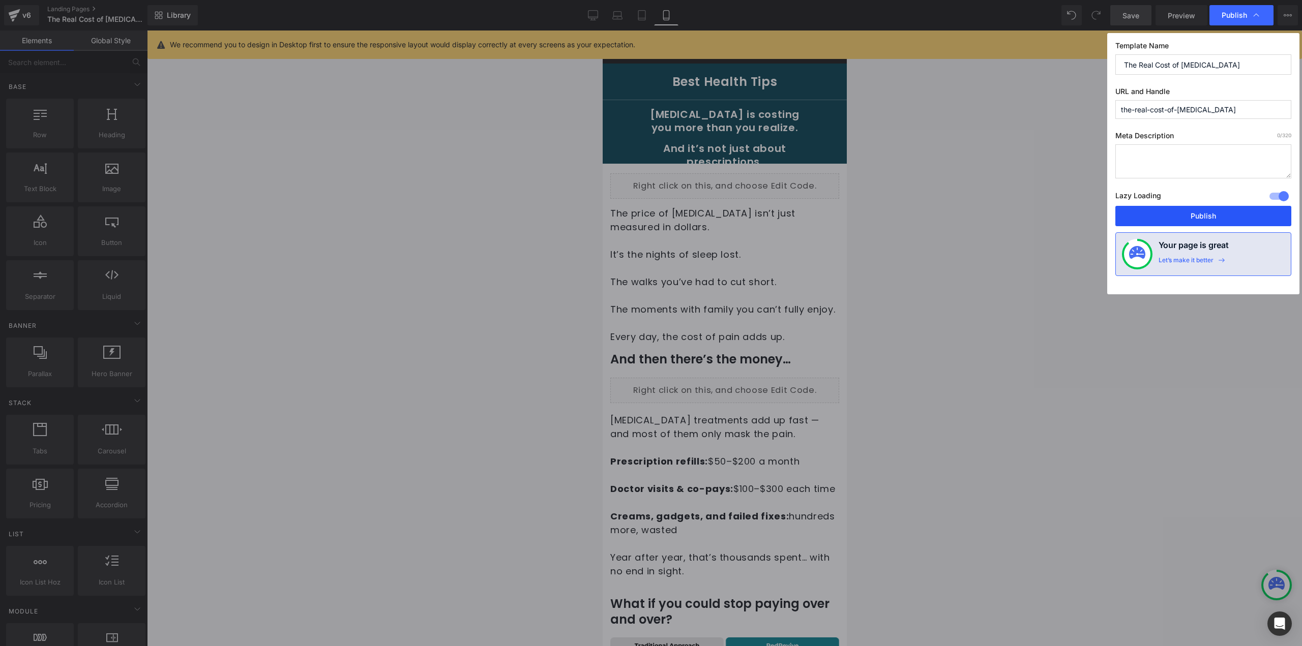
click at [1186, 212] on button "Publish" at bounding box center [1203, 216] width 176 height 20
